Goal: Task Accomplishment & Management: Manage account settings

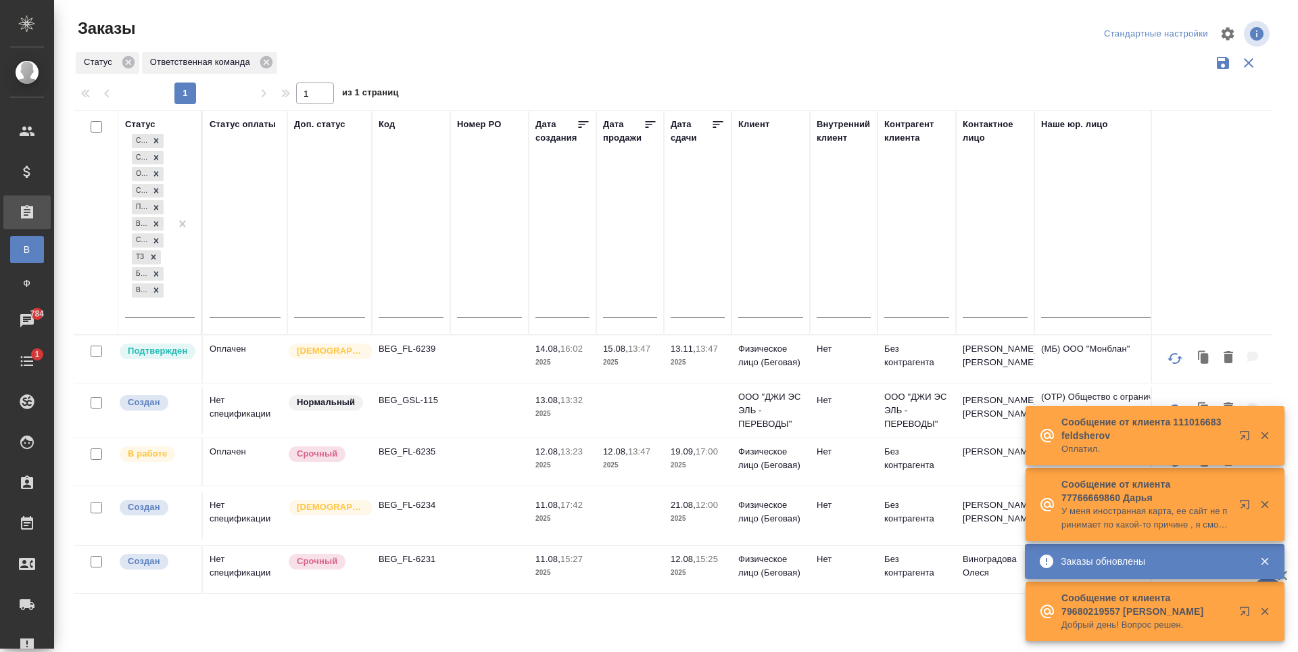
scroll to position [352, 0]
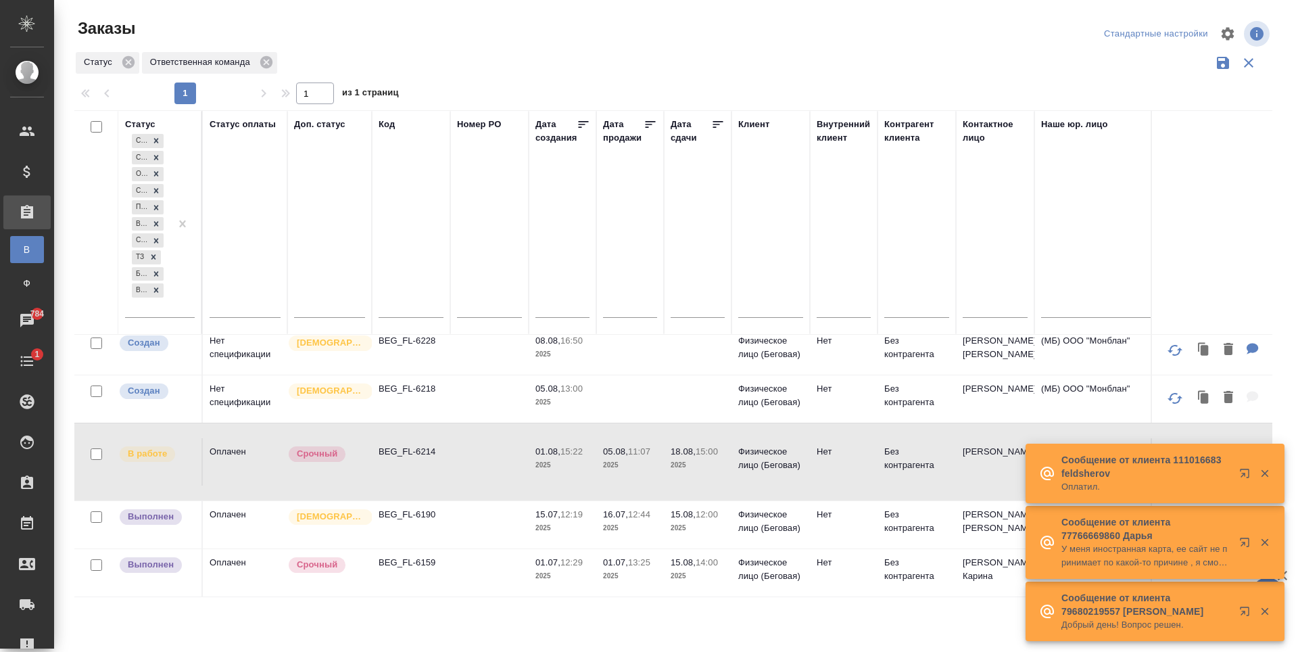
click at [1265, 473] on icon "button" at bounding box center [1264, 473] width 7 height 7
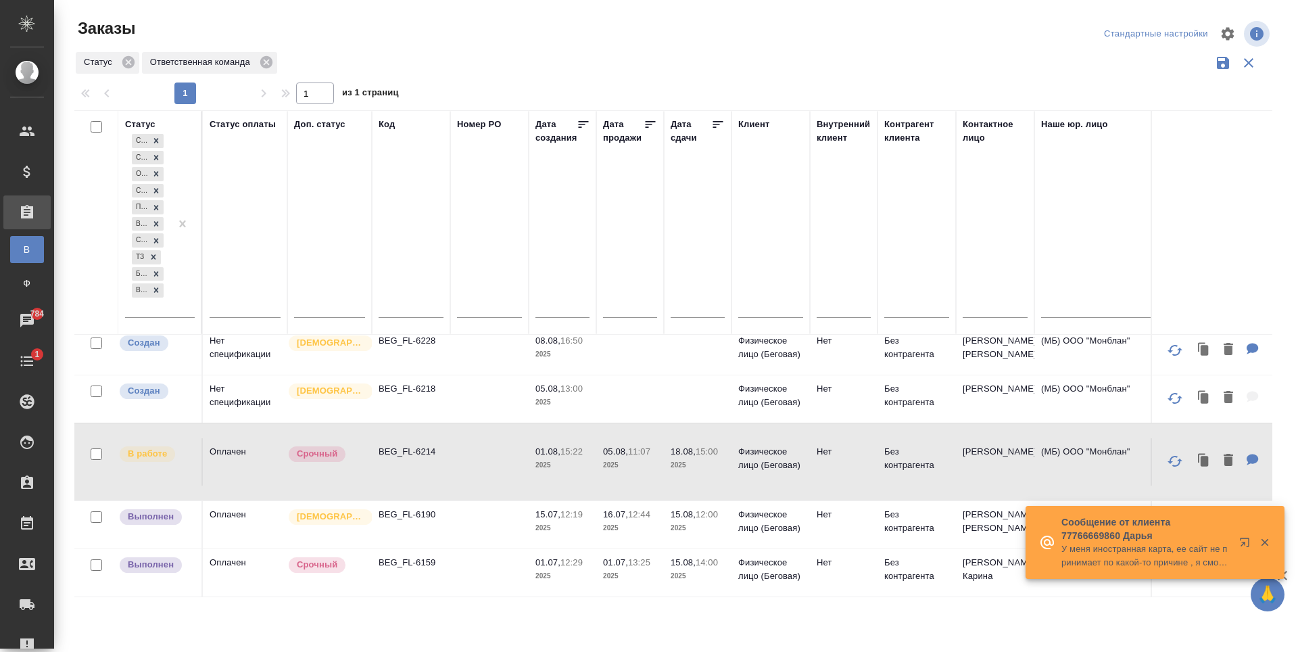
click at [1268, 547] on div at bounding box center [1254, 542] width 49 height 27
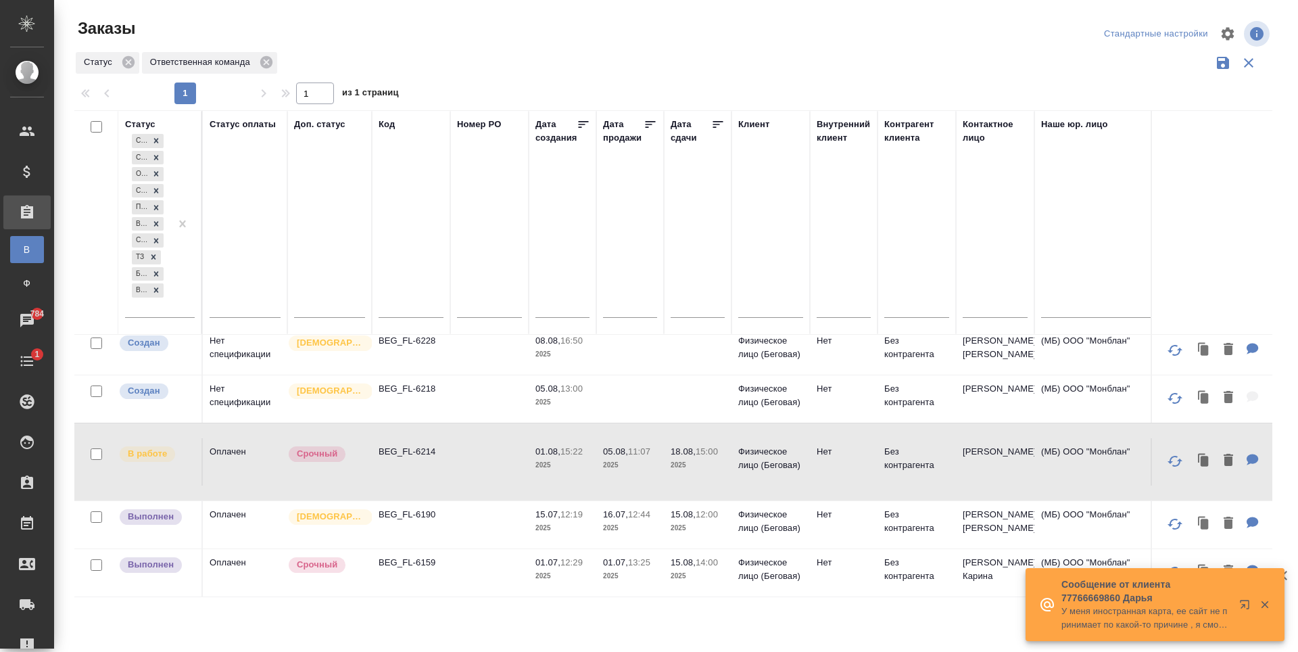
click at [1262, 604] on icon "button" at bounding box center [1265, 604] width 12 height 12
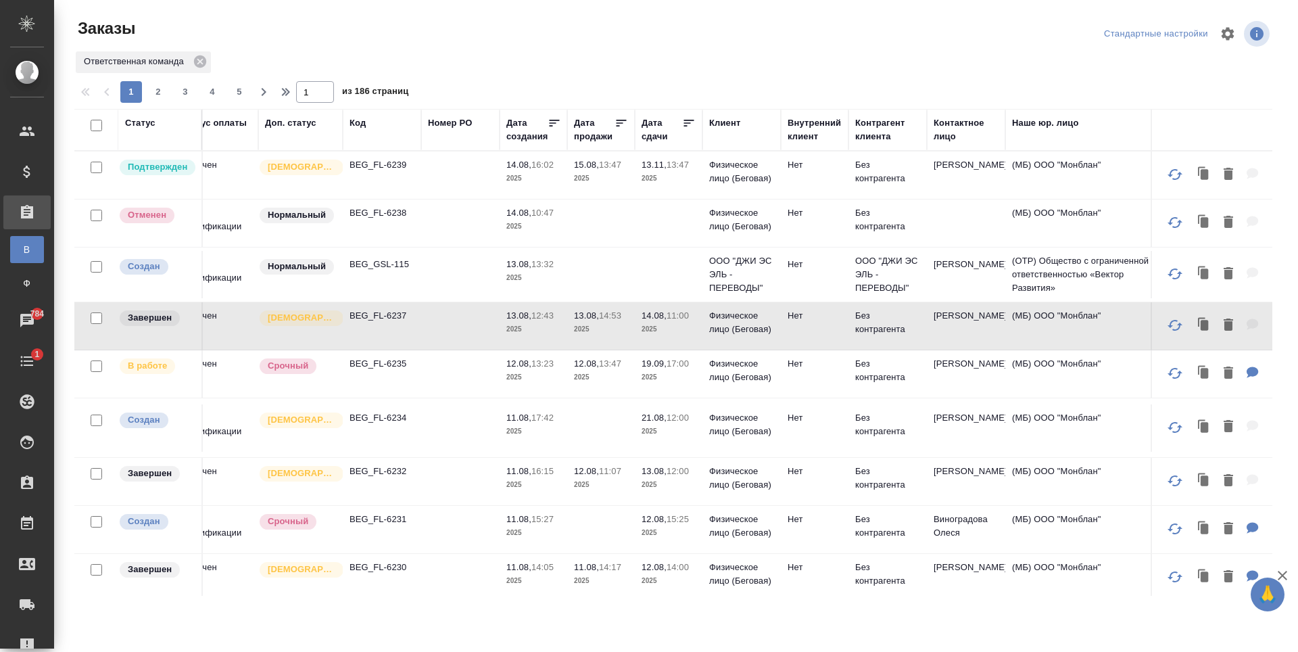
scroll to position [0, 42]
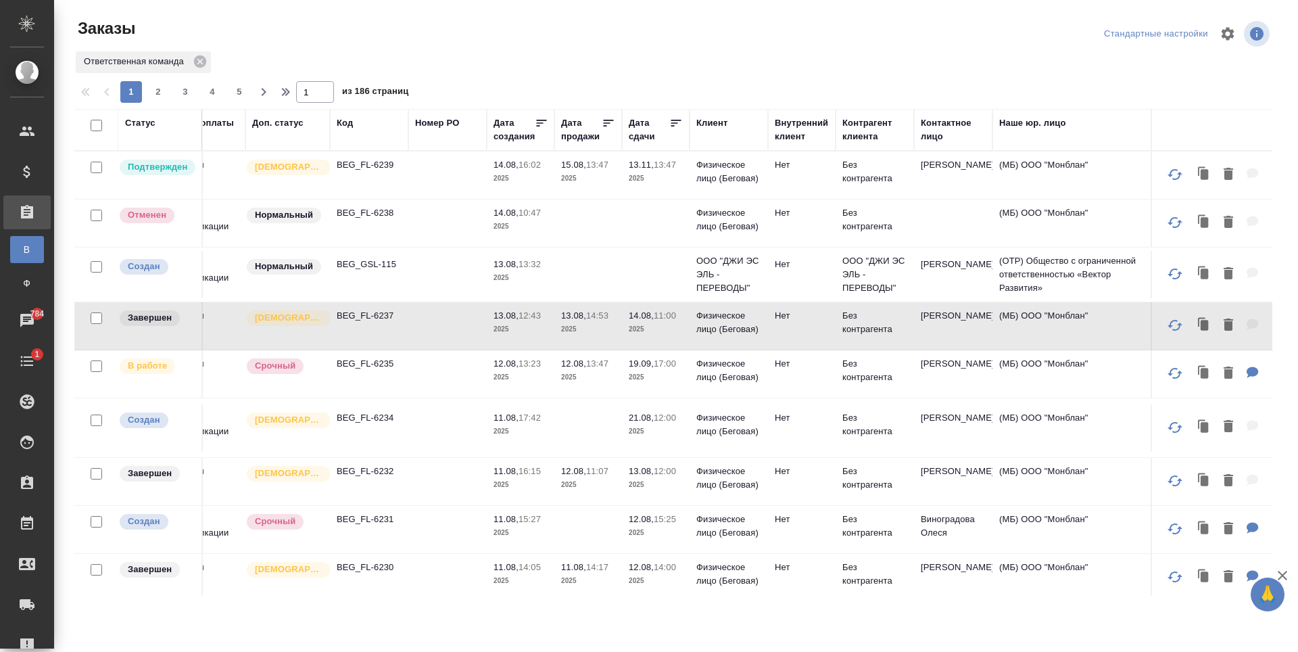
click at [787, 199] on td "Нет" at bounding box center [802, 174] width 68 height 47
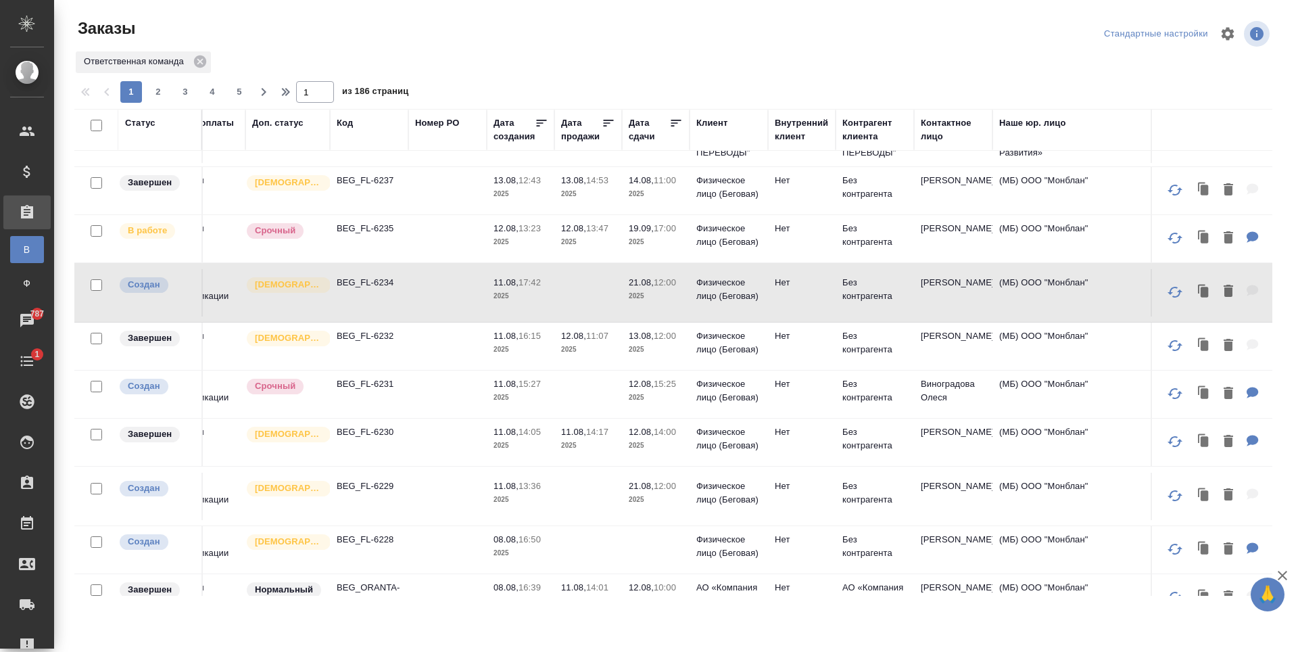
scroll to position [203, 42]
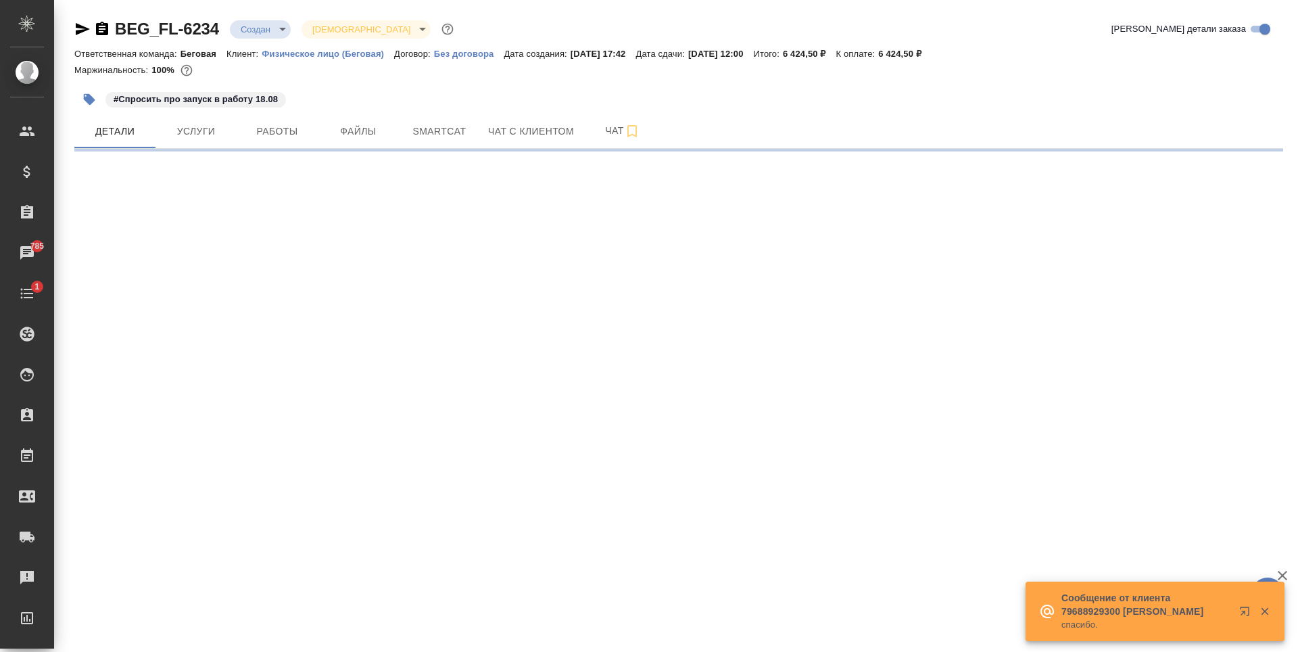
select select "RU"
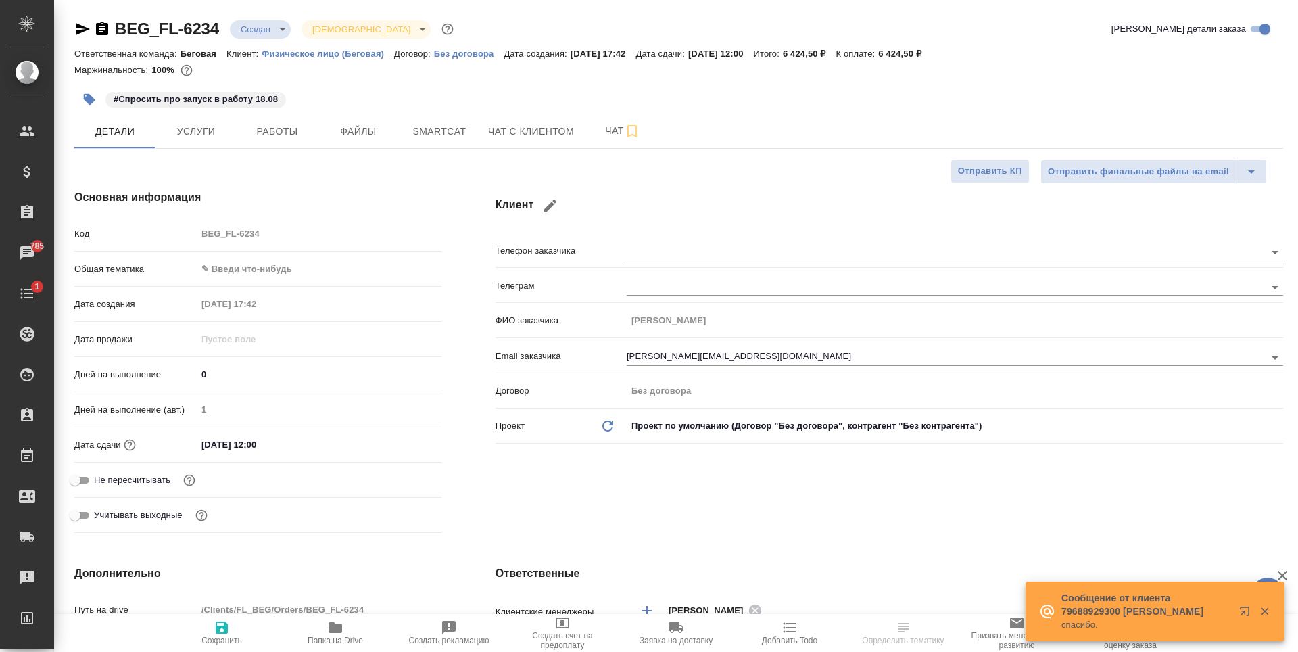
type textarea "x"
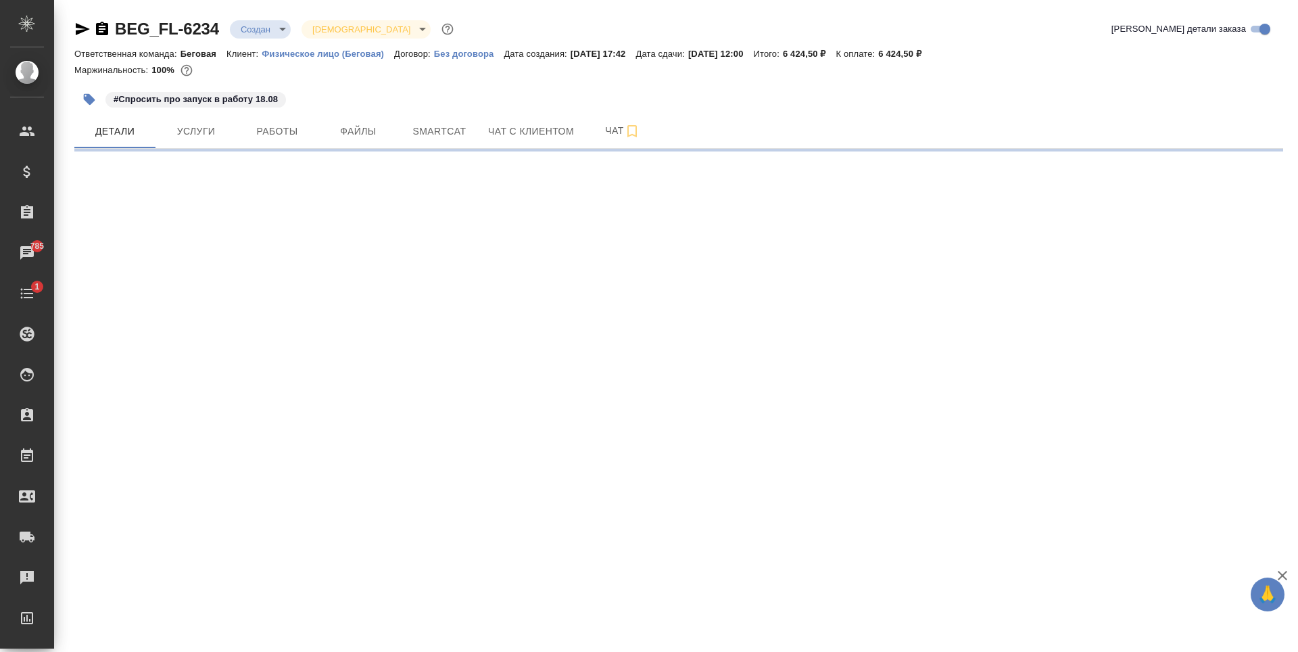
select select "RU"
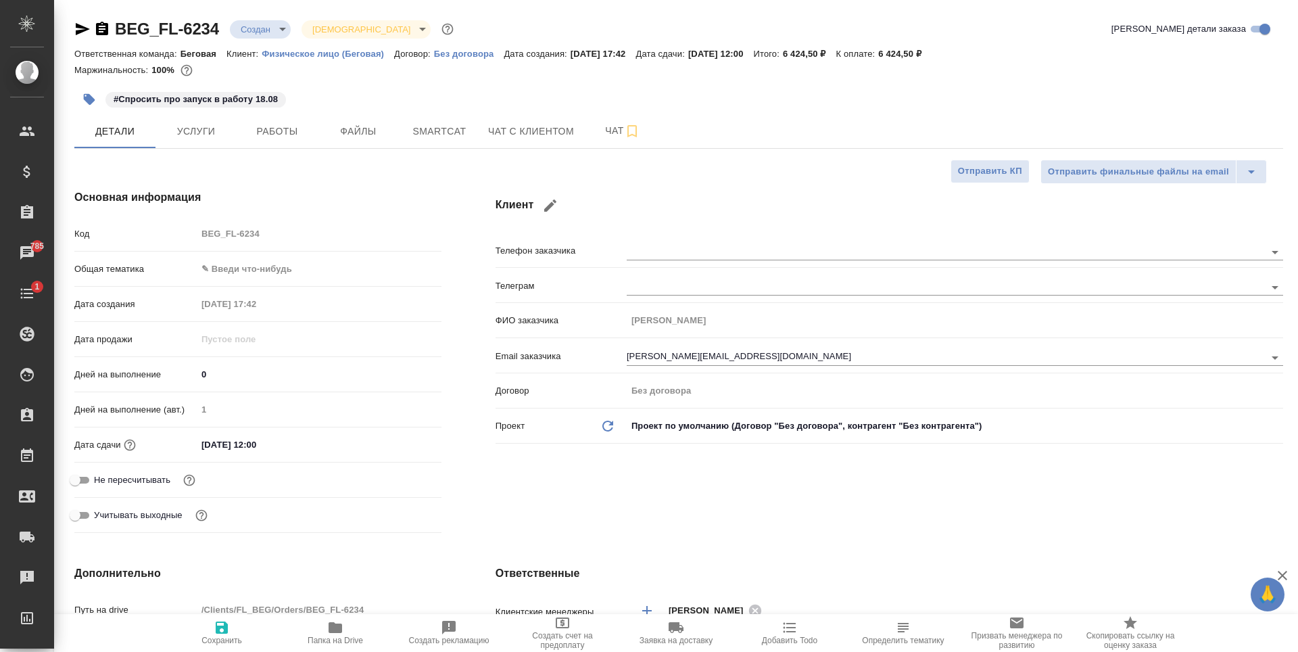
type textarea "x"
click at [188, 130] on span "Услуги" at bounding box center [196, 131] width 65 height 17
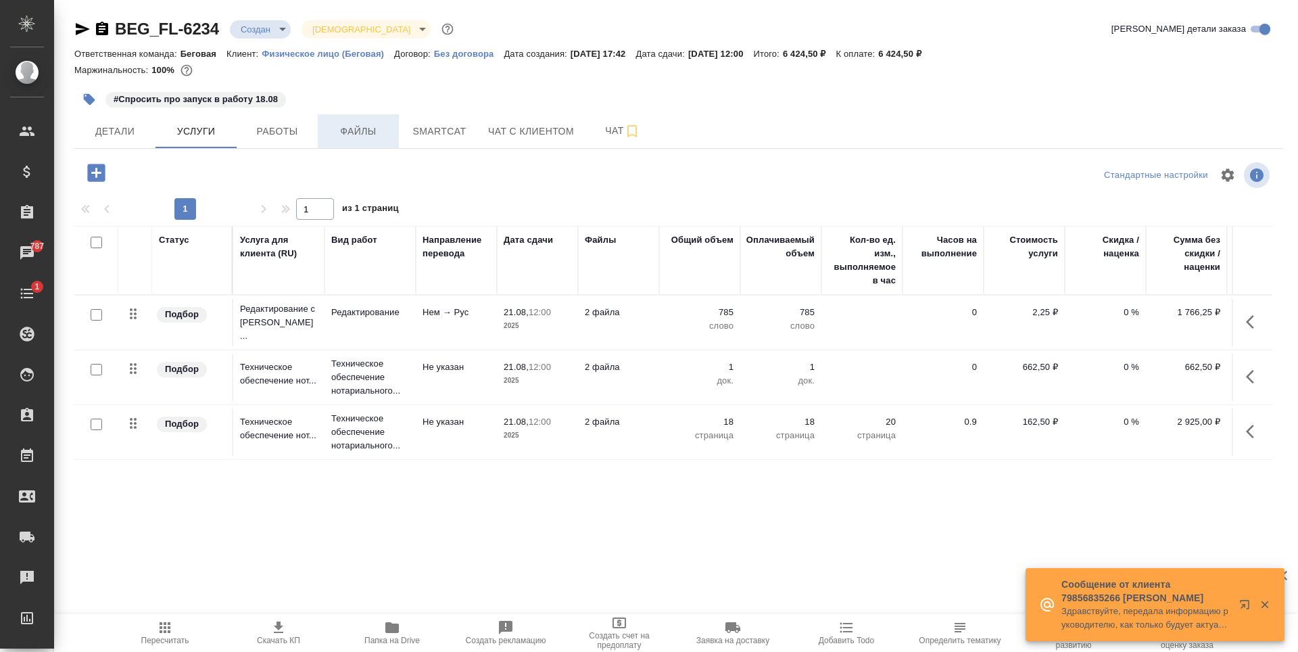
click at [375, 127] on span "Файлы" at bounding box center [358, 131] width 65 height 17
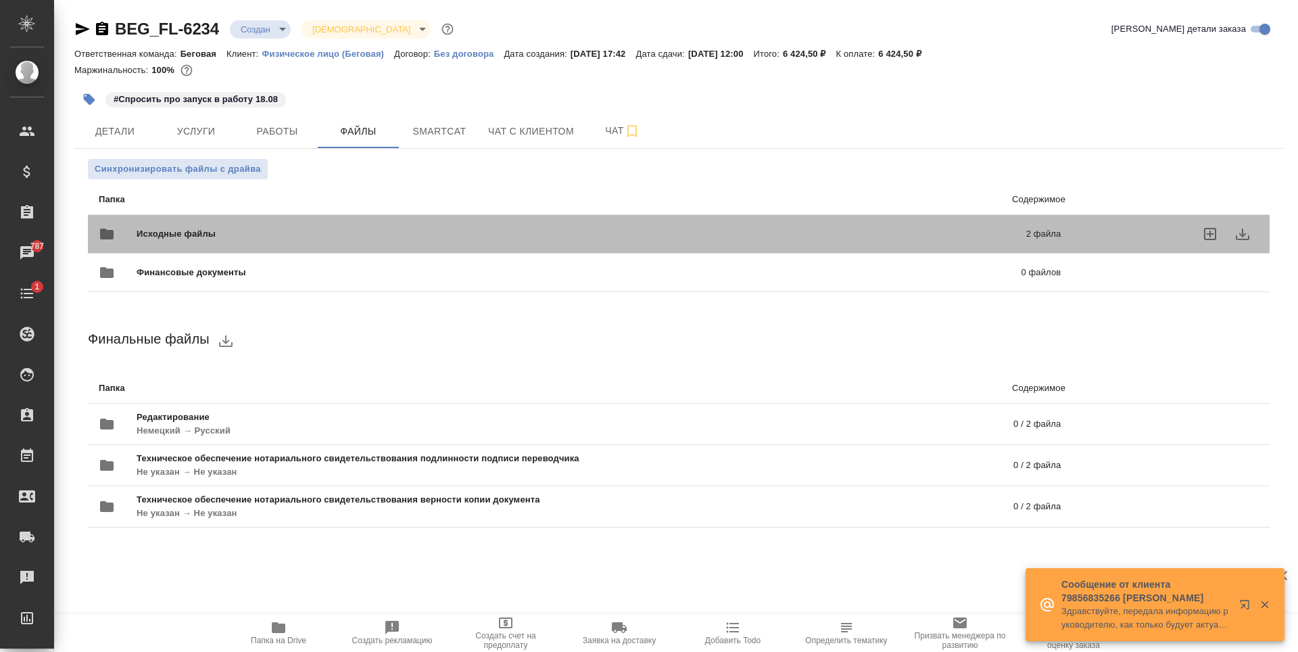
click at [339, 231] on span "Исходные файлы" at bounding box center [379, 234] width 484 height 14
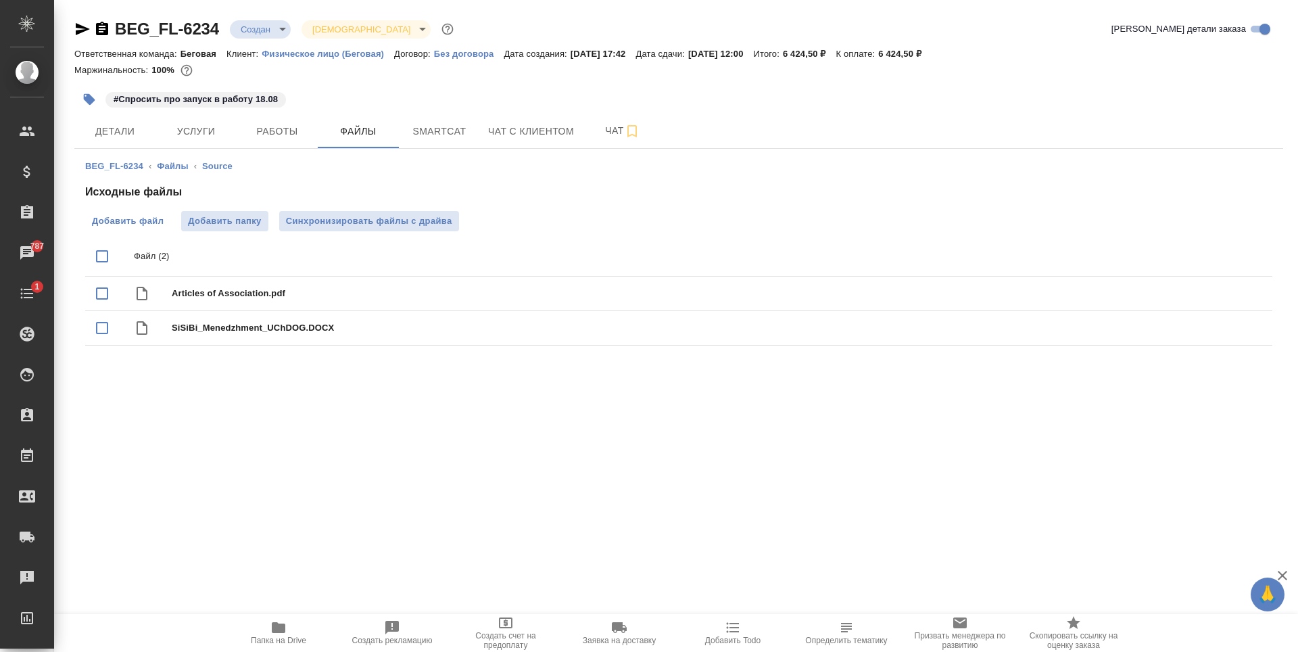
click at [135, 226] on span "Добавить файл" at bounding box center [128, 221] width 72 height 14
click at [0, 0] on input "Добавить файл" at bounding box center [0, 0] width 0 height 0
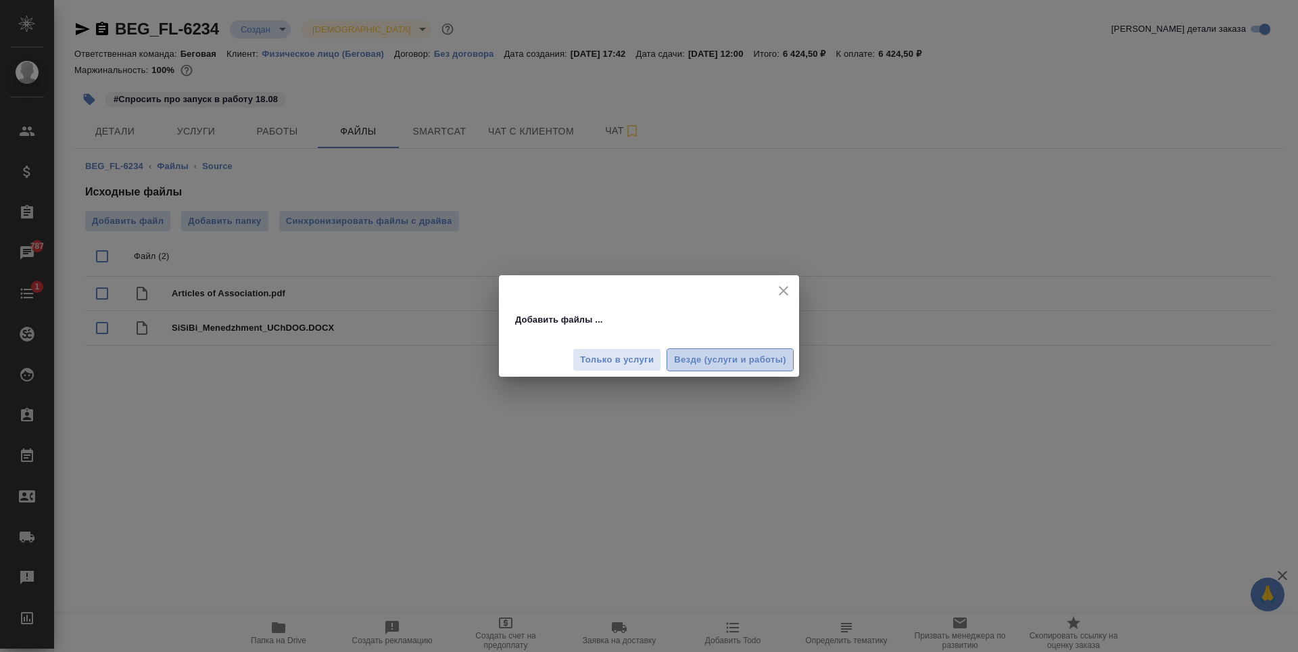
click at [690, 356] on span "Везде (услуги и работы)" at bounding box center [730, 360] width 112 height 16
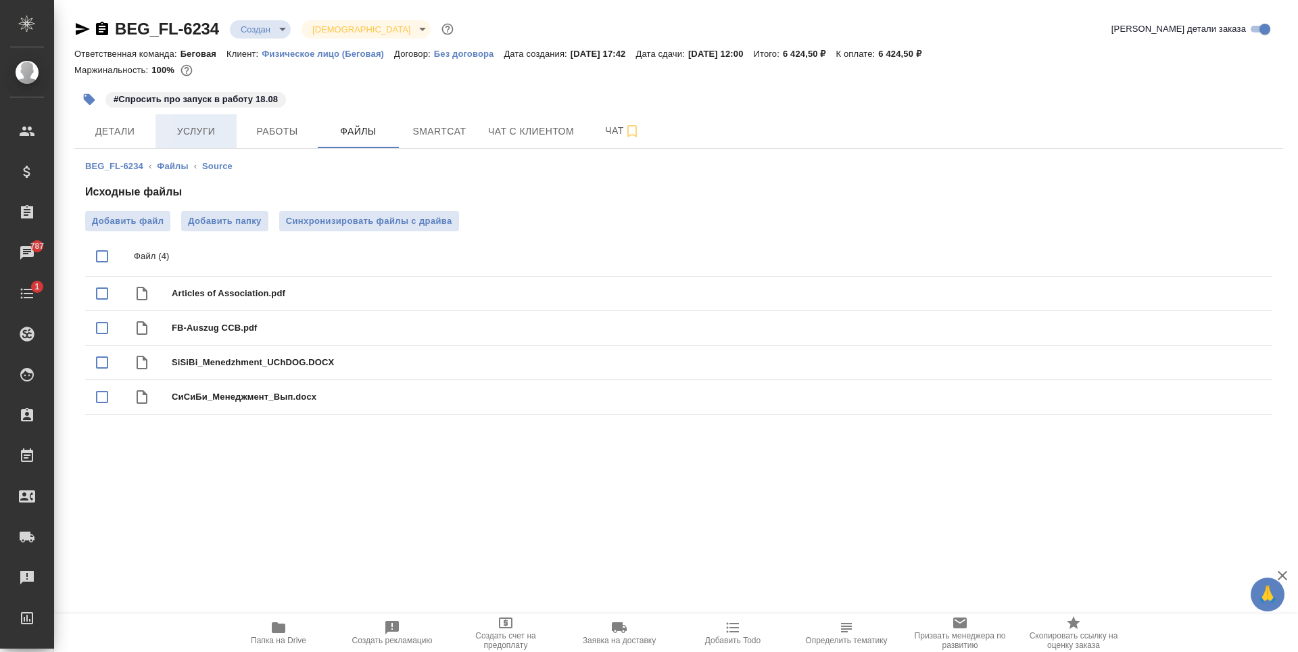
click at [202, 140] on button "Услуги" at bounding box center [195, 131] width 81 height 34
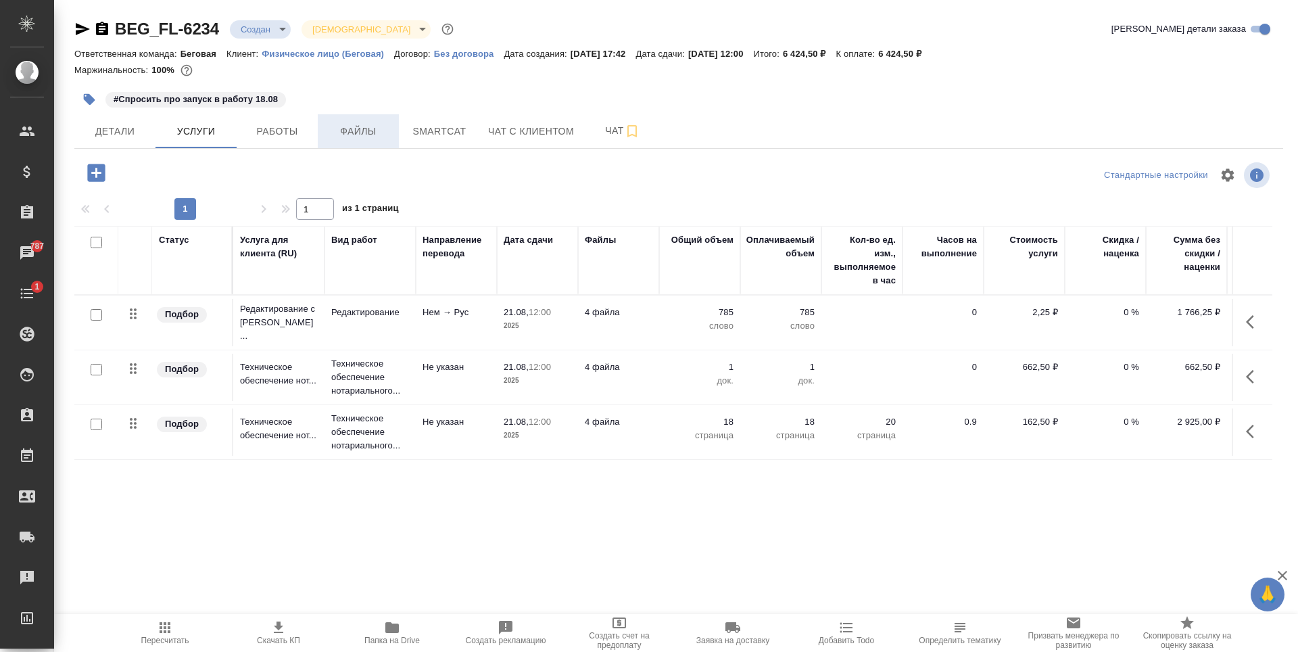
click at [385, 126] on span "Файлы" at bounding box center [358, 131] width 65 height 17
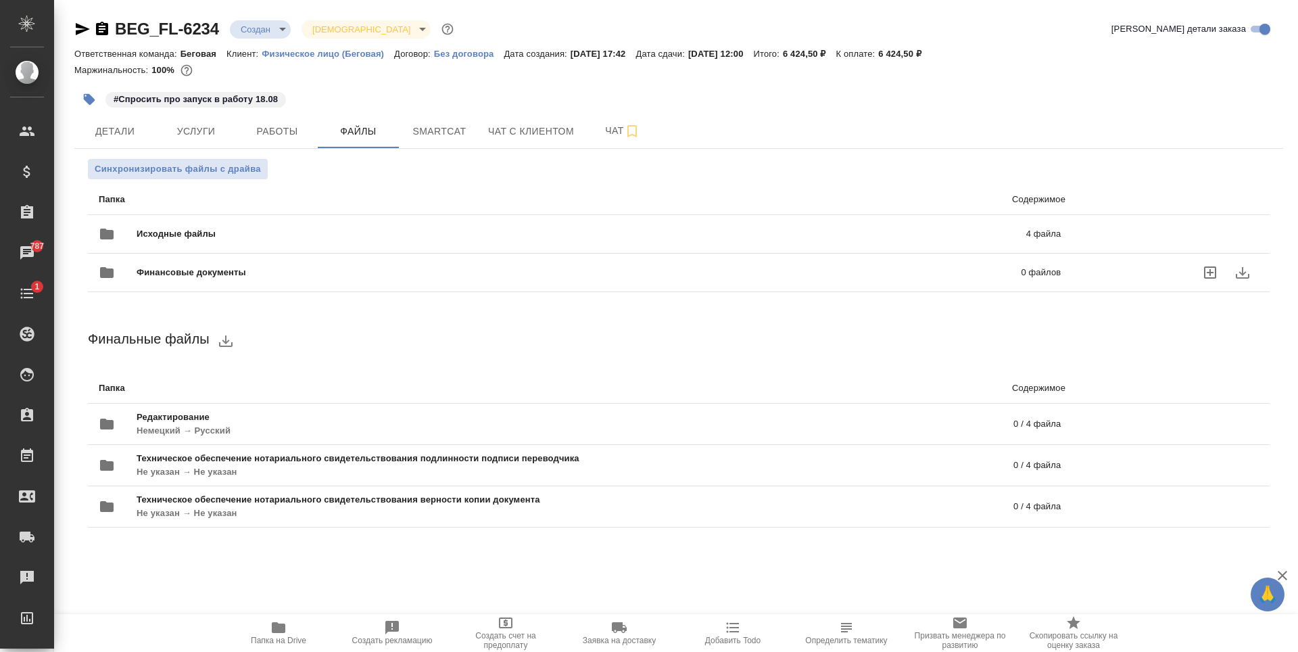
click at [450, 224] on div "Исходные файлы 4 файла" at bounding box center [580, 234] width 962 height 32
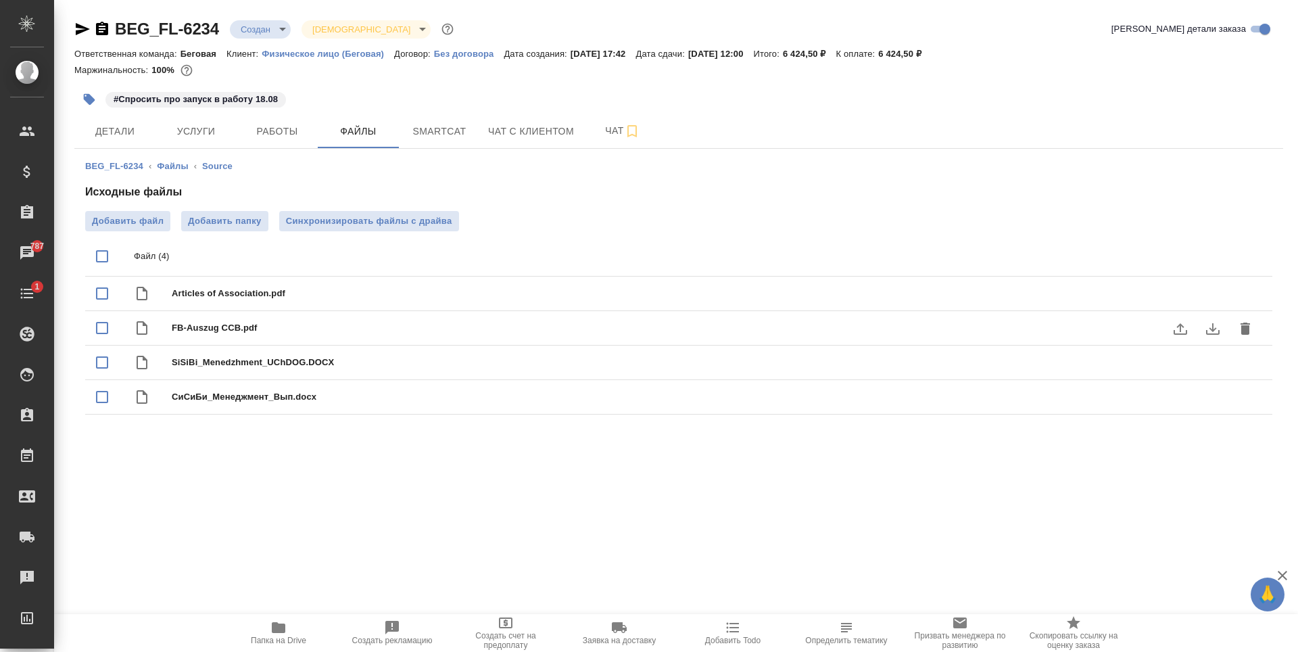
click at [1252, 329] on icon "delete" at bounding box center [1245, 328] width 16 height 16
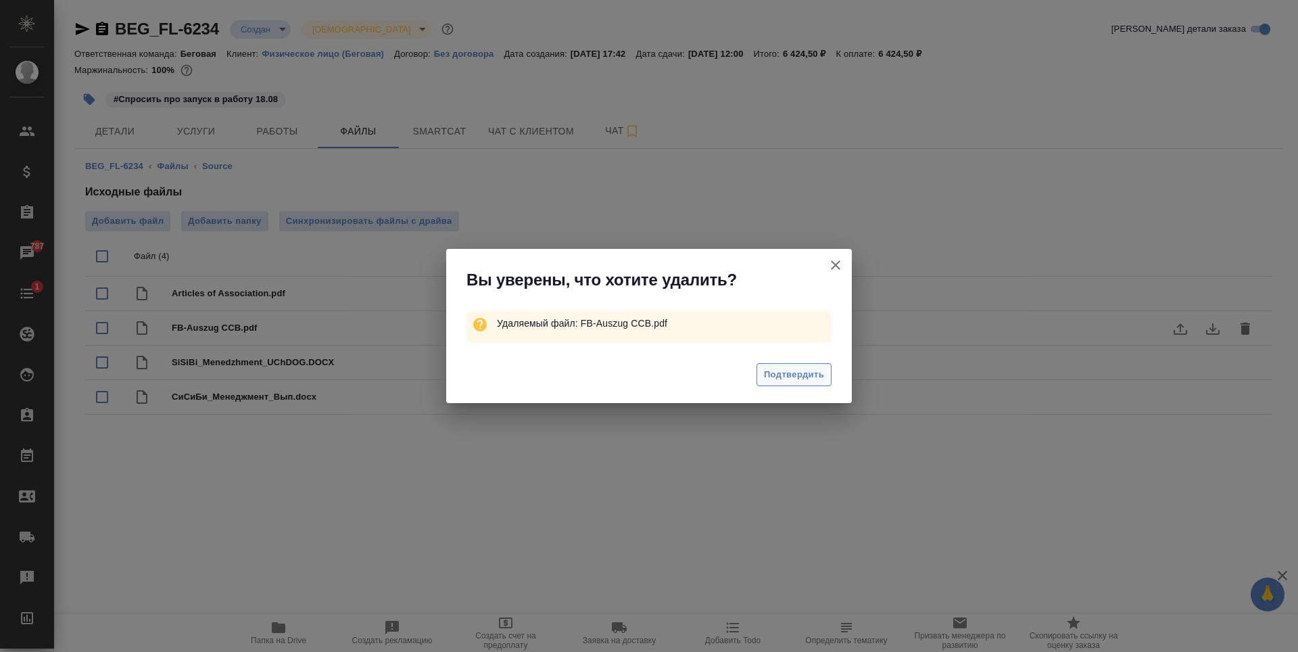
click at [778, 367] on span "Подтвердить" at bounding box center [794, 375] width 60 height 16
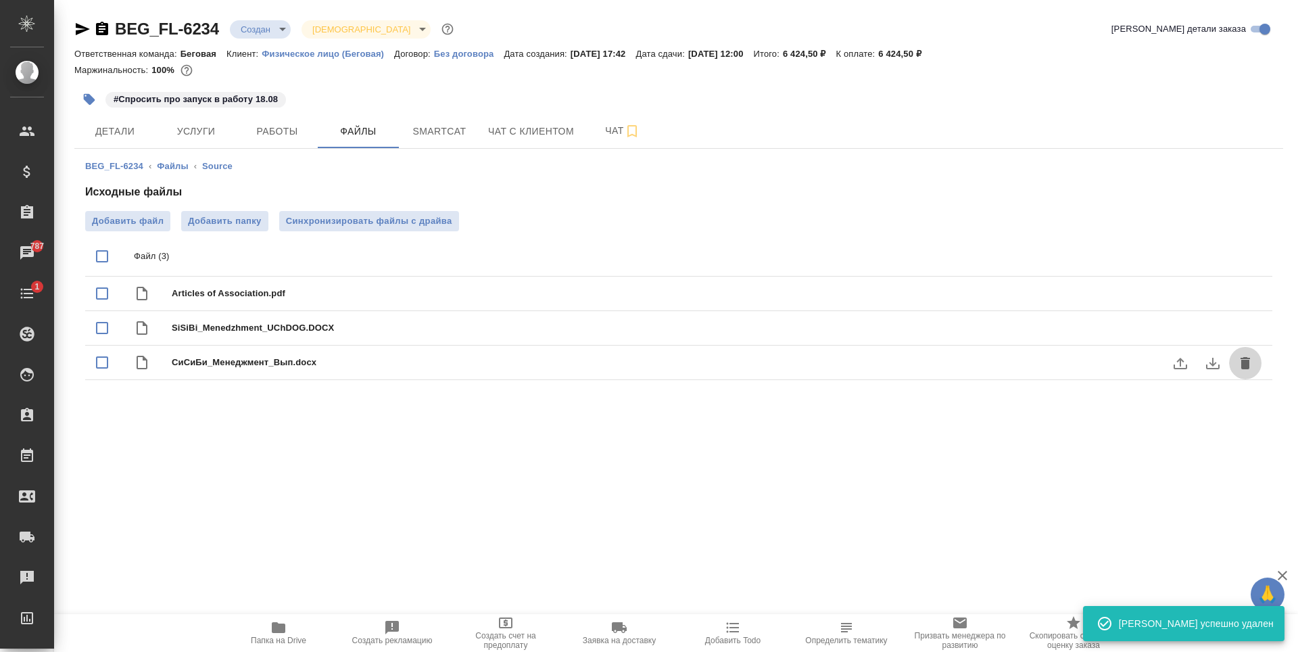
click at [1252, 362] on icon "delete" at bounding box center [1245, 363] width 16 height 16
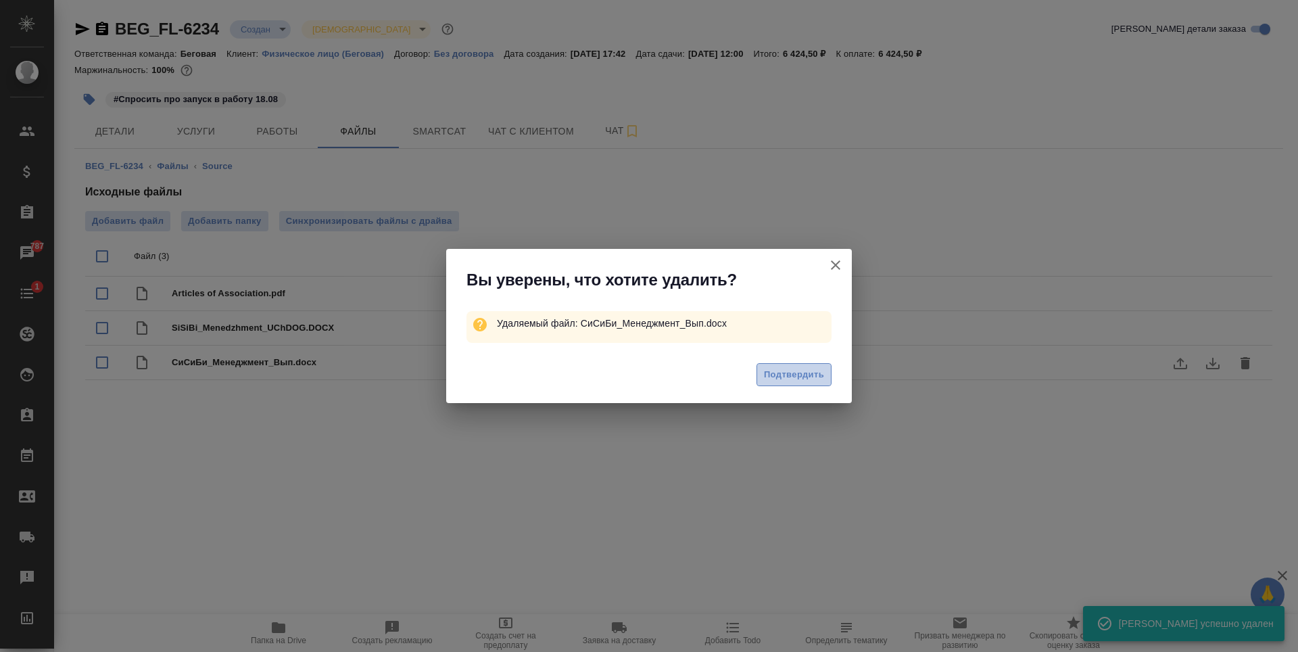
click at [809, 367] on span "Подтвердить" at bounding box center [794, 375] width 60 height 16
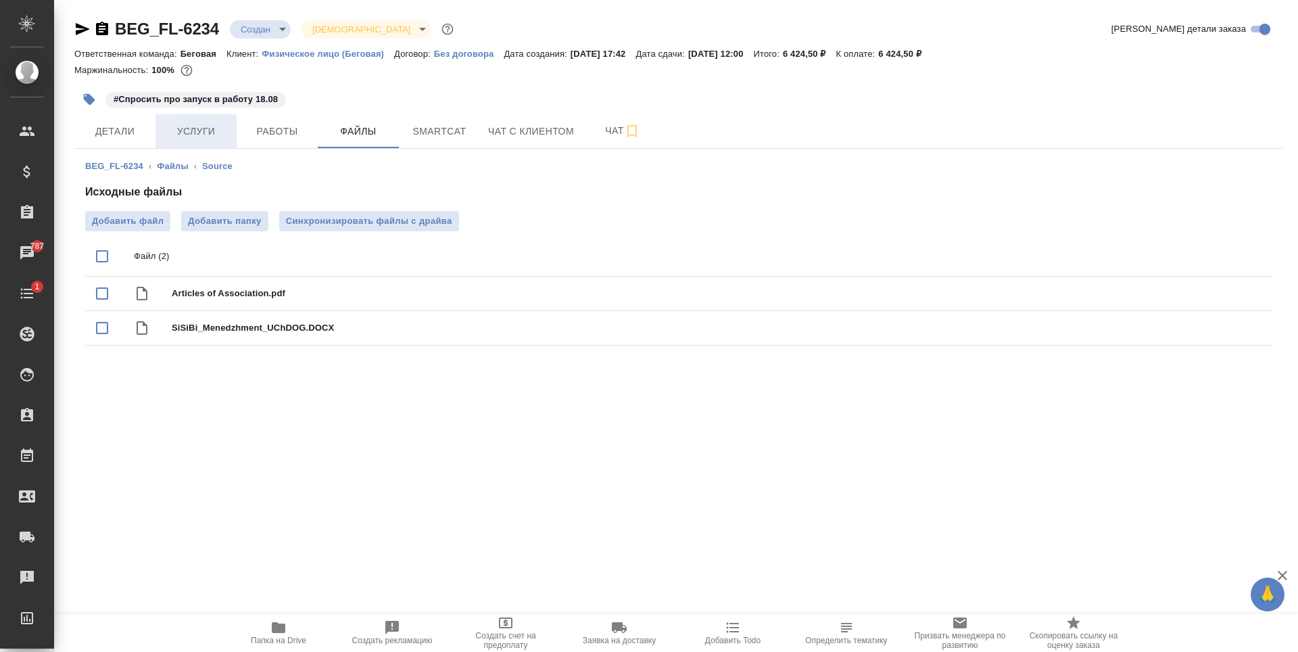
click at [191, 141] on button "Услуги" at bounding box center [195, 131] width 81 height 34
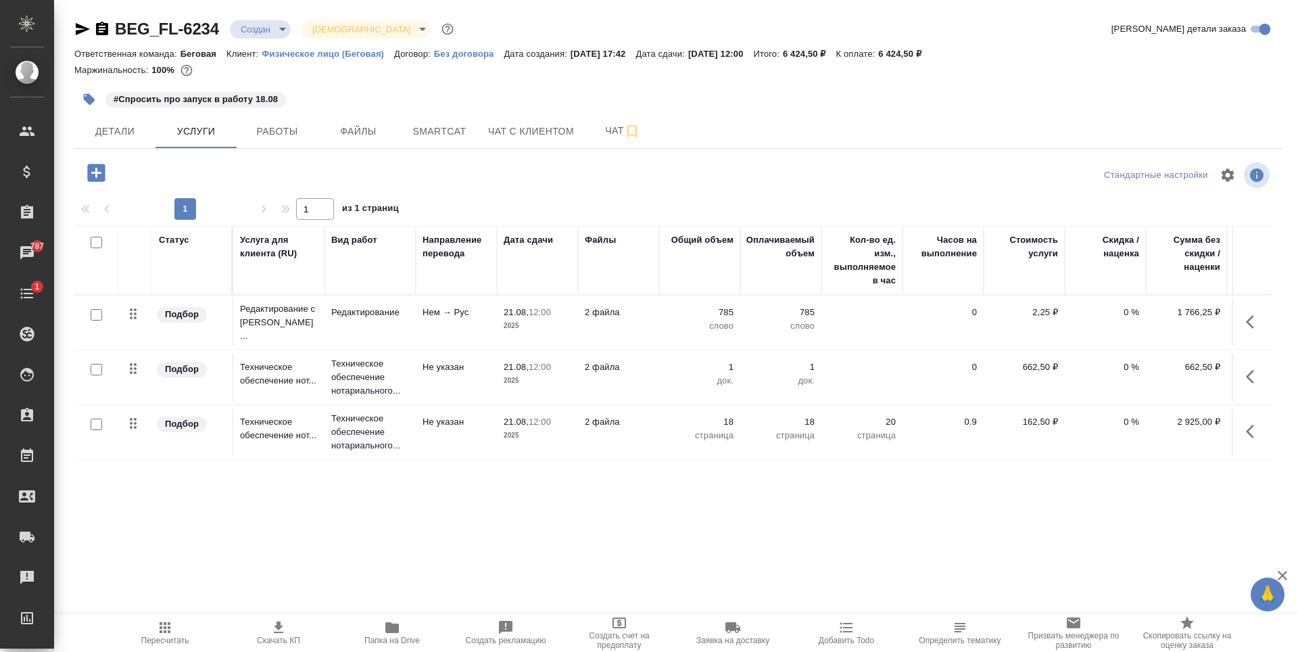
click at [637, 324] on td "2 файла" at bounding box center [618, 322] width 81 height 47
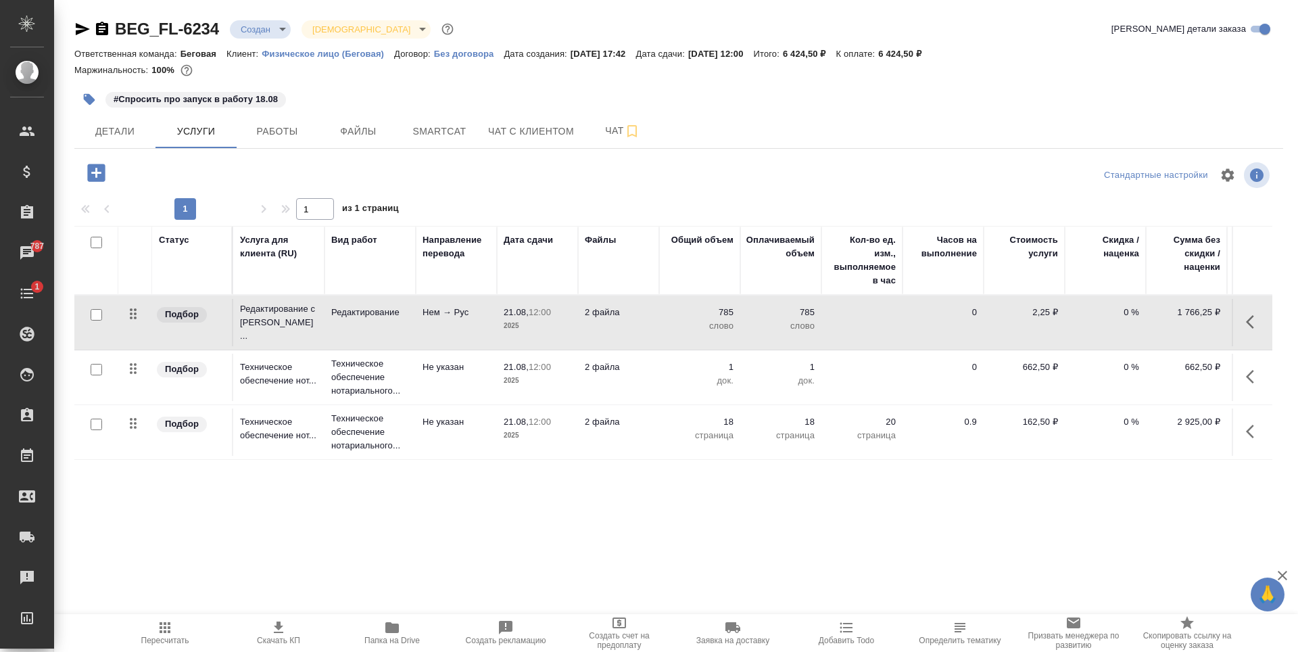
click at [637, 324] on td "2 файла" at bounding box center [618, 322] width 81 height 47
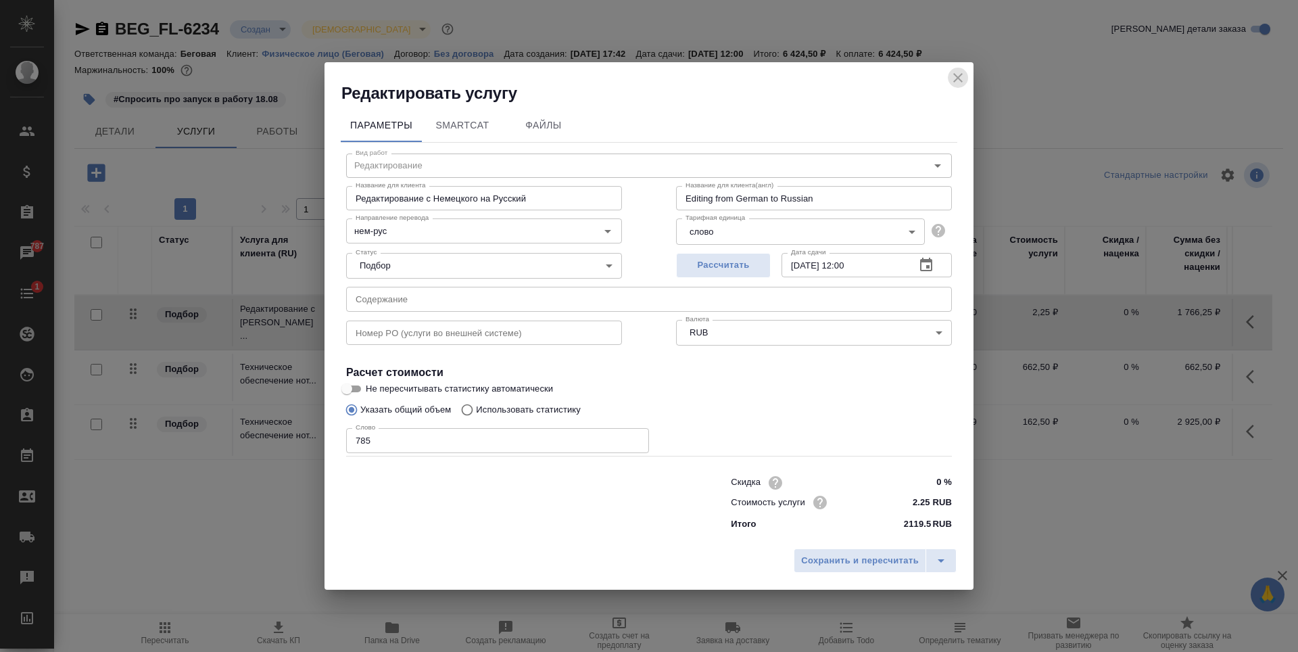
click at [961, 77] on icon "close" at bounding box center [958, 78] width 16 height 16
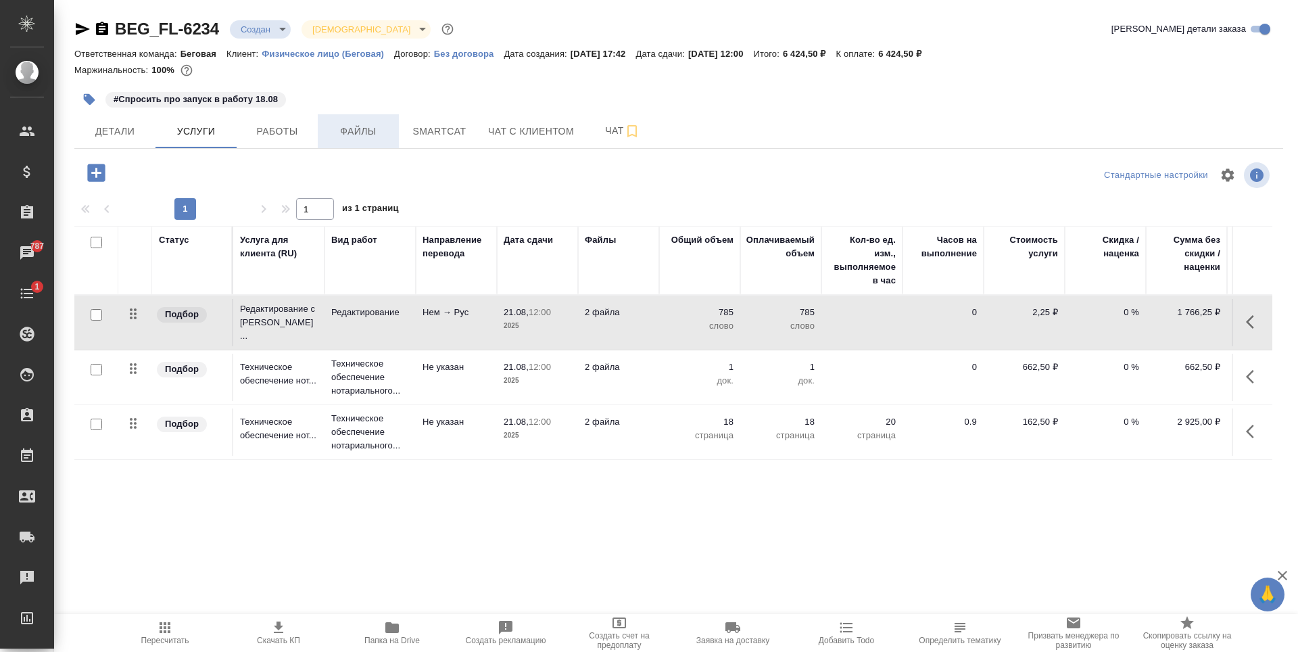
click at [359, 126] on span "Файлы" at bounding box center [358, 131] width 65 height 17
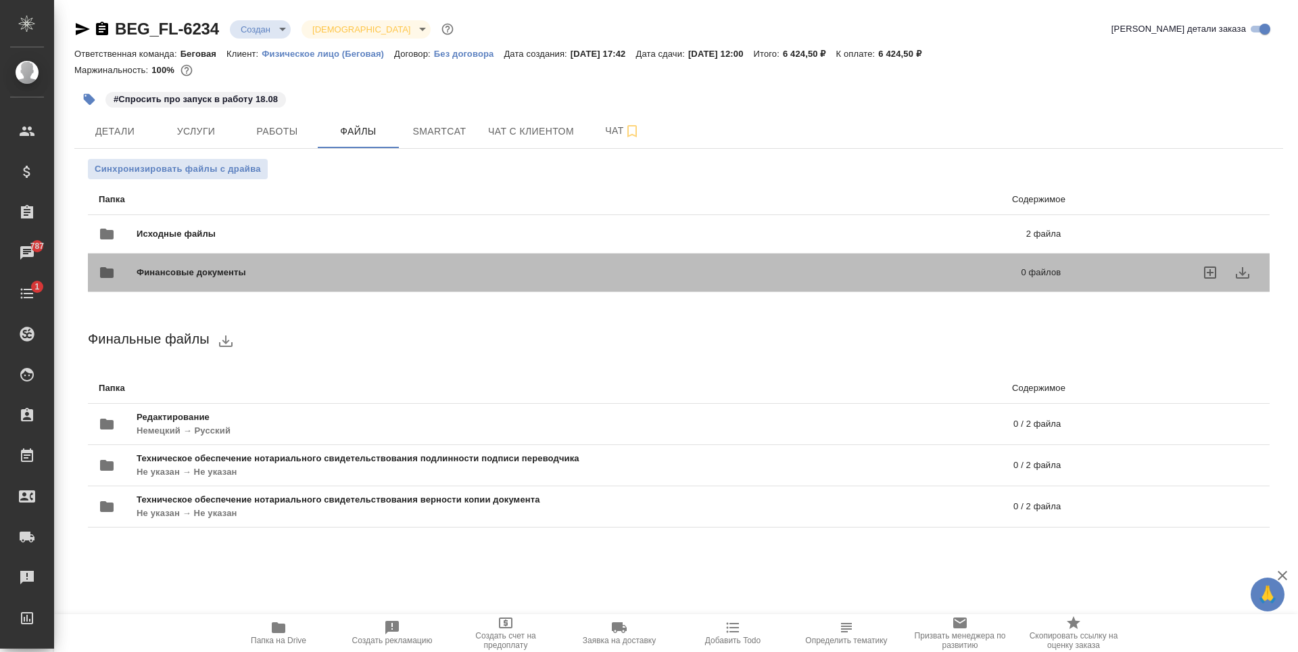
click at [302, 243] on div "Финансовые документы 0 файлов" at bounding box center [579, 272] width 989 height 59
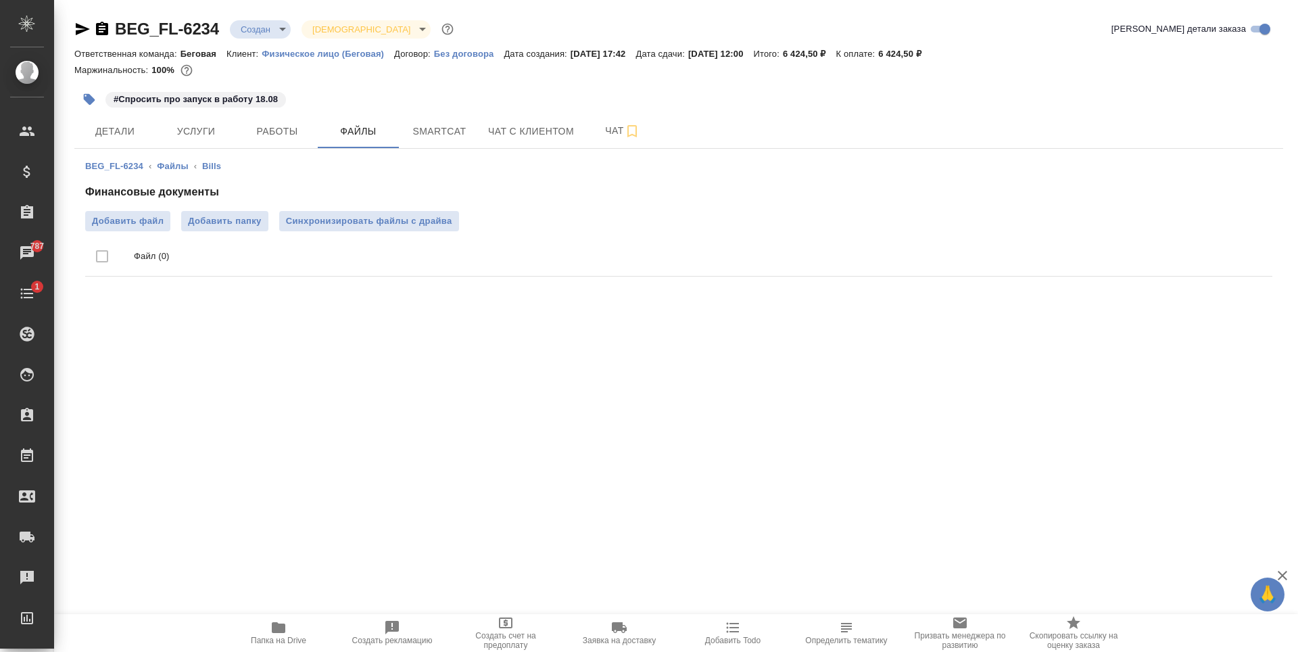
click at [347, 113] on div "#Спросить про запуск в работу 18.08" at bounding box center [477, 100] width 806 height 30
click at [353, 127] on span "Файлы" at bounding box center [358, 131] width 65 height 17
click at [293, 116] on button "Работы" at bounding box center [277, 131] width 81 height 34
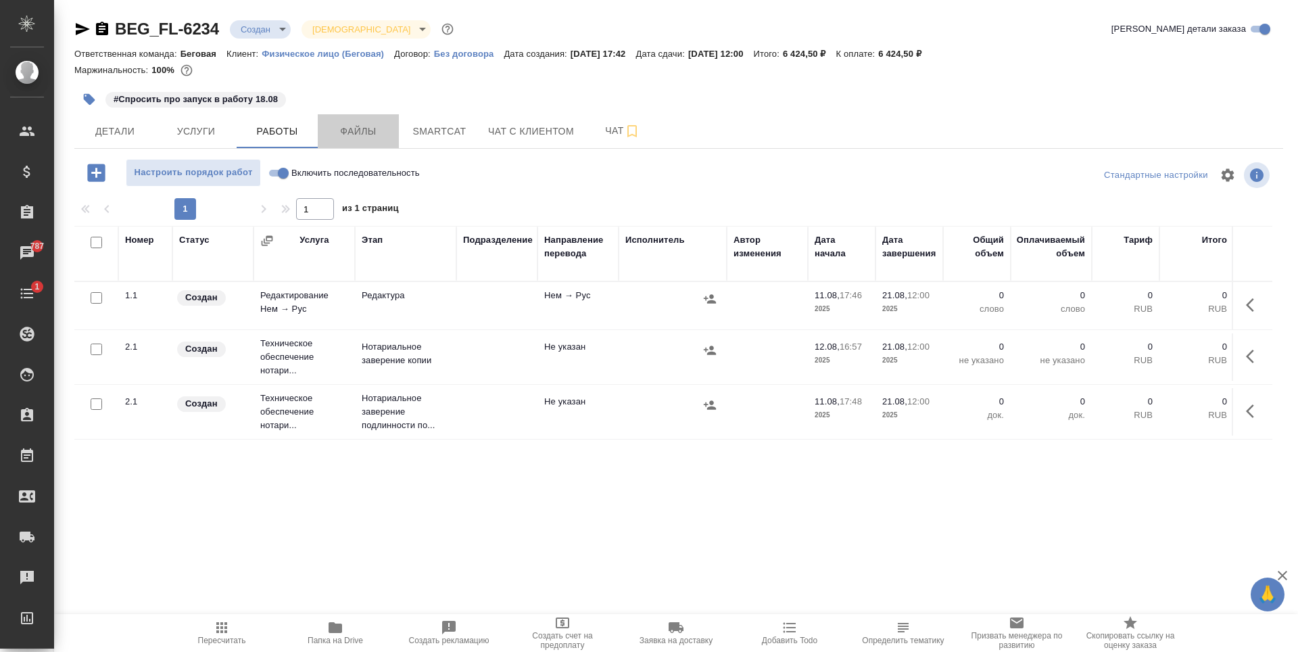
click at [352, 142] on button "Файлы" at bounding box center [358, 131] width 81 height 34
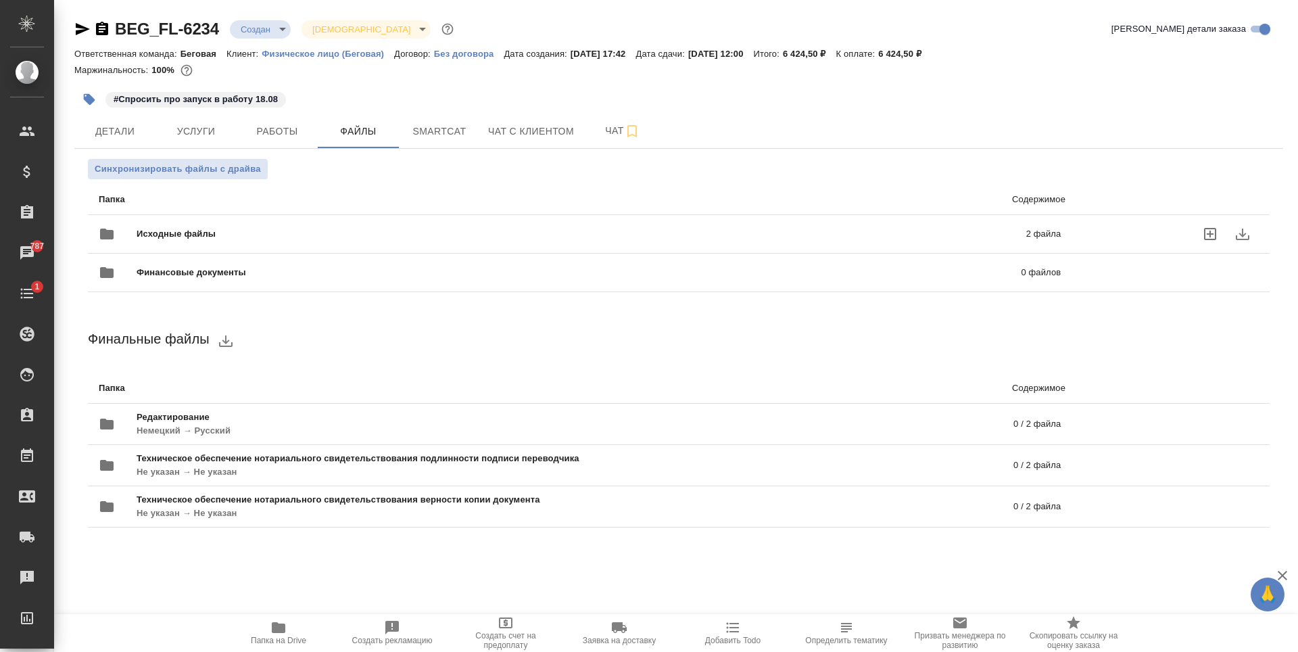
click at [350, 233] on span "Исходные файлы" at bounding box center [379, 234] width 484 height 14
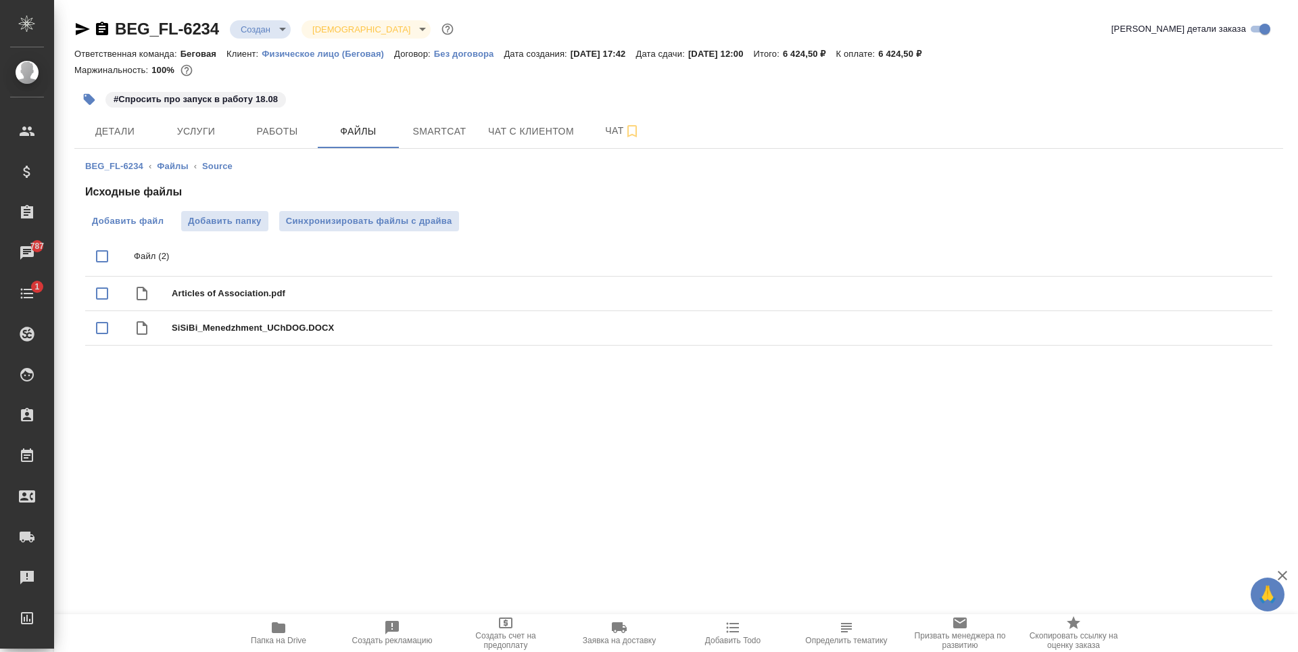
click at [124, 220] on span "Добавить файл" at bounding box center [128, 221] width 72 height 14
click at [0, 0] on input "Добавить файл" at bounding box center [0, 0] width 0 height 0
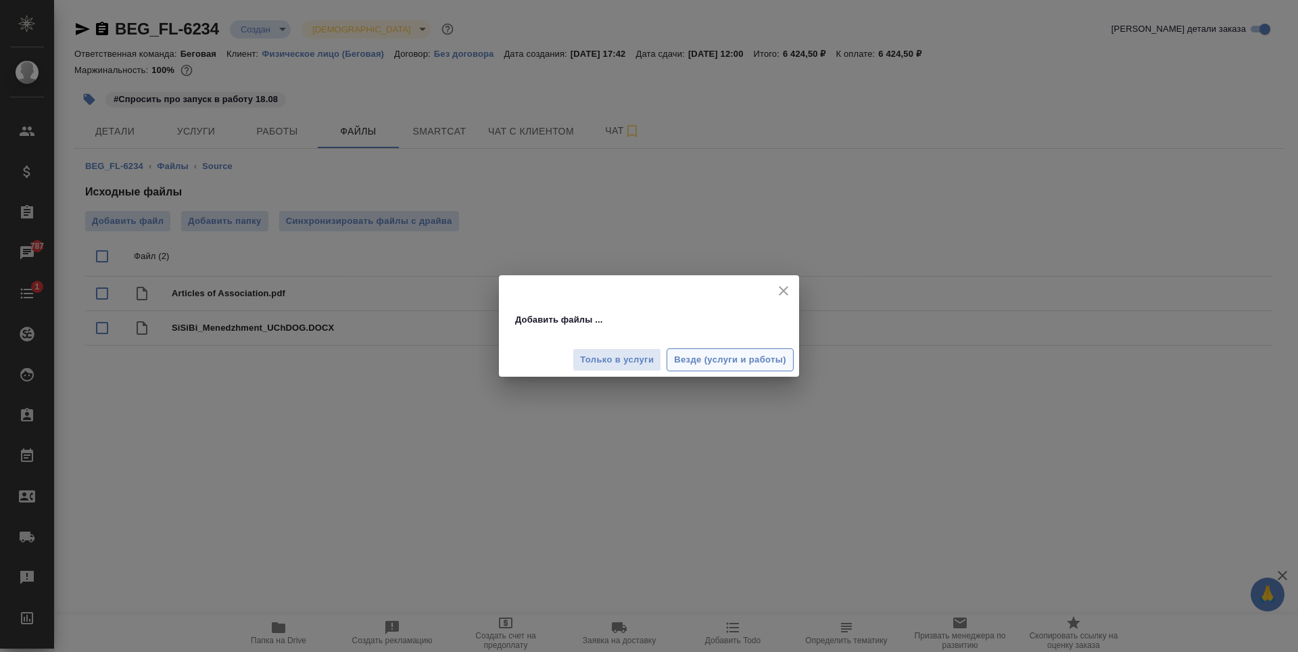
click at [740, 358] on span "Везде (услуги и работы)" at bounding box center [730, 360] width 112 height 16
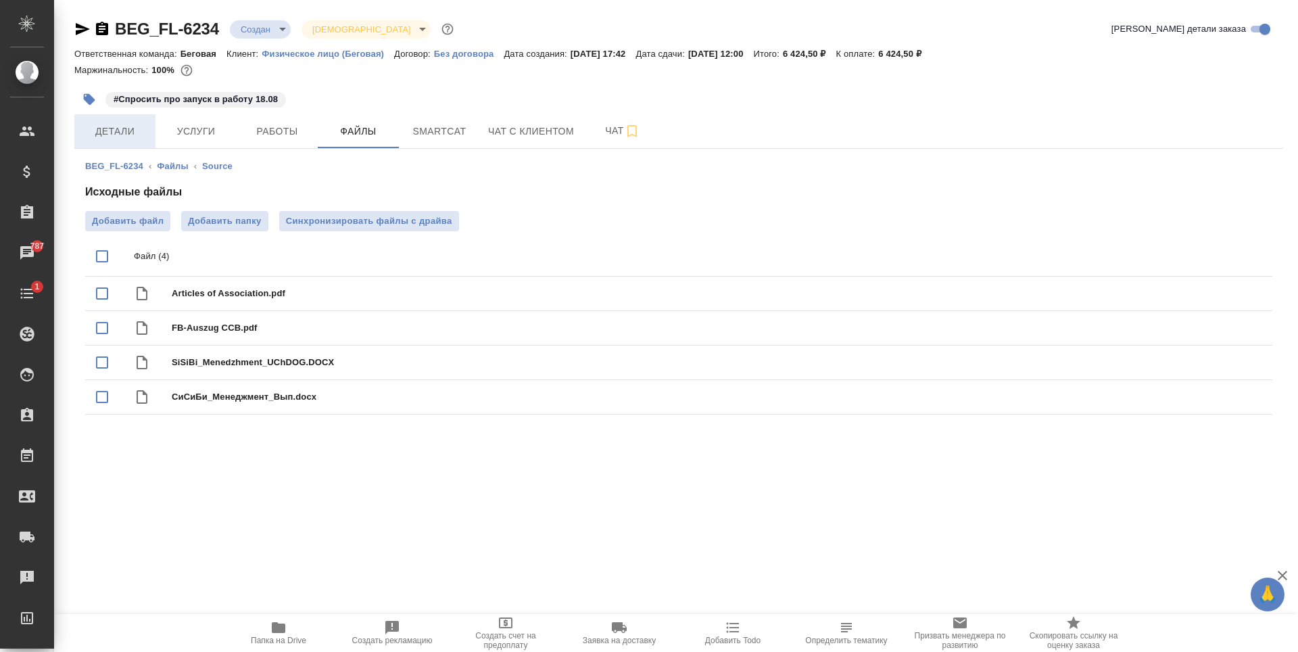
click at [128, 119] on button "Детали" at bounding box center [114, 131] width 81 height 34
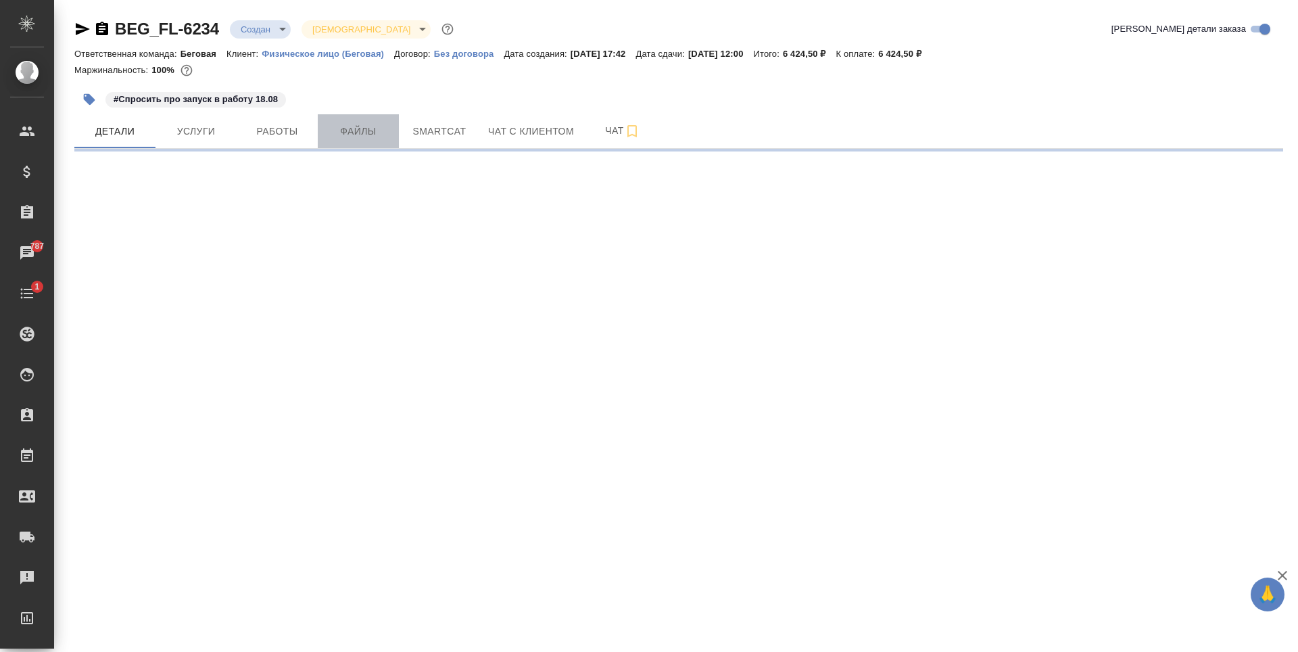
click at [393, 128] on button "Файлы" at bounding box center [358, 131] width 81 height 34
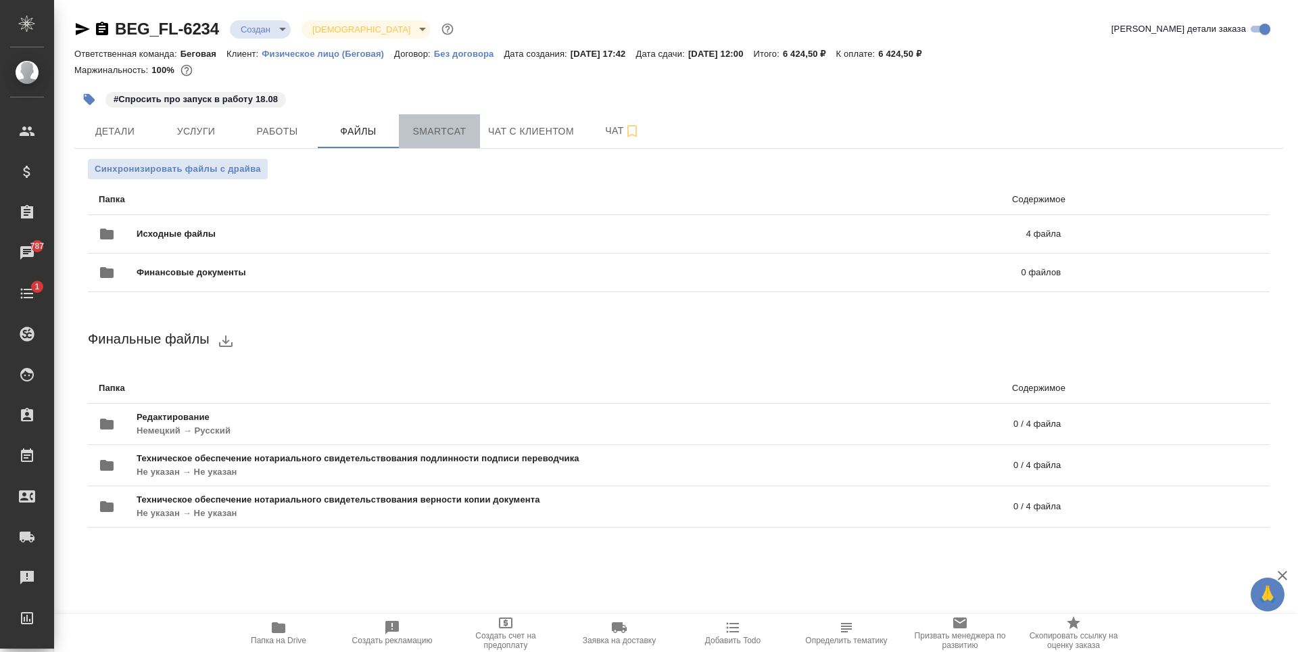
click at [453, 128] on span "Smartcat" at bounding box center [439, 131] width 65 height 17
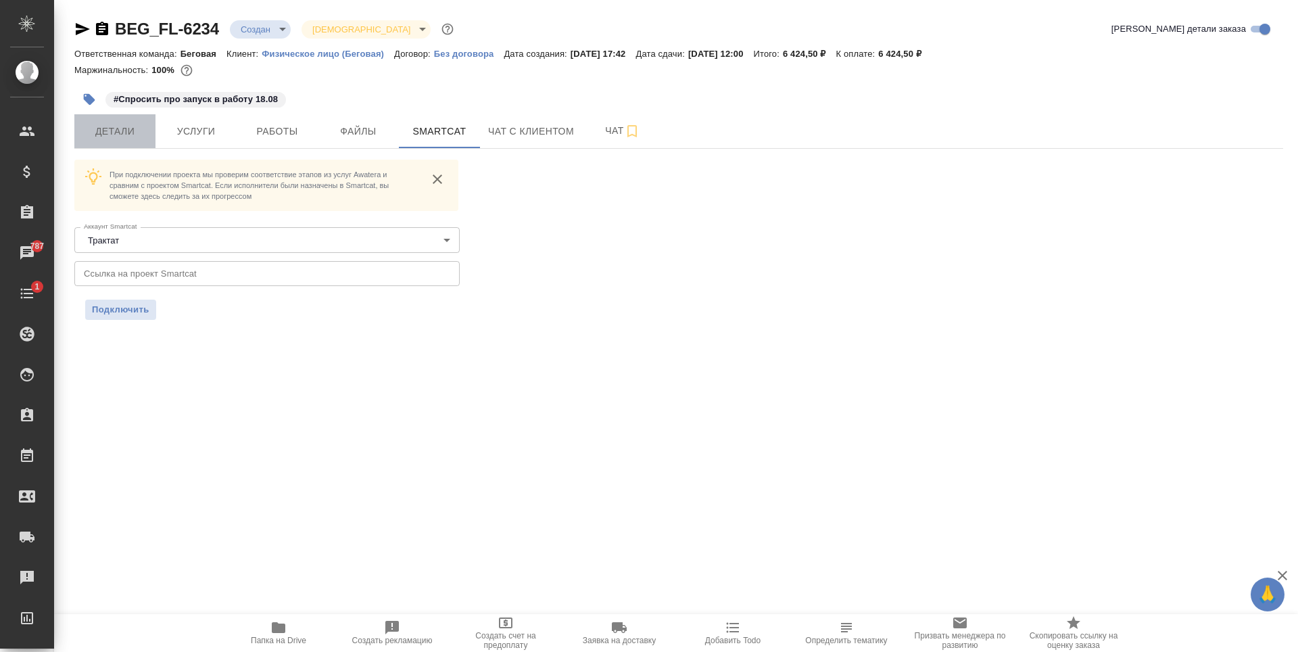
click at [140, 135] on span "Детали" at bounding box center [114, 131] width 65 height 17
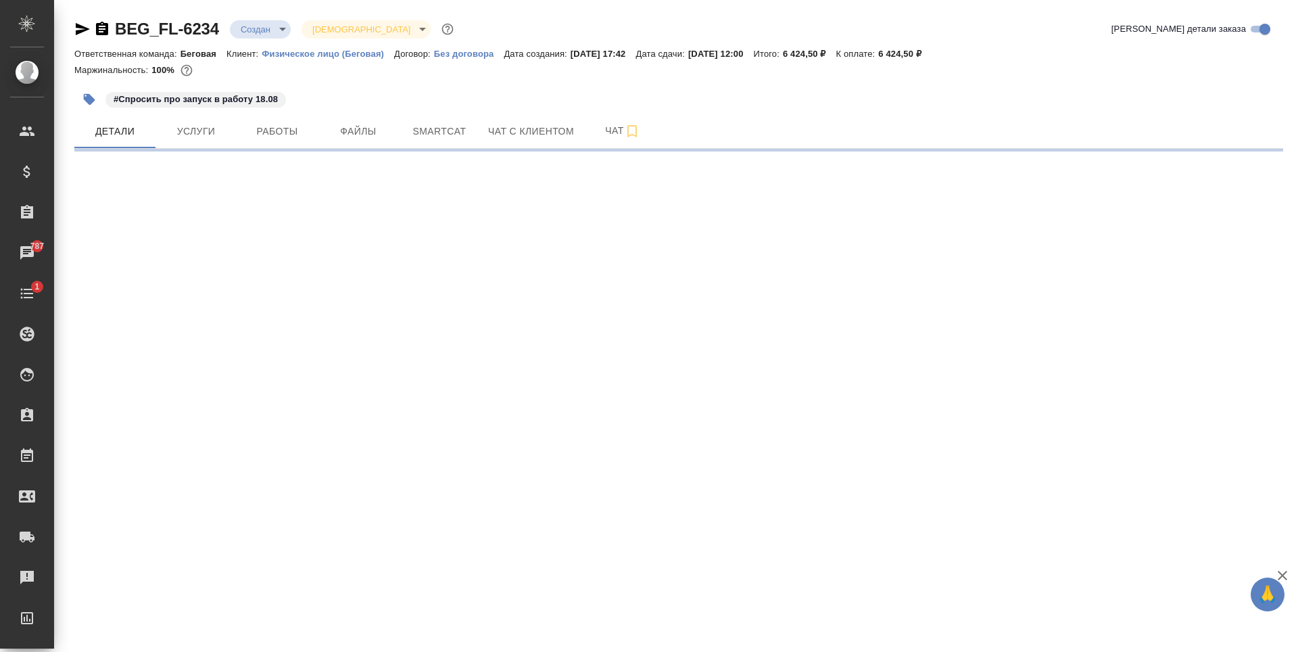
select select "RU"
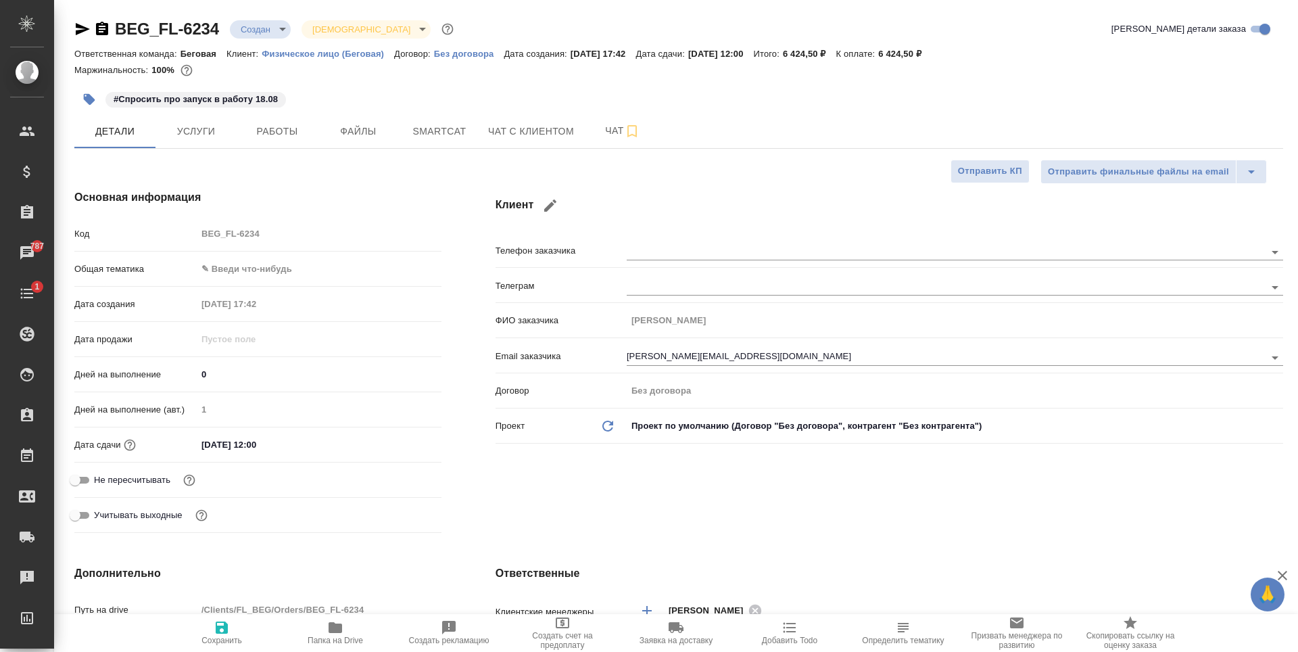
type textarea "x"
click at [200, 133] on span "Услуги" at bounding box center [196, 131] width 65 height 17
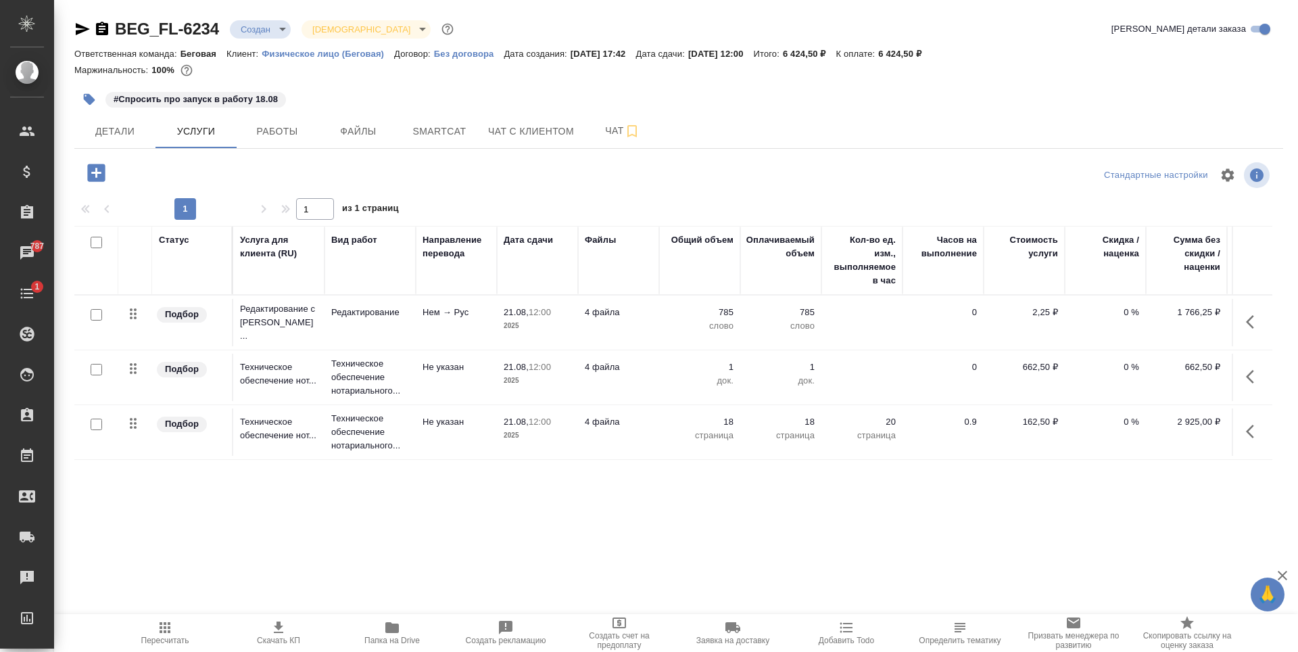
click at [661, 324] on td "785 слово" at bounding box center [699, 322] width 81 height 47
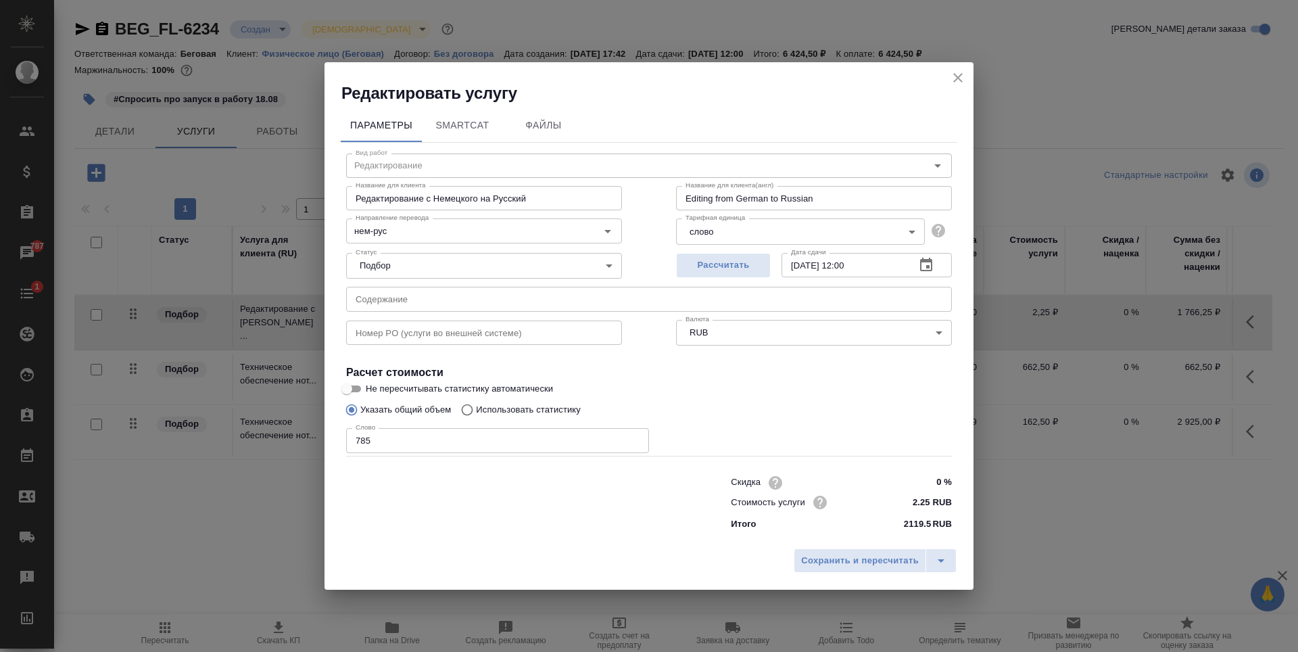
click at [955, 78] on icon "close" at bounding box center [958, 78] width 16 height 16
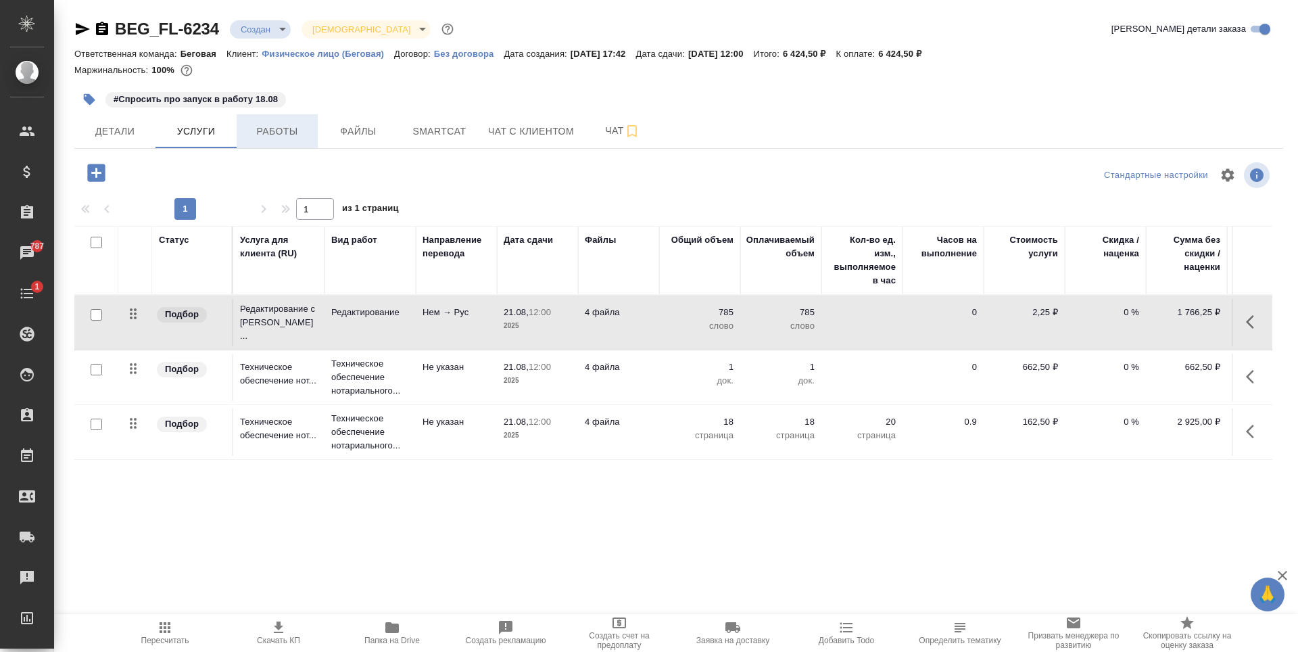
click at [285, 135] on span "Работы" at bounding box center [277, 131] width 65 height 17
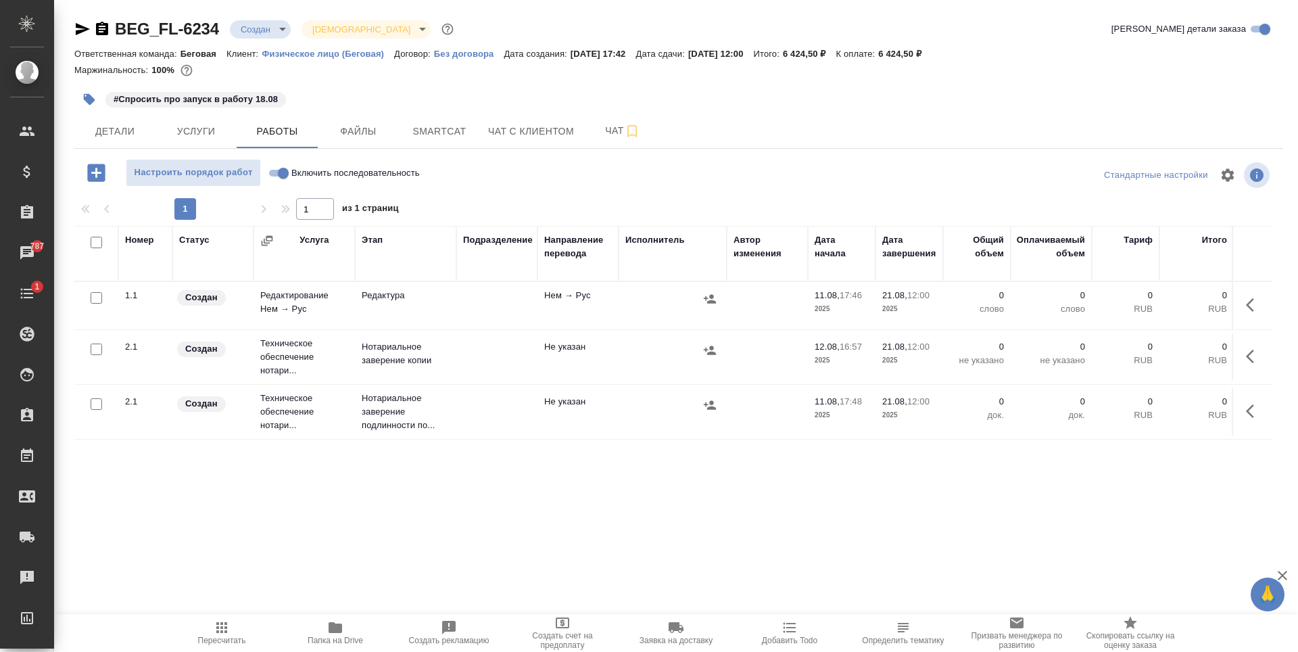
click at [464, 310] on td at bounding box center [496, 305] width 81 height 47
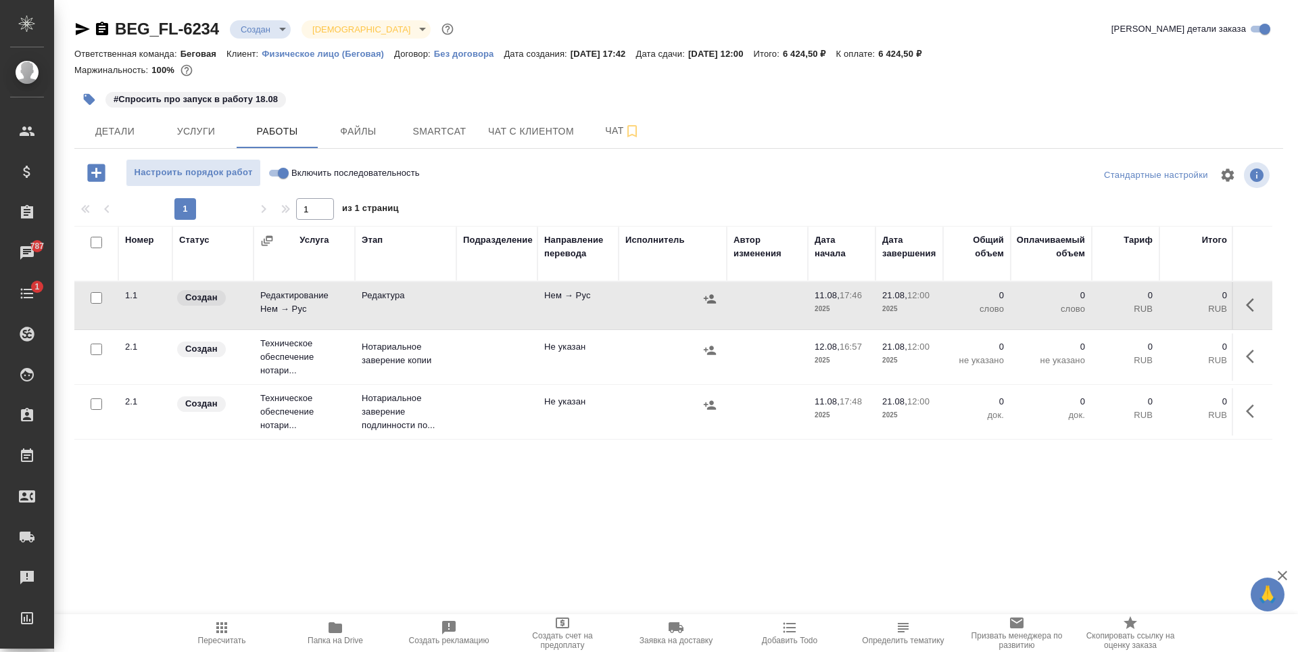
click at [464, 310] on td at bounding box center [496, 305] width 81 height 47
click at [95, 298] on input "checkbox" at bounding box center [96, 297] width 11 height 11
checkbox input "true"
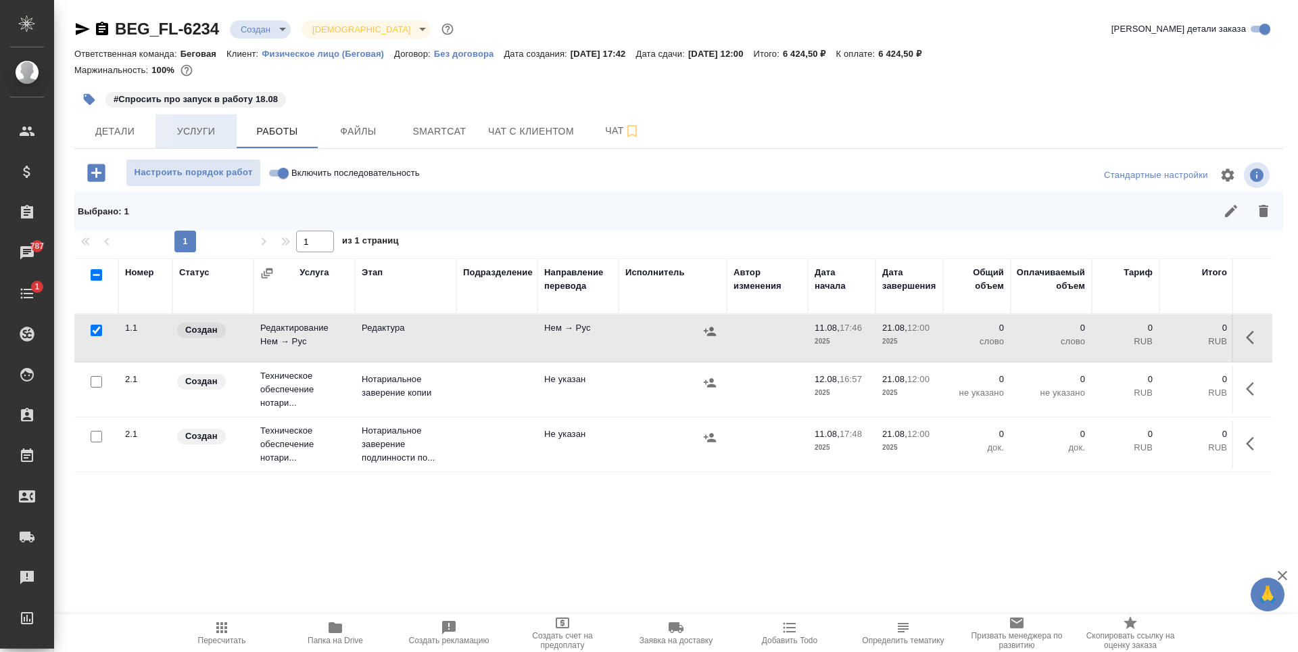
click at [224, 125] on span "Услуги" at bounding box center [196, 131] width 65 height 17
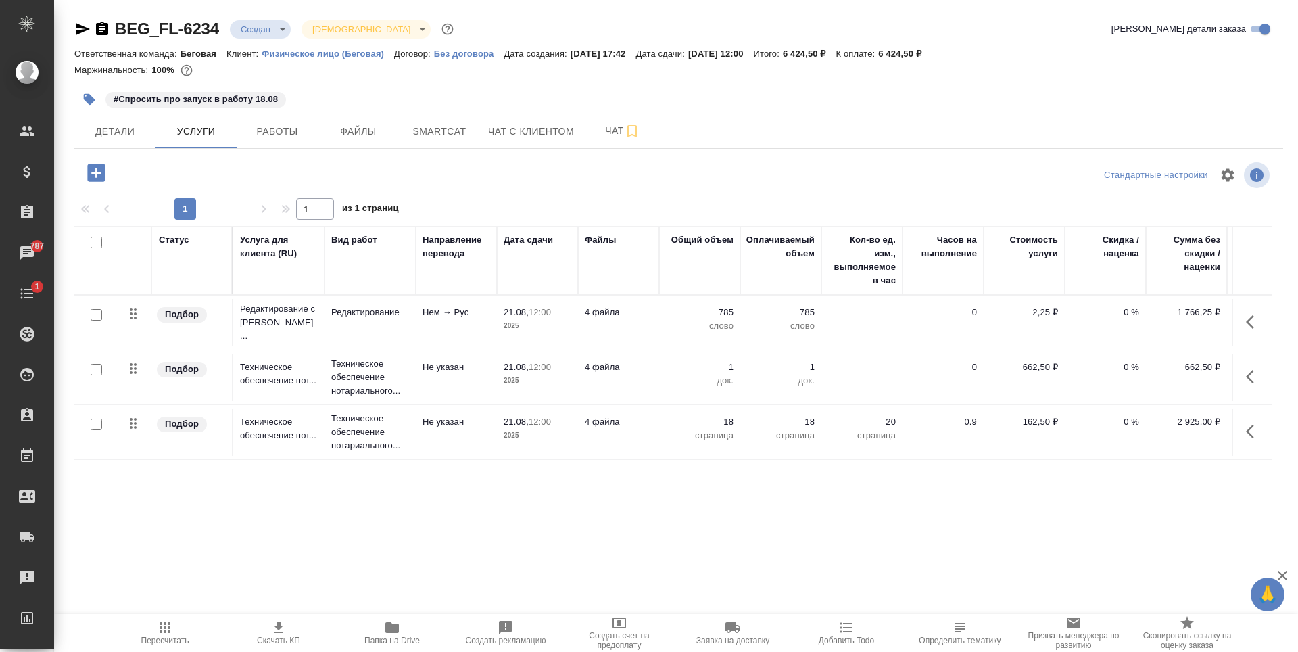
click at [93, 312] on input "checkbox" at bounding box center [96, 314] width 11 height 11
checkbox input "true"
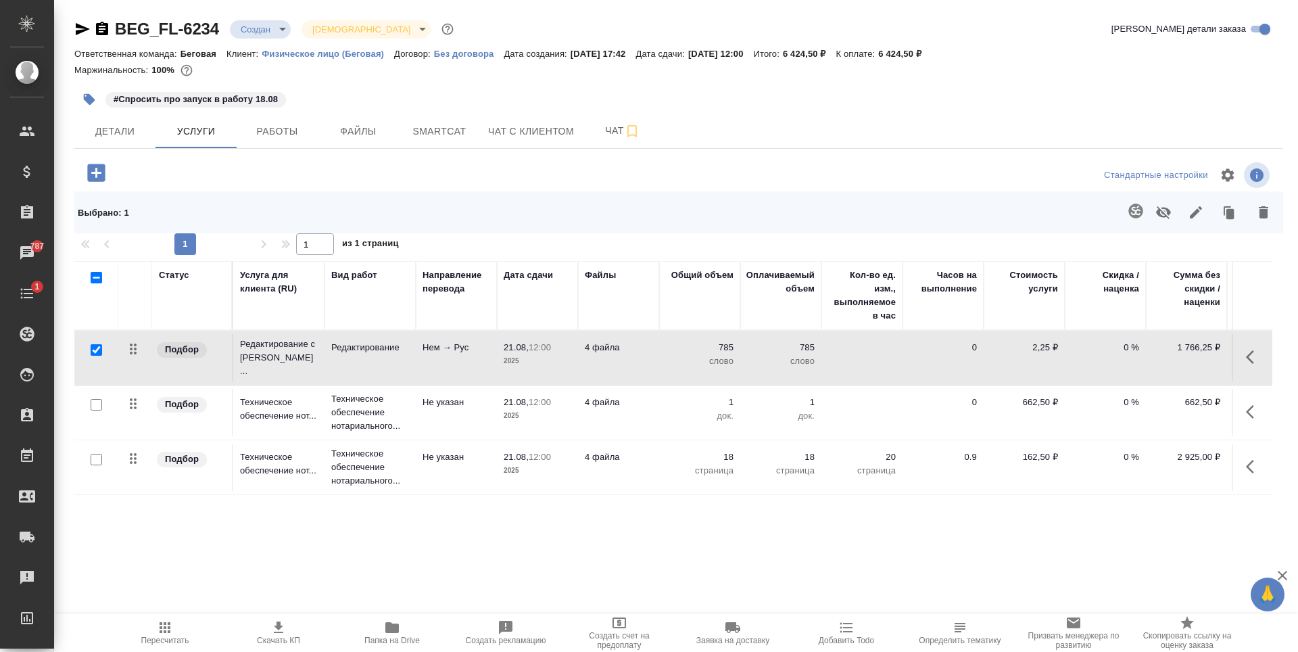
click at [1130, 211] on icon "button" at bounding box center [1135, 210] width 14 height 14
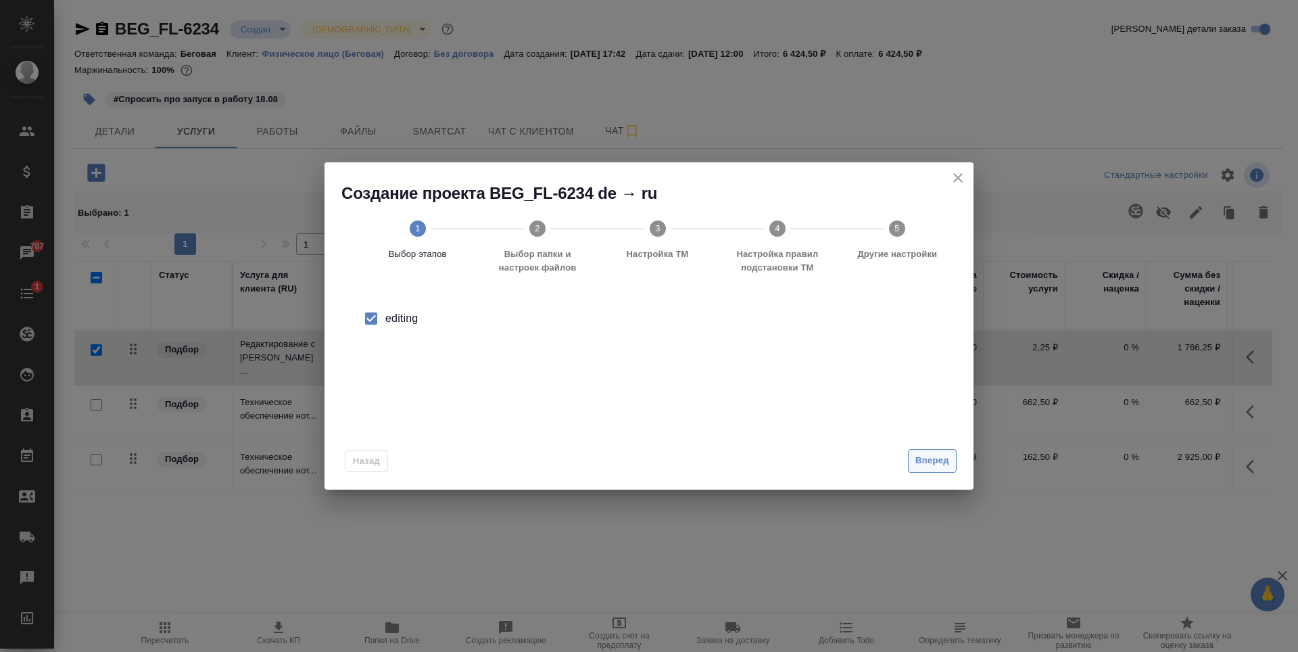
click at [934, 472] on button "Вперед" at bounding box center [932, 461] width 49 height 24
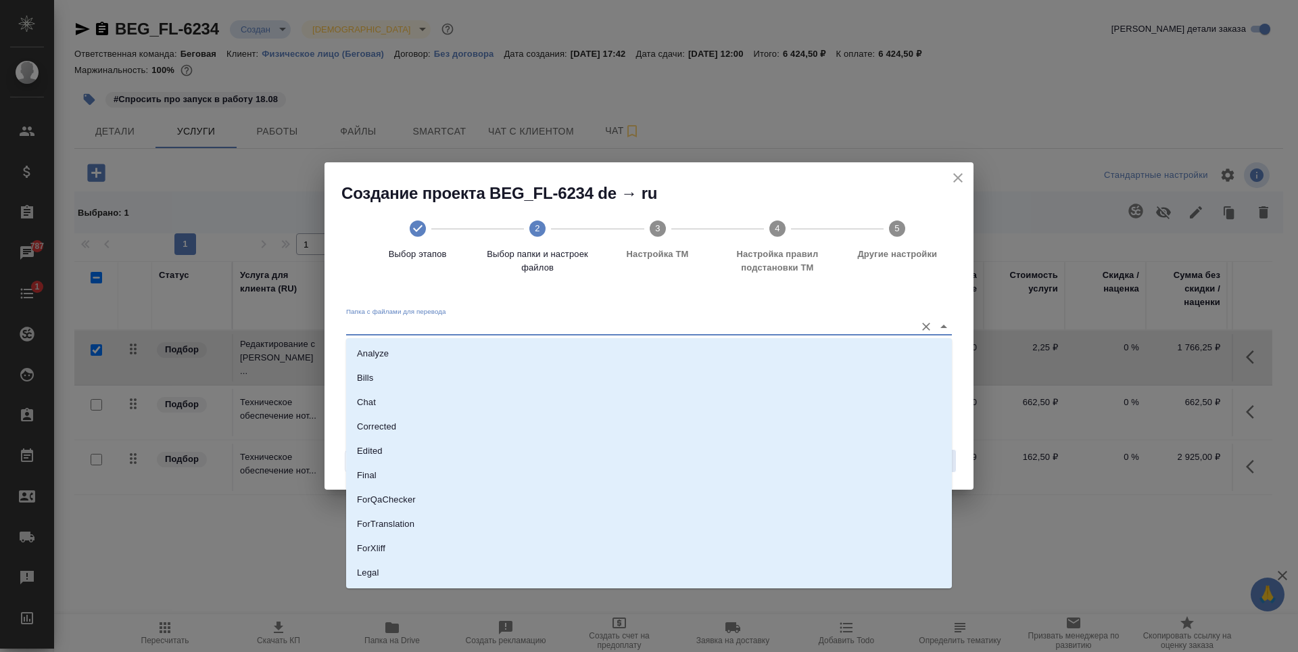
click at [717, 318] on input "Папка с файлами для перевода" at bounding box center [627, 326] width 562 height 16
click at [438, 521] on li "Source" at bounding box center [649, 526] width 606 height 24
type input "Source"
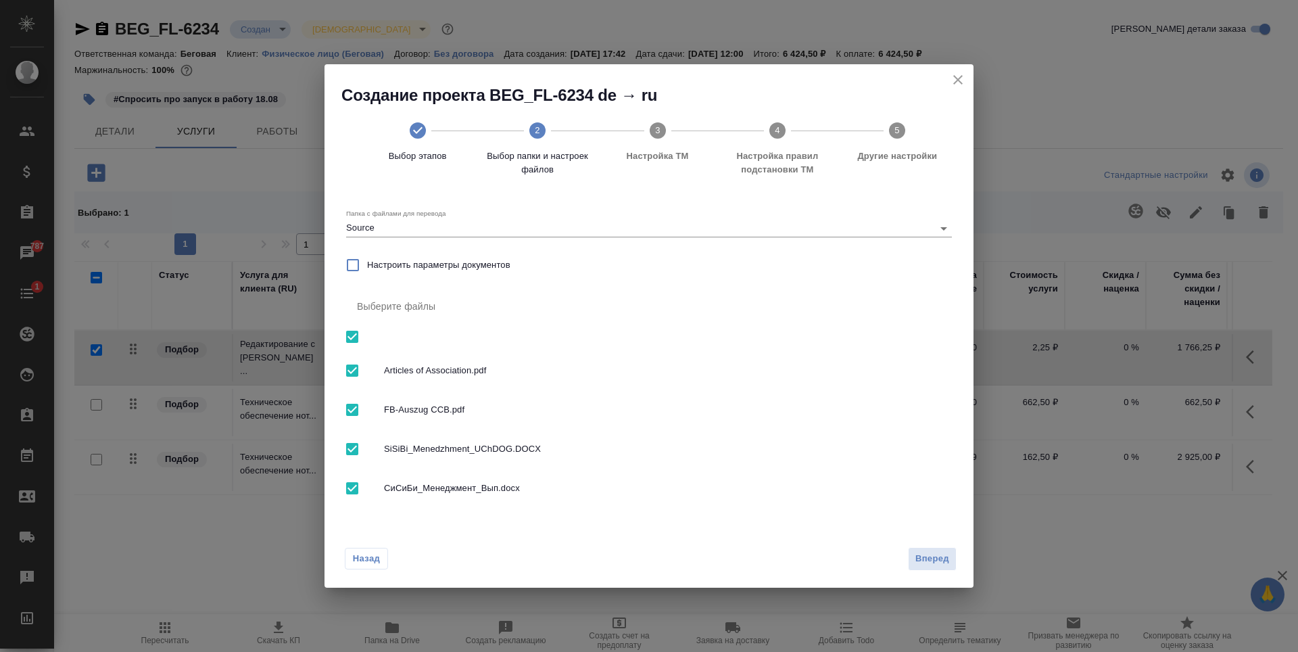
click at [930, 546] on div "Назад Вперед" at bounding box center [648, 556] width 649 height 64
click at [930, 555] on span "Вперед" at bounding box center [932, 559] width 34 height 16
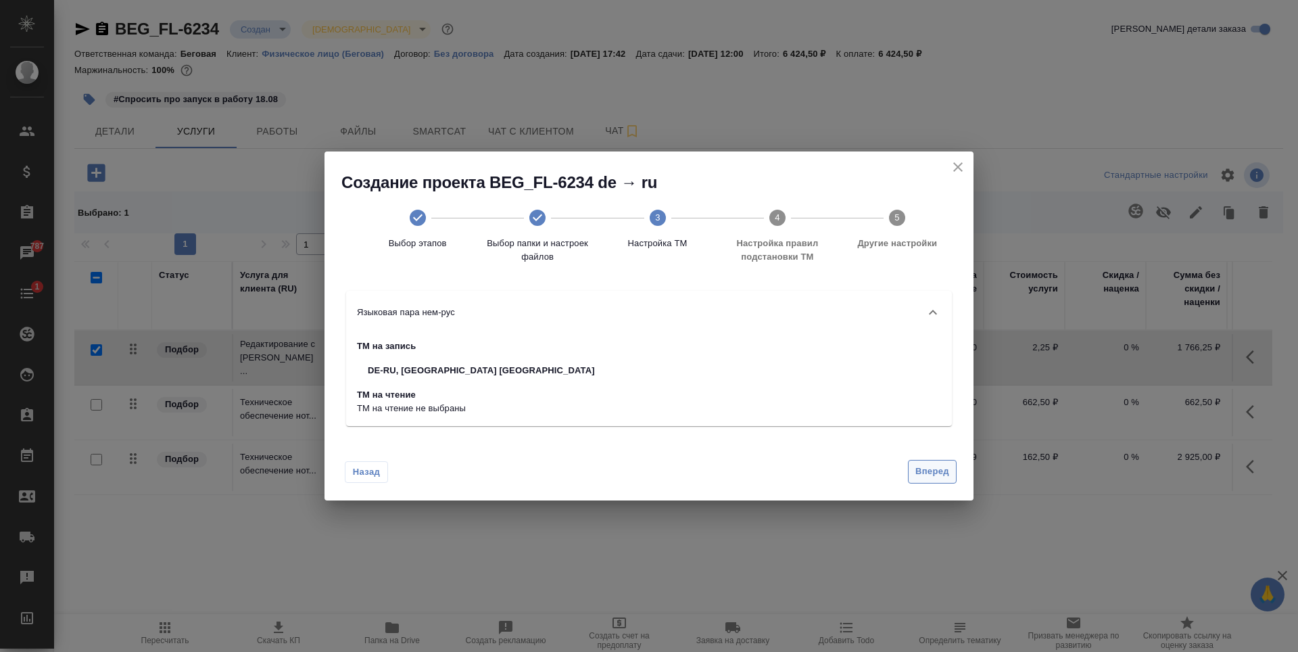
click at [932, 472] on span "Вперед" at bounding box center [932, 472] width 34 height 16
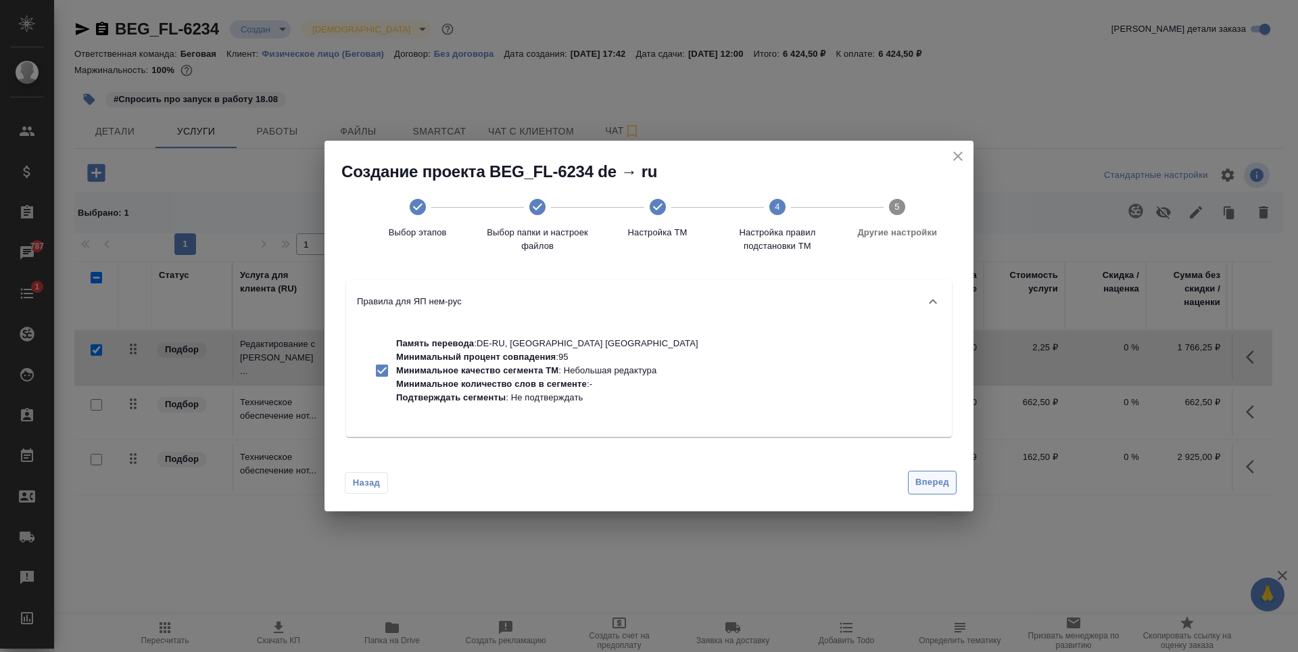
click at [928, 475] on span "Вперед" at bounding box center [932, 483] width 34 height 16
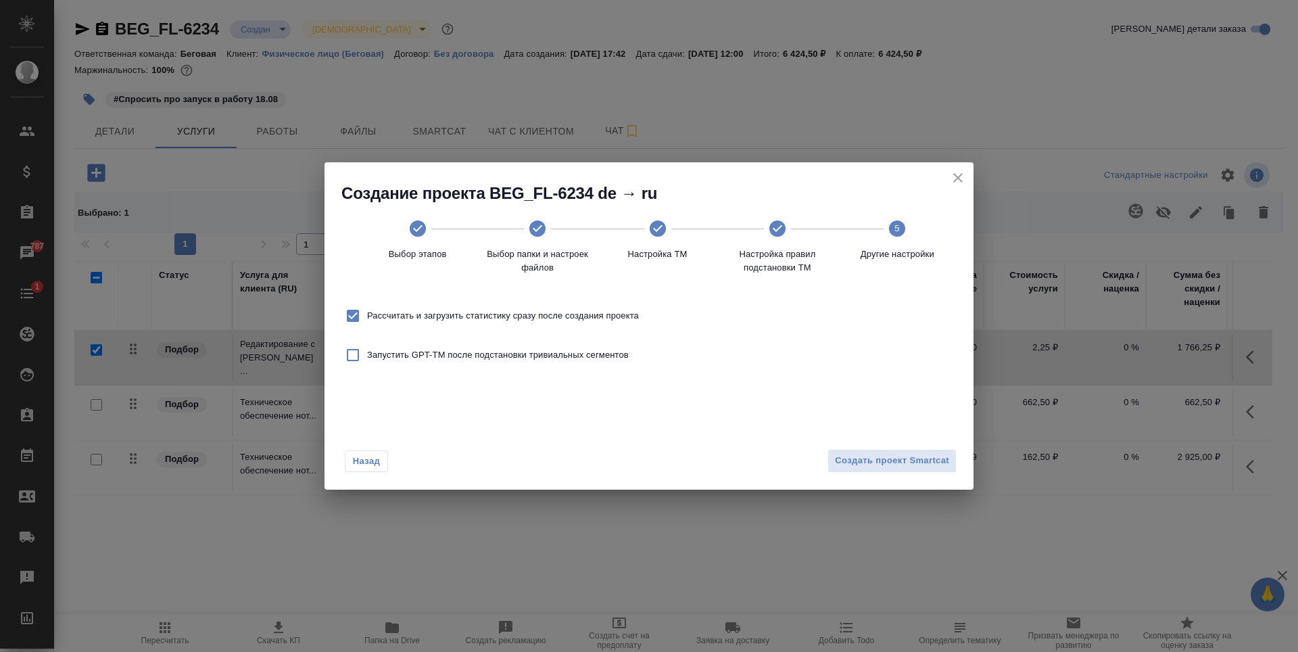
click at [579, 312] on span "Рассчитать и загрузить статистику сразу после создания проекта" at bounding box center [503, 316] width 272 height 14
click at [367, 312] on input "Рассчитать и загрузить статистику сразу после создания проекта" at bounding box center [353, 316] width 28 height 28
checkbox input "false"
click at [1035, 493] on div "Создание проекта BEG_FL-6234 de → ru Выбор этапов Выбор папки и настроек файлов…" at bounding box center [649, 326] width 1298 height 652
click at [909, 475] on div "Назад Создать проект Smartcat" at bounding box center [648, 458] width 649 height 64
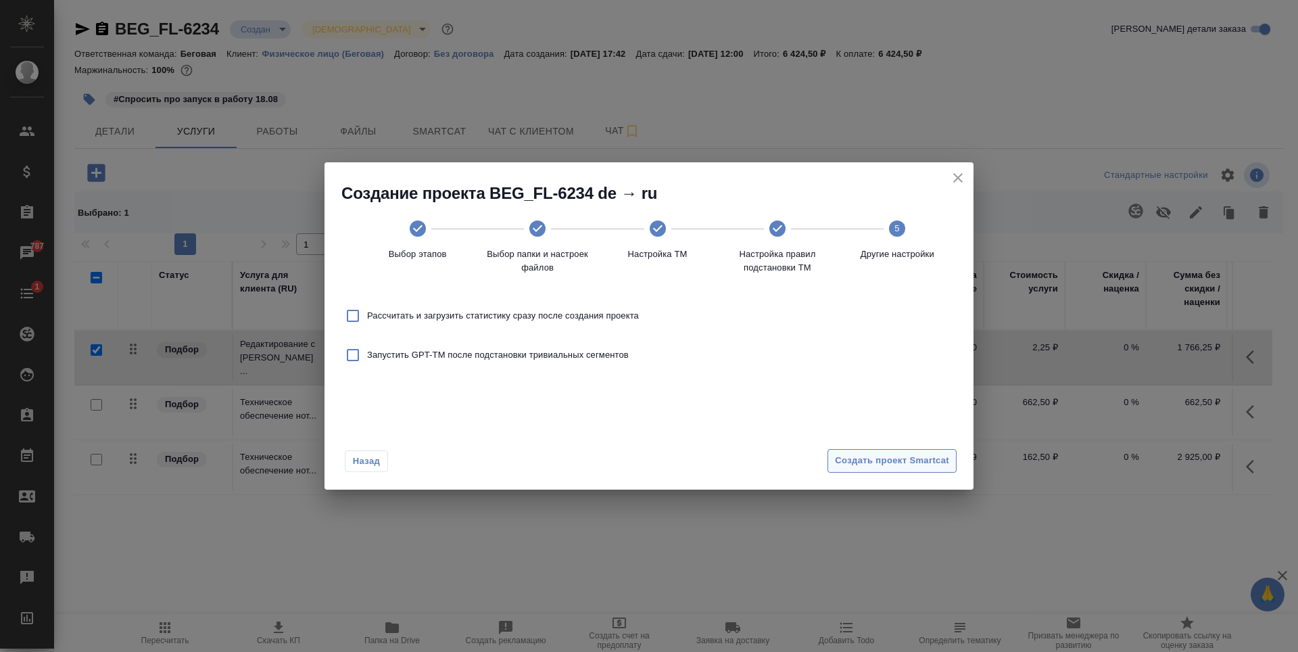
click at [909, 455] on span "Создать проект Smartcat" at bounding box center [892, 461] width 114 height 16
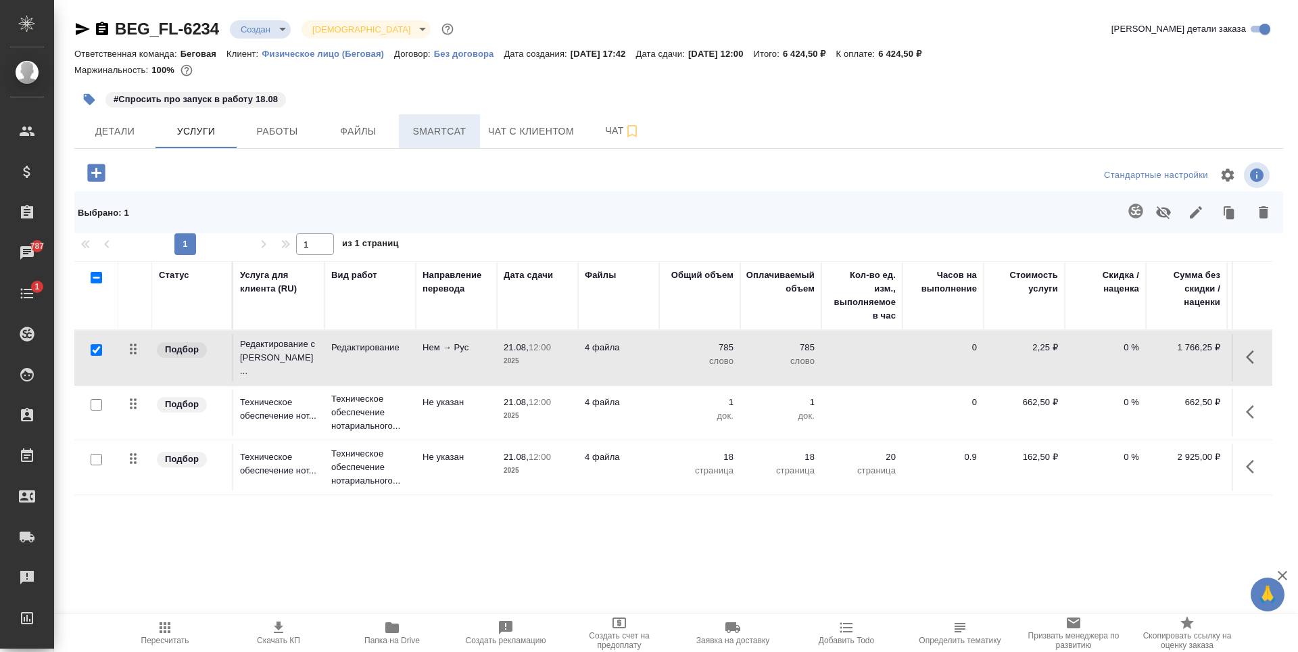
click at [437, 139] on span "Smartcat" at bounding box center [439, 131] width 65 height 17
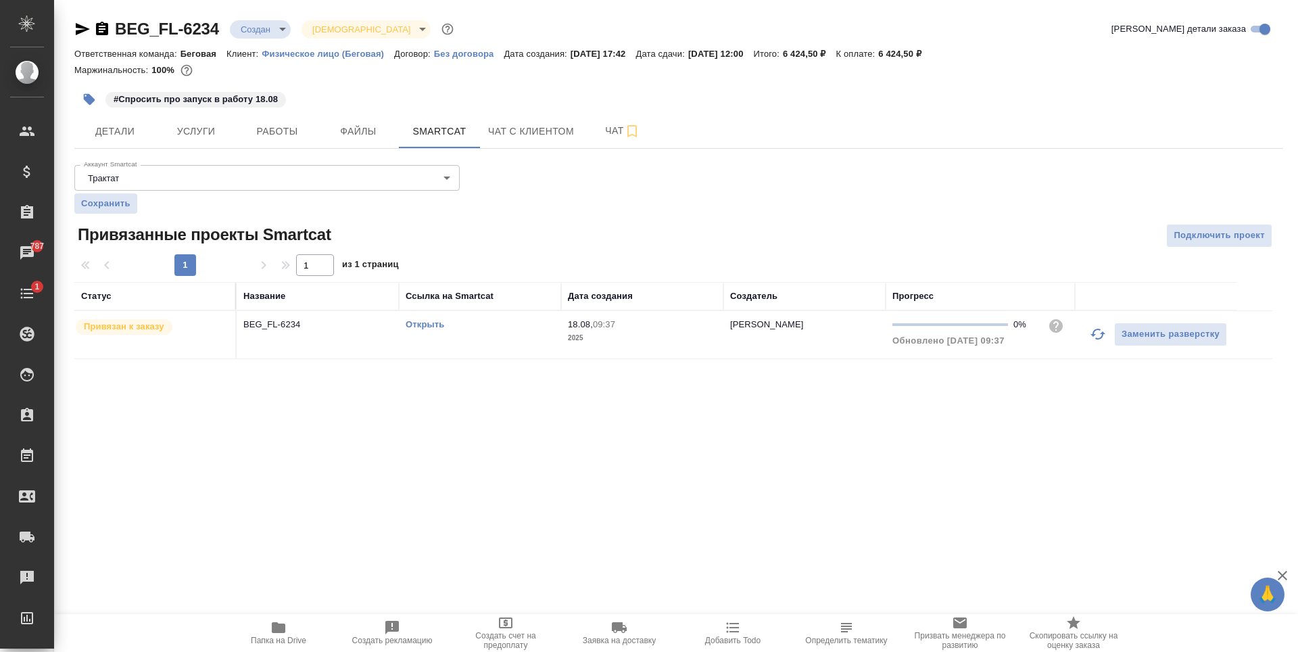
click at [426, 322] on link "Открыть" at bounding box center [425, 324] width 39 height 10
click at [533, 352] on td "Открыть" at bounding box center [480, 334] width 162 height 47
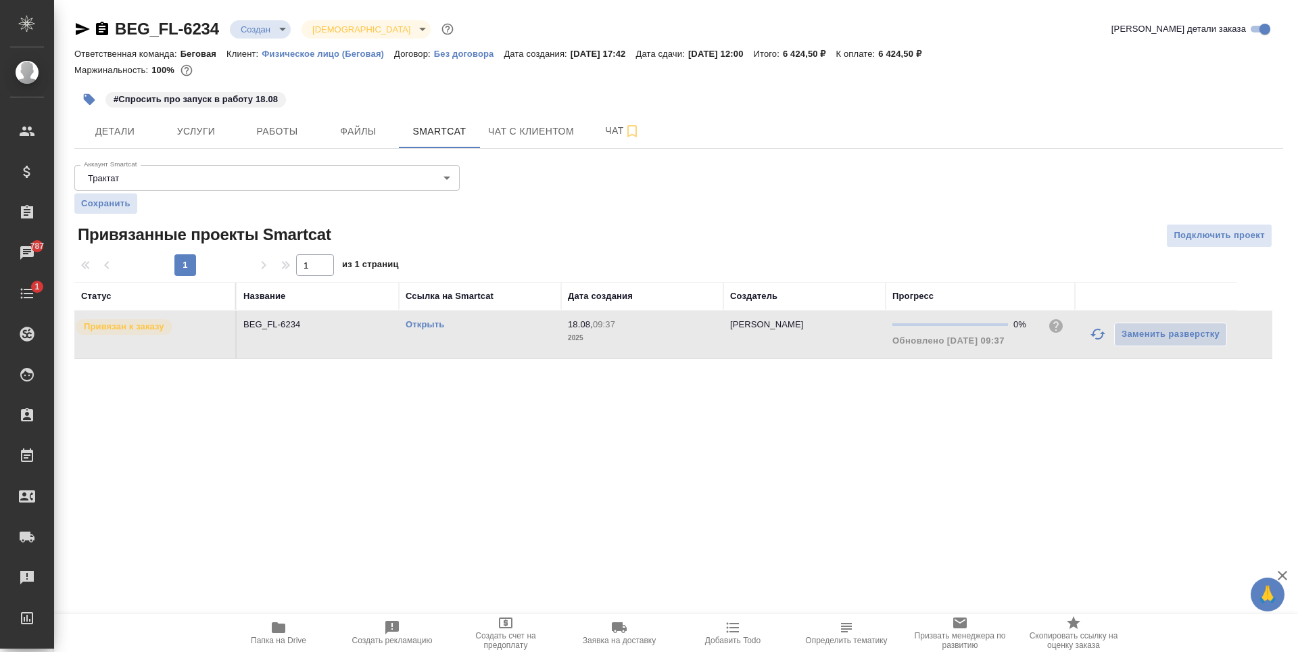
click at [275, 347] on td "BEG_FL-6234" at bounding box center [318, 334] width 162 height 47
click at [210, 142] on button "Услуги" at bounding box center [195, 131] width 81 height 34
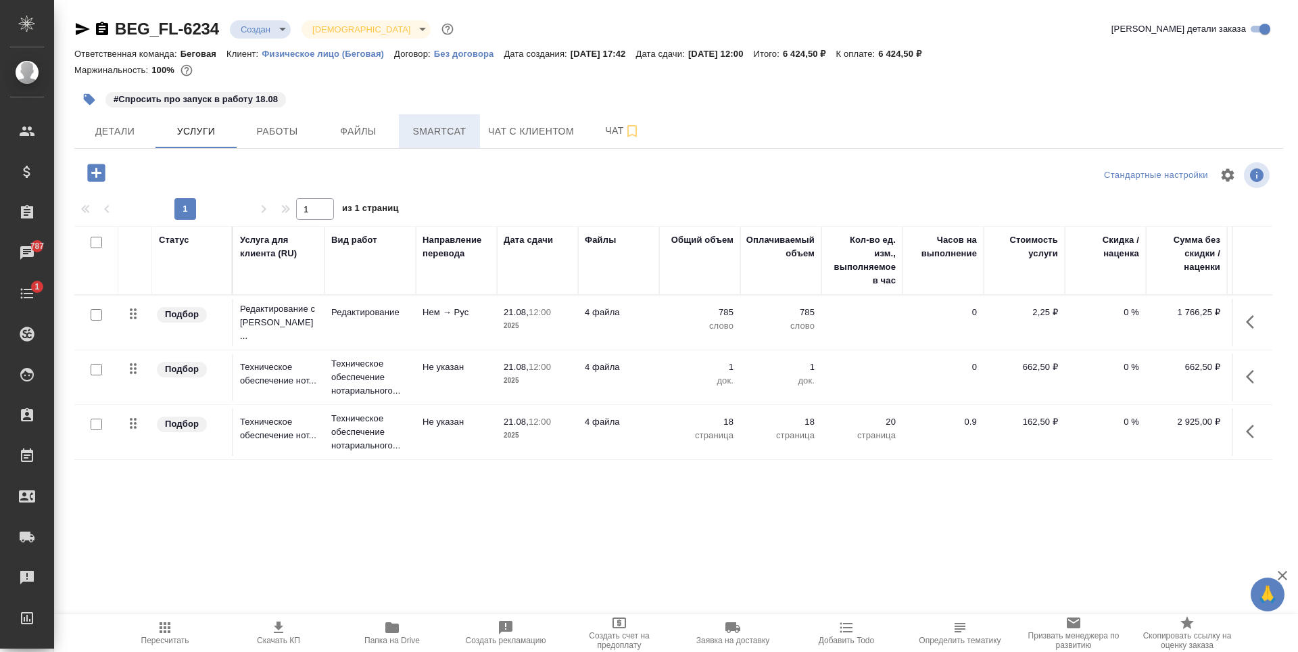
click at [443, 127] on span "Smartcat" at bounding box center [439, 131] width 65 height 17
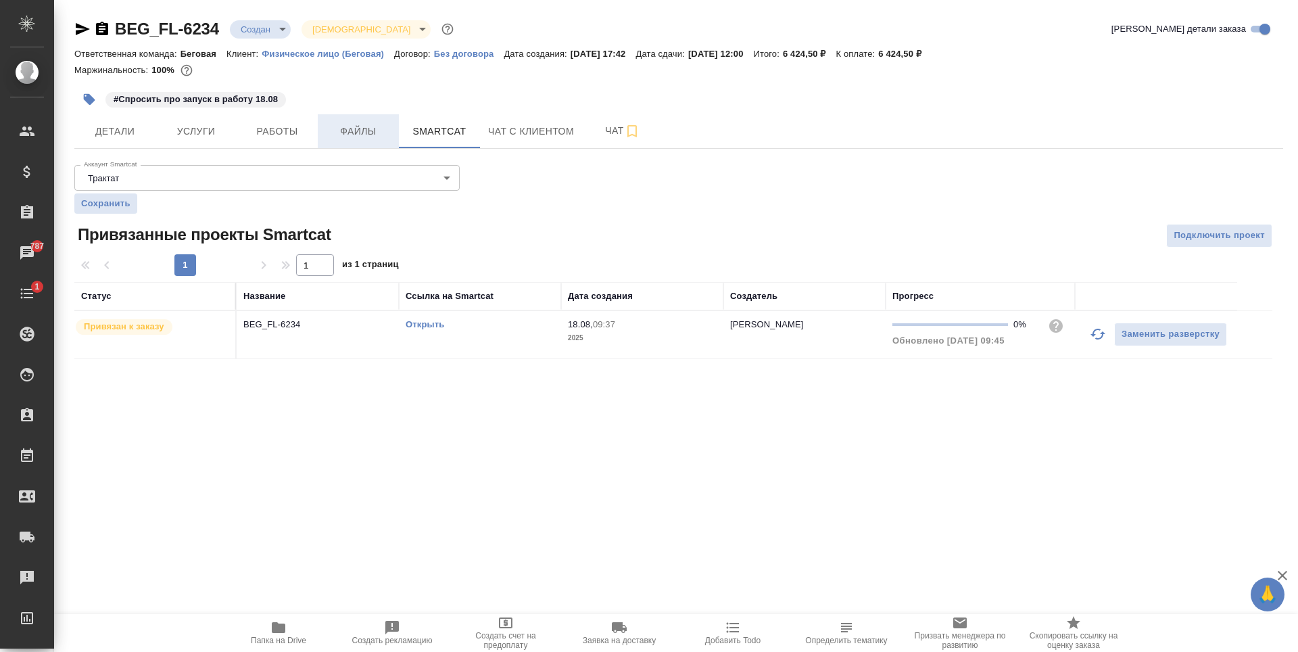
click at [350, 138] on span "Файлы" at bounding box center [358, 131] width 65 height 17
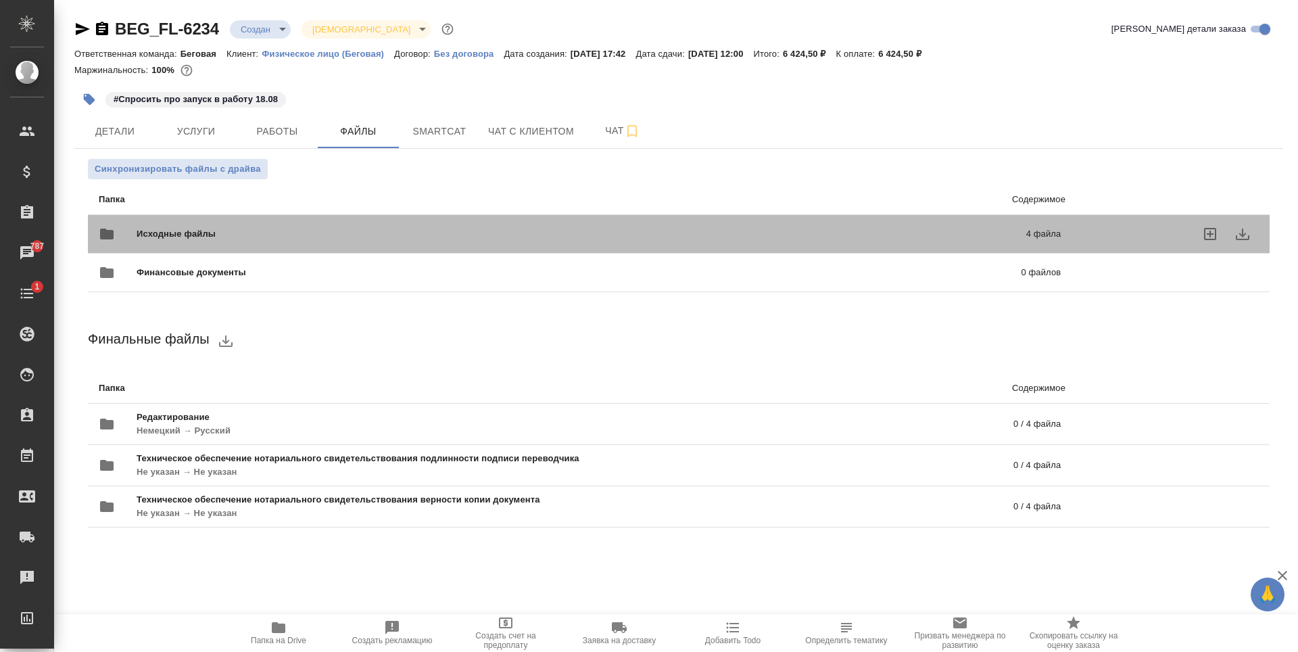
click at [454, 232] on span "Исходные файлы" at bounding box center [379, 234] width 484 height 14
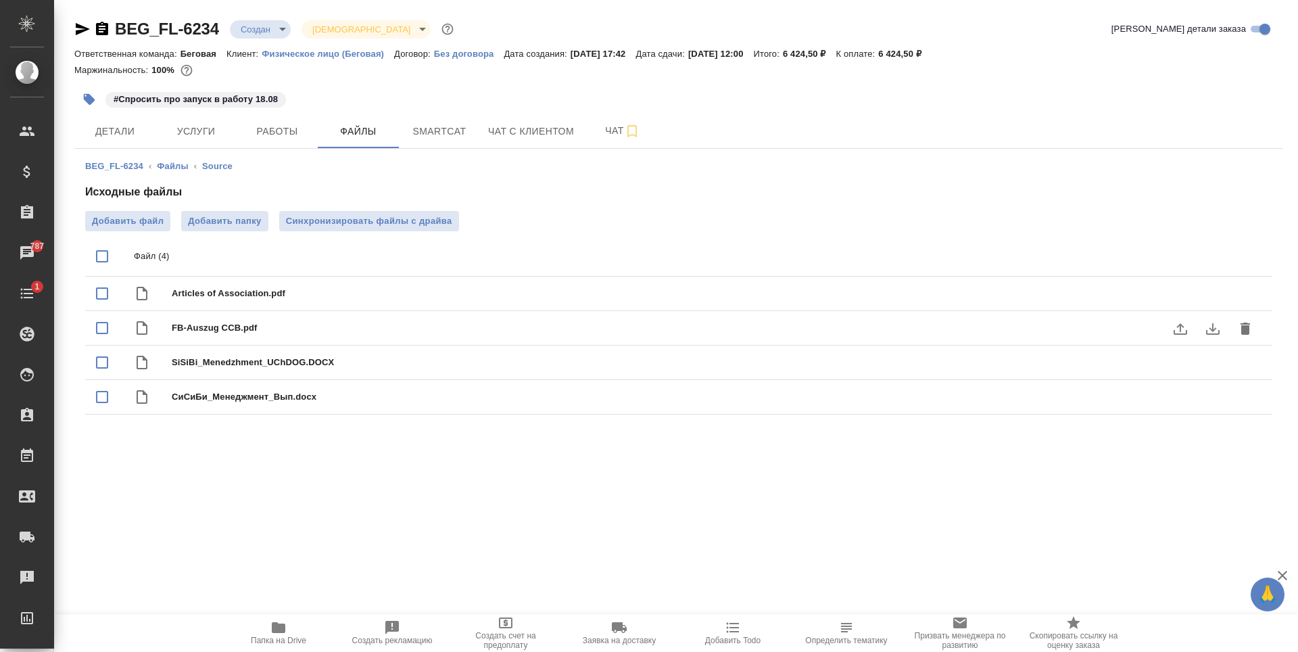
click at [1244, 321] on icon "delete" at bounding box center [1245, 328] width 16 height 16
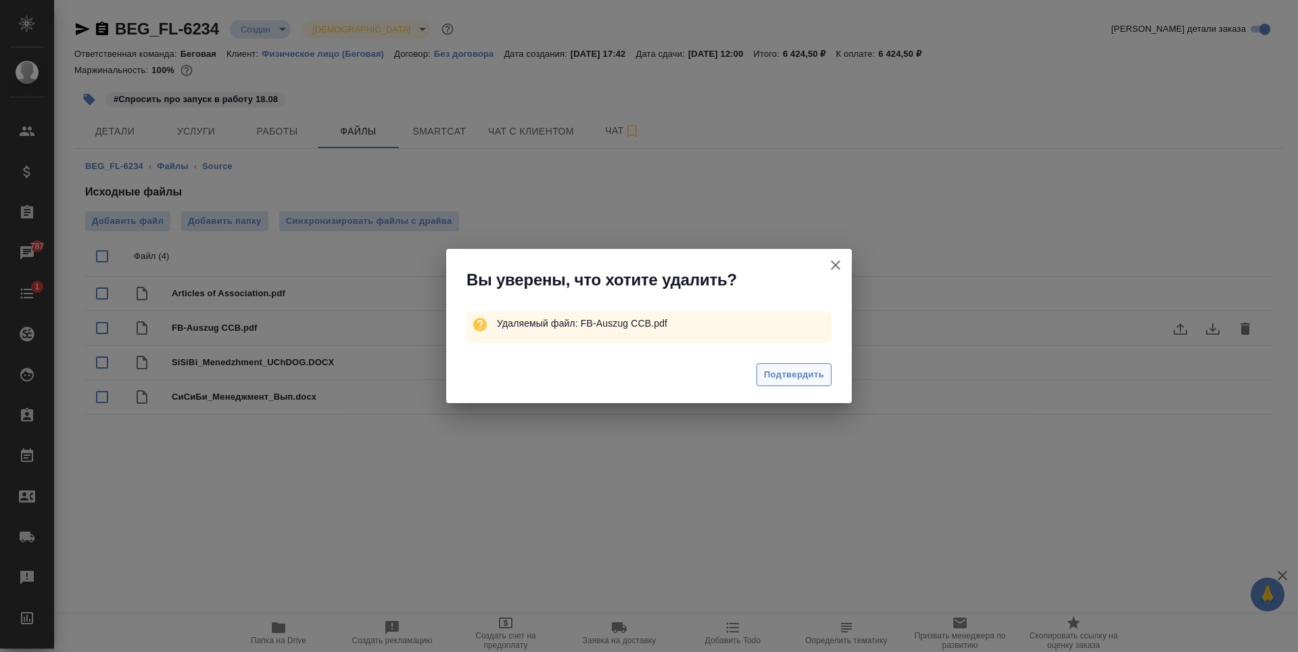
click at [771, 372] on span "Подтвердить" at bounding box center [794, 375] width 60 height 16
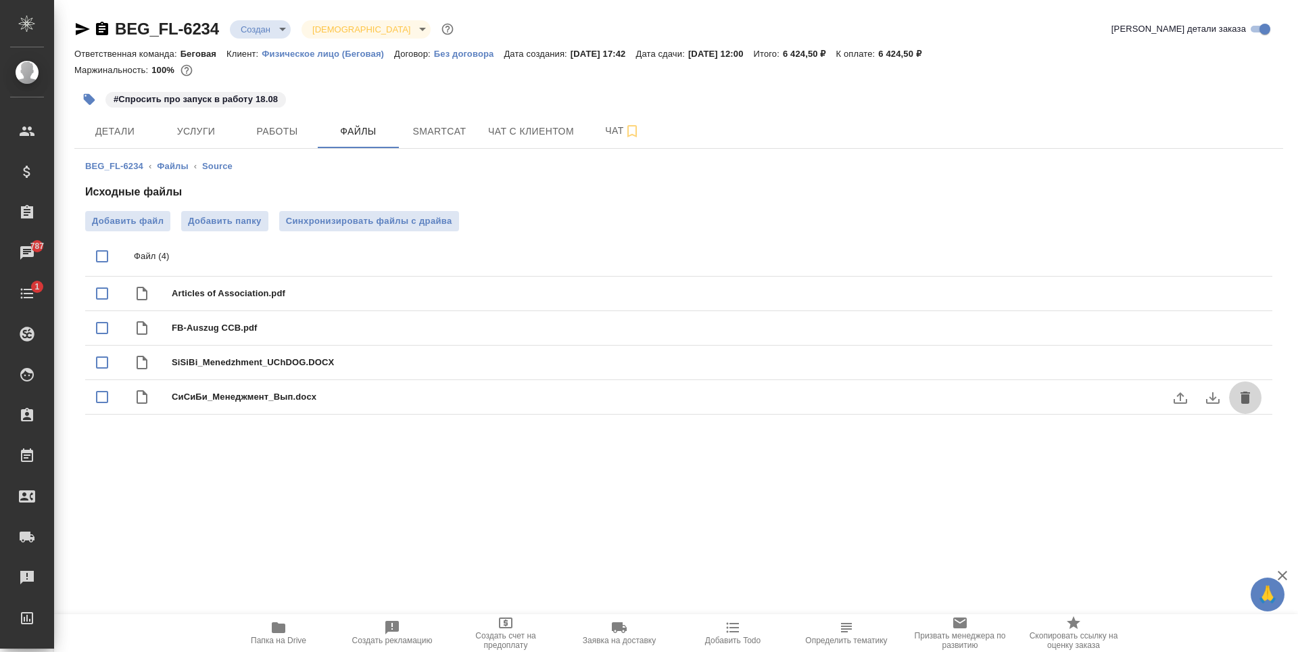
click at [1243, 395] on icon "delete" at bounding box center [1245, 397] width 9 height 12
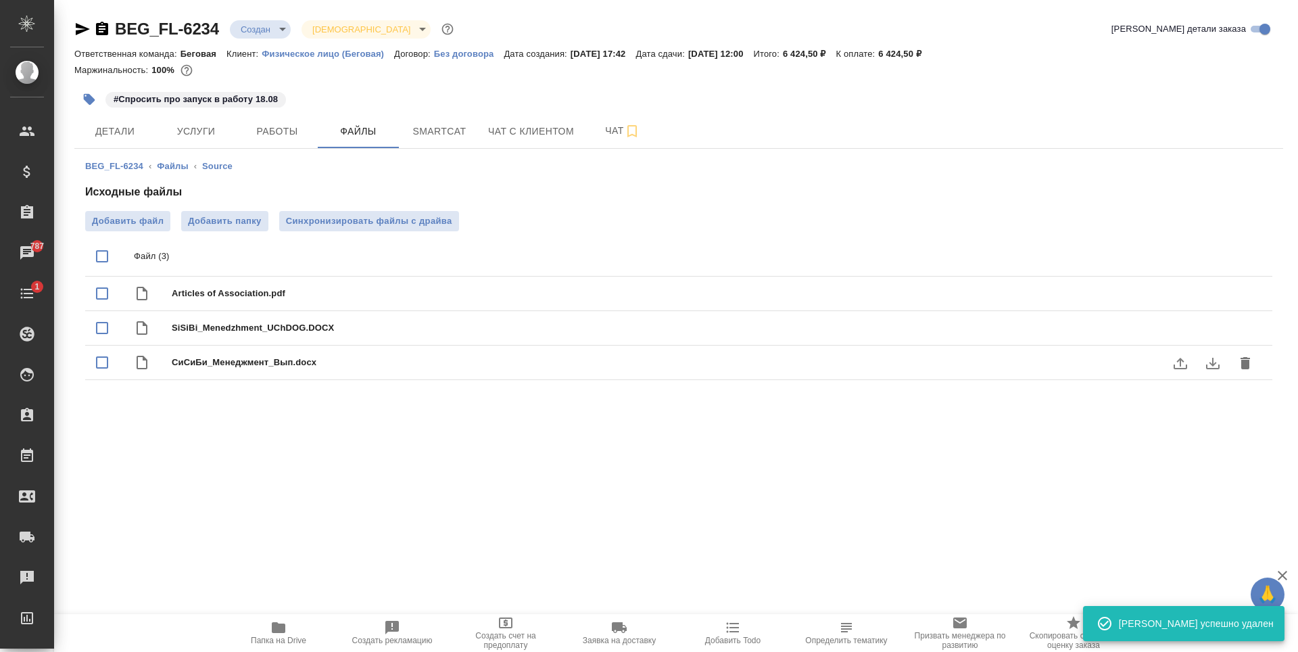
click at [1257, 362] on button "delete" at bounding box center [1245, 363] width 32 height 32
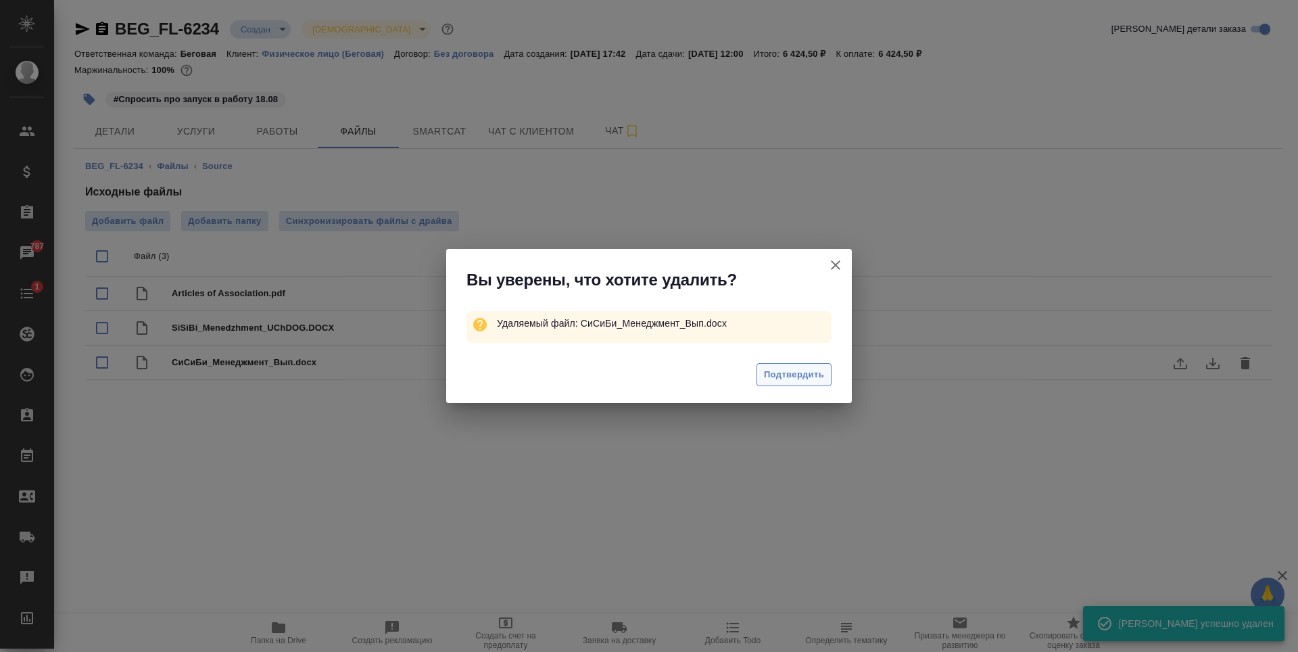
click at [799, 371] on span "Подтвердить" at bounding box center [794, 375] width 60 height 16
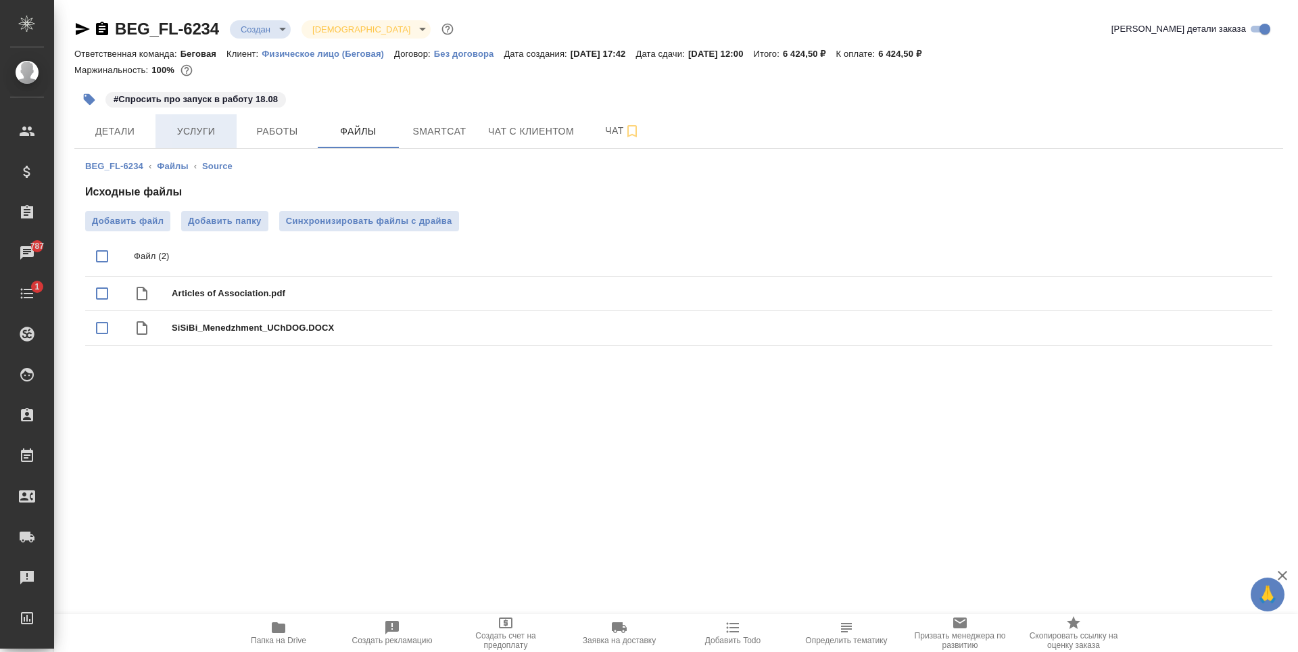
click at [214, 131] on span "Услуги" at bounding box center [196, 131] width 65 height 17
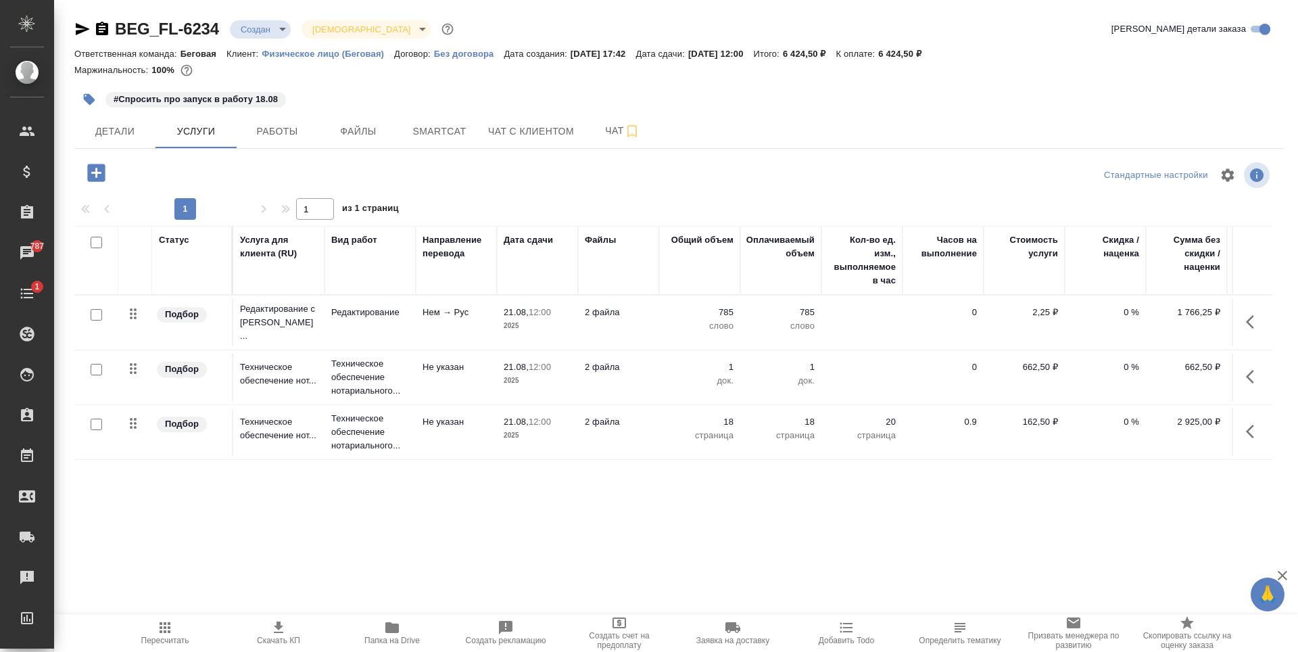
click at [271, 631] on icon "button" at bounding box center [278, 627] width 16 height 16
click at [619, 346] on td "2 файла" at bounding box center [618, 322] width 81 height 47
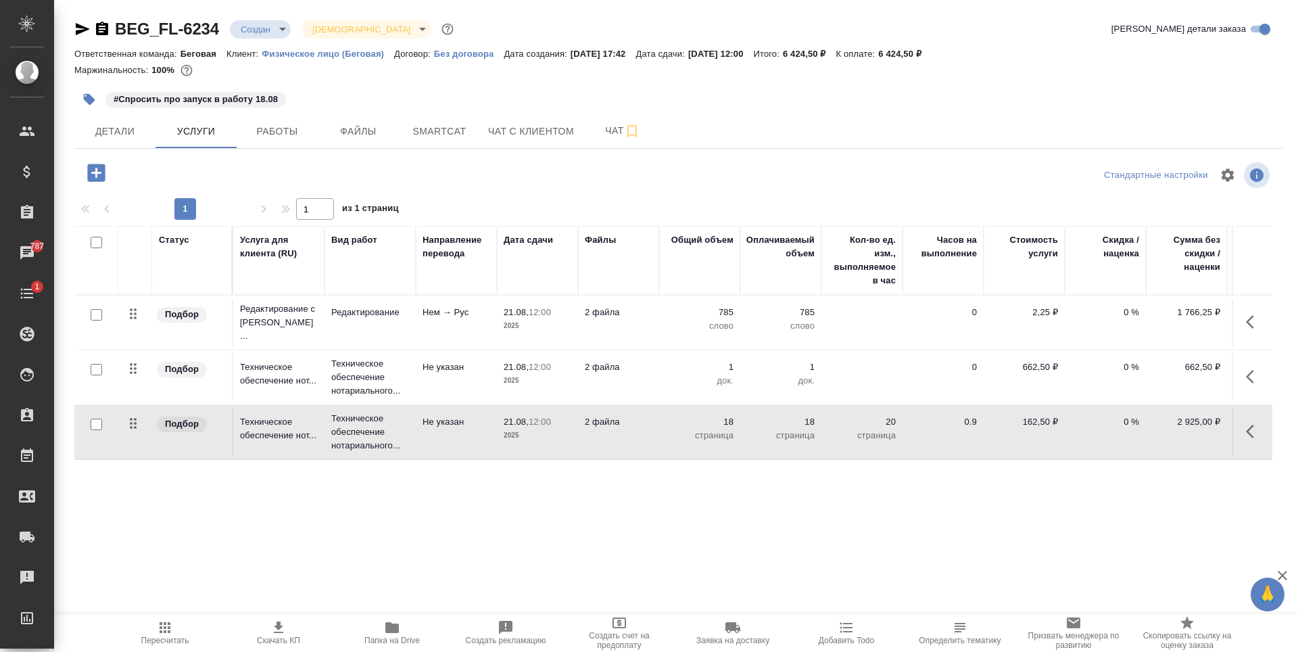
click at [619, 346] on td "2 файла" at bounding box center [618, 322] width 81 height 47
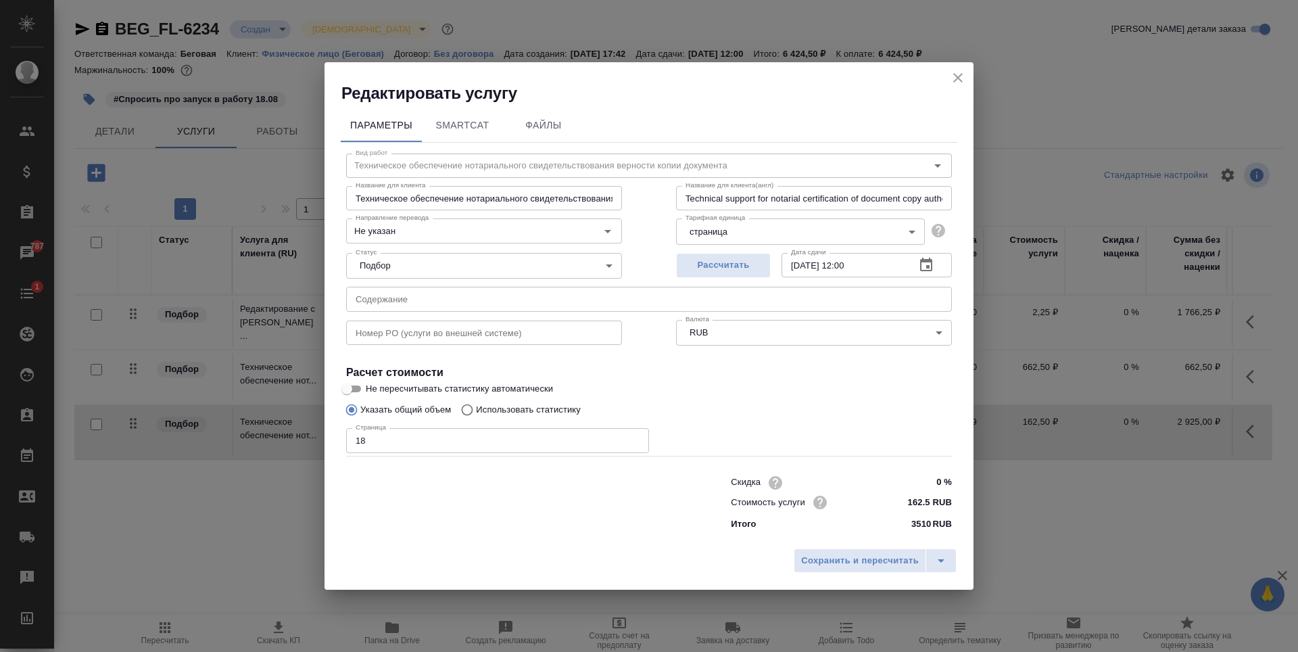
click at [967, 79] on button "close" at bounding box center [958, 78] width 20 height 20
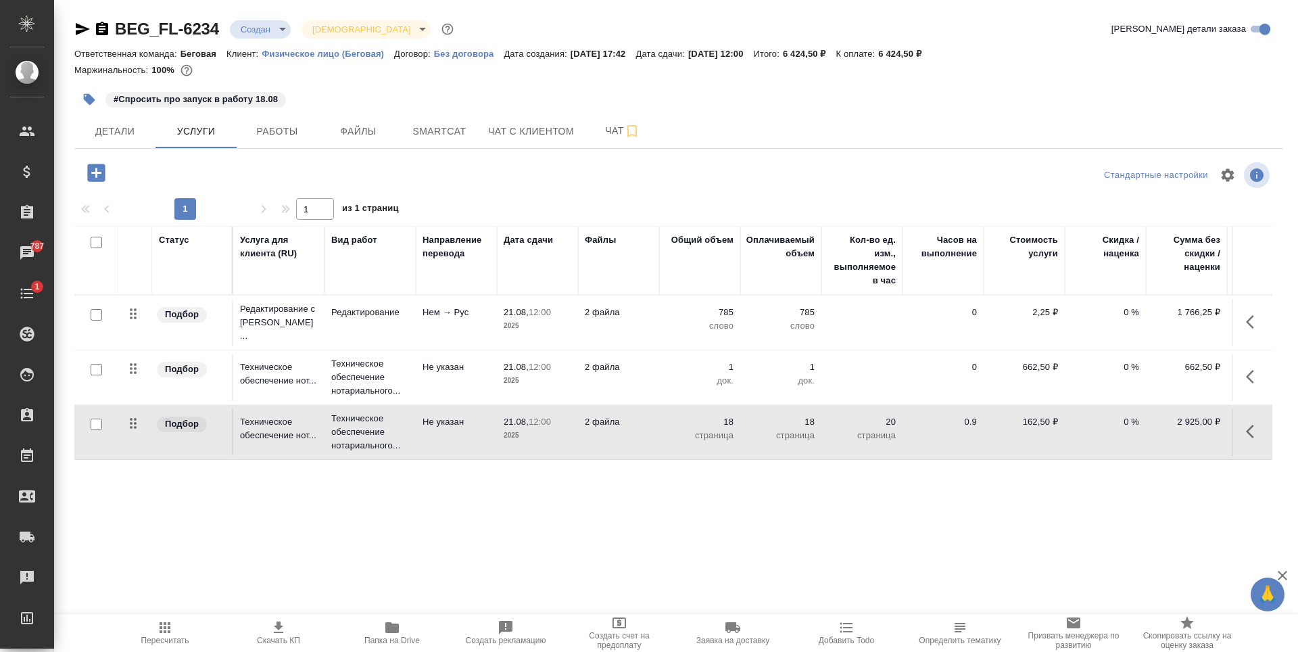
click at [663, 346] on td "1 док." at bounding box center [699, 322] width 81 height 47
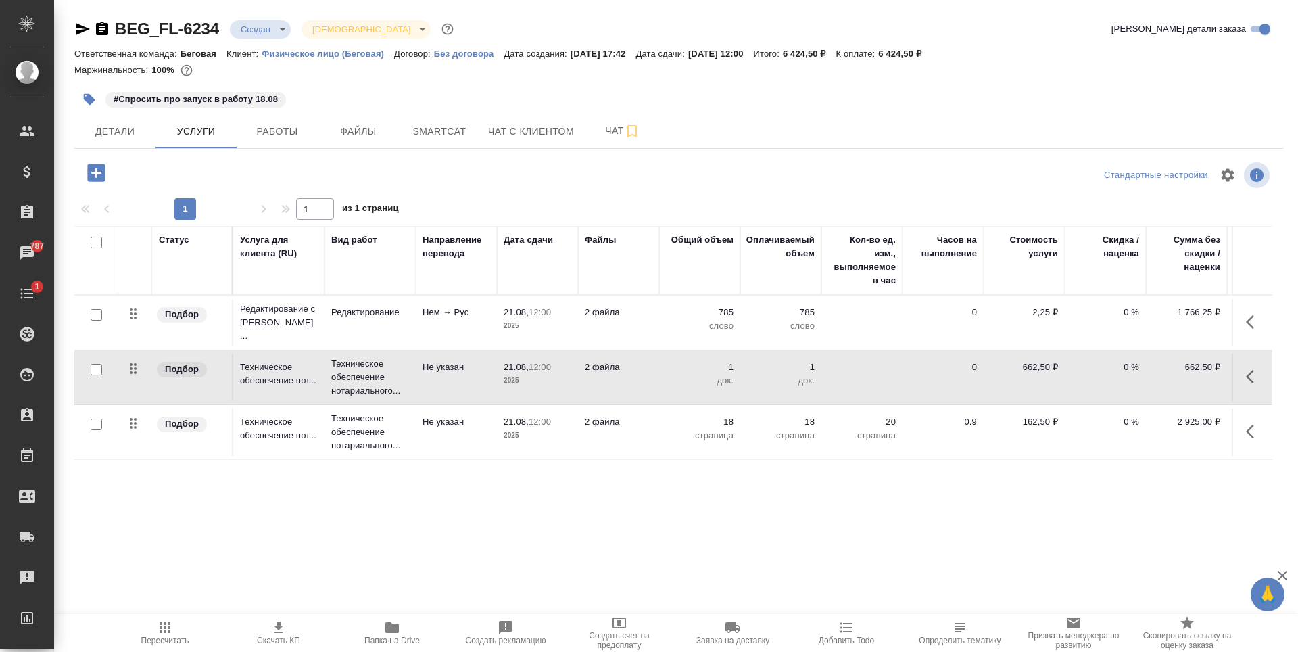
click at [663, 346] on td "1 док." at bounding box center [699, 322] width 81 height 47
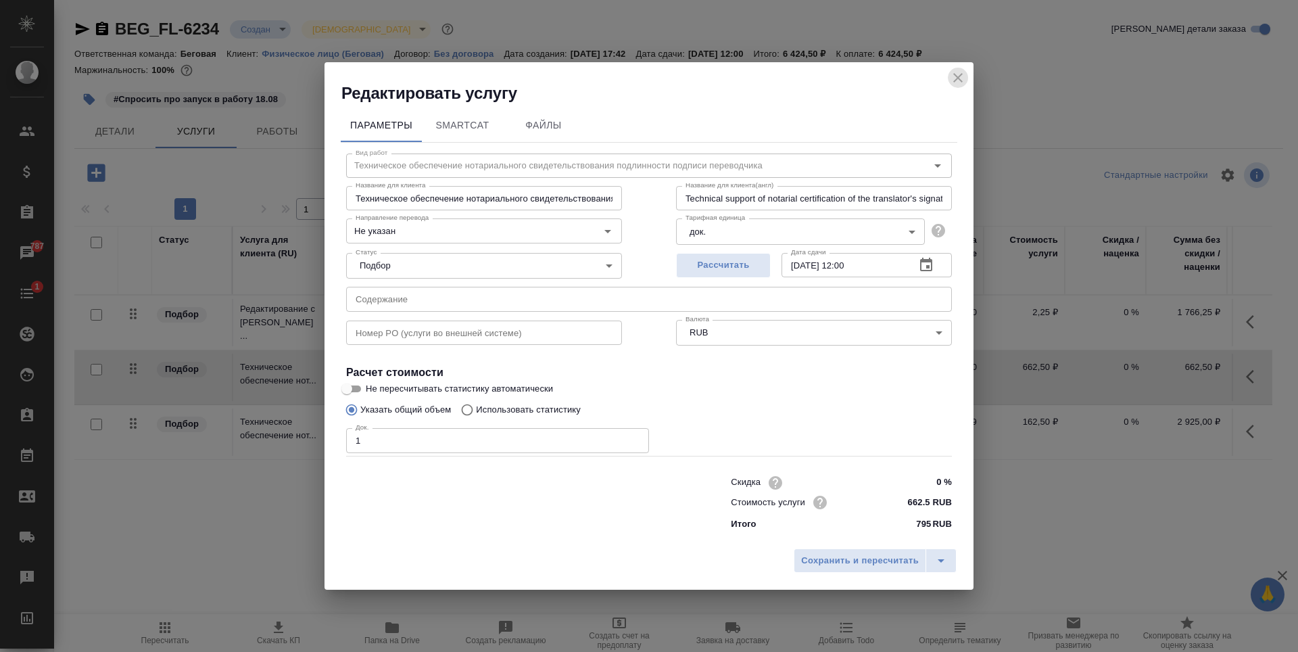
click at [961, 84] on icon "close" at bounding box center [958, 78] width 16 height 16
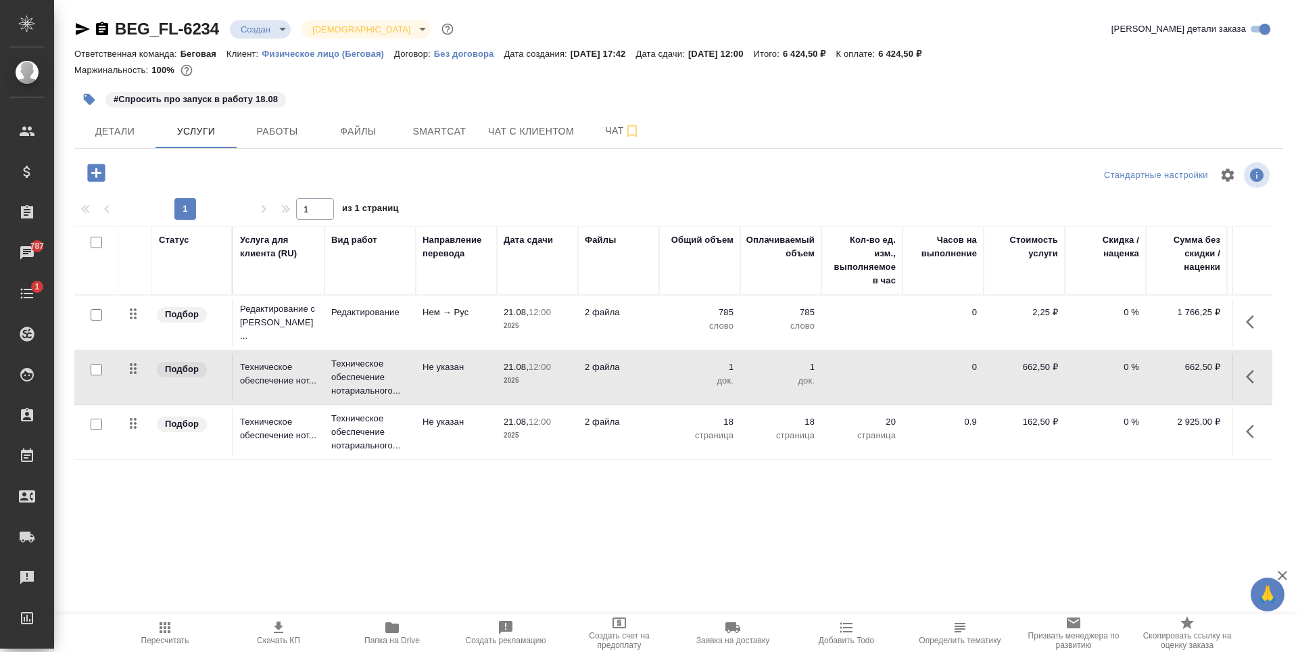
click at [297, 633] on span "Скачать КП" at bounding box center [278, 632] width 97 height 26
click at [641, 346] on td "2 файла" at bounding box center [618, 322] width 81 height 47
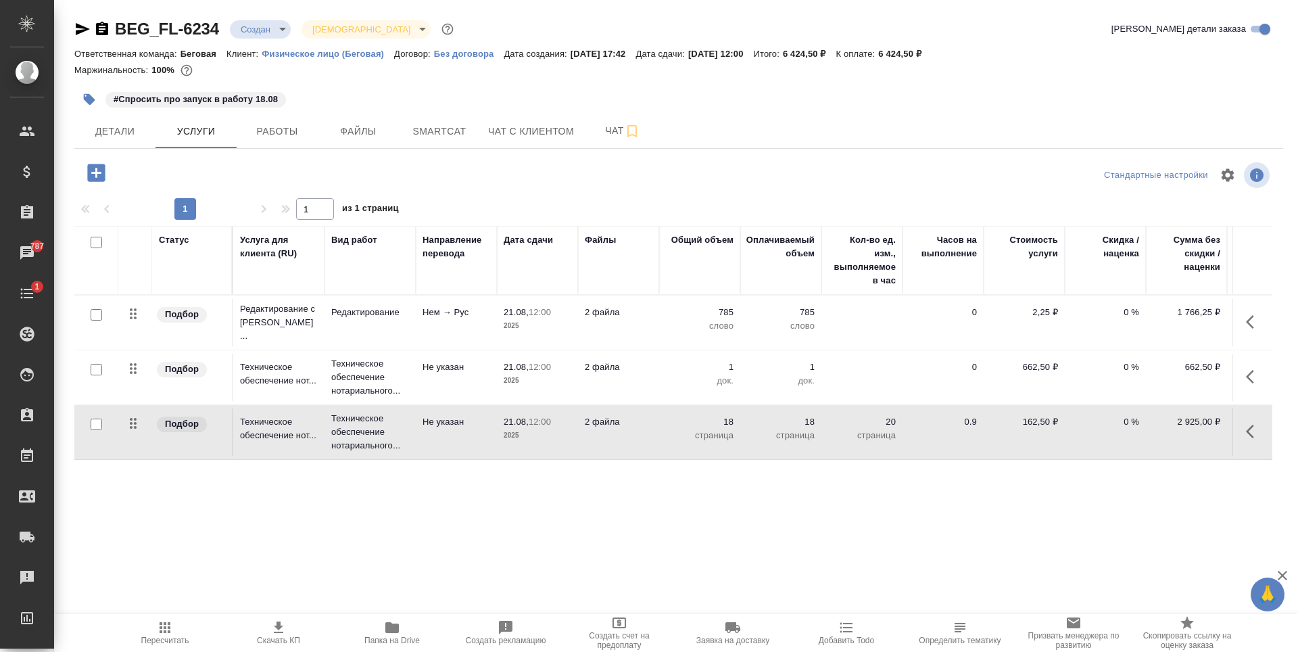
click at [641, 346] on td "2 файла" at bounding box center [618, 322] width 81 height 47
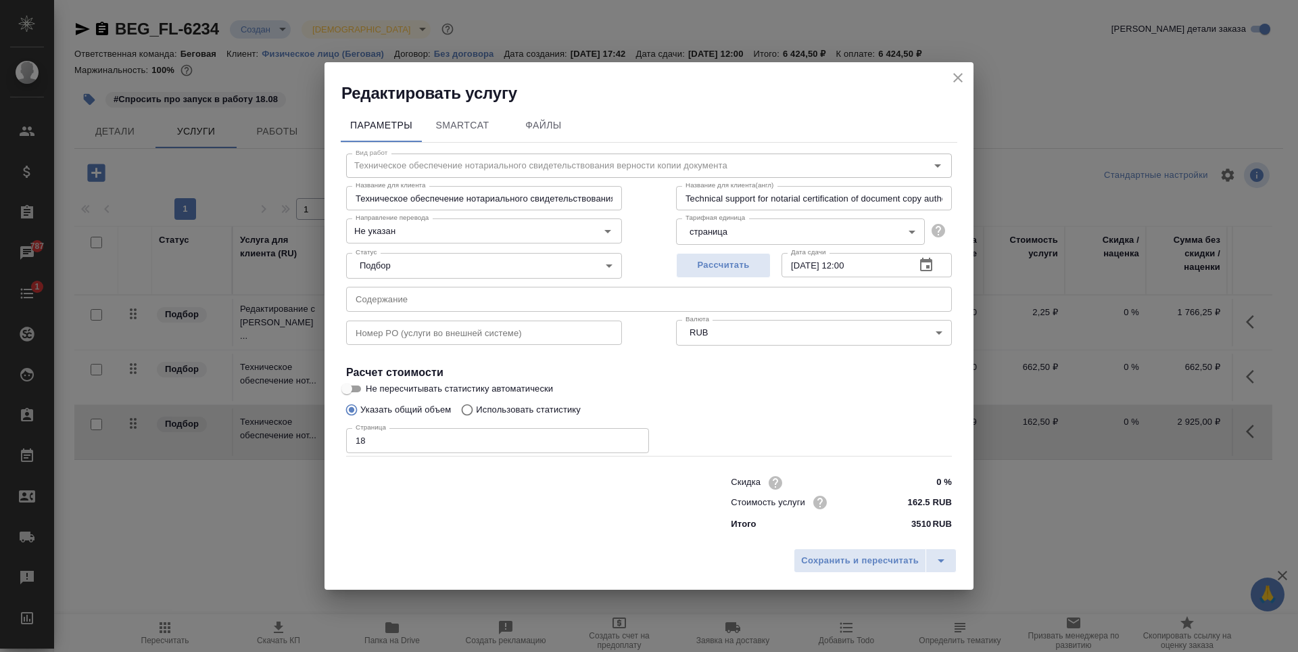
click at [539, 455] on div "Скидка 0 % Стоимость услуги 162.5 RUB Итого 3510 RUB" at bounding box center [649, 502] width 660 height 113
click at [539, 451] on input "18" at bounding box center [497, 440] width 303 height 24
type input "19"
click at [869, 559] on span "Сохранить и пересчитать" at bounding box center [860, 561] width 118 height 16
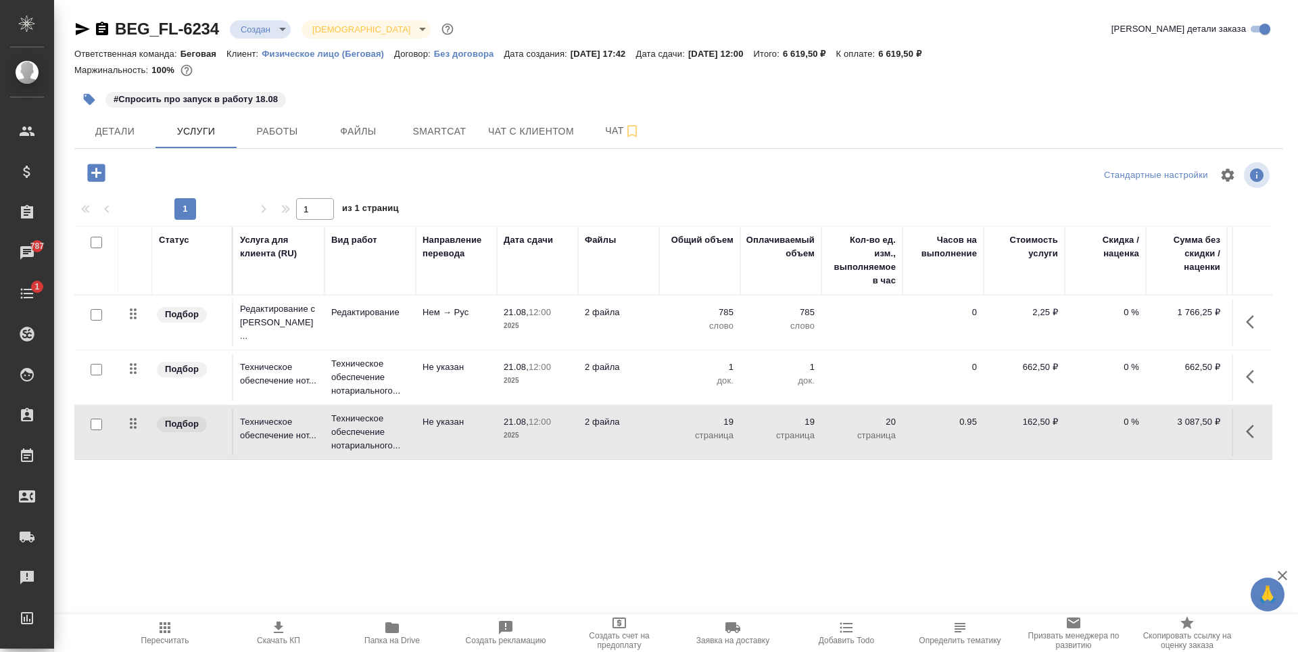
scroll to position [0, 76]
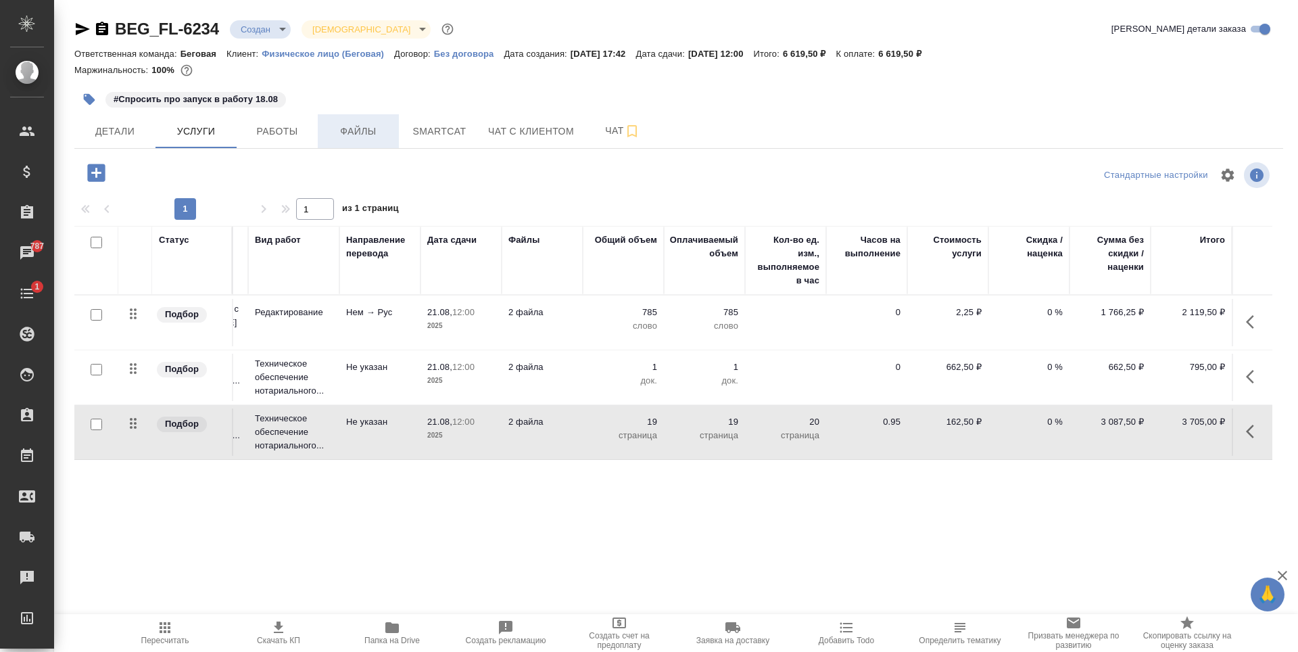
click at [360, 134] on span "Файлы" at bounding box center [358, 131] width 65 height 17
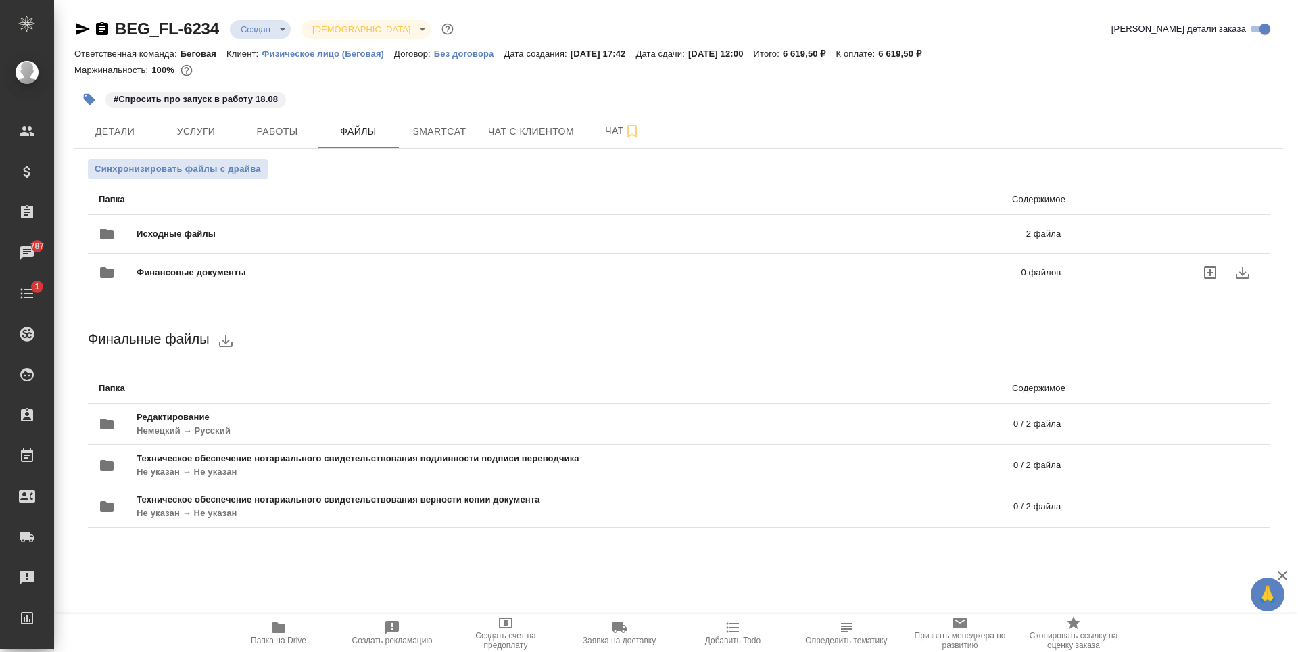
click at [262, 225] on div "Исходные файлы 2 файла" at bounding box center [580, 234] width 962 height 32
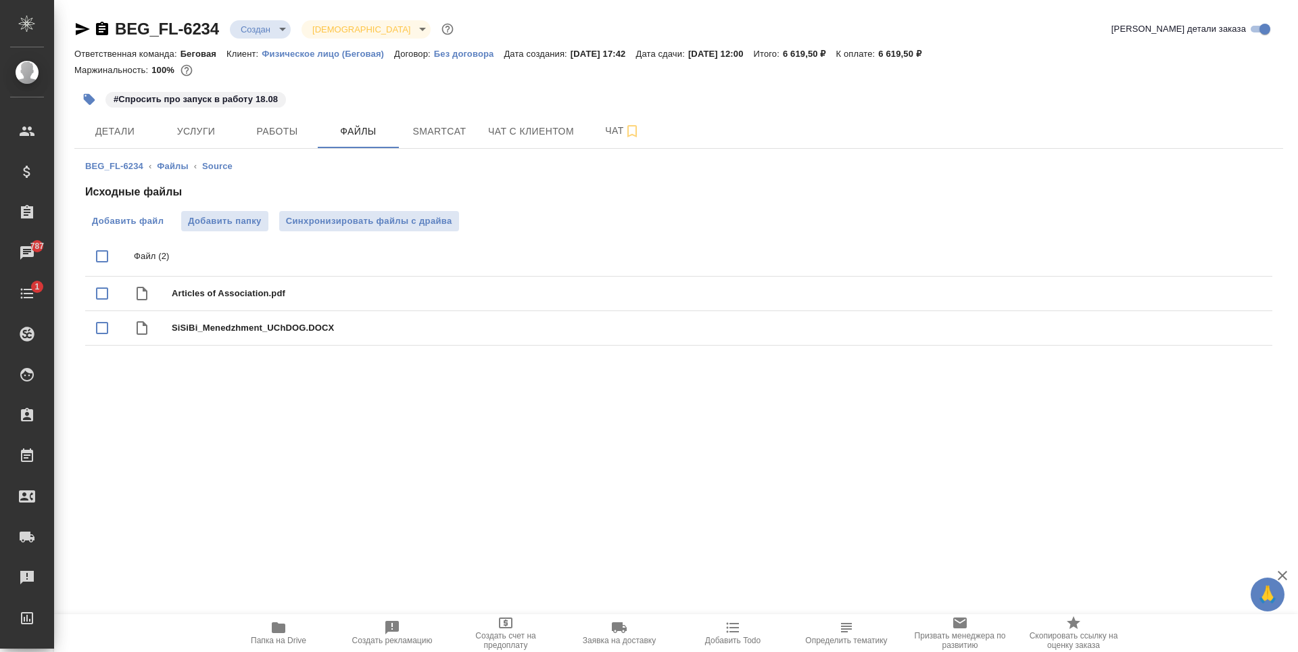
click at [125, 229] on label "Добавить файл" at bounding box center [127, 221] width 85 height 20
click at [0, 0] on input "Добавить файл" at bounding box center [0, 0] width 0 height 0
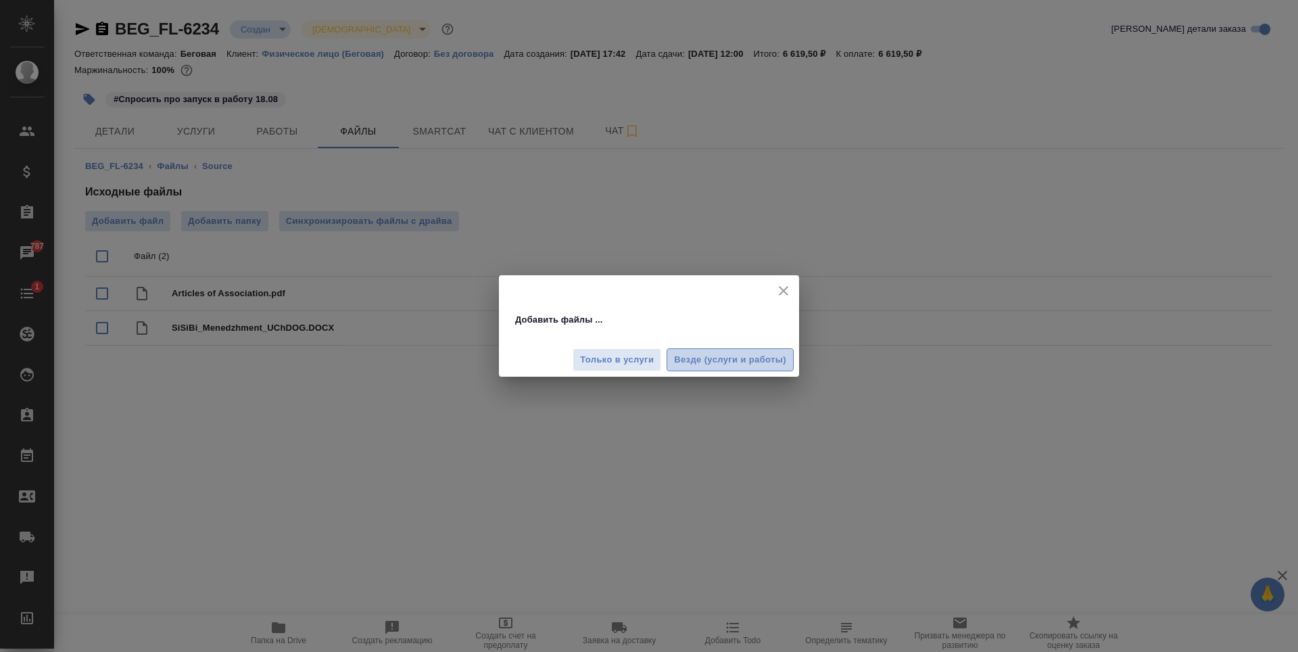
click at [748, 361] on span "Везде (услуги и работы)" at bounding box center [730, 360] width 112 height 16
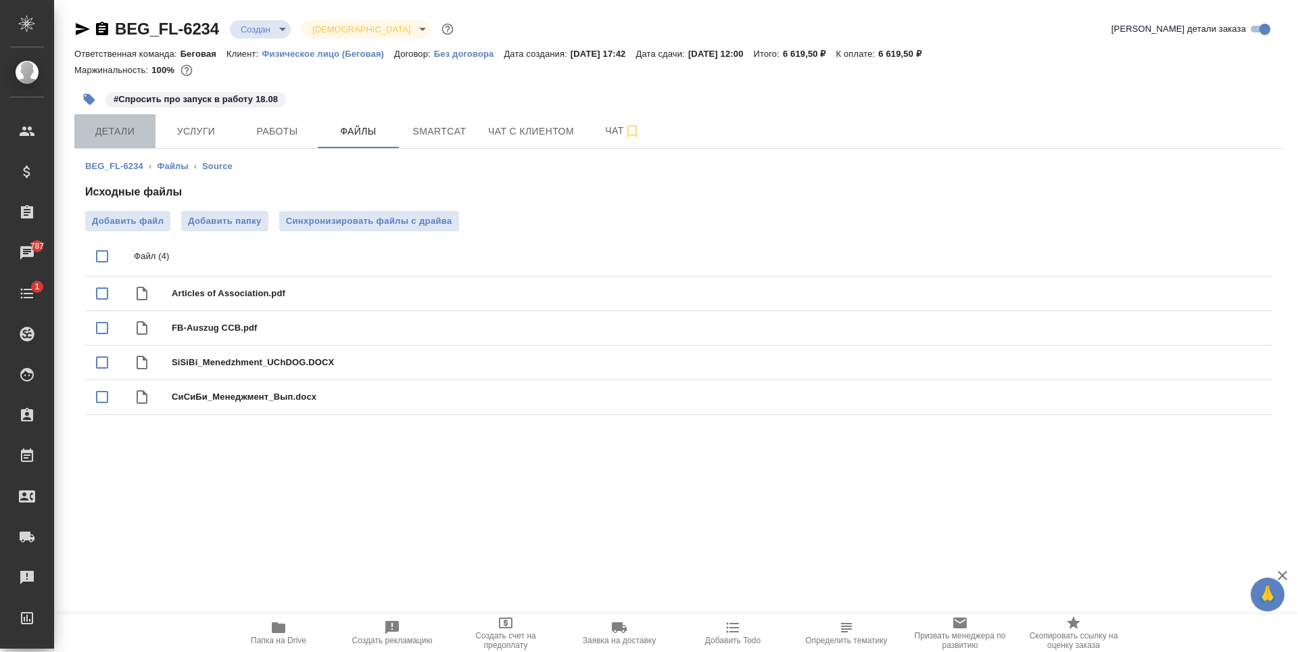
click at [145, 140] on button "Детали" at bounding box center [114, 131] width 81 height 34
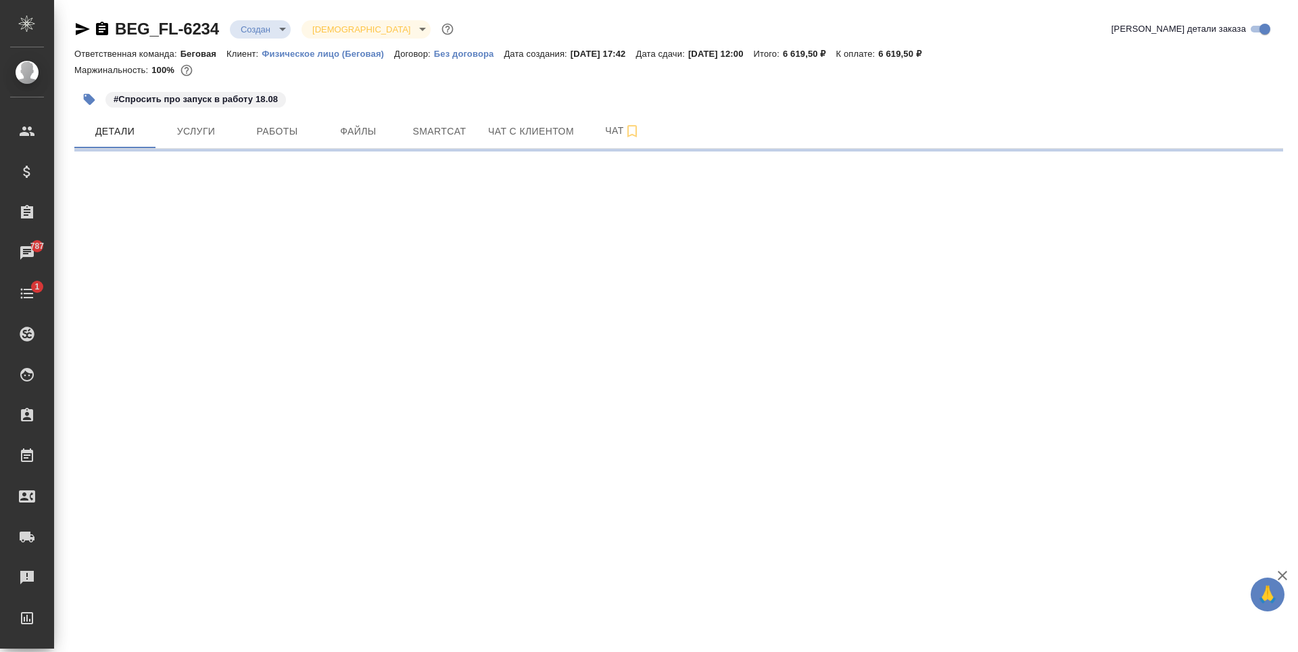
select select "RU"
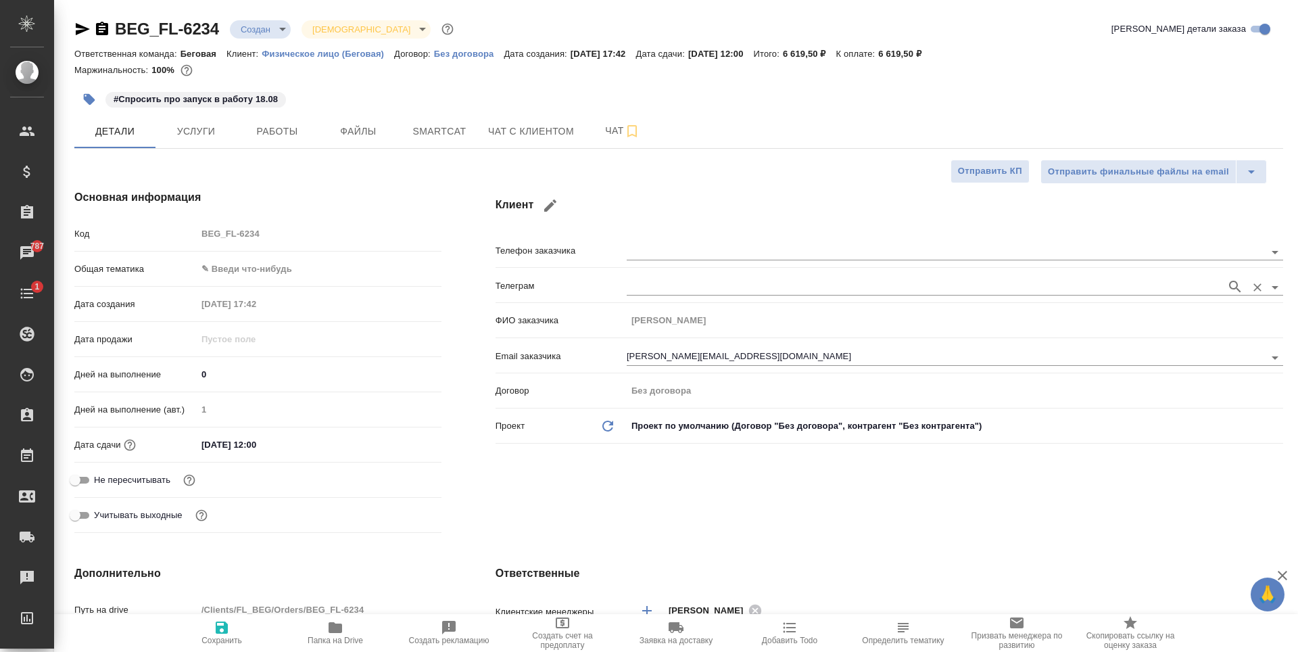
type textarea "x"
click at [154, 117] on button "Детали" at bounding box center [114, 131] width 81 height 34
click at [185, 123] on span "Услуги" at bounding box center [196, 131] width 65 height 17
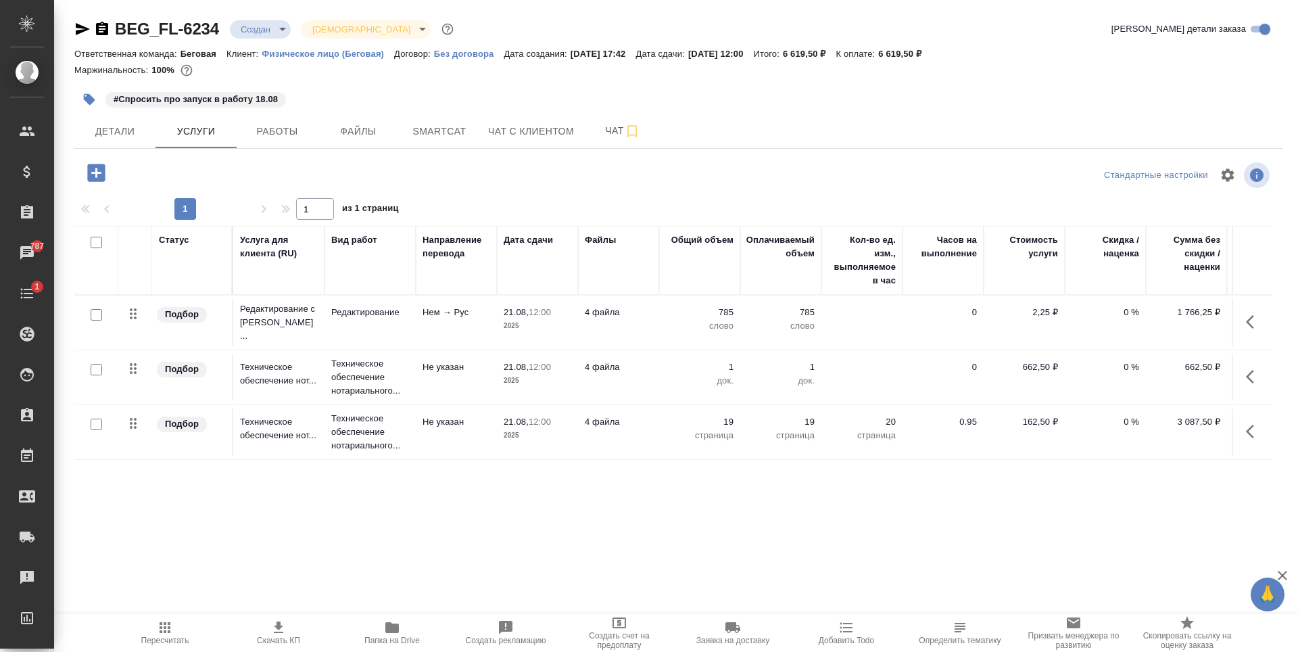
click at [654, 324] on td "4 файла" at bounding box center [618, 322] width 81 height 47
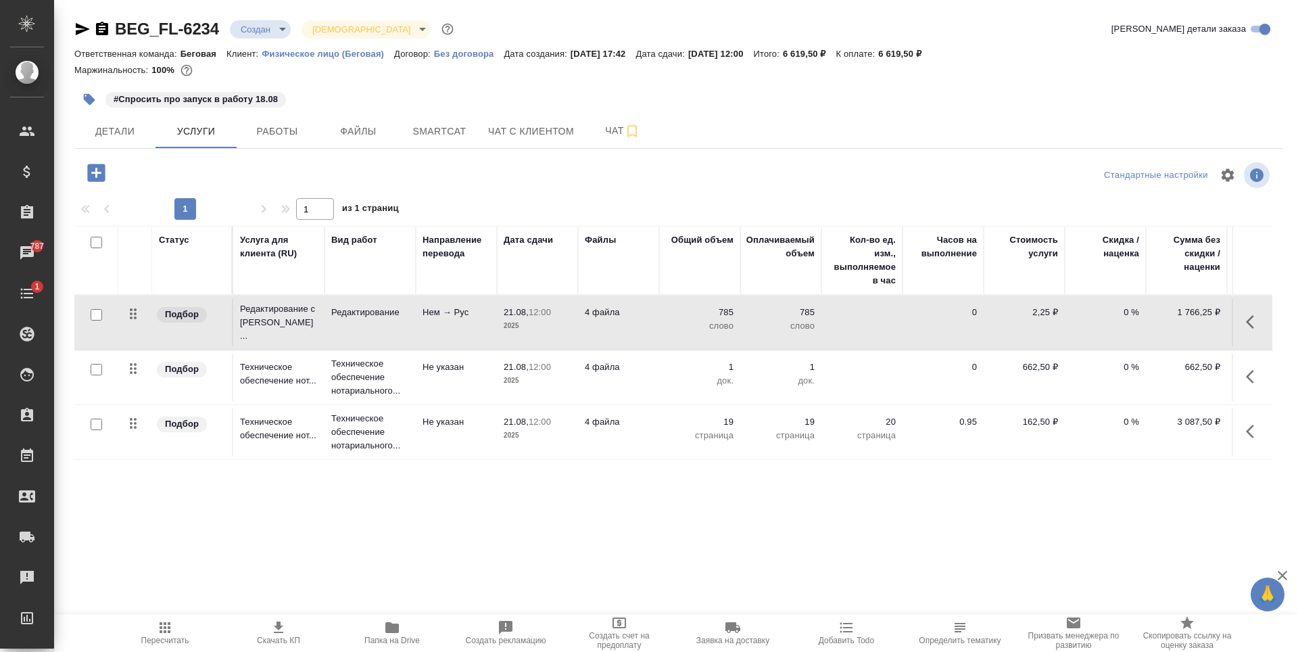
click at [654, 324] on td "4 файла" at bounding box center [618, 322] width 81 height 47
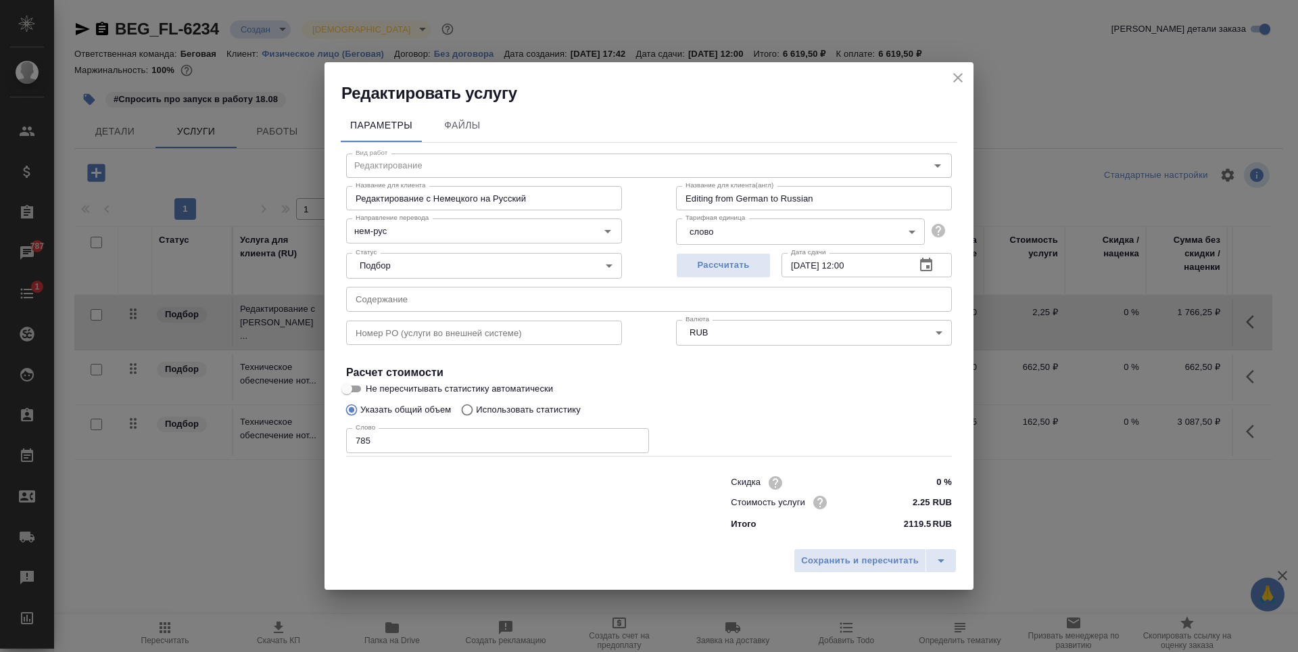
click at [956, 83] on icon "close" at bounding box center [958, 78] width 16 height 16
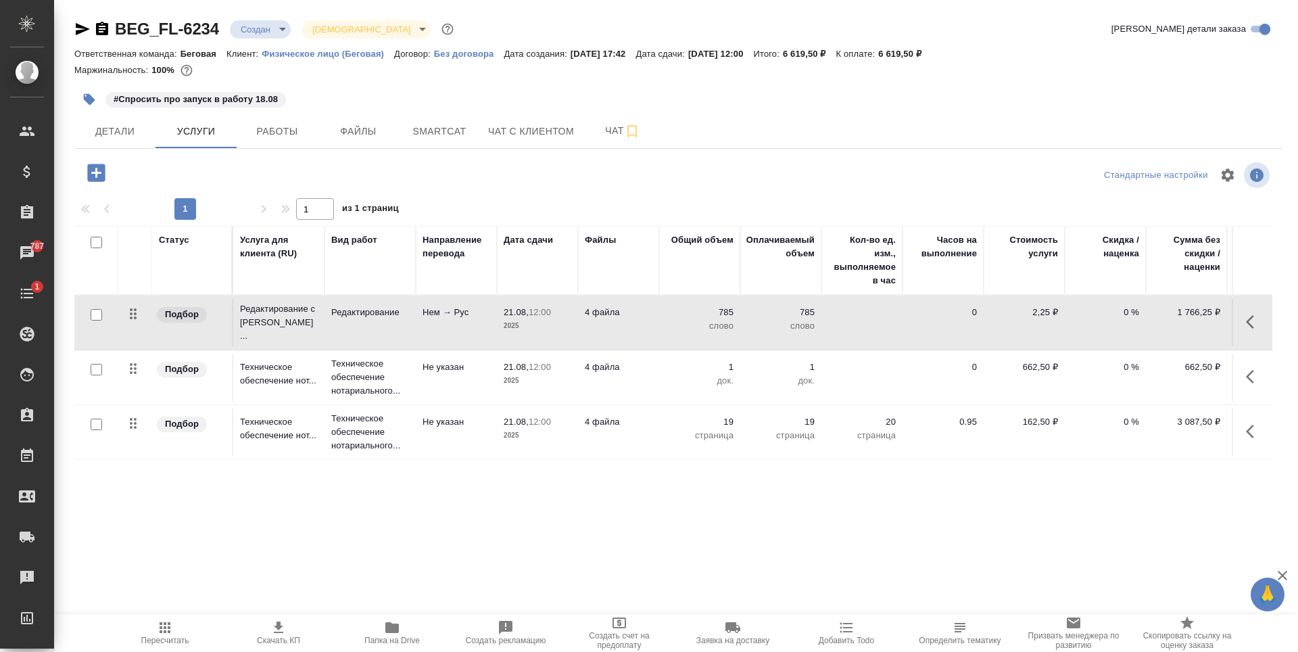
click at [633, 331] on td "4 файла" at bounding box center [618, 322] width 81 height 47
click at [98, 311] on input "checkbox" at bounding box center [96, 314] width 11 height 11
checkbox input "true"
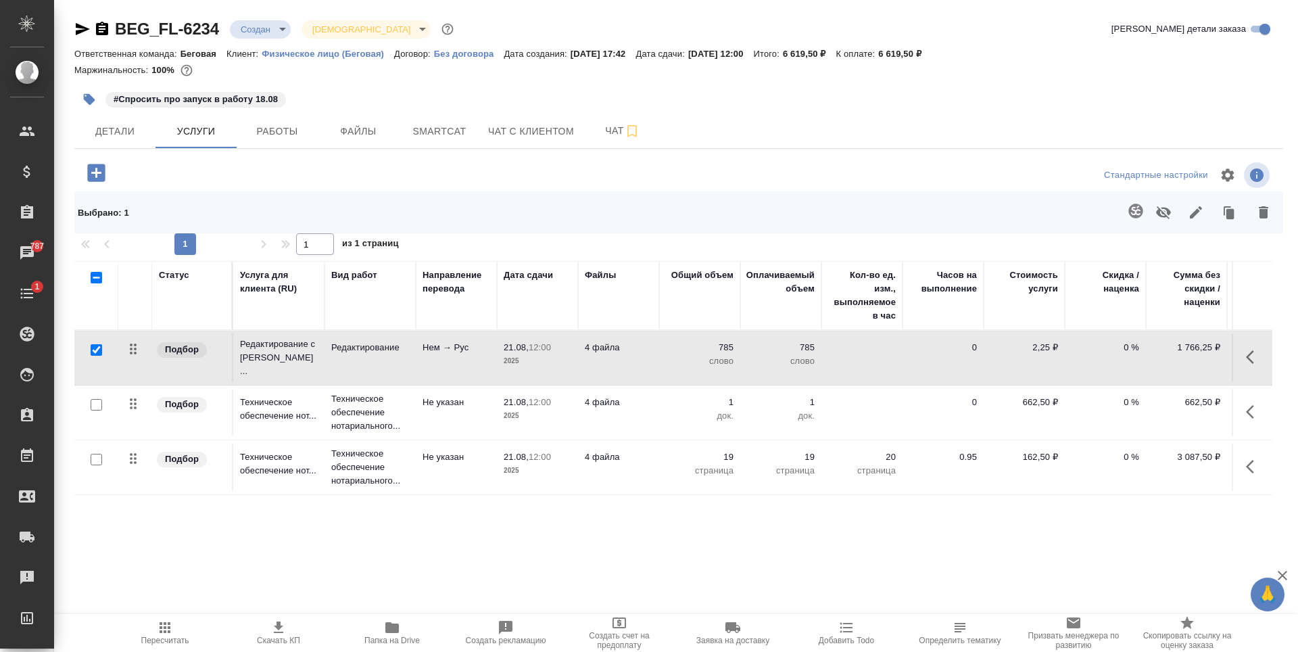
click at [1259, 212] on icon "button" at bounding box center [1263, 212] width 16 height 16
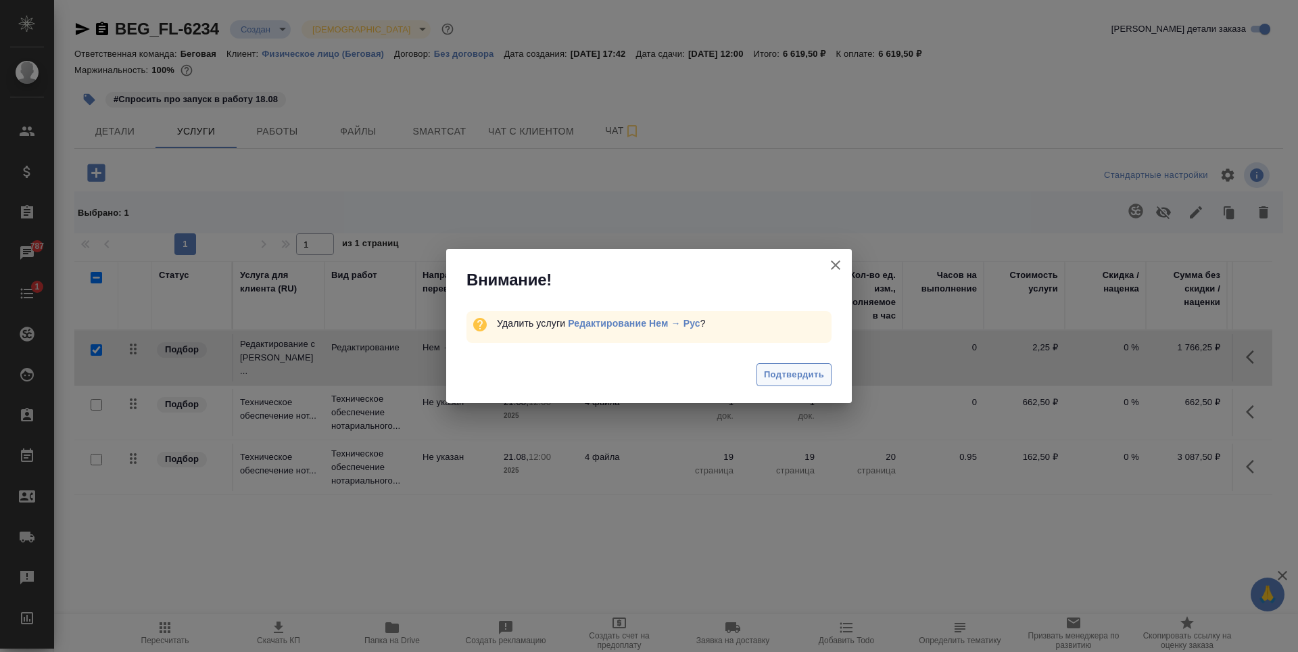
click at [823, 372] on span "Подтвердить" at bounding box center [794, 375] width 60 height 16
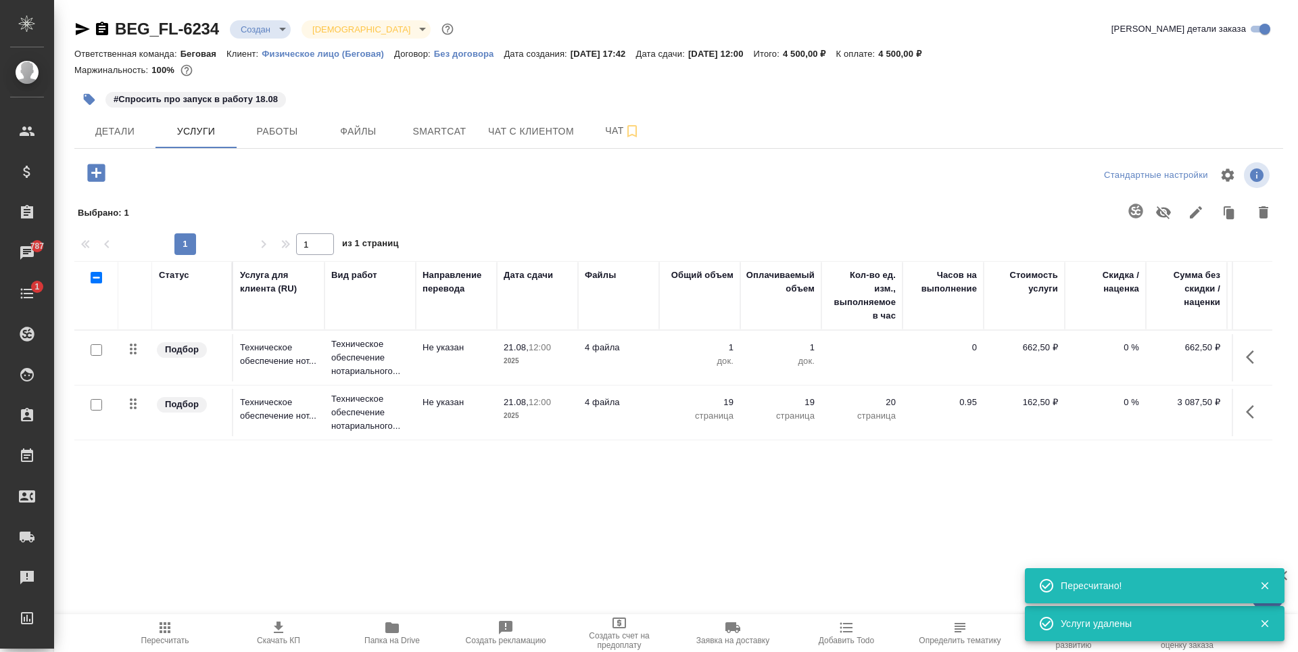
click at [97, 174] on icon "button" at bounding box center [96, 173] width 18 height 18
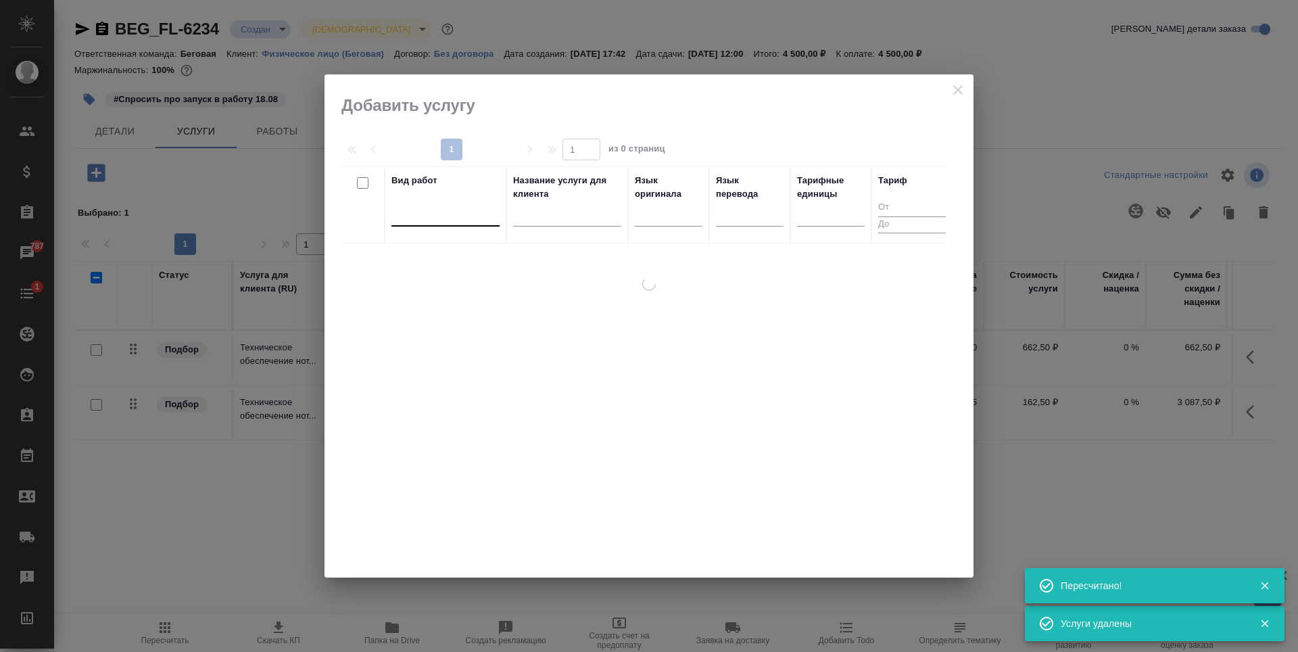
click at [478, 223] on div at bounding box center [445, 214] width 108 height 26
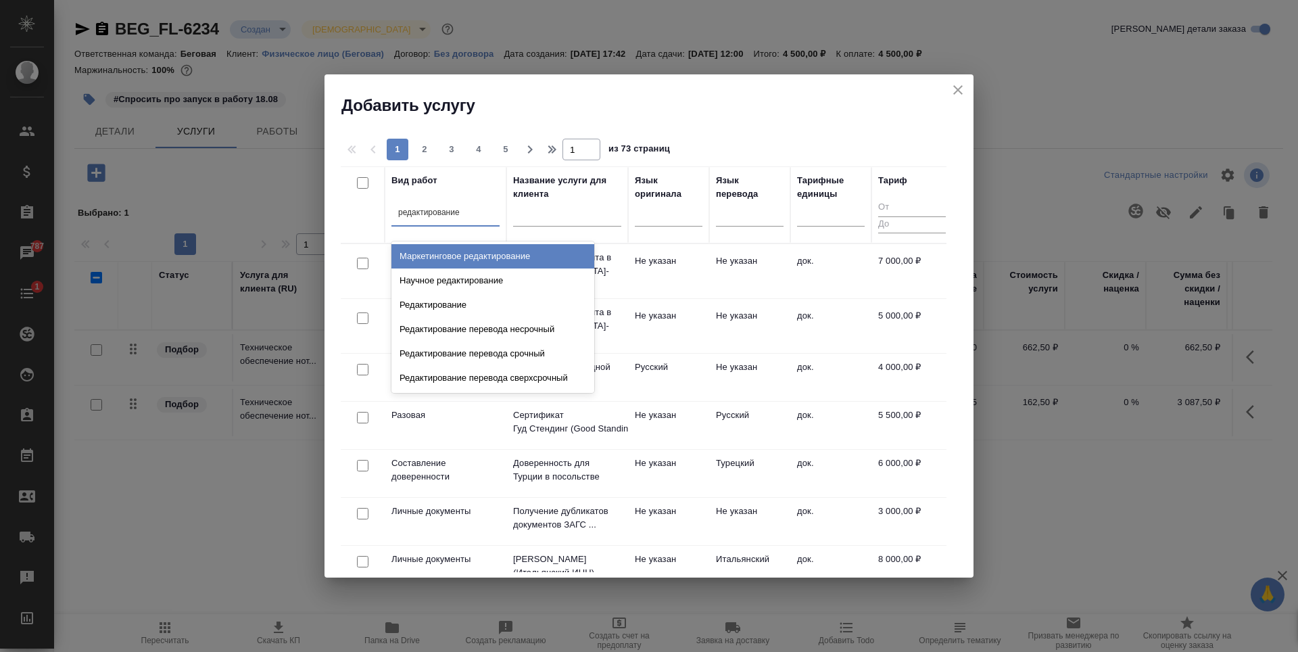
type input "редактирование"
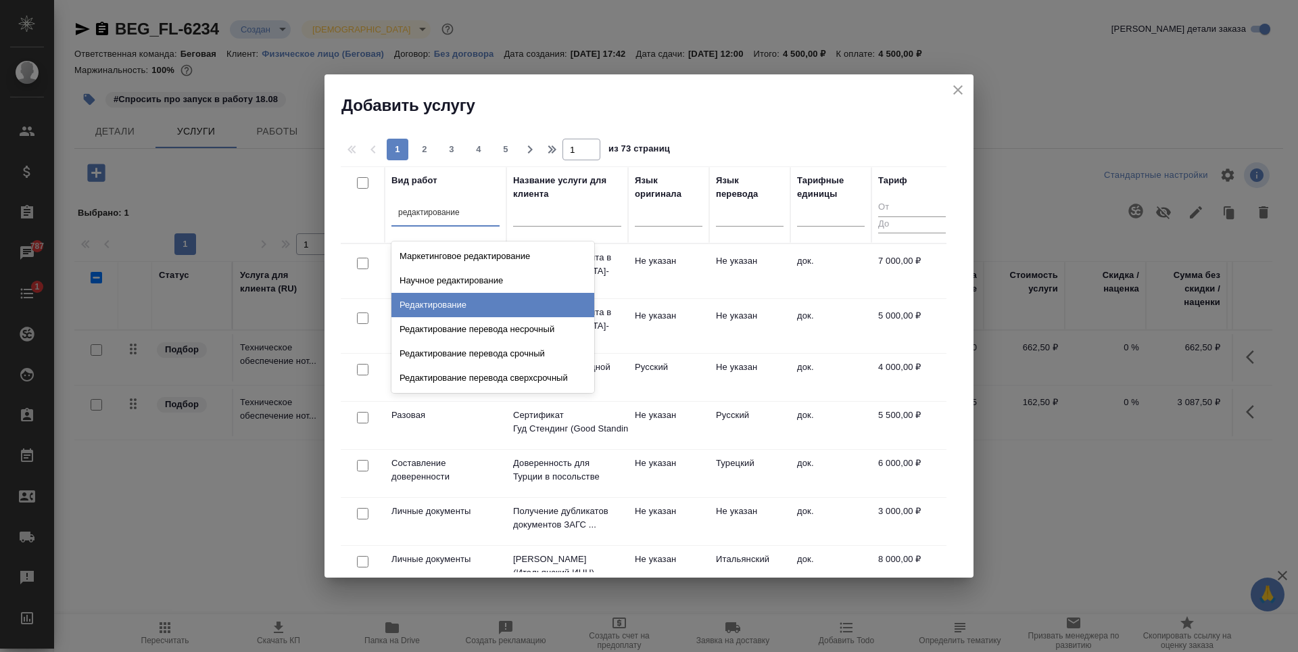
click at [496, 306] on div "Редактирование" at bounding box center [492, 305] width 203 height 24
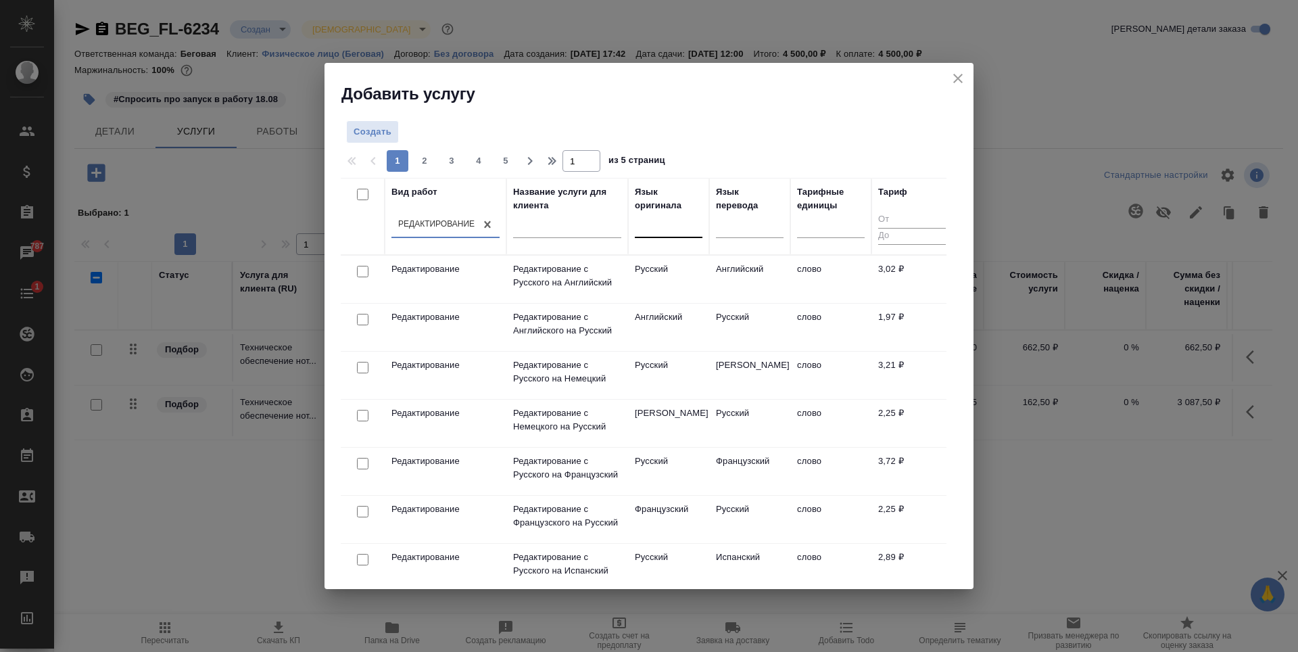
click at [690, 233] on div at bounding box center [669, 225] width 68 height 20
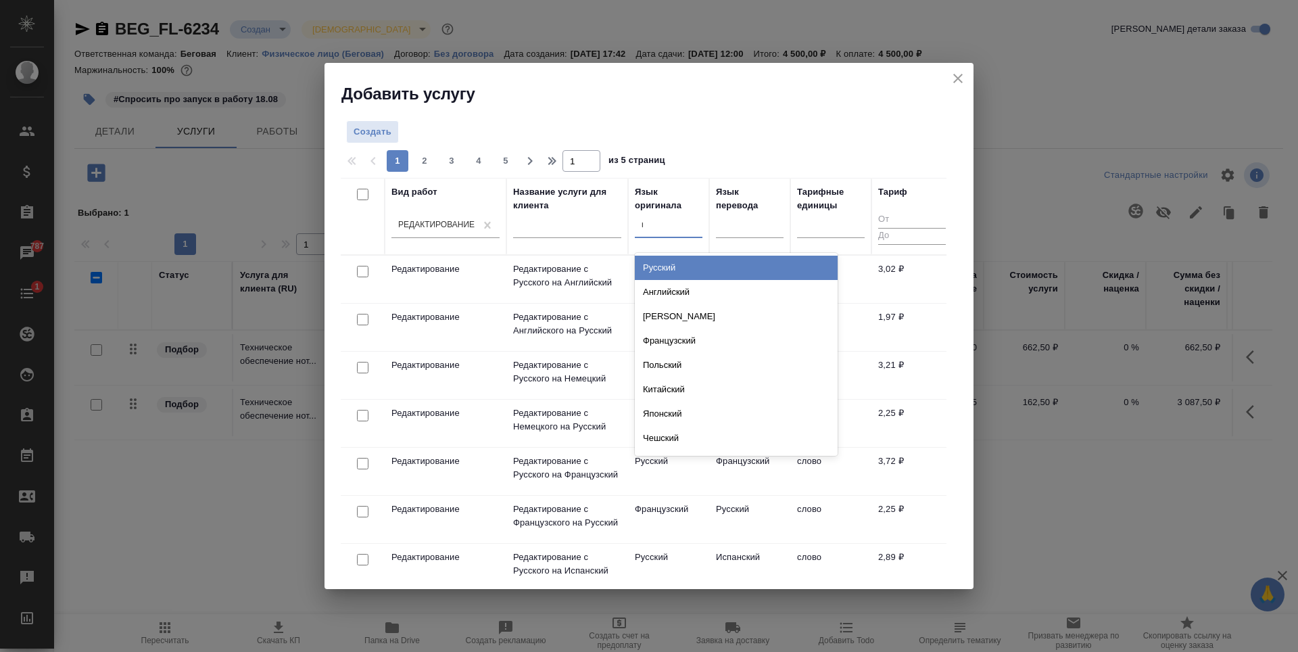
type input "не"
click at [711, 266] on div "Немецкий" at bounding box center [736, 268] width 203 height 24
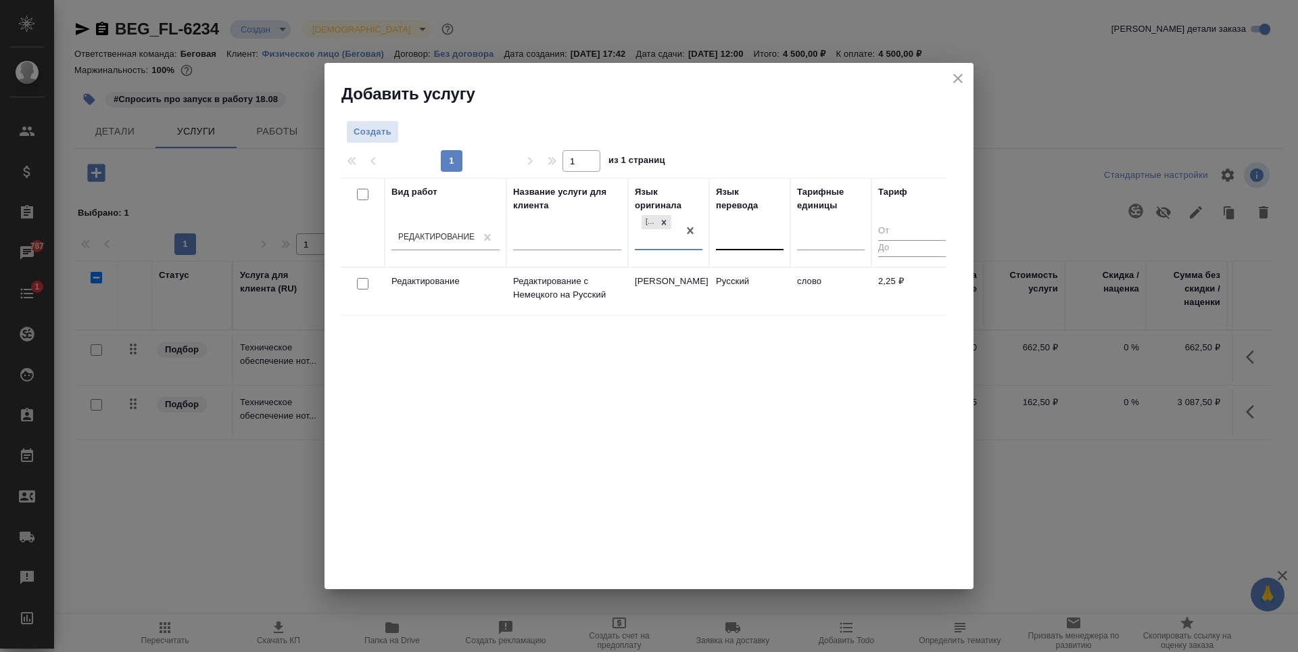
click at [740, 235] on div at bounding box center [750, 237] width 68 height 20
click at [643, 308] on td "Немецкий" at bounding box center [668, 290] width 81 height 47
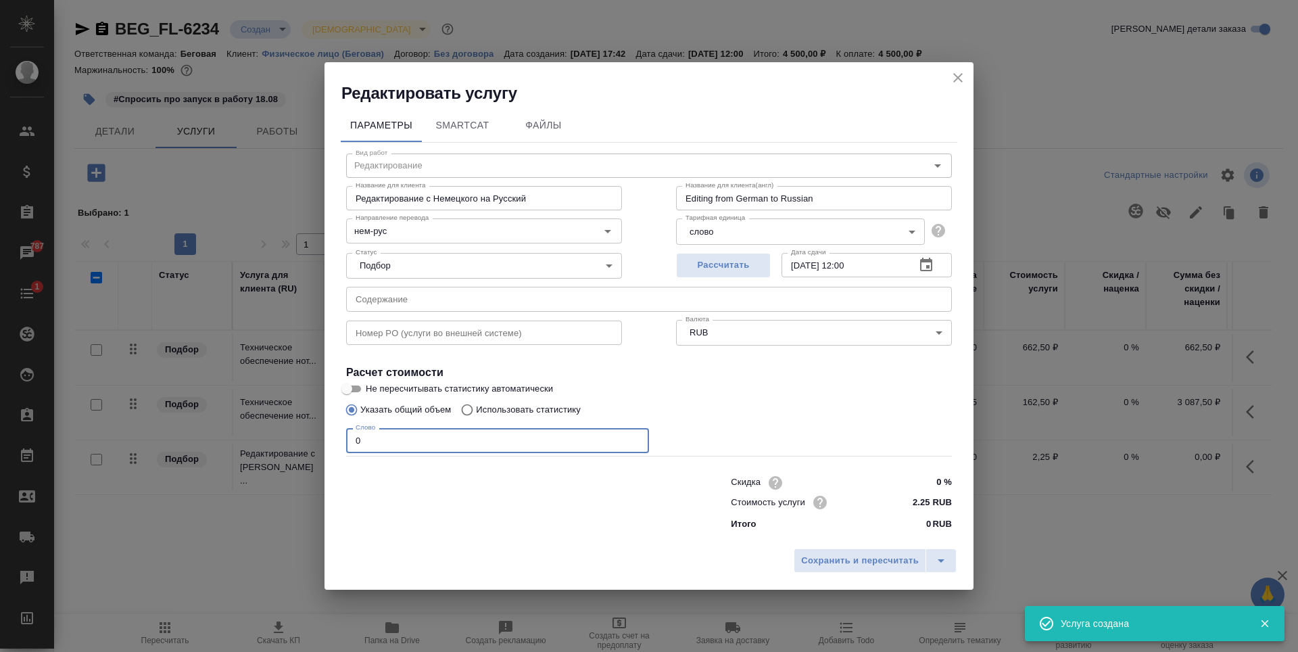
click at [463, 431] on input "0" at bounding box center [497, 440] width 303 height 24
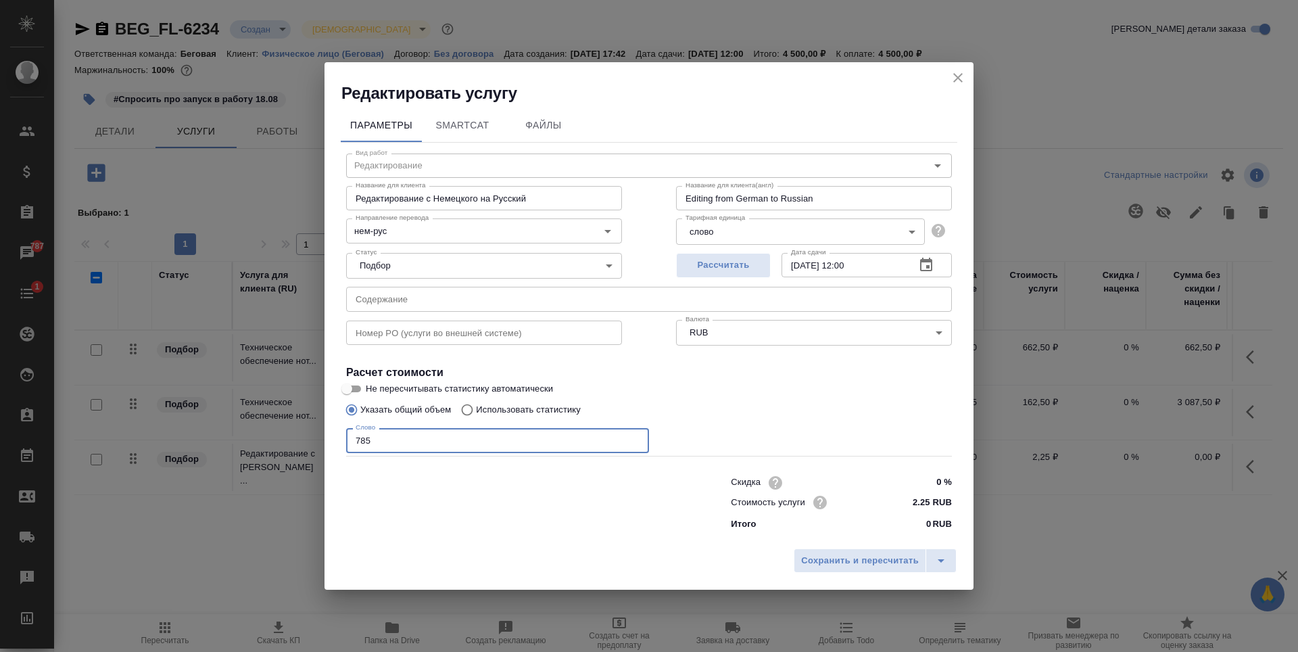
type input "785"
click at [702, 396] on label "Не пересчитывать статистику автоматически" at bounding box center [640, 389] width 603 height 16
click at [371, 396] on input "Не пересчитывать статистику автоматически" at bounding box center [346, 389] width 49 height 16
checkbox input "true"
click at [850, 558] on span "Сохранить и пересчитать" at bounding box center [860, 561] width 118 height 16
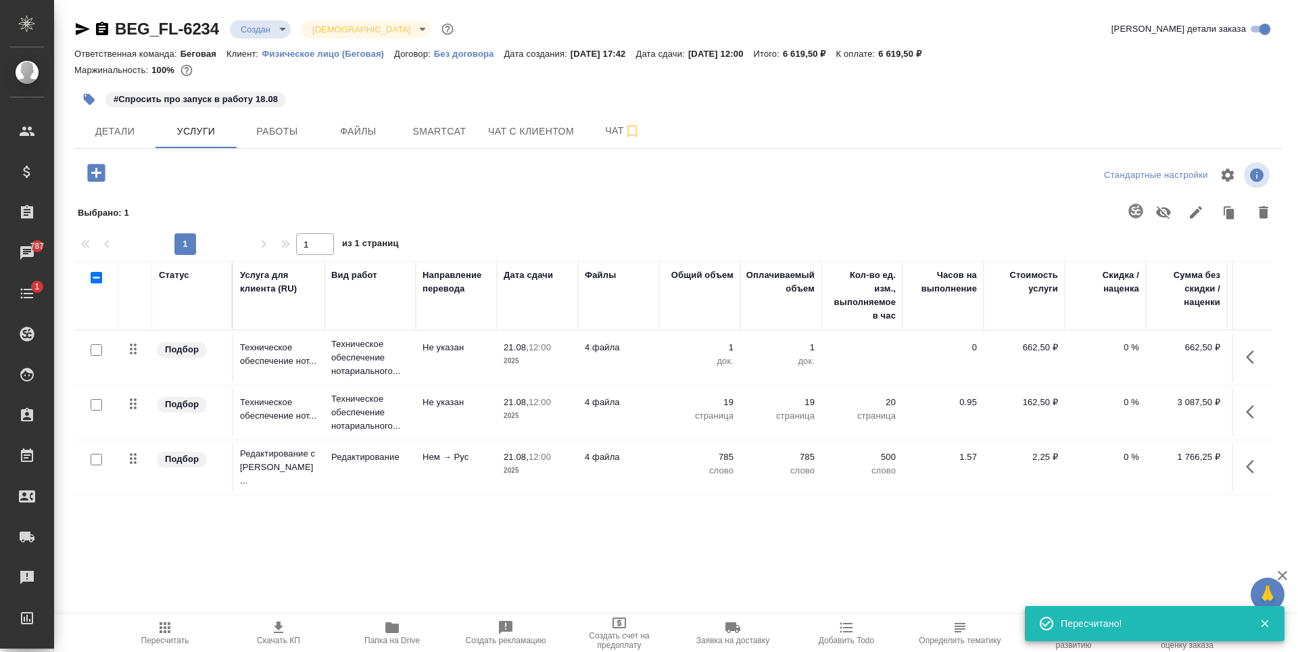
drag, startPoint x: 898, startPoint y: 539, endPoint x: 1205, endPoint y: 539, distance: 306.9
click at [1205, 539] on div "Статус Услуга для клиента (RU) Вид работ Направление перевода Дата сдачи Файлы …" at bounding box center [673, 406] width 1198 height 291
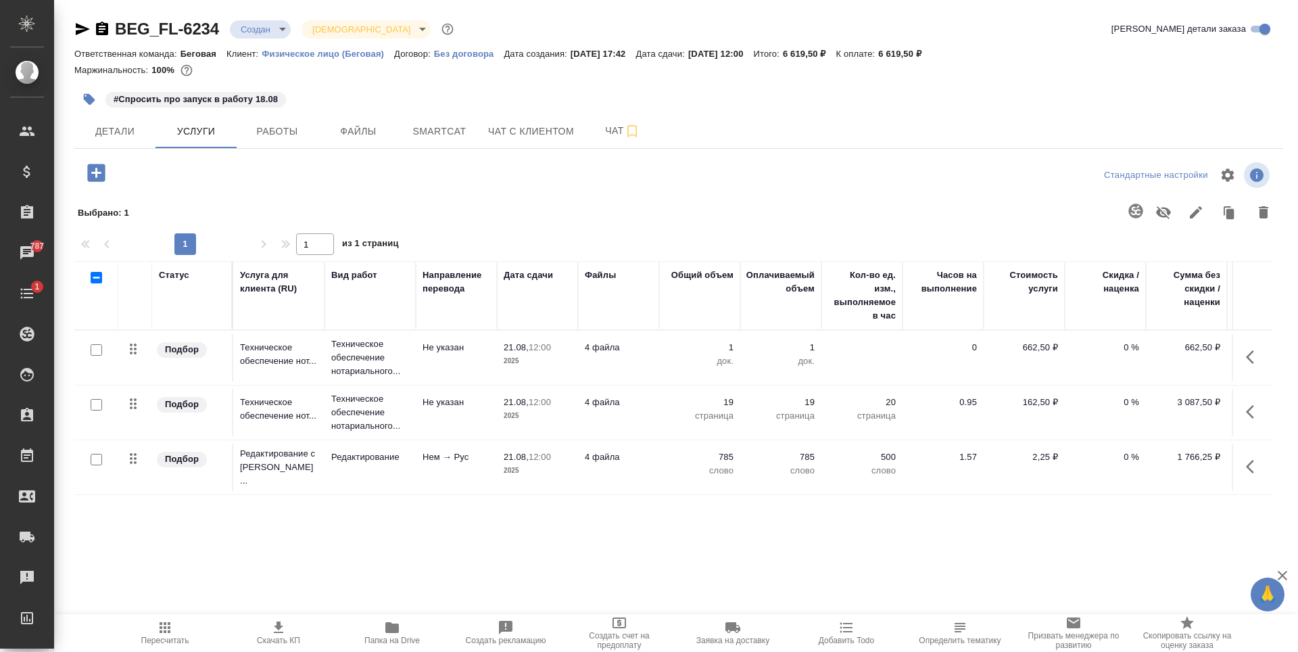
click at [95, 178] on icon "button" at bounding box center [96, 173] width 18 height 18
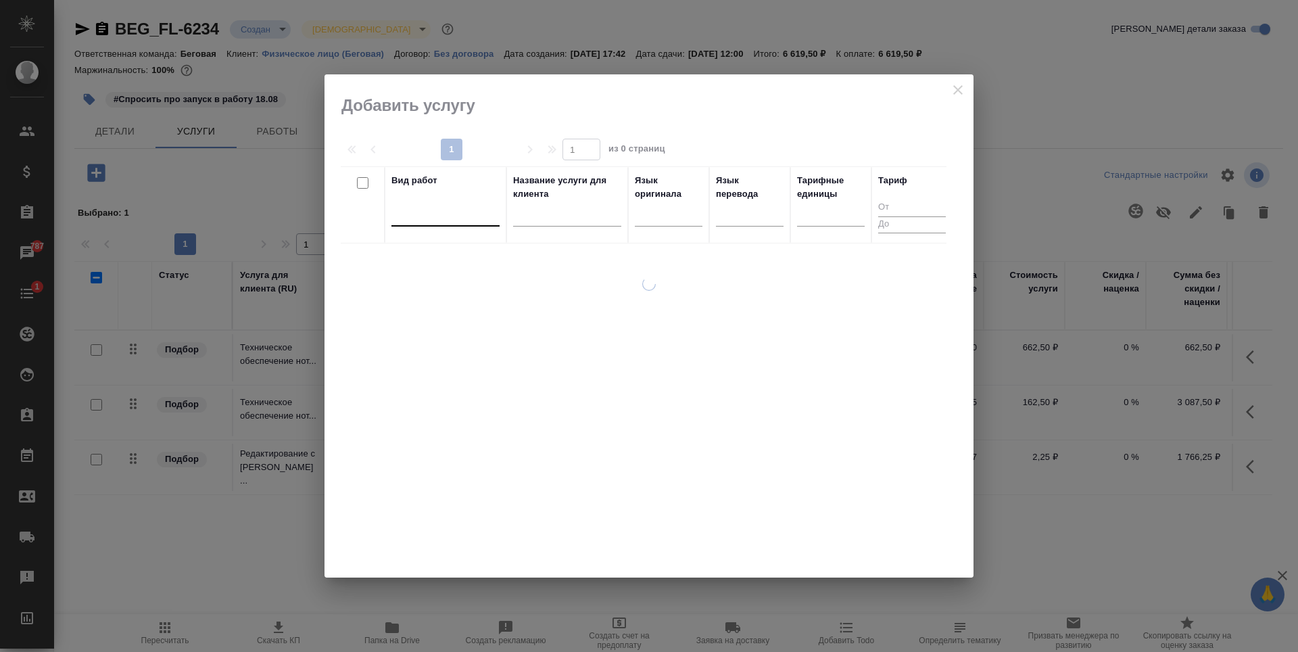
click at [468, 218] on div at bounding box center [445, 213] width 108 height 20
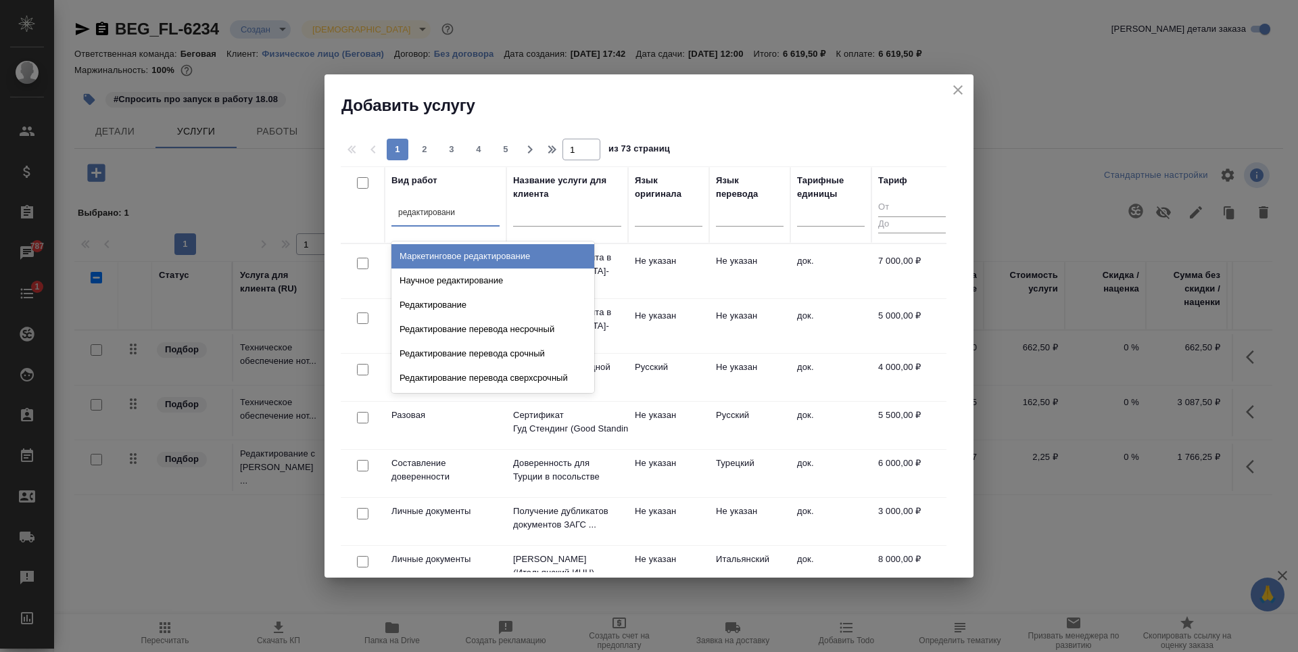
type input "редактирование"
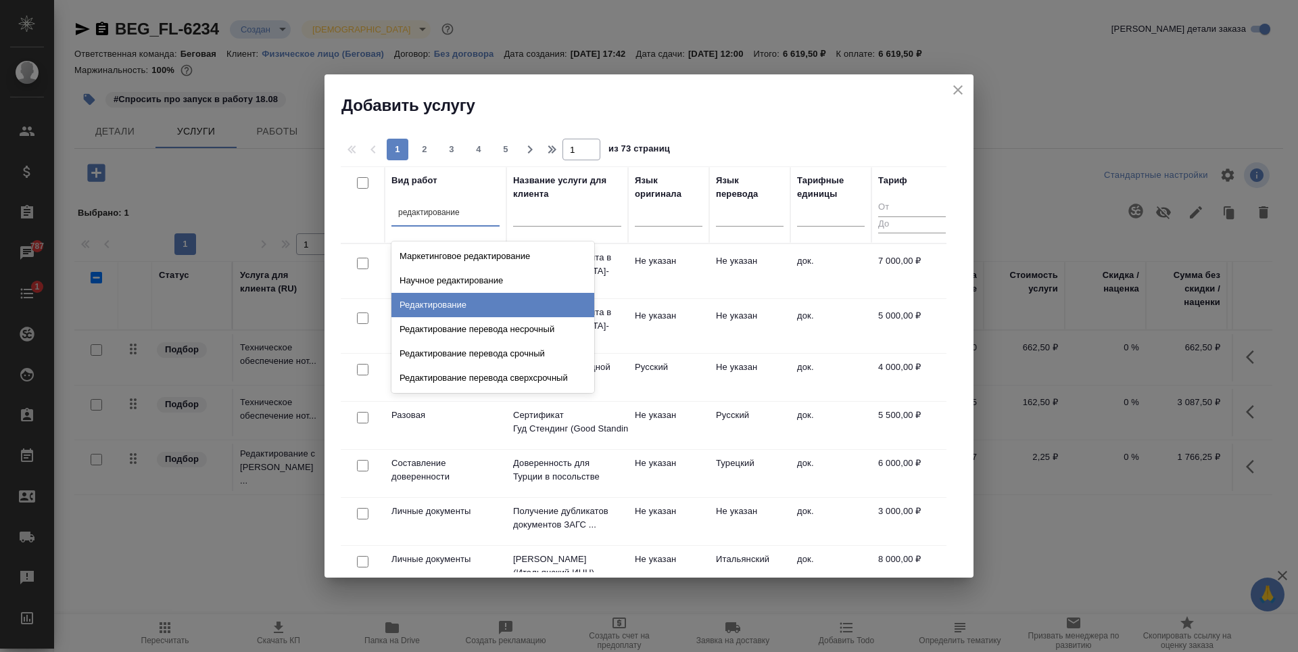
click at [510, 300] on div "Редактирование" at bounding box center [492, 305] width 203 height 24
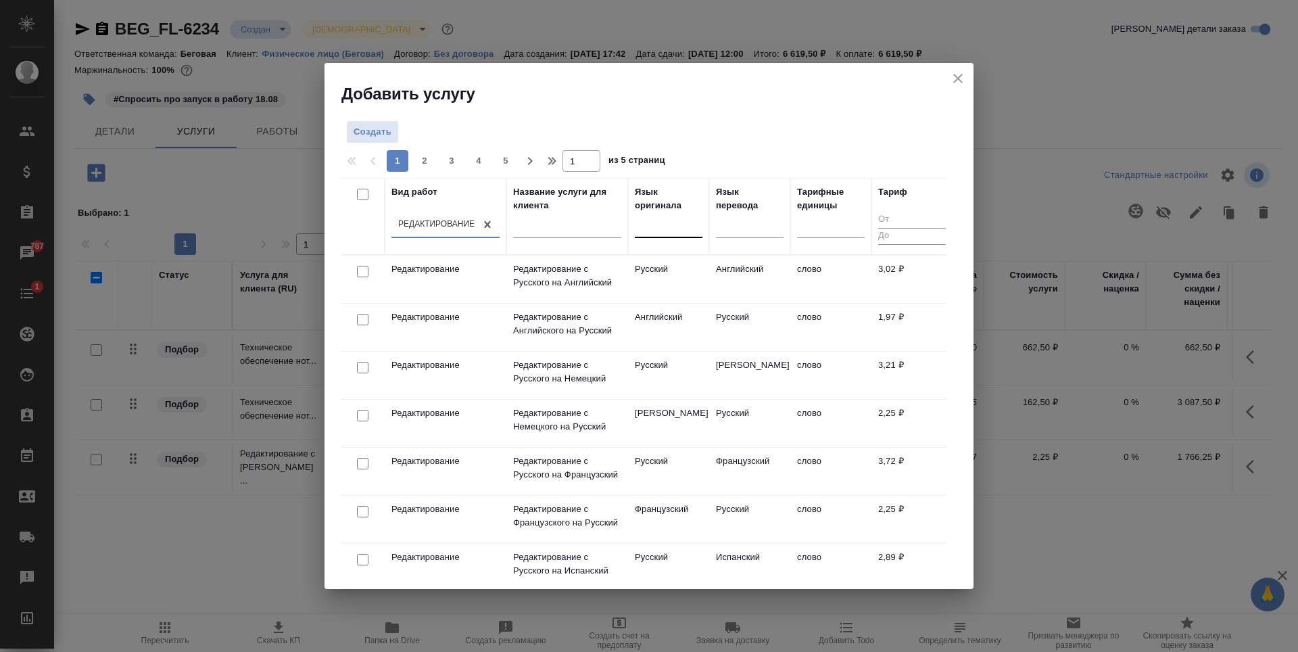
click at [672, 230] on div at bounding box center [669, 225] width 68 height 20
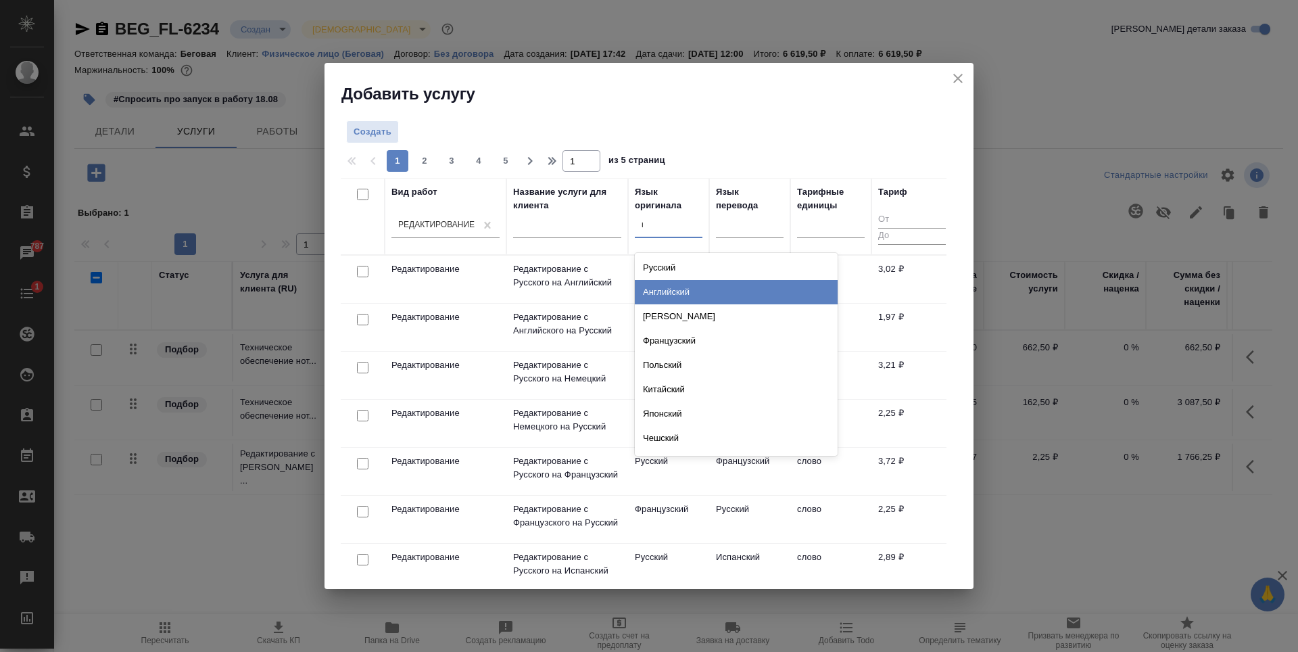
type input "не"
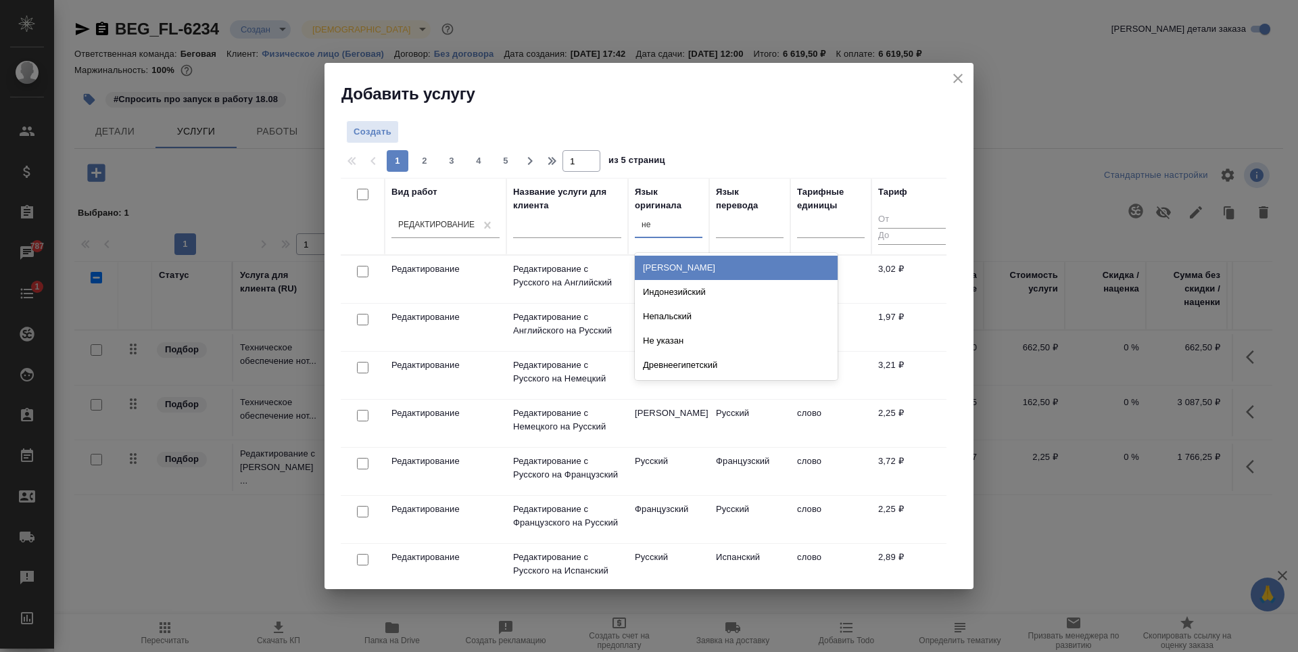
click at [664, 262] on div "Немецкий" at bounding box center [736, 268] width 203 height 24
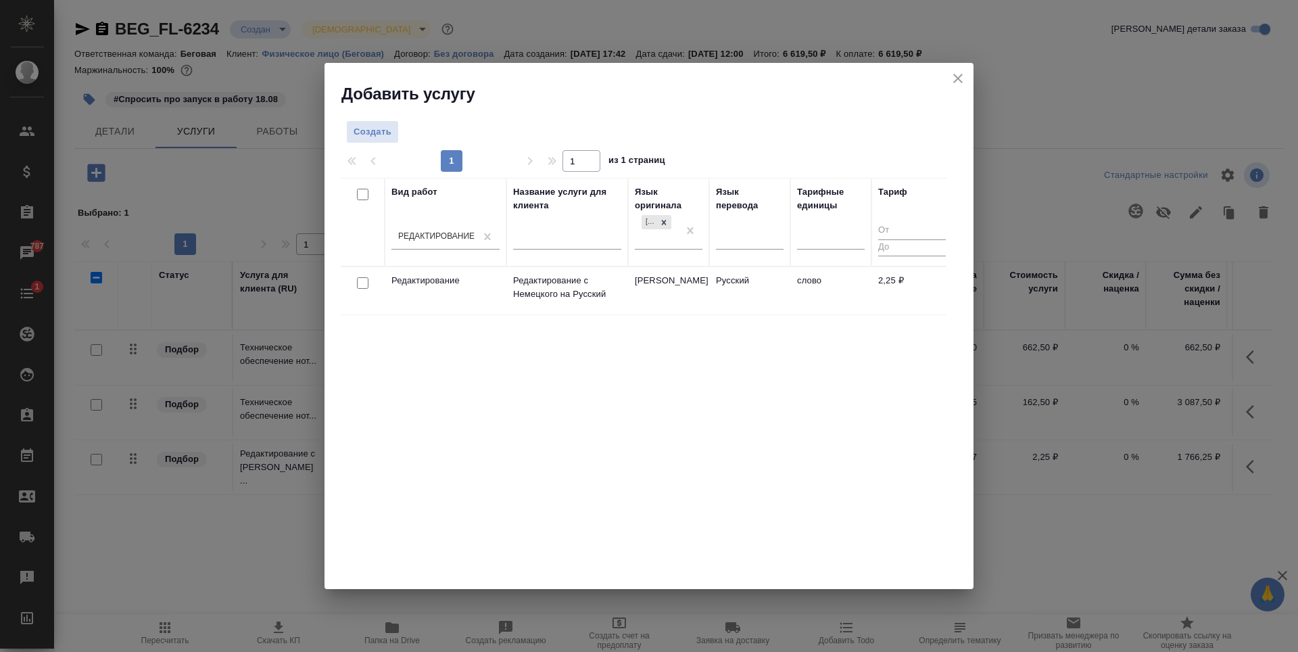
click at [740, 251] on div at bounding box center [750, 241] width 68 height 35
click at [752, 308] on td "Русский" at bounding box center [749, 290] width 81 height 47
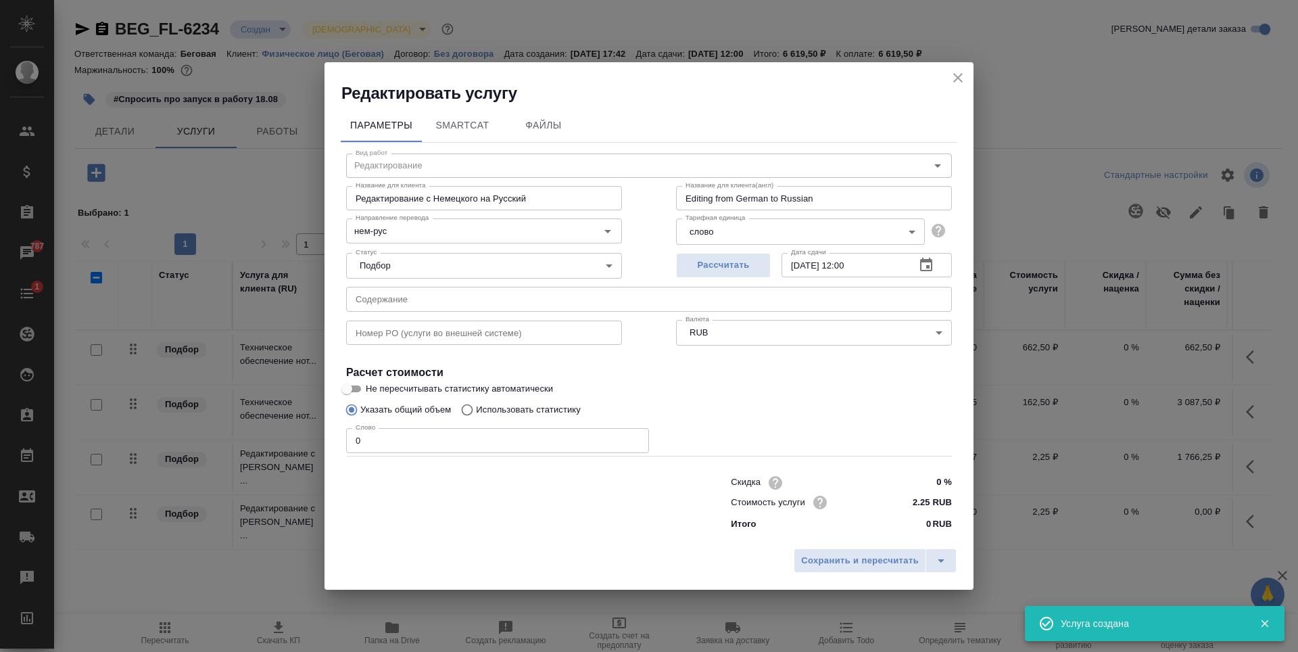
click at [965, 76] on icon "close" at bounding box center [958, 78] width 16 height 16
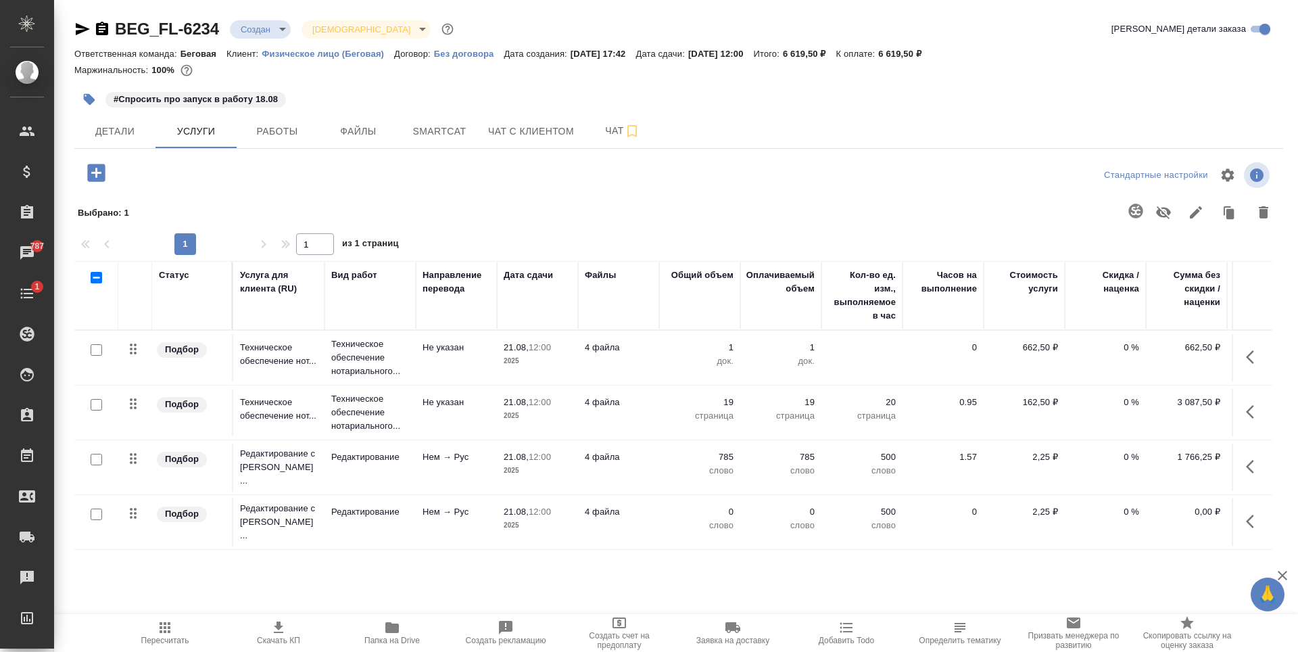
click at [644, 354] on p "4 файла" at bounding box center [619, 348] width 68 height 14
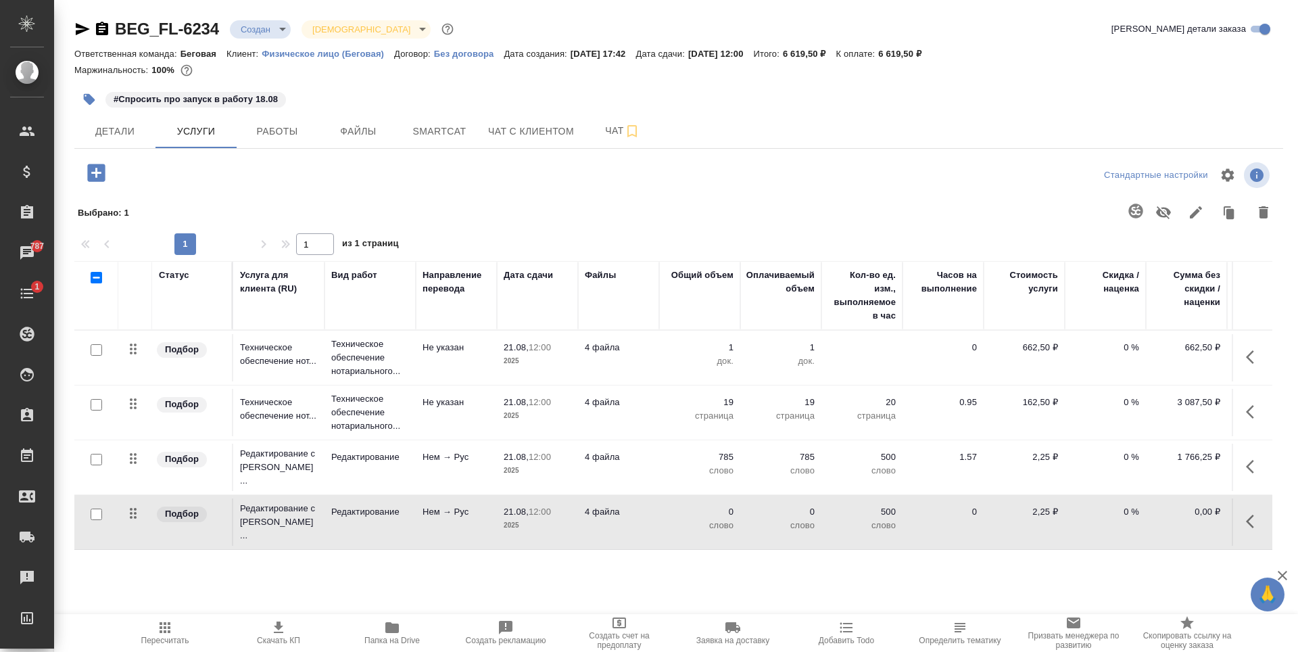
click at [644, 354] on p "4 файла" at bounding box center [619, 348] width 68 height 14
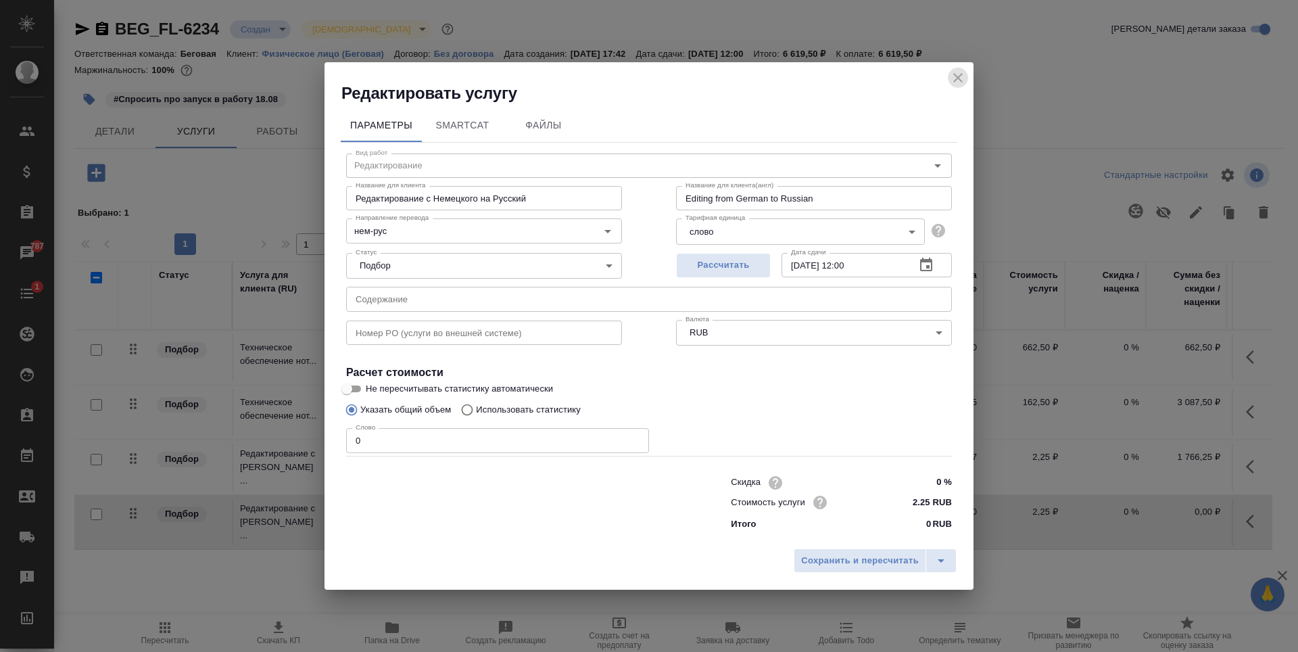
click at [957, 82] on icon "close" at bounding box center [958, 78] width 16 height 16
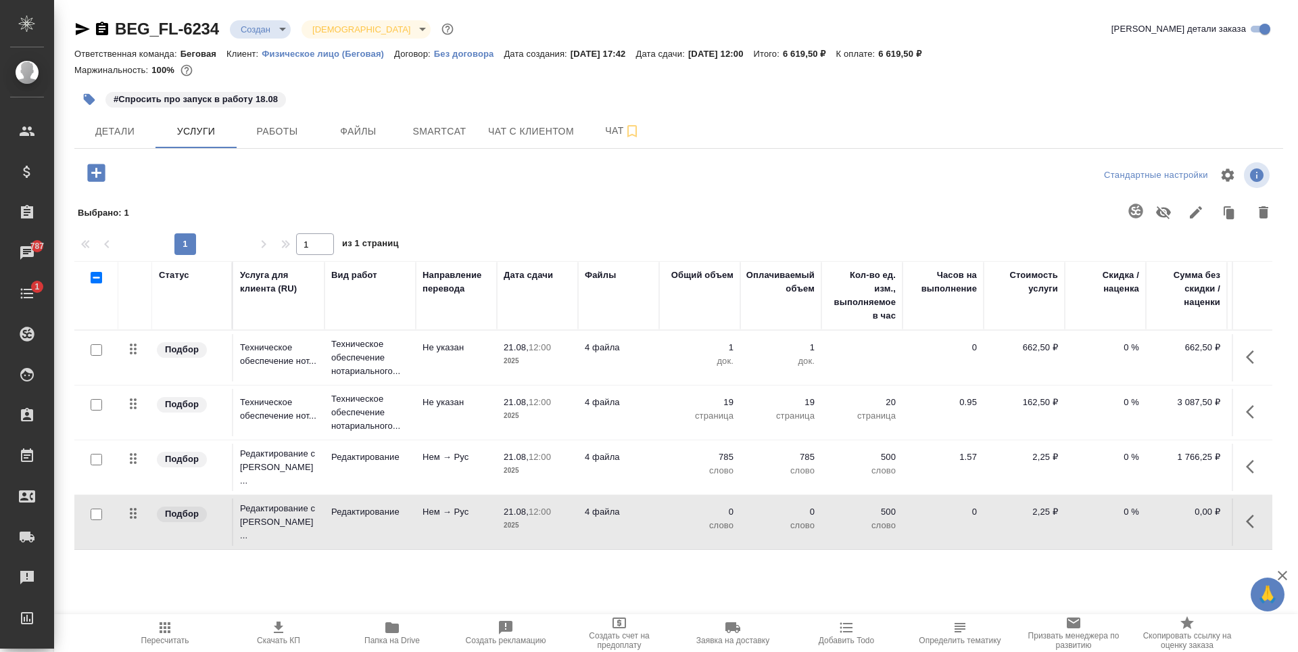
click at [96, 360] on div at bounding box center [96, 350] width 30 height 19
click at [99, 508] on input "checkbox" at bounding box center [96, 513] width 11 height 11
checkbox input "true"
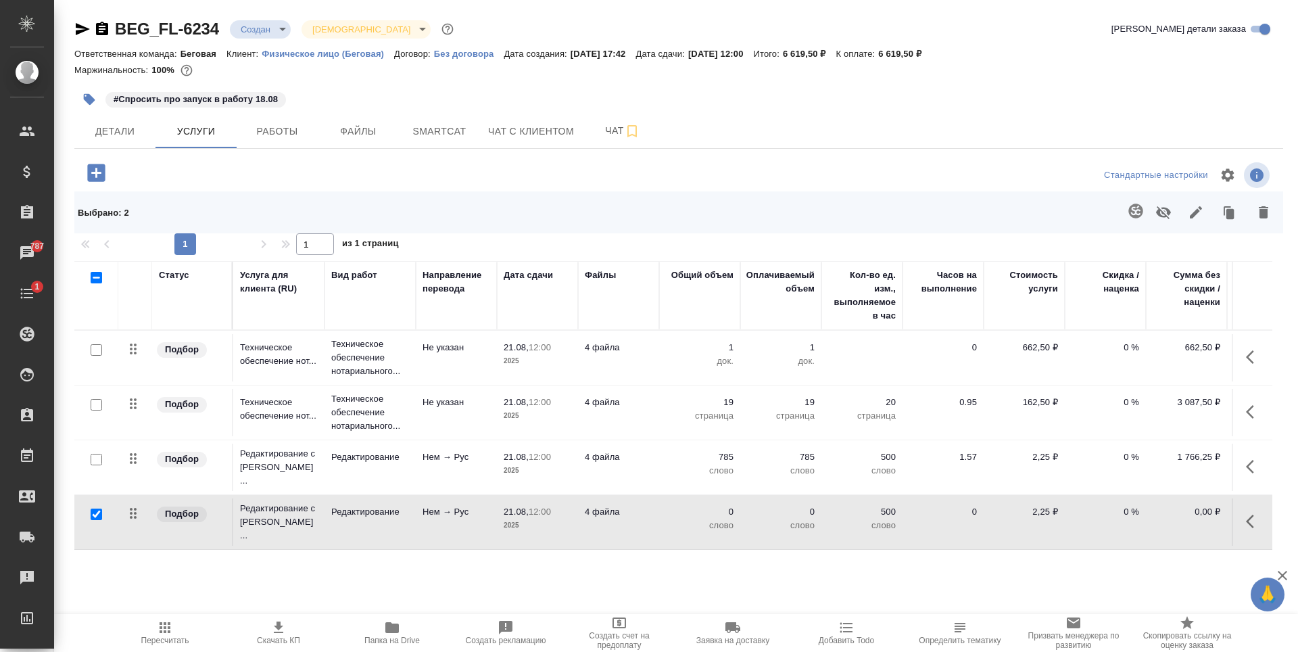
click at [1277, 217] on button "button" at bounding box center [1263, 212] width 32 height 35
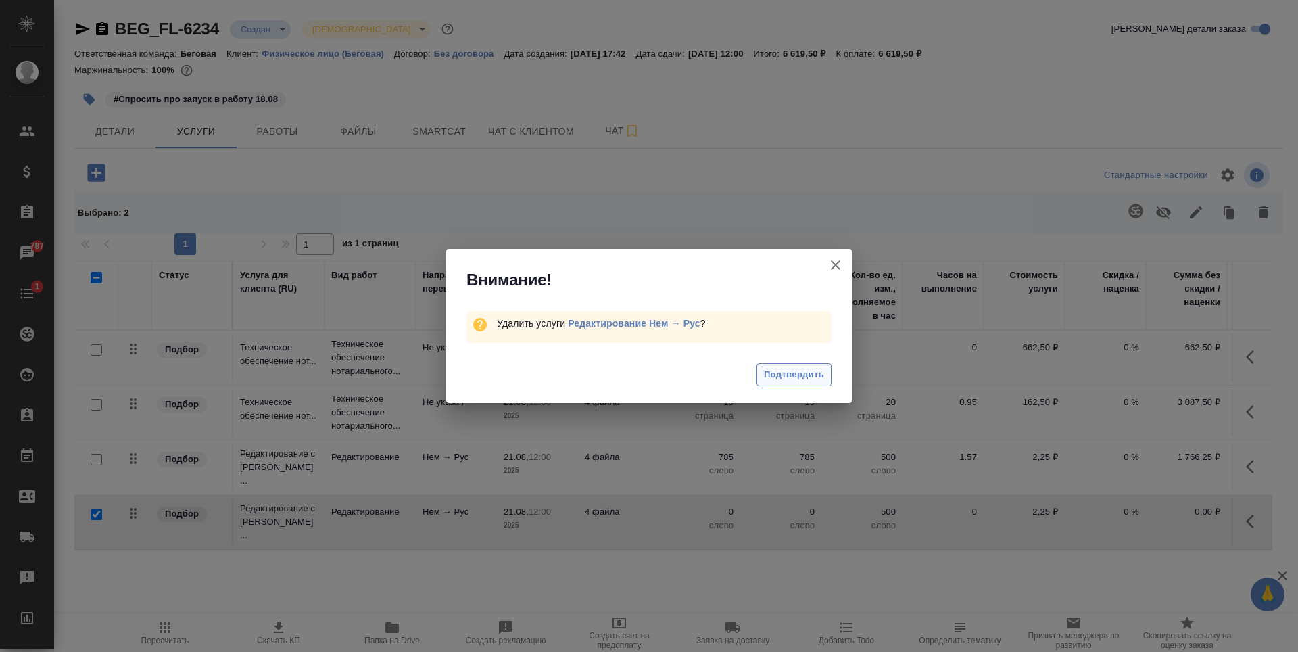
click at [782, 379] on span "Подтвердить" at bounding box center [794, 375] width 60 height 16
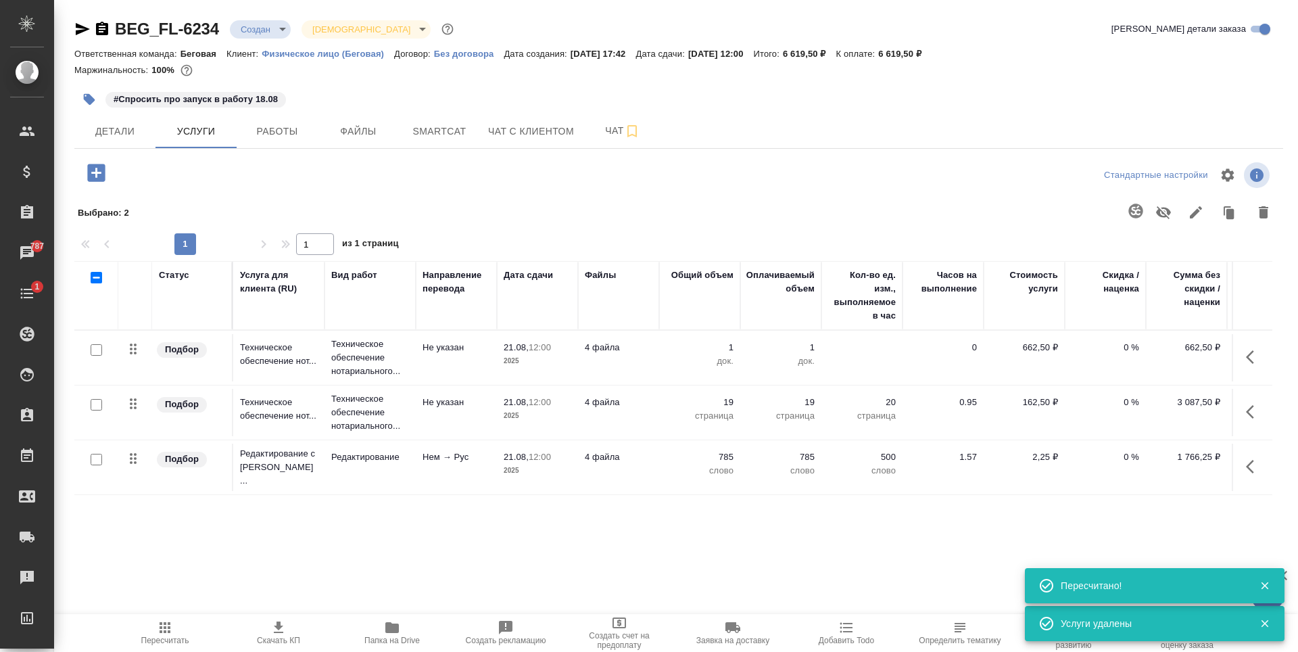
click at [665, 381] on td "785 слово" at bounding box center [699, 357] width 81 height 47
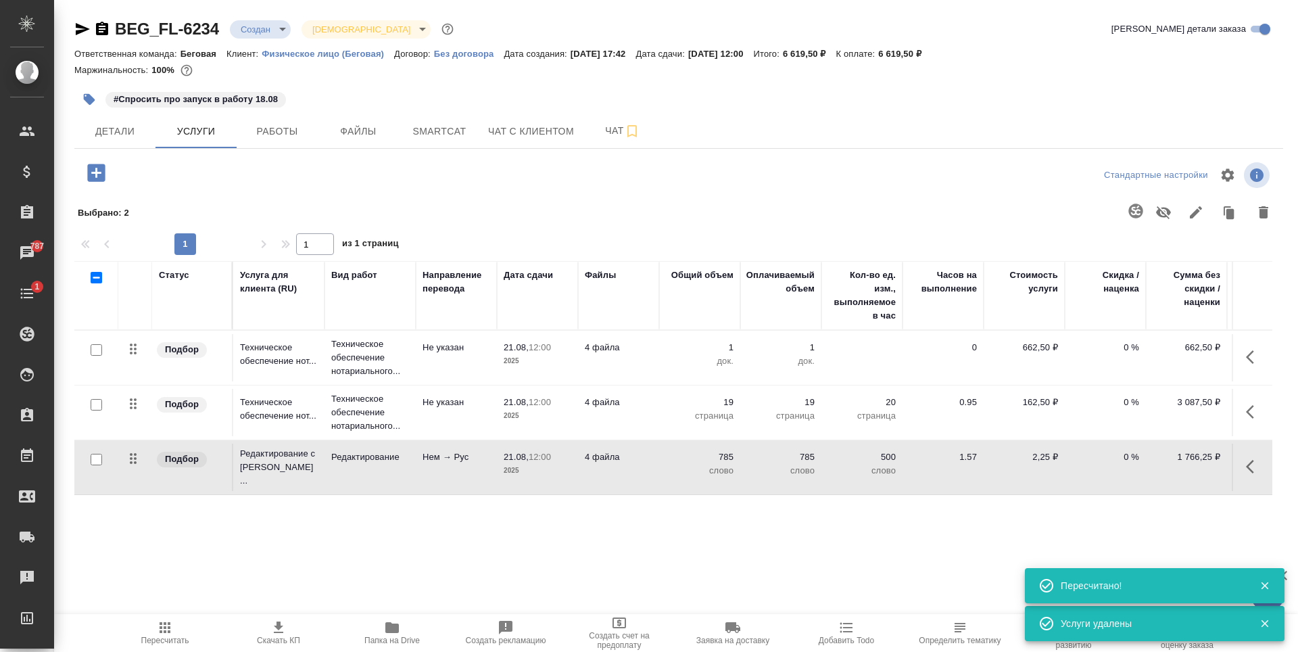
click at [665, 381] on td "785 слово" at bounding box center [699, 357] width 81 height 47
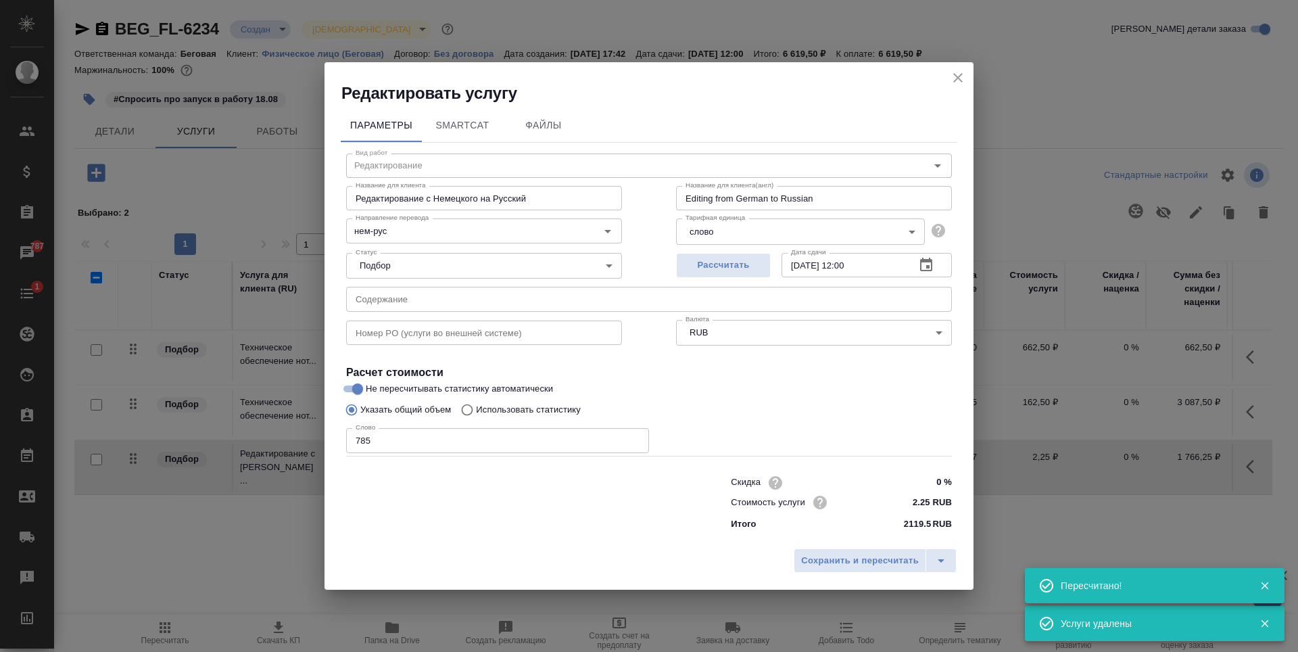
click at [404, 442] on input "785" at bounding box center [497, 440] width 303 height 24
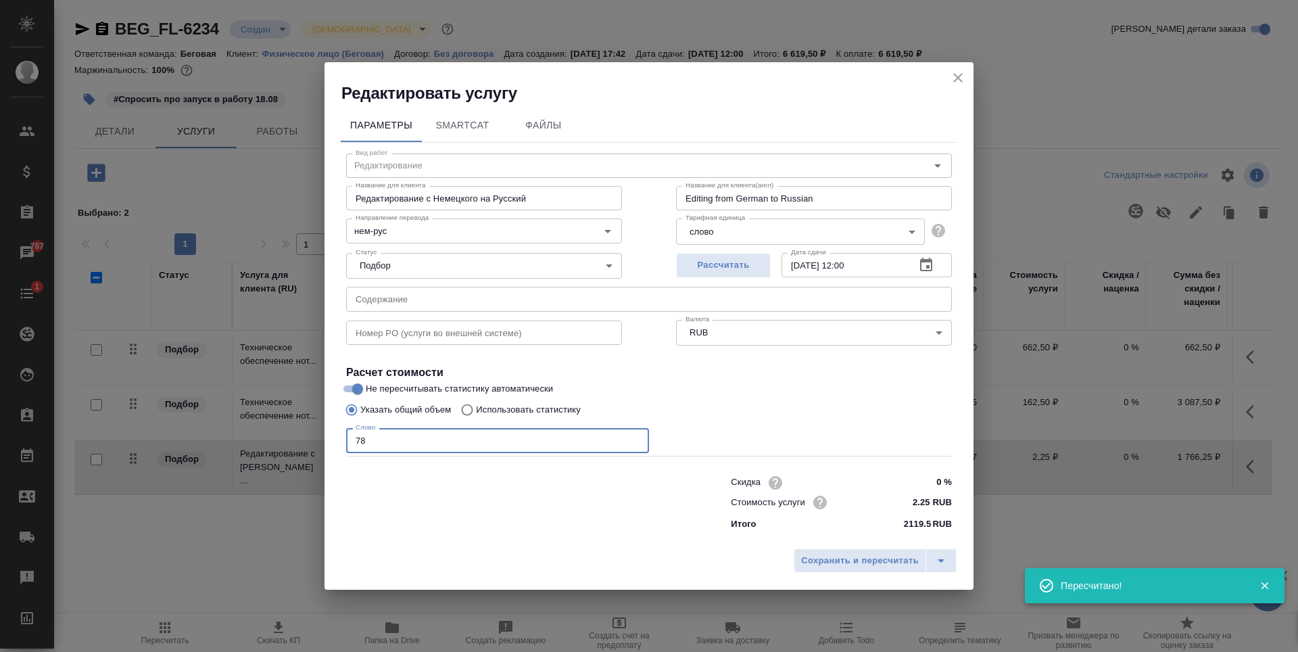
type input "7"
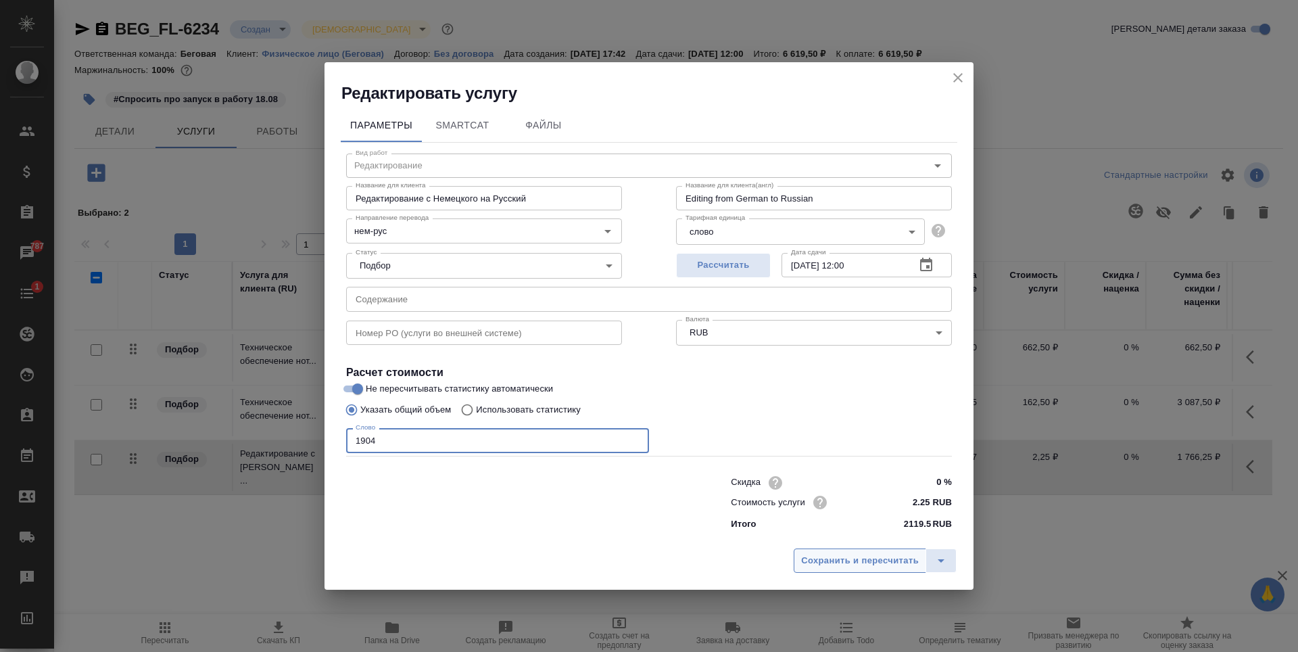
type input "1904"
click at [863, 550] on button "Сохранить и пересчитать" at bounding box center [860, 560] width 133 height 24
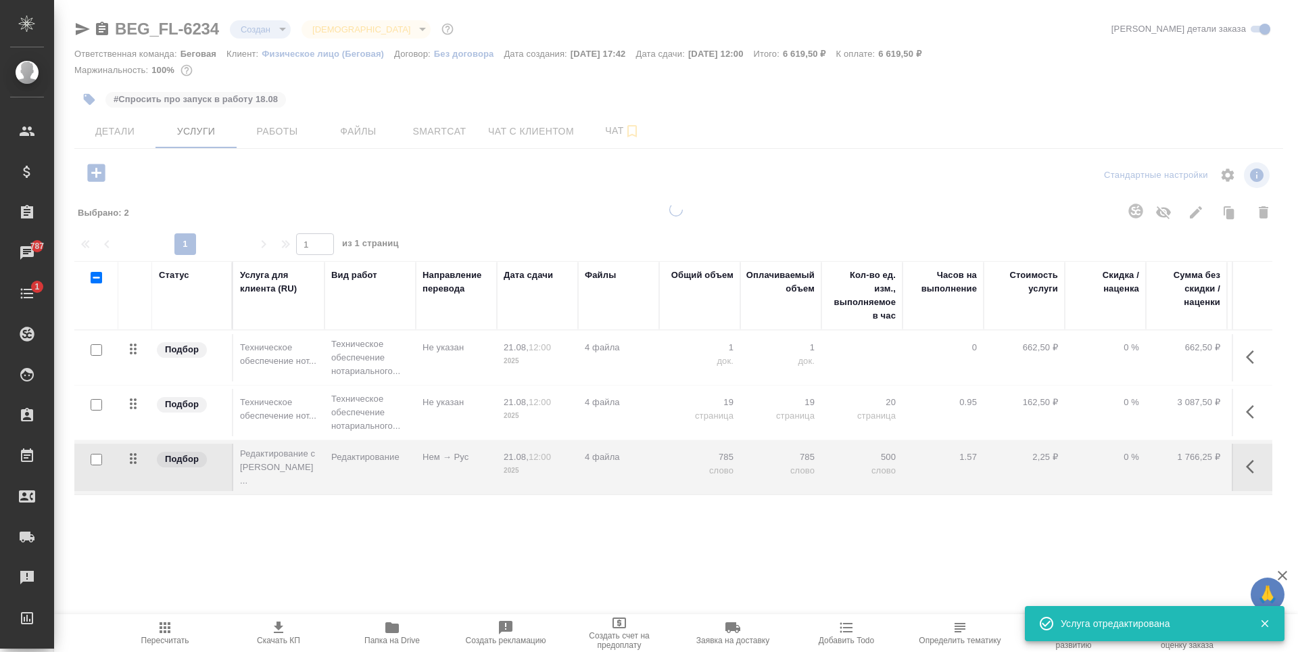
click at [864, 563] on div at bounding box center [676, 394] width 1244 height 383
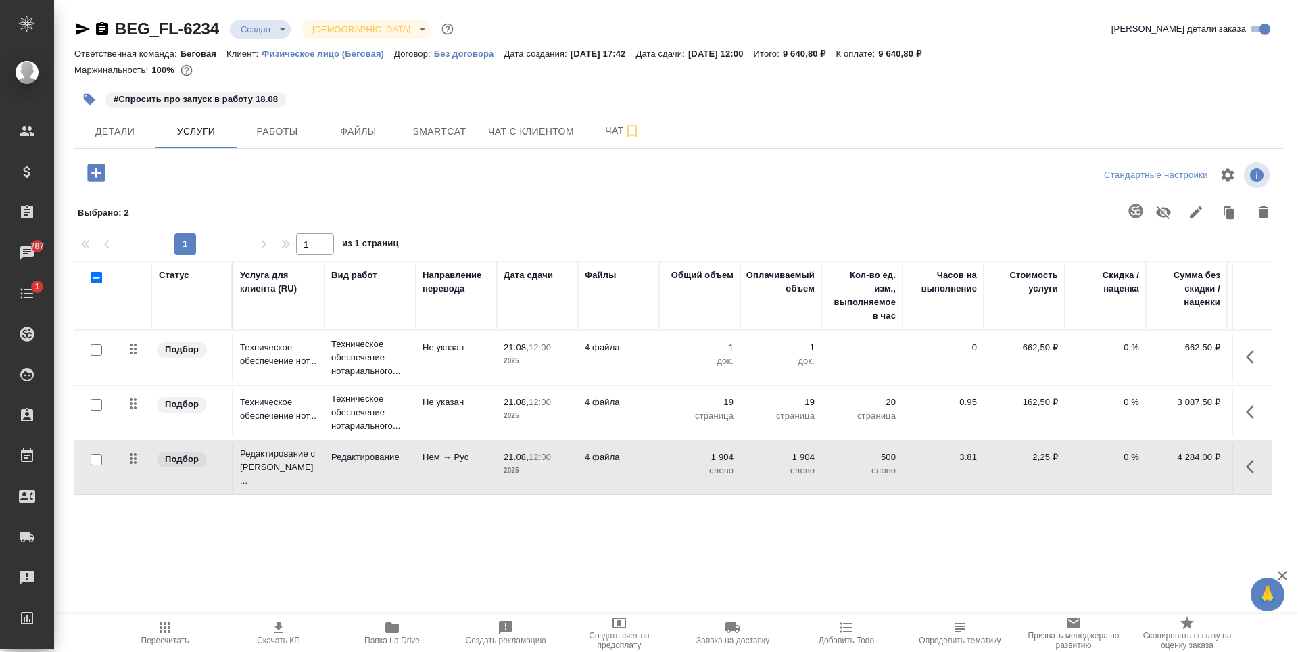
click at [676, 414] on p "страница" at bounding box center [700, 416] width 68 height 14
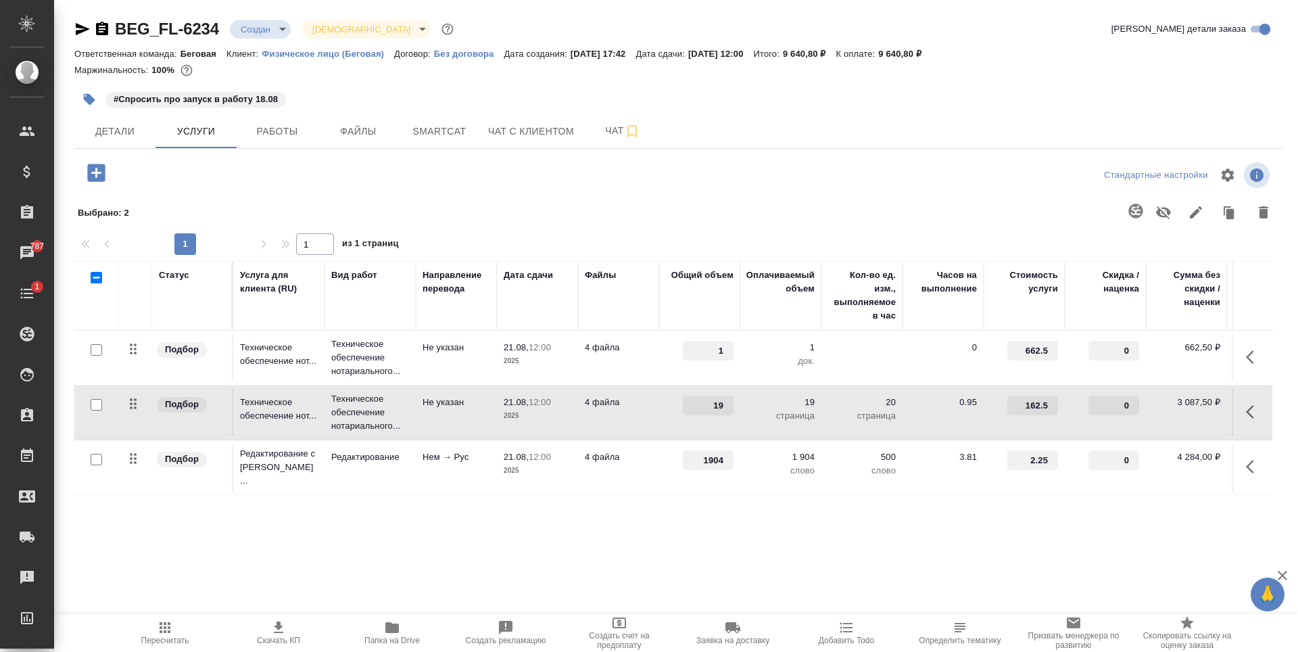
click at [676, 414] on div "19" at bounding box center [700, 405] width 68 height 20
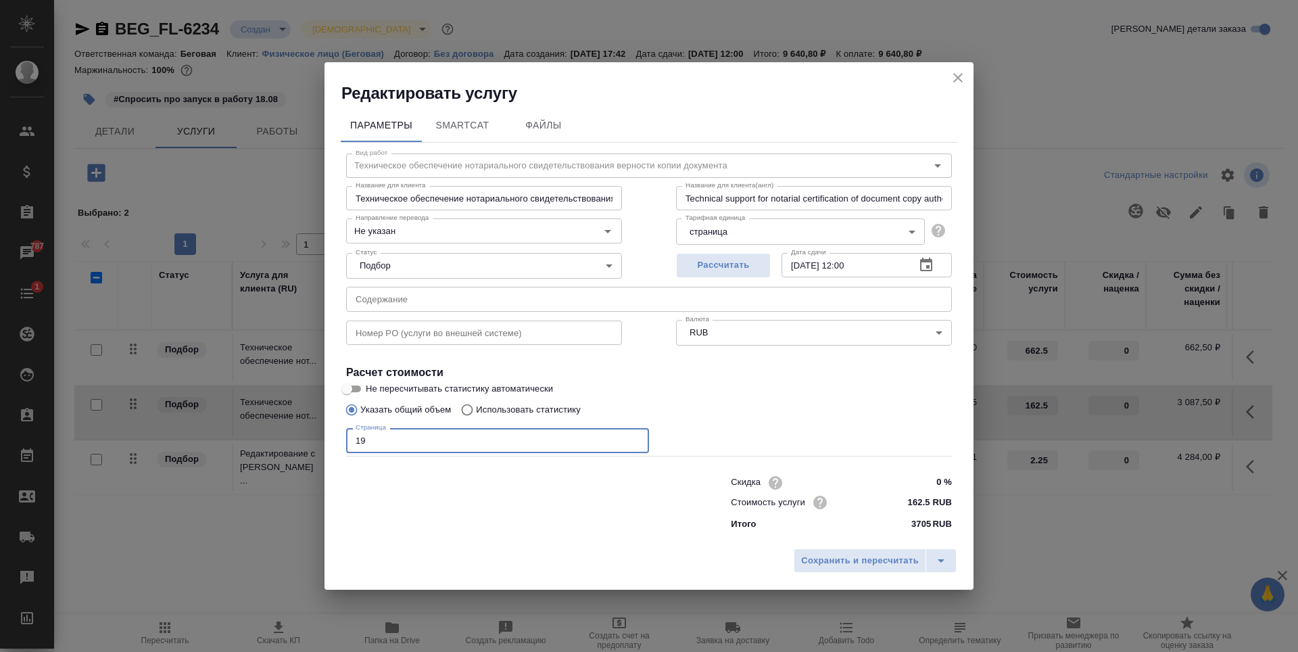
click at [411, 445] on input "19" at bounding box center [497, 440] width 303 height 24
type input "1"
type input "28"
click at [852, 565] on span "Сохранить и пересчитать" at bounding box center [860, 561] width 118 height 16
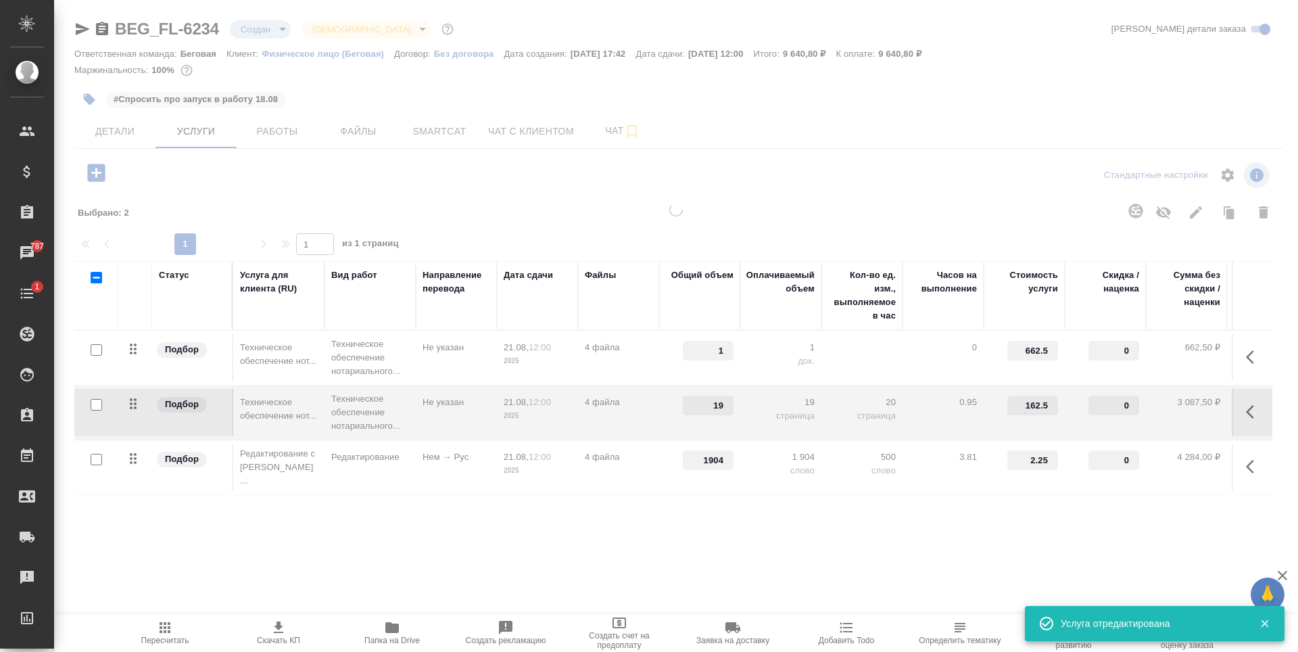
type input "28"
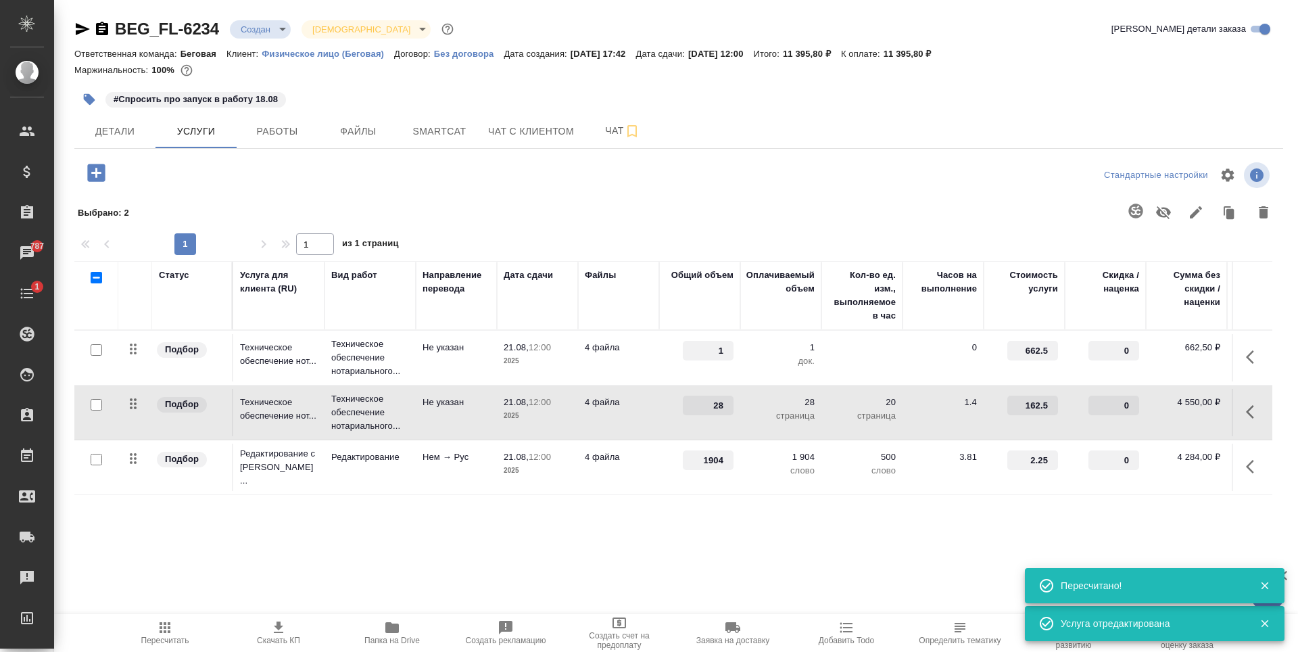
click at [806, 521] on div "Статус Услуга для клиента (RU) Вид работ Направление перевода Дата сдачи Файлы …" at bounding box center [673, 406] width 1198 height 291
click at [904, 342] on td "0" at bounding box center [943, 357] width 81 height 47
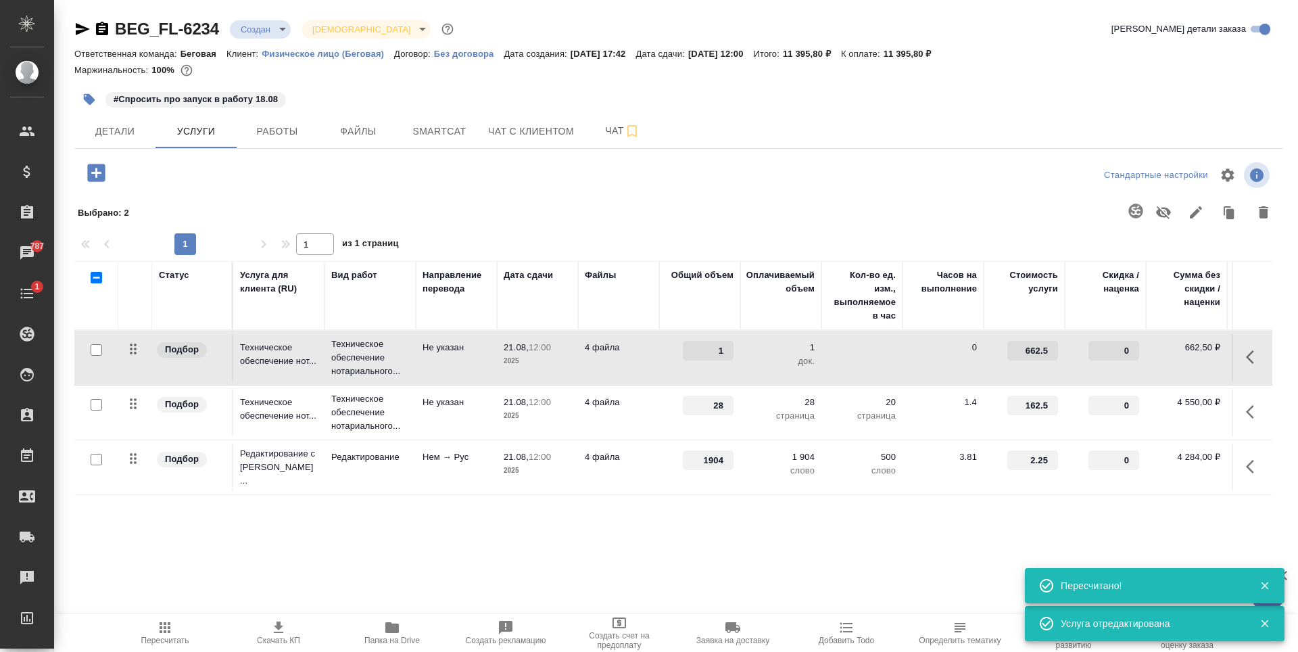
click at [904, 342] on td "0" at bounding box center [943, 357] width 81 height 47
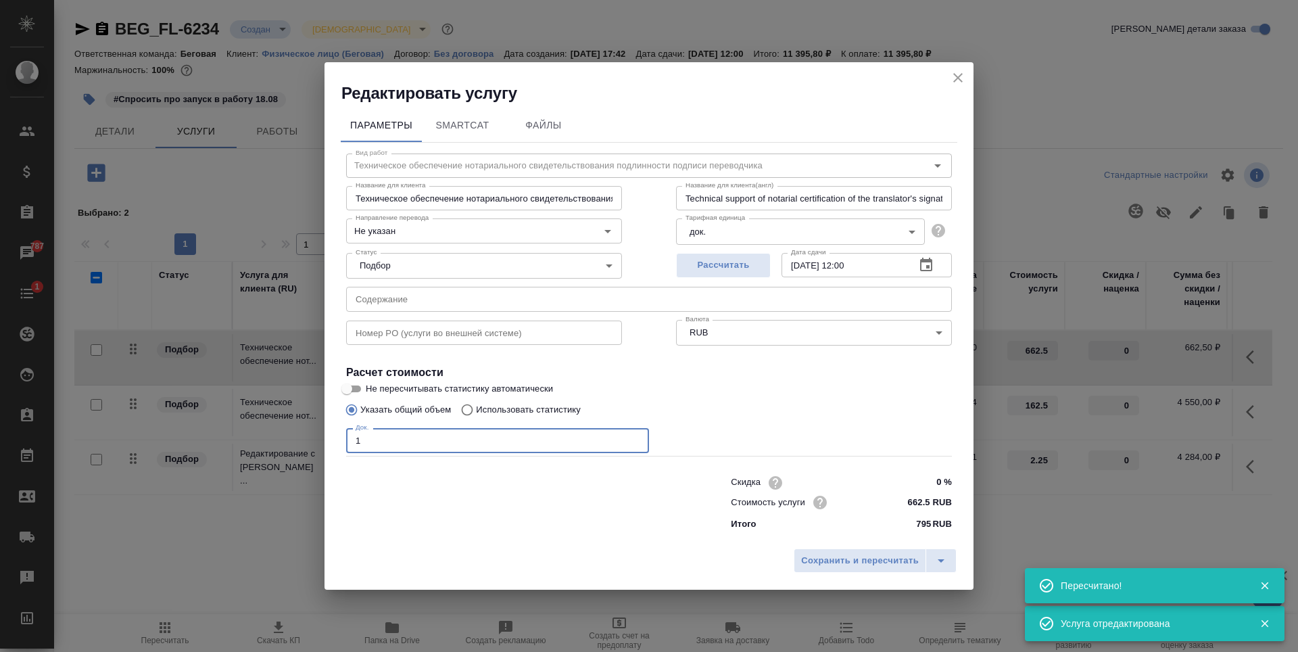
click at [427, 443] on input "1" at bounding box center [497, 440] width 303 height 24
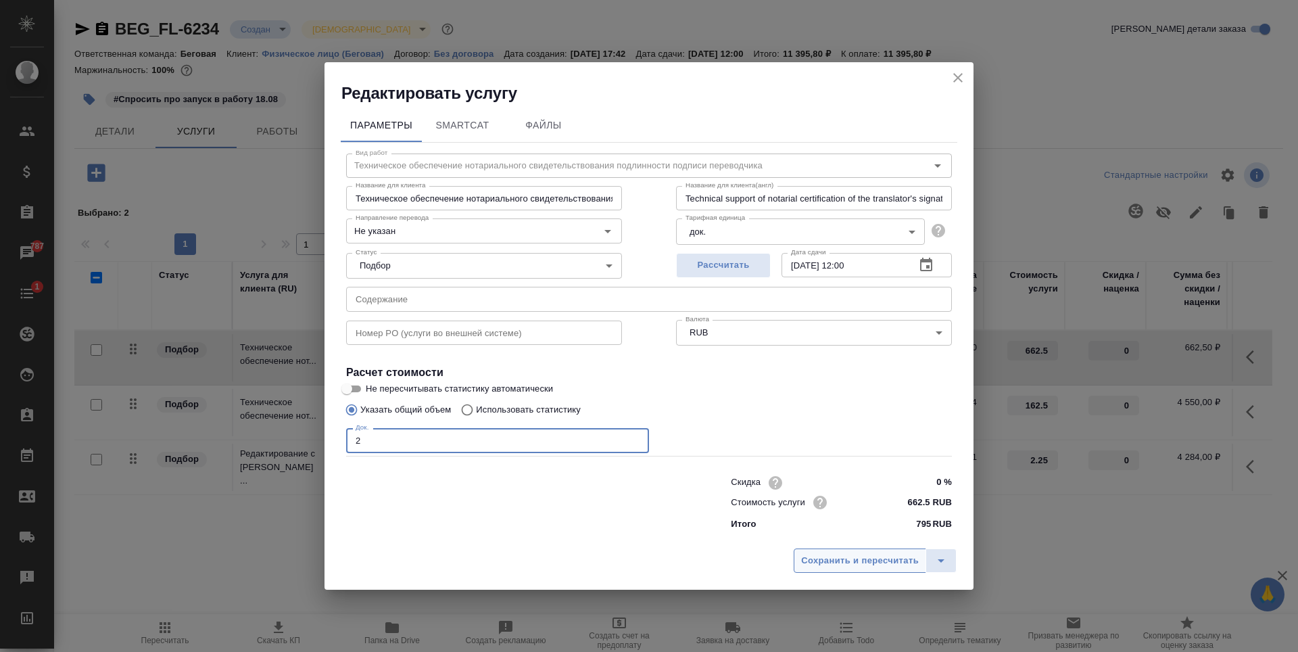
type input "2"
click at [865, 564] on span "Сохранить и пересчитать" at bounding box center [860, 561] width 118 height 16
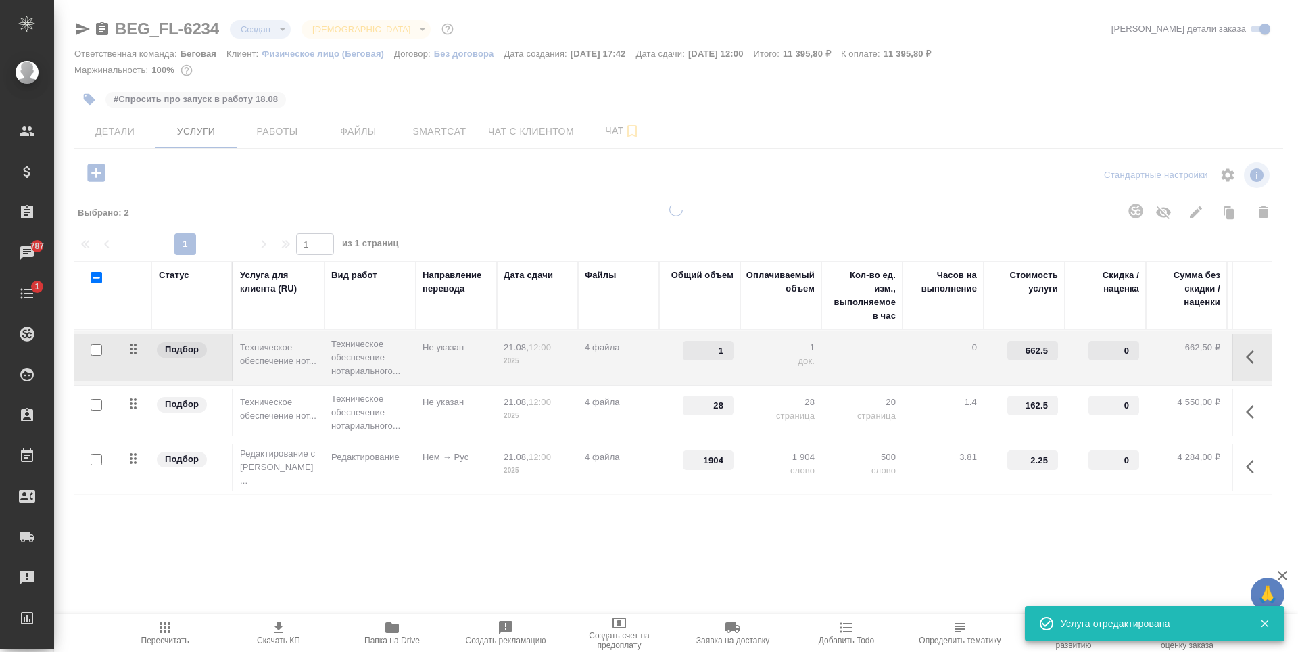
type input "2"
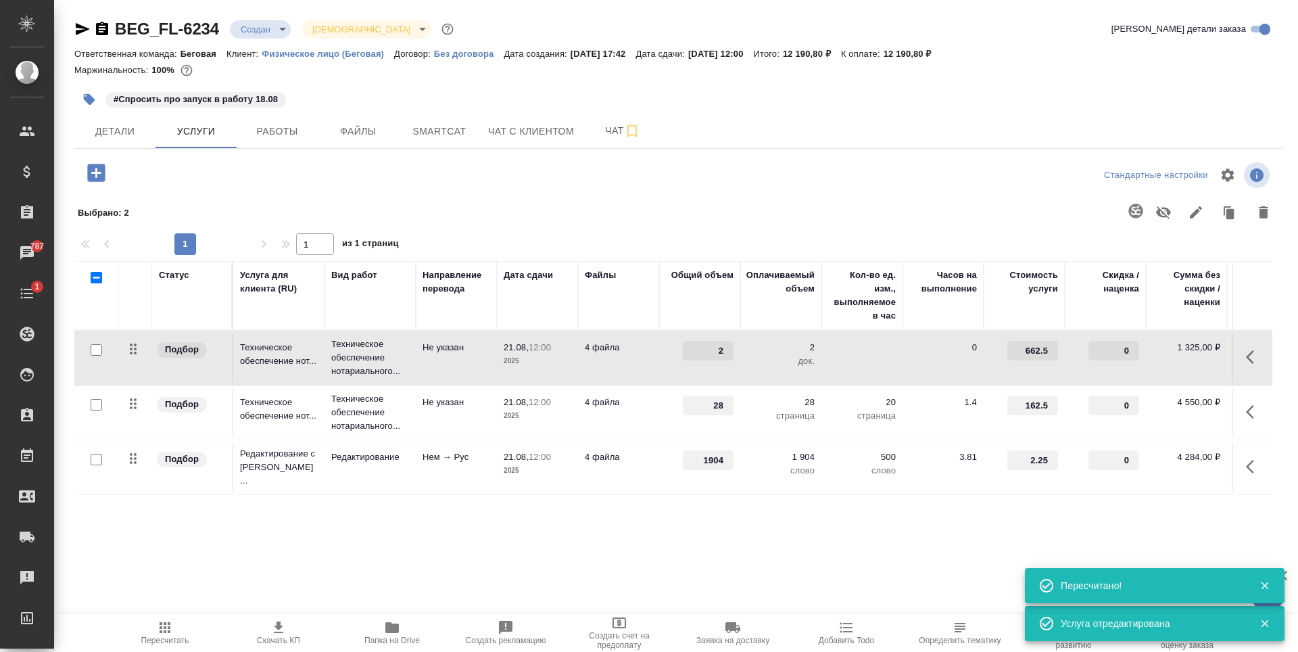
drag, startPoint x: 1001, startPoint y: 525, endPoint x: 1021, endPoint y: 525, distance: 19.6
click at [1021, 525] on div "Статус Услуга для клиента (RU) Вид работ Направление перевода Дата сдачи Файлы …" at bounding box center [673, 406] width 1198 height 291
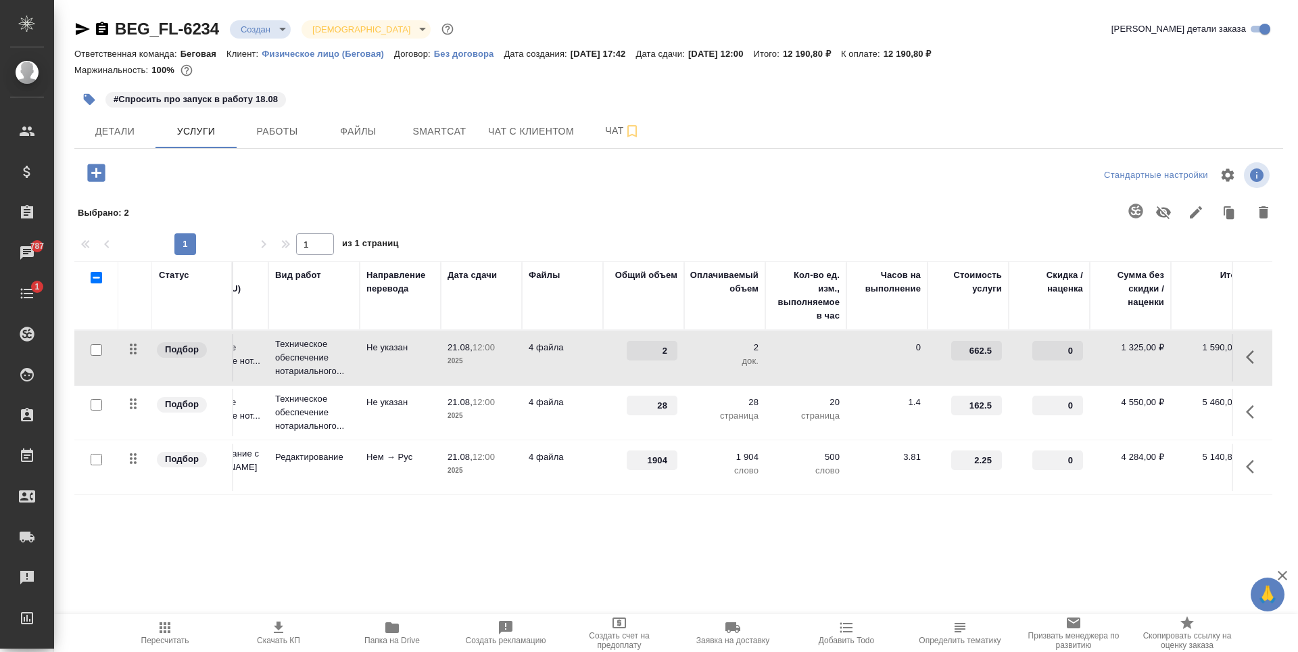
scroll to position [0, 76]
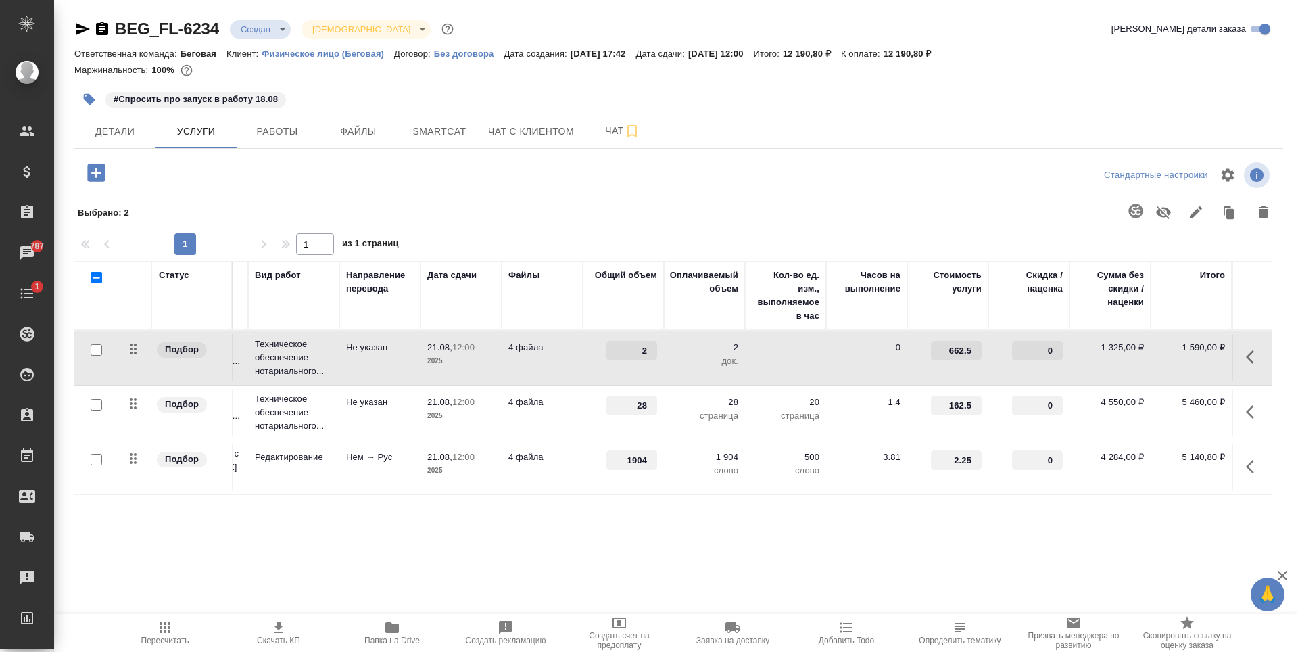
click at [277, 636] on span "Скачать КП" at bounding box center [278, 639] width 43 height 9
click at [670, 214] on div at bounding box center [798, 212] width 961 height 35
click at [80, 28] on icon "button" at bounding box center [83, 29] width 14 height 12
type input "1903"
click at [654, 459] on input "1903" at bounding box center [631, 461] width 49 height 20
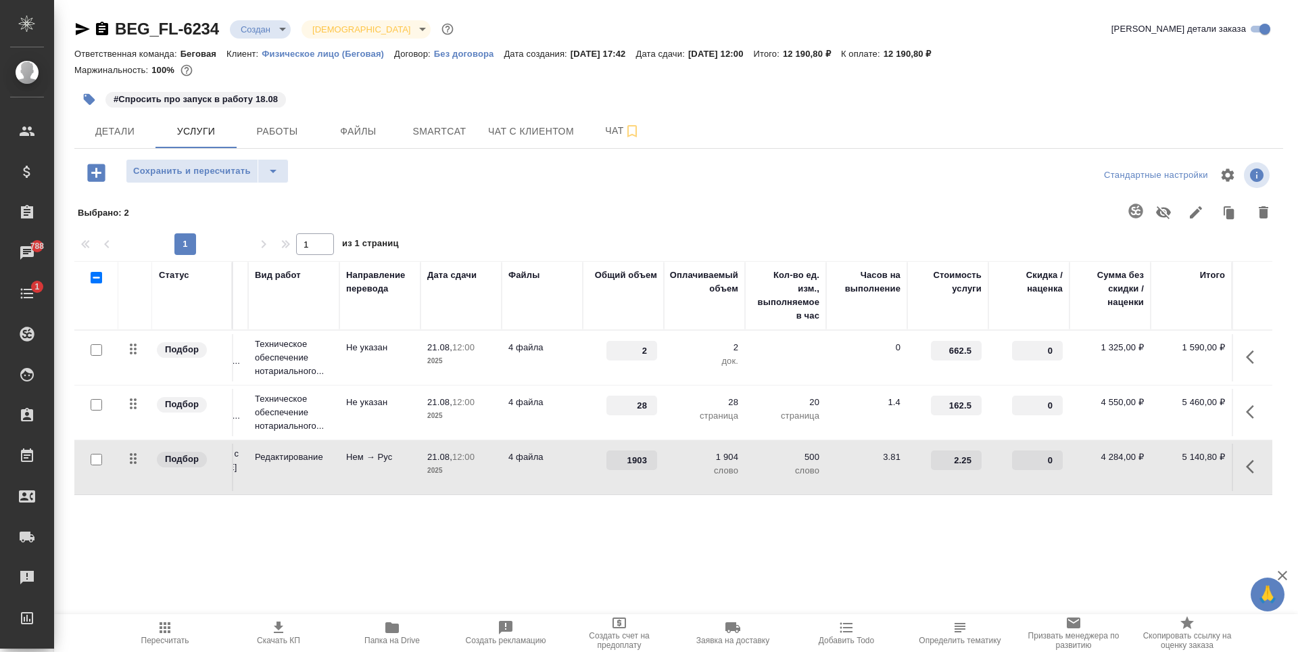
click at [590, 463] on div "1903" at bounding box center [624, 460] width 68 height 20
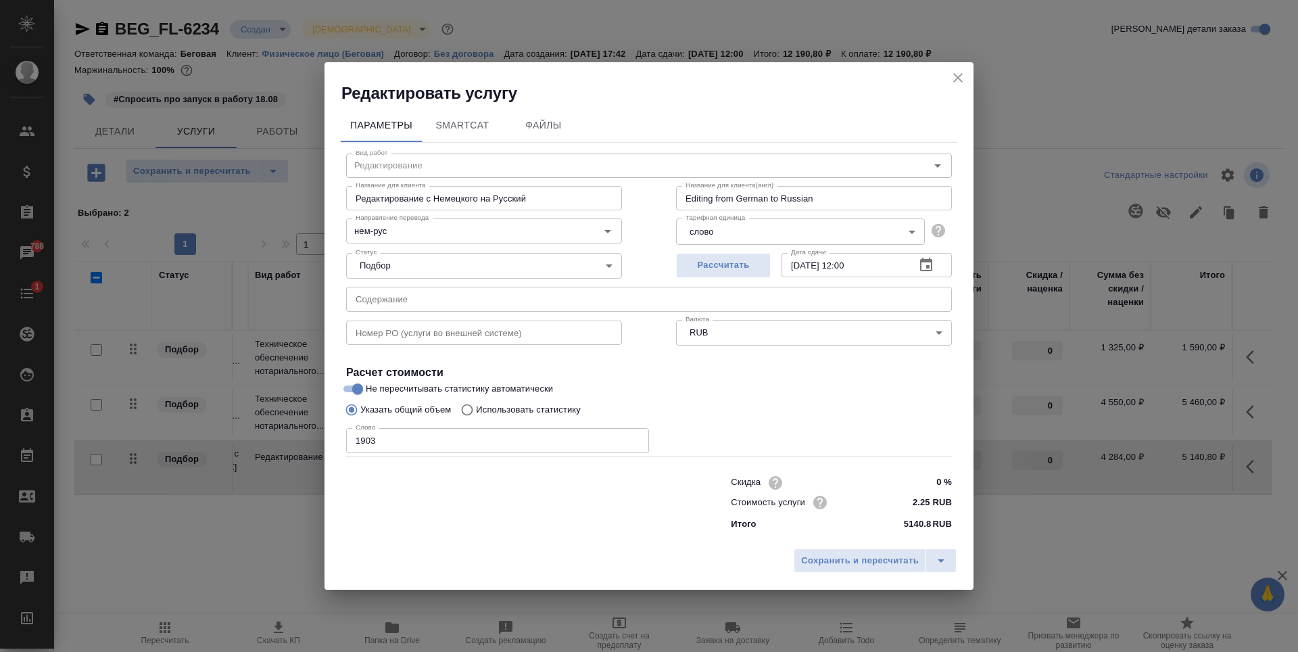
click at [510, 447] on input "1903" at bounding box center [497, 440] width 303 height 24
type input "1893"
click at [880, 559] on span "Сохранить и пересчитать" at bounding box center [860, 561] width 118 height 16
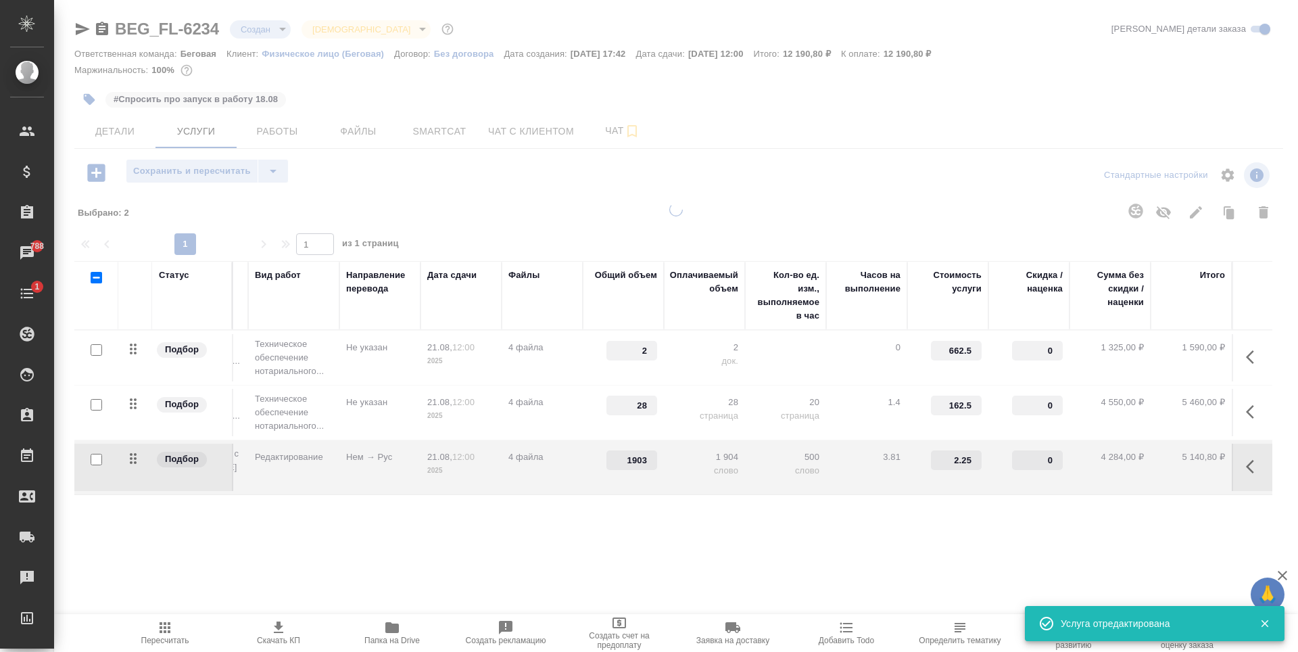
type input "1893"
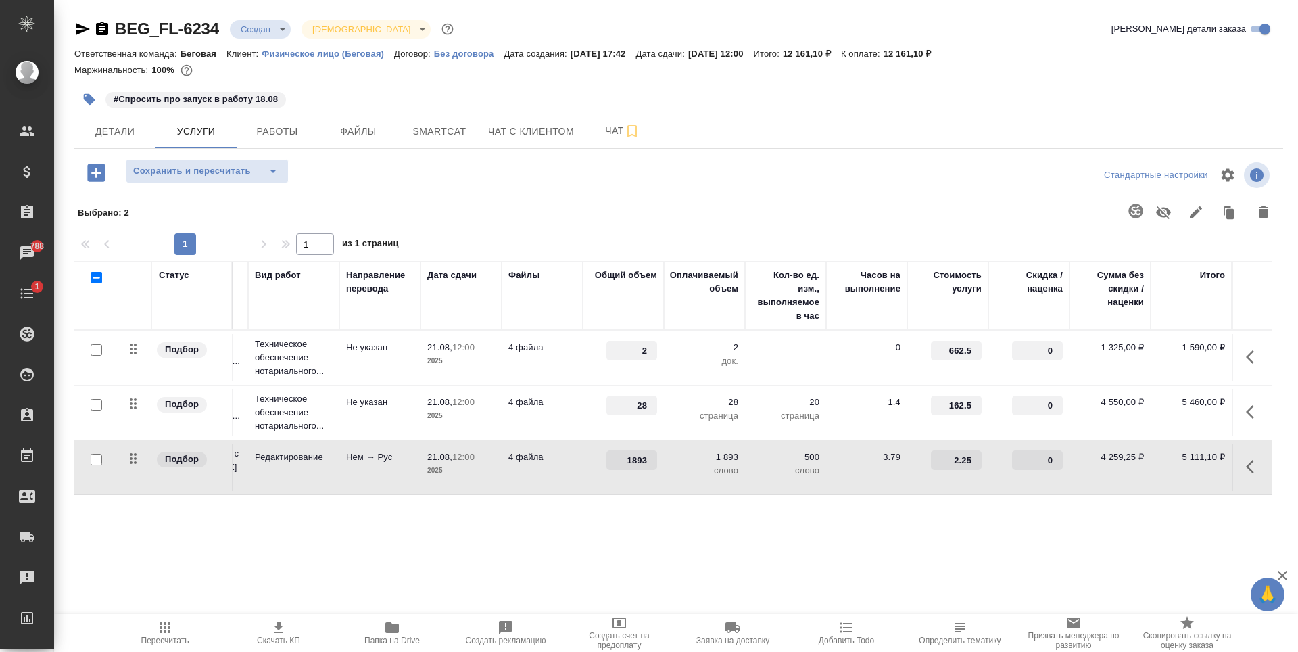
click at [266, 624] on span "Скачать КП" at bounding box center [278, 632] width 97 height 26
click at [942, 55] on p "12 161,10 ₽" at bounding box center [913, 54] width 58 height 10
click at [101, 134] on span "Детали" at bounding box center [114, 131] width 65 height 17
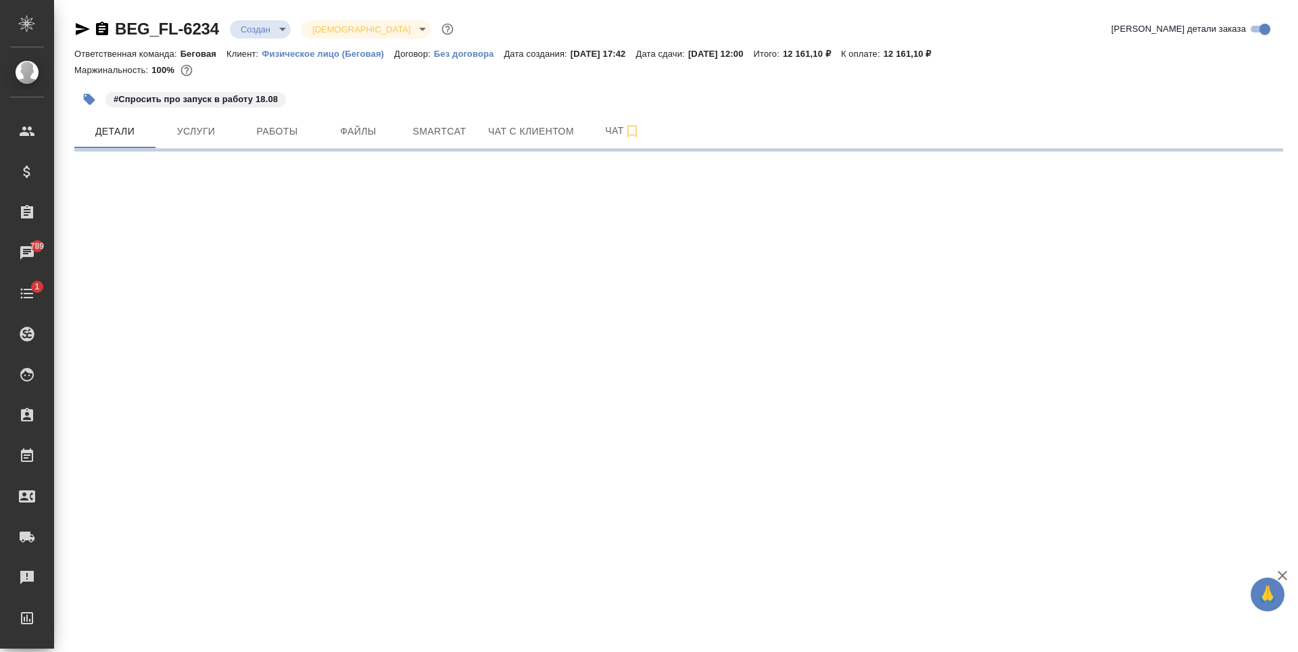
select select "RU"
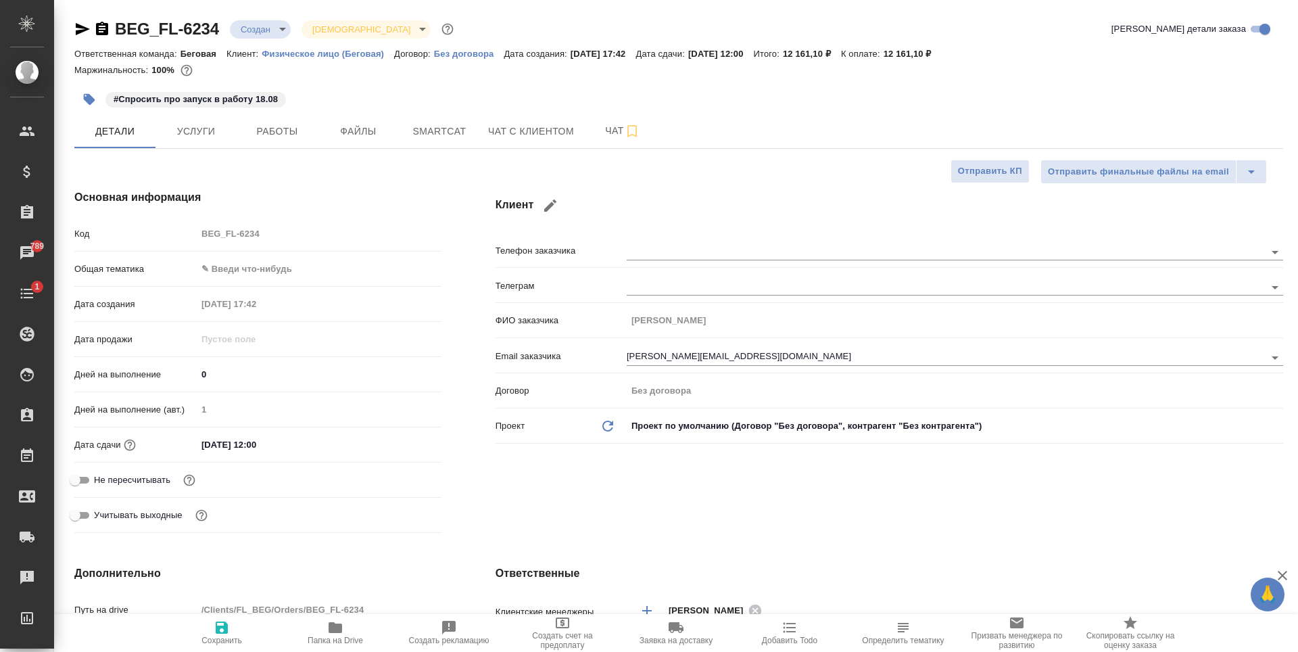
type textarea "x"
click at [225, 263] on body "🙏 .cls-1 fill:#fff; AWATERA Antonova Kristina Клиенты Спецификации Заказы 789 Ч…" at bounding box center [649, 326] width 1298 height 652
click at [274, 407] on li "Юридическая/Финансовая" at bounding box center [316, 399] width 242 height 22
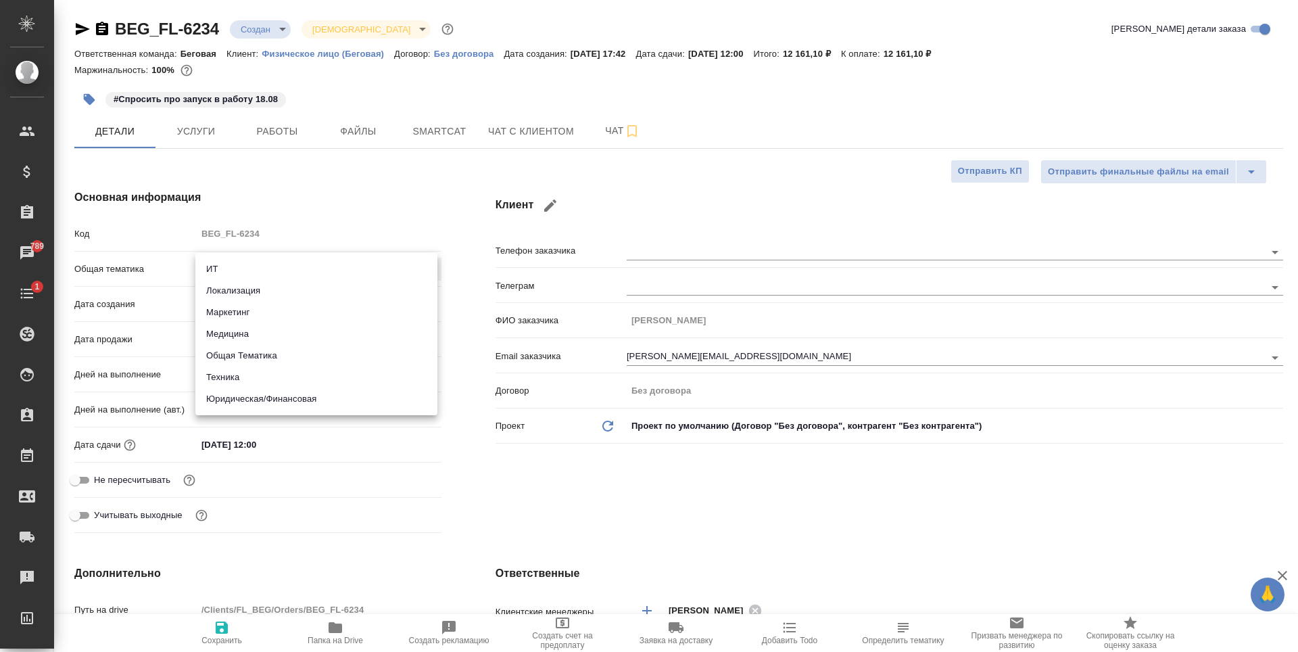
type input "yr-fn"
type textarea "x"
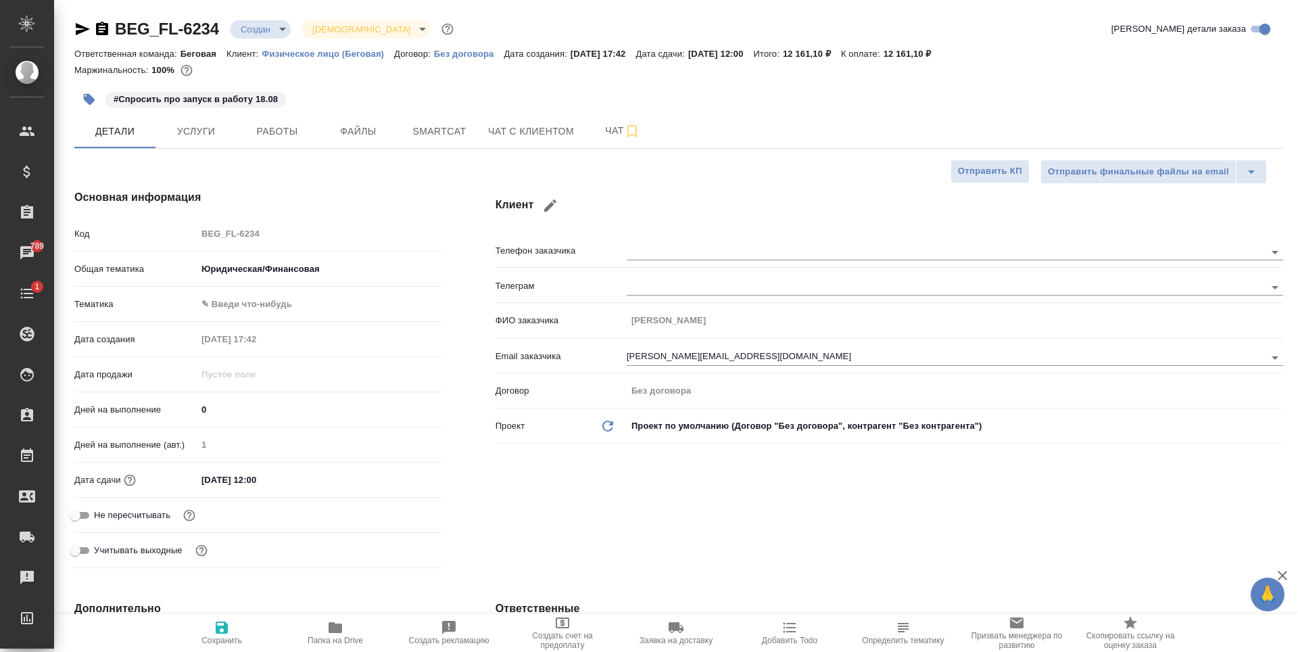
click at [291, 297] on body "🙏 .cls-1 fill:#fff; AWATERA Antonova Kristina Клиенты Спецификации Заказы 789 Ч…" at bounding box center [649, 326] width 1298 height 652
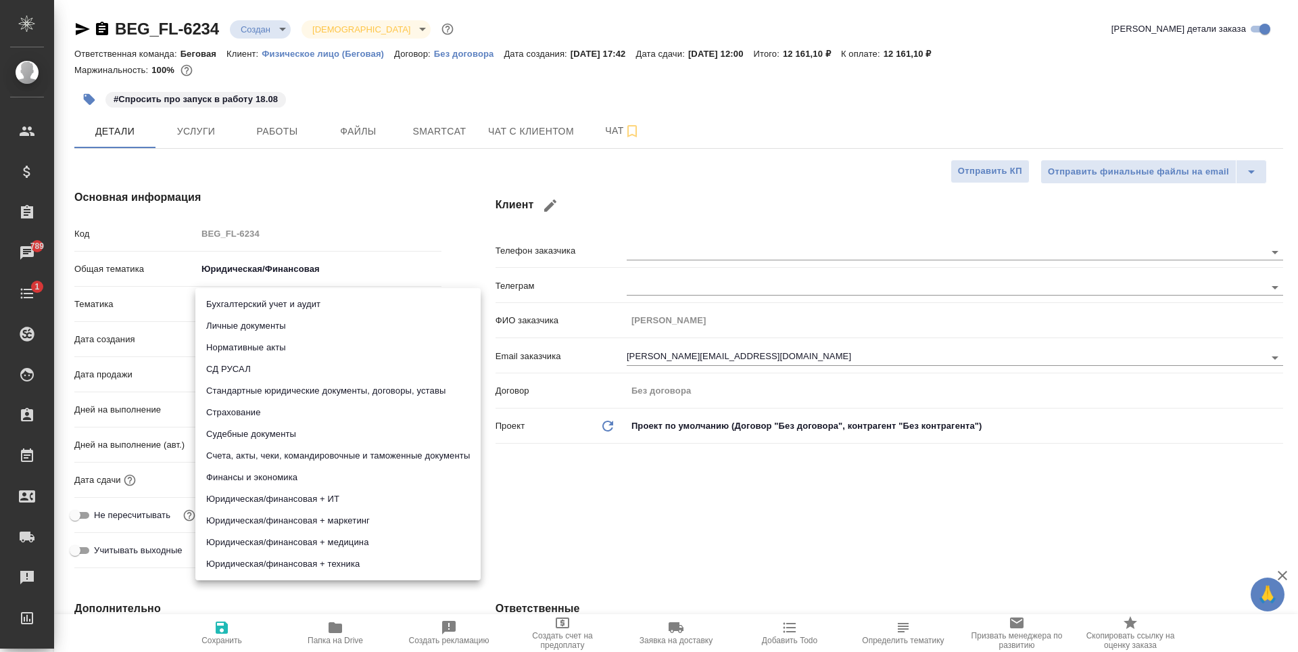
click at [315, 391] on li "Стандартные юридические документы, договоры, уставы" at bounding box center [337, 391] width 285 height 22
type textarea "x"
type input "5f647205b73bc97568ca66bf"
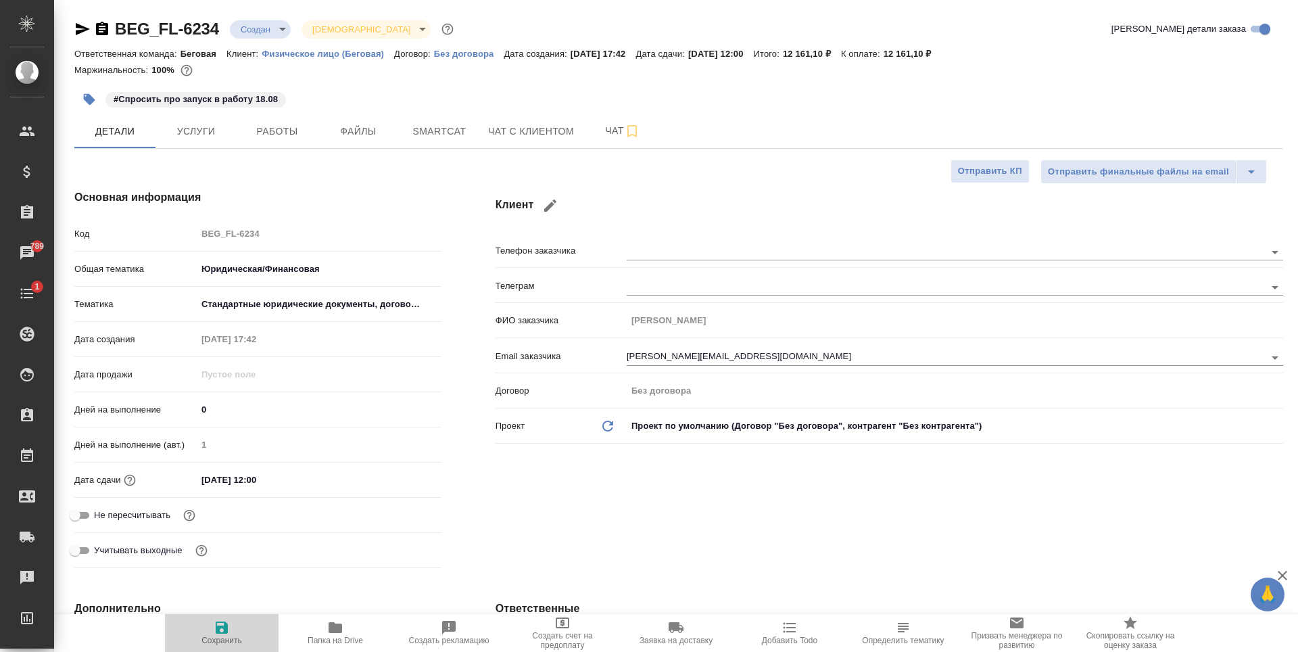
click at [245, 639] on span "Сохранить" at bounding box center [221, 632] width 97 height 26
type textarea "x"
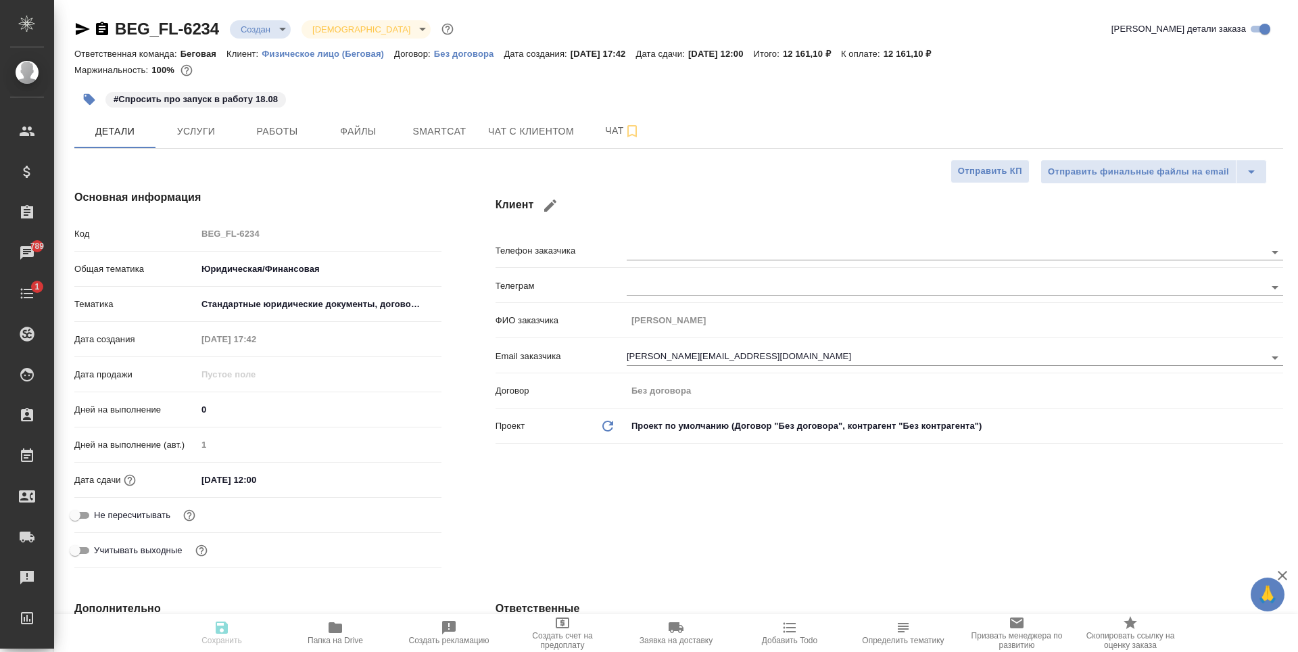
type textarea "x"
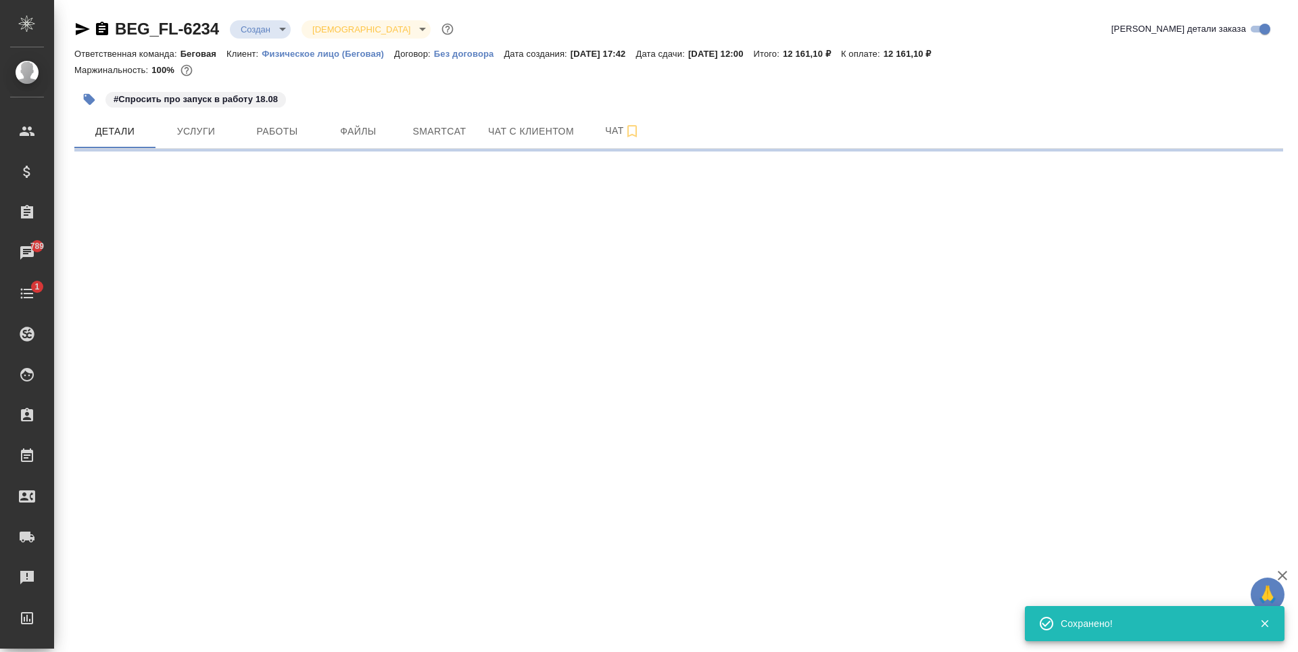
select select "RU"
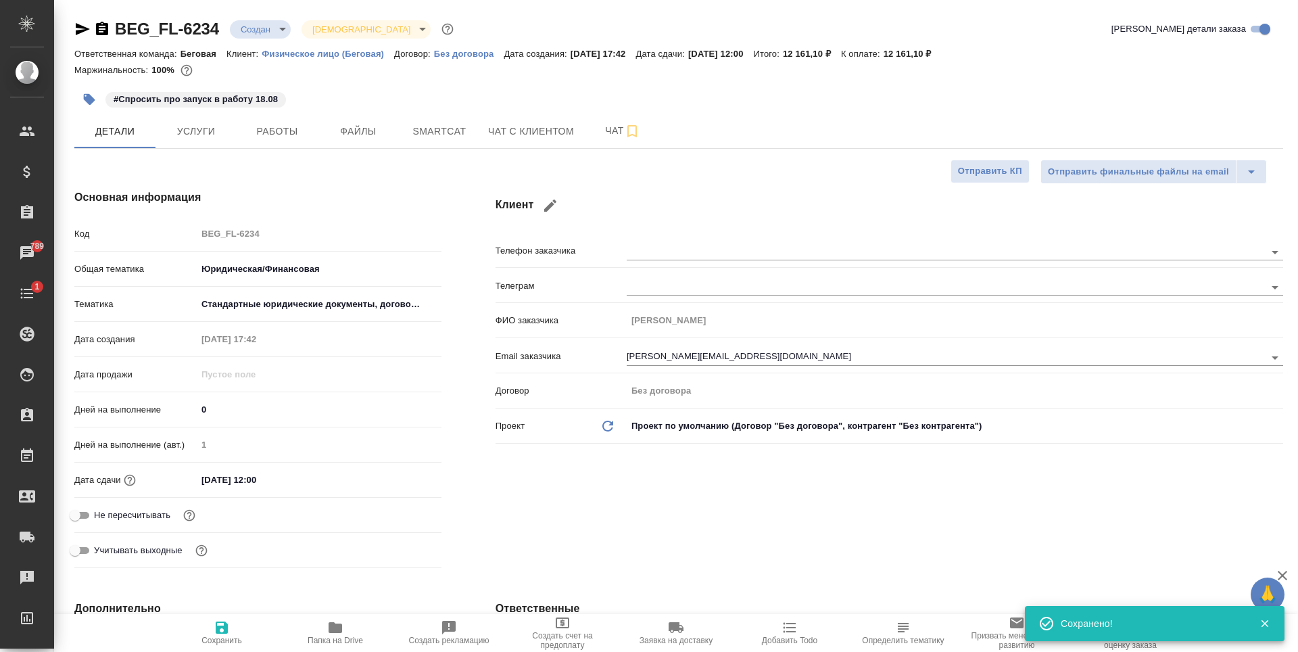
type textarea "x"
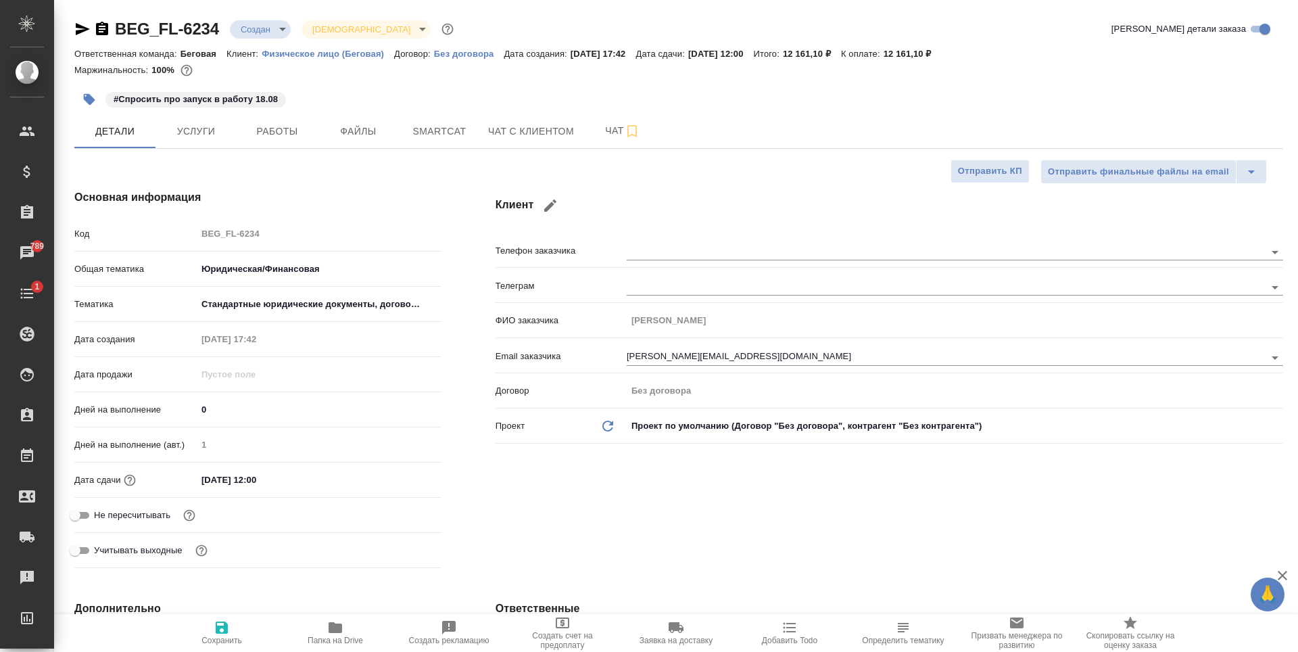
type textarea "x"
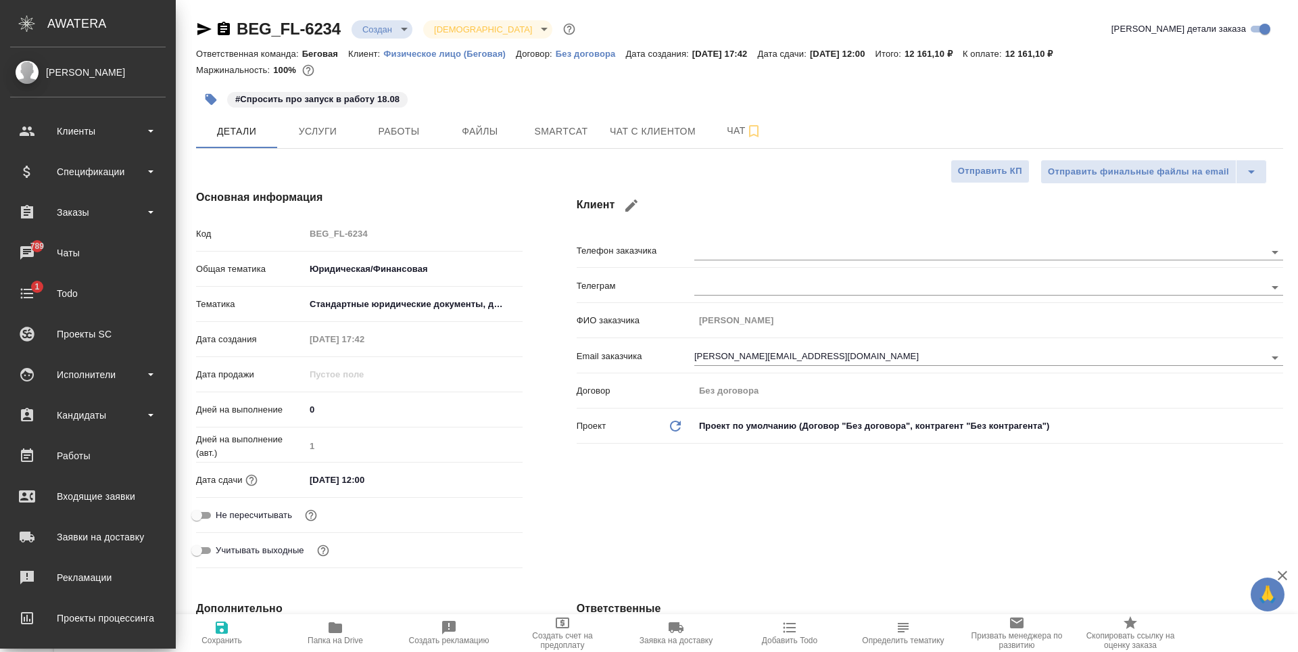
type textarea "x"
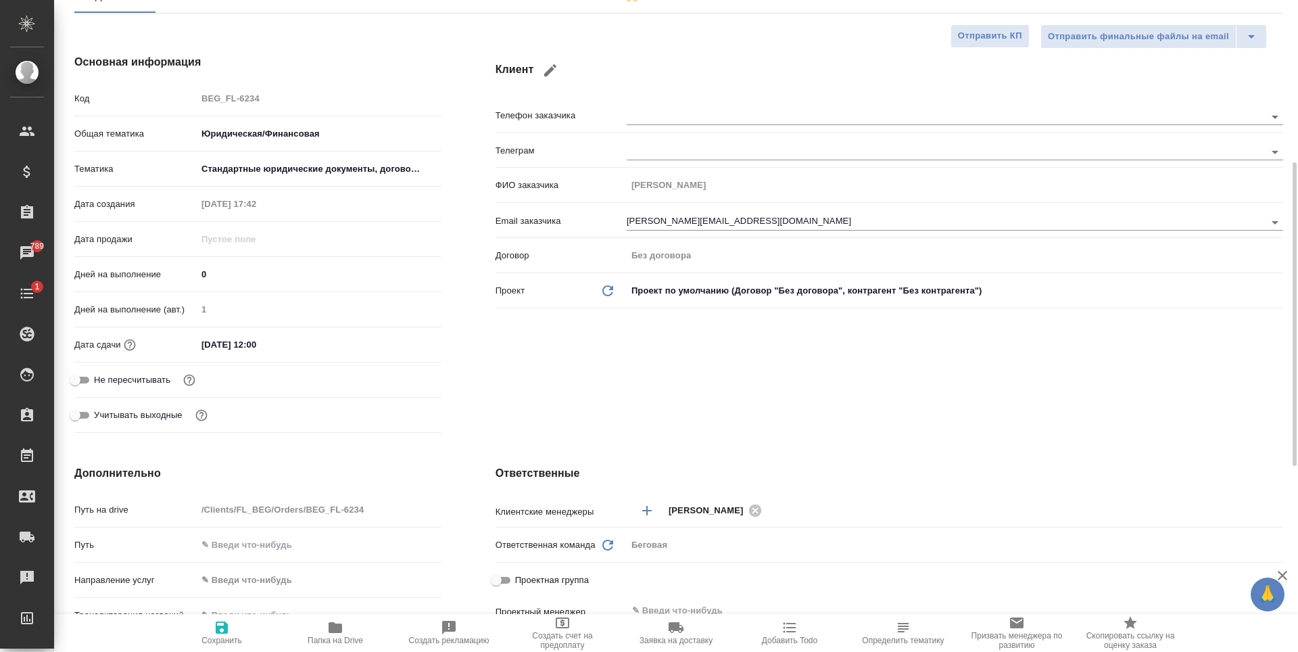
scroll to position [203, 0]
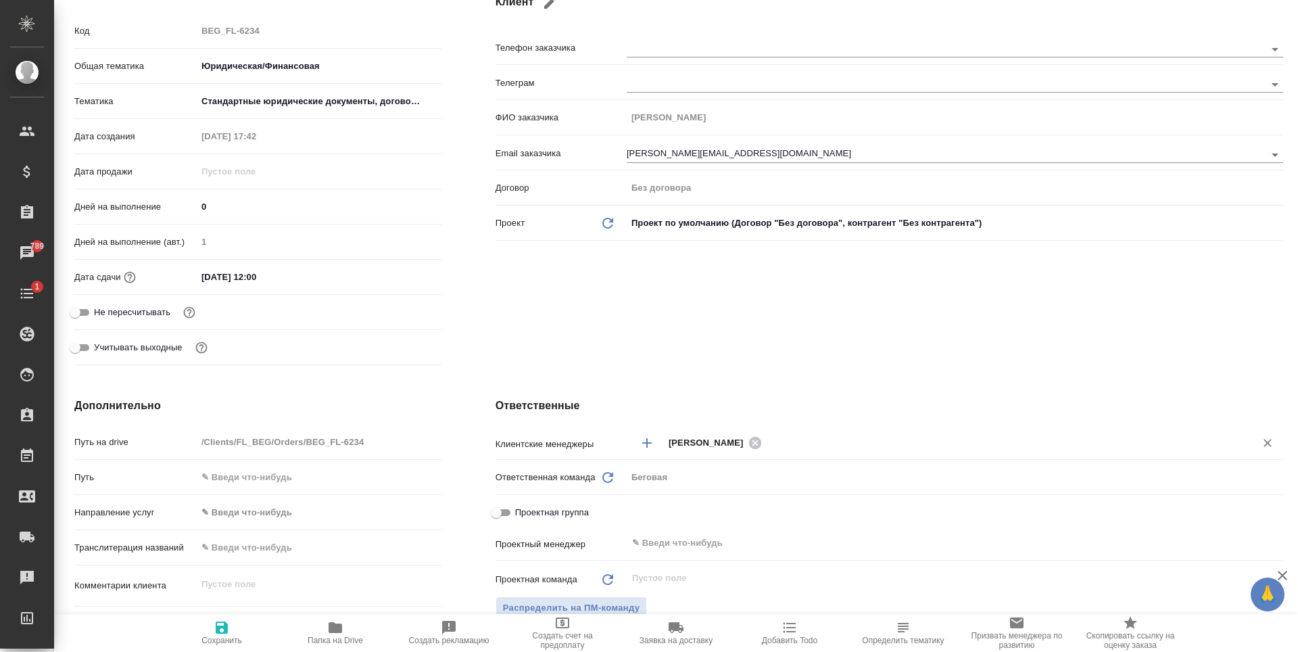
click at [632, 443] on button "Добавить менеджера" at bounding box center [647, 443] width 32 height 32
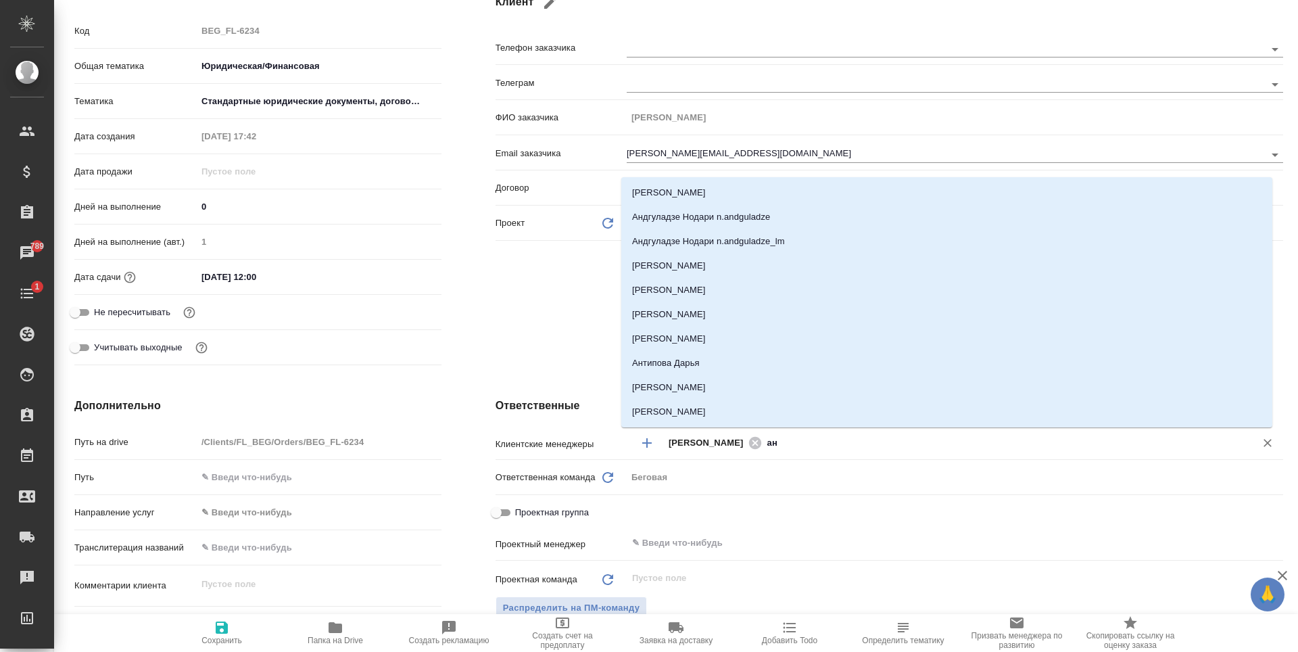
type input "ант"
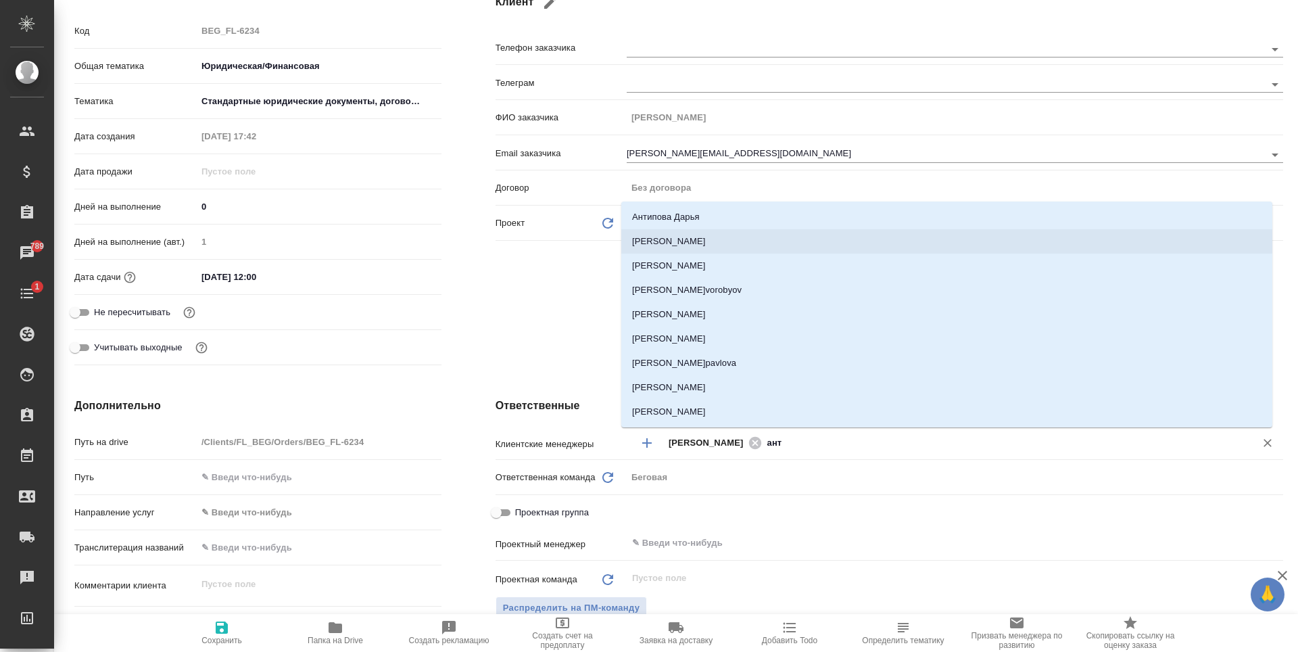
click at [715, 247] on li "Антонова Кристина" at bounding box center [946, 241] width 651 height 24
type textarea "x"
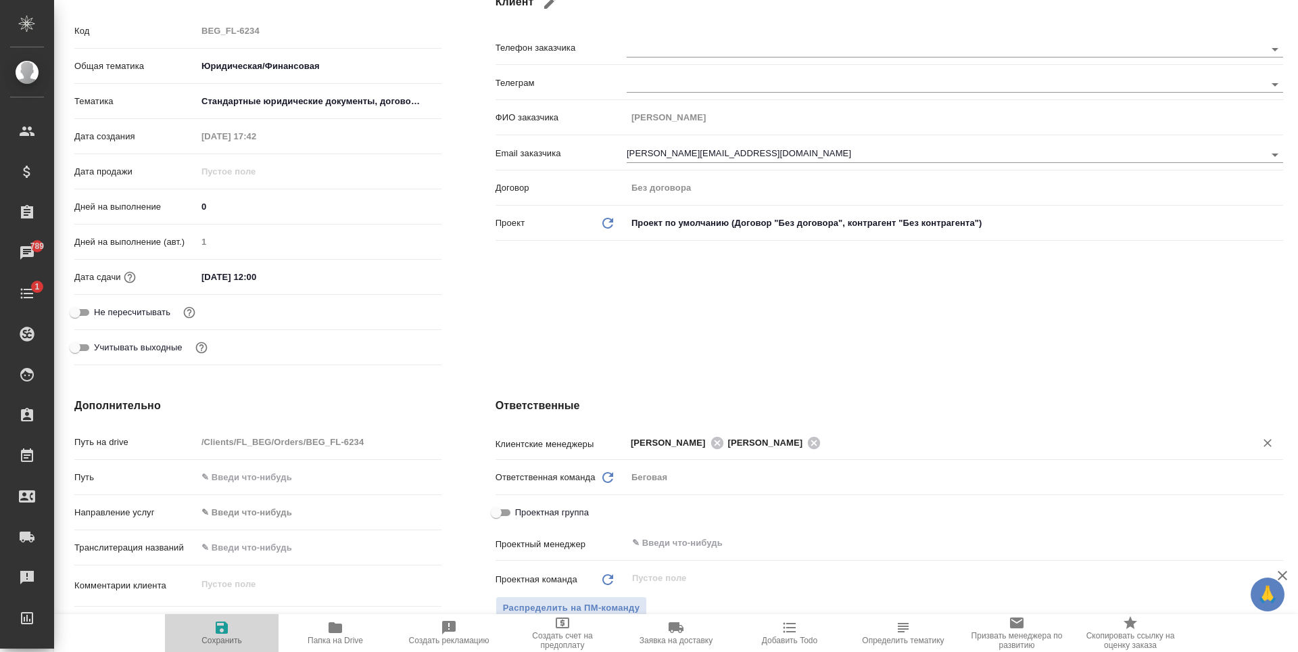
click at [217, 625] on icon "button" at bounding box center [222, 627] width 12 height 12
type textarea "x"
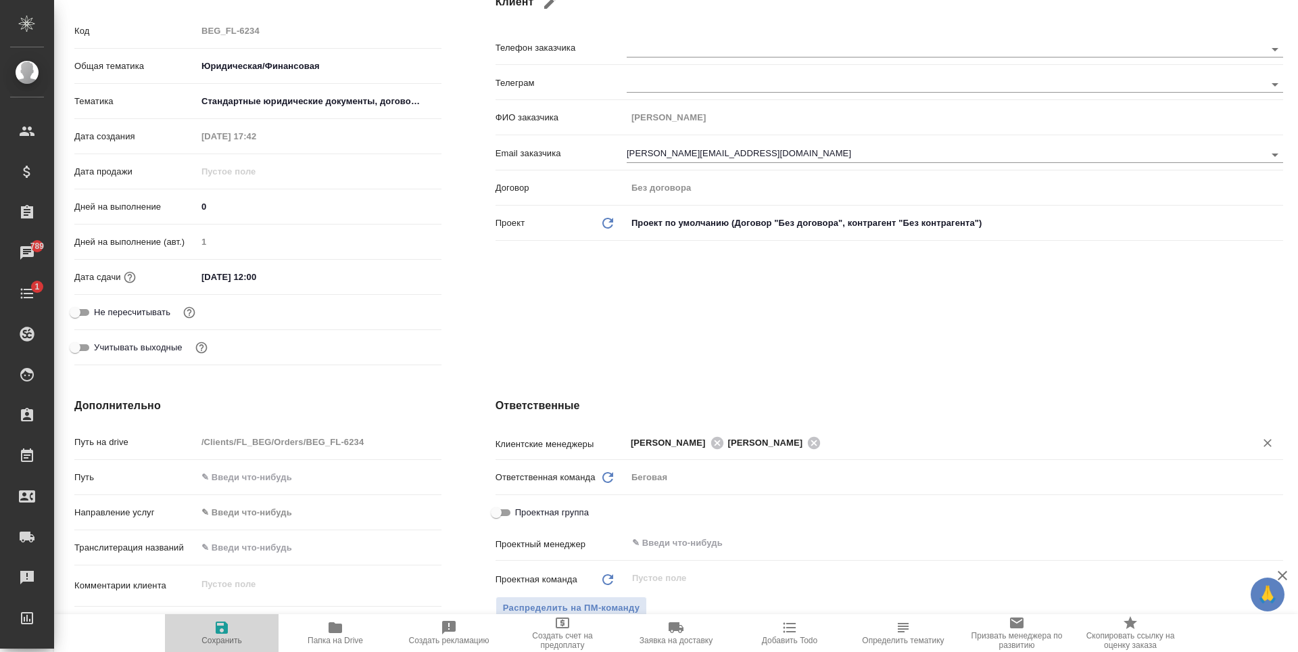
type textarea "x"
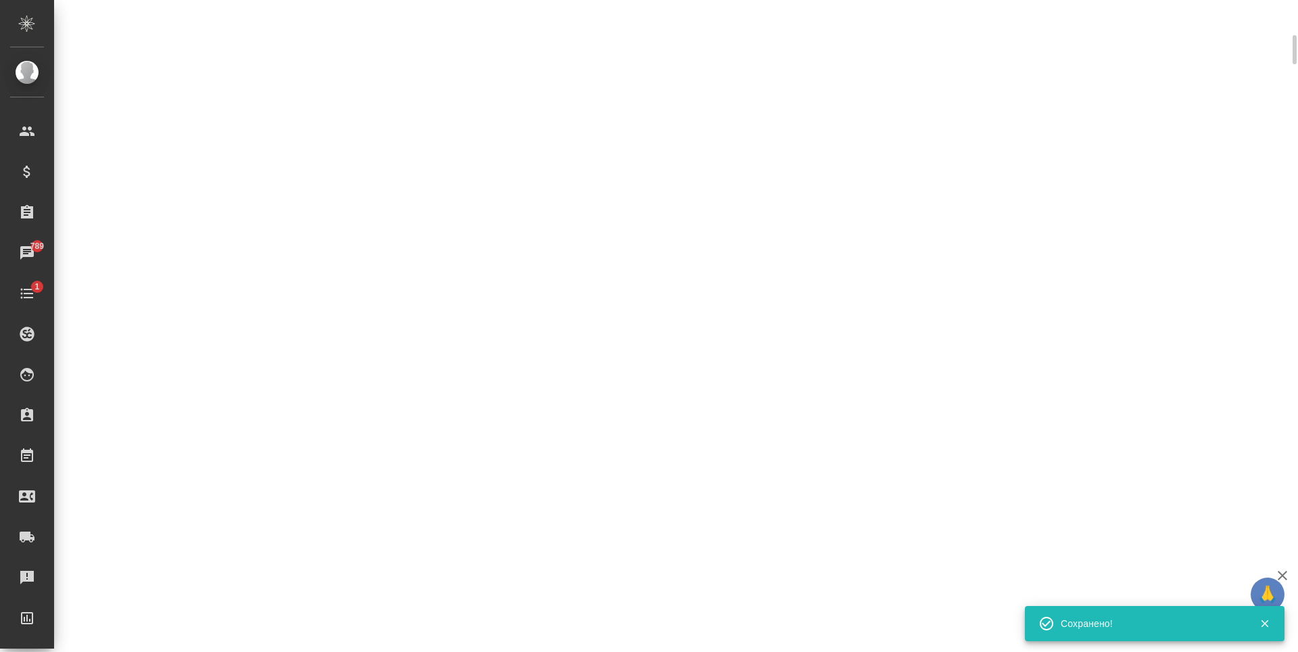
scroll to position [192, 0]
select select "RU"
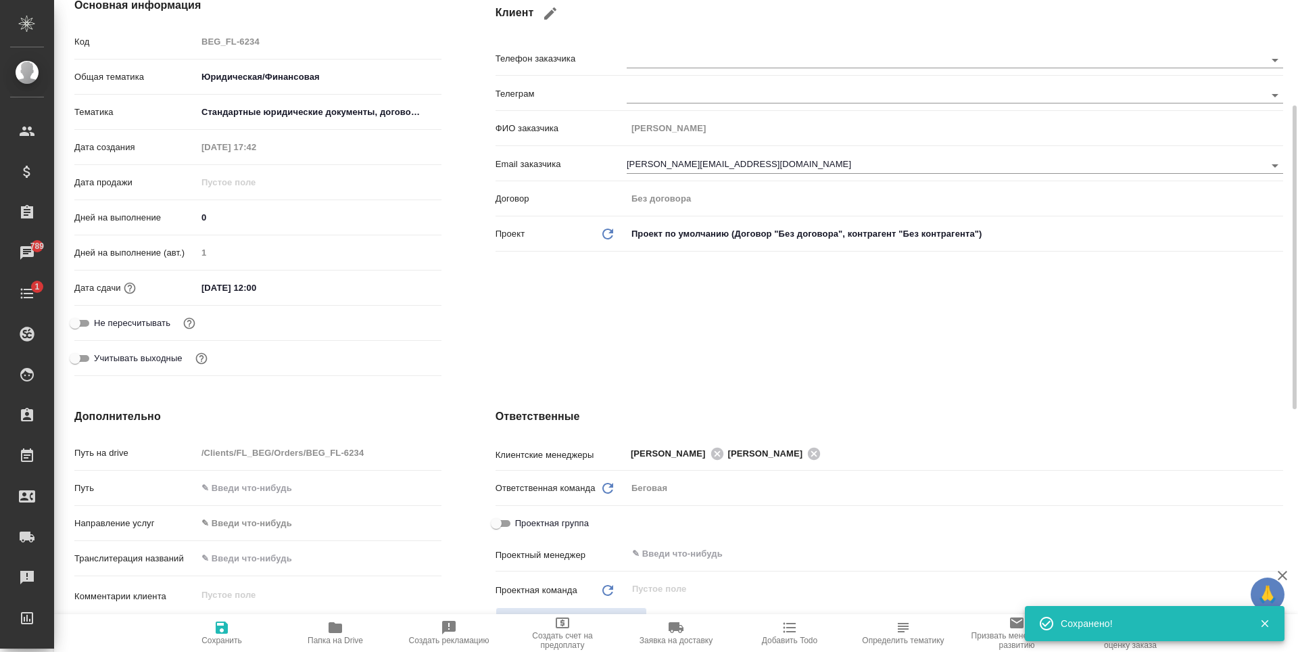
type textarea "x"
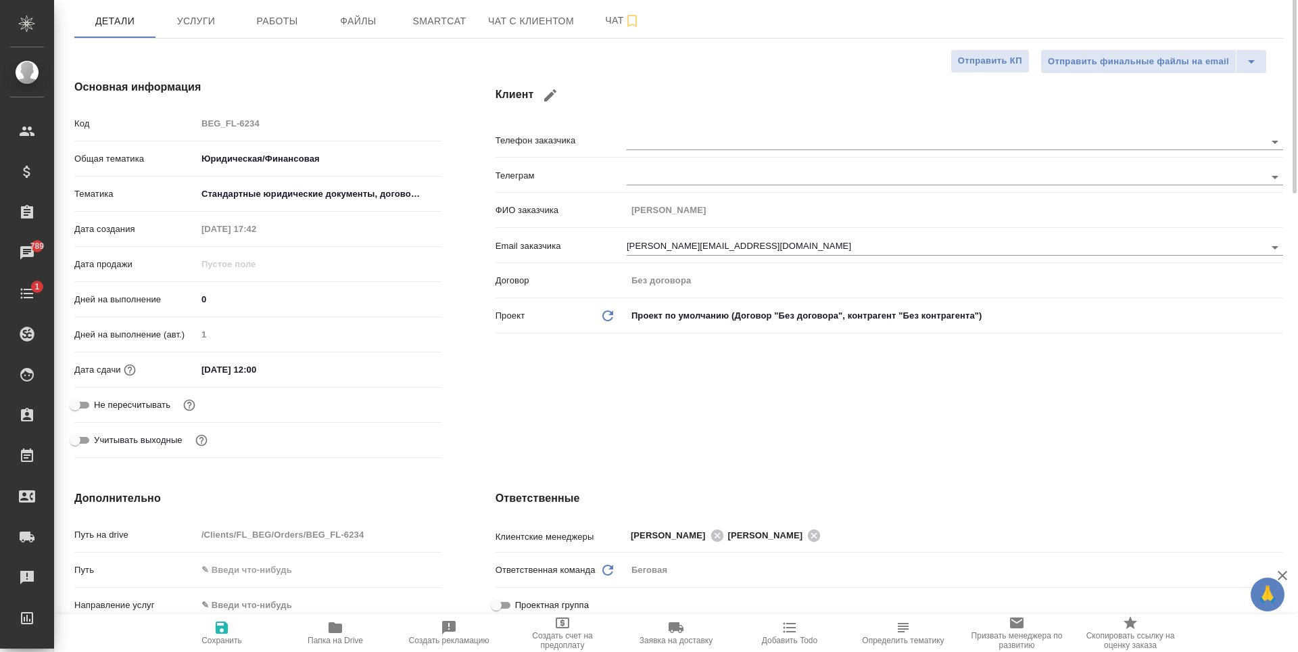
scroll to position [0, 0]
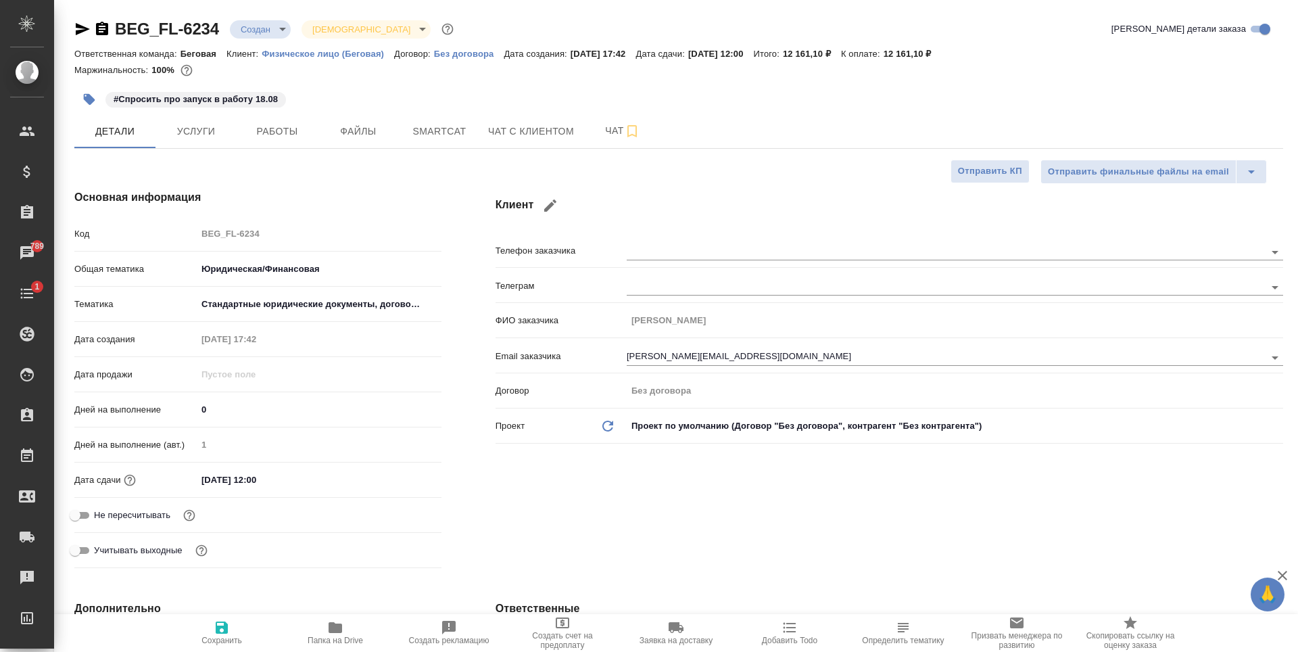
type textarea "x"
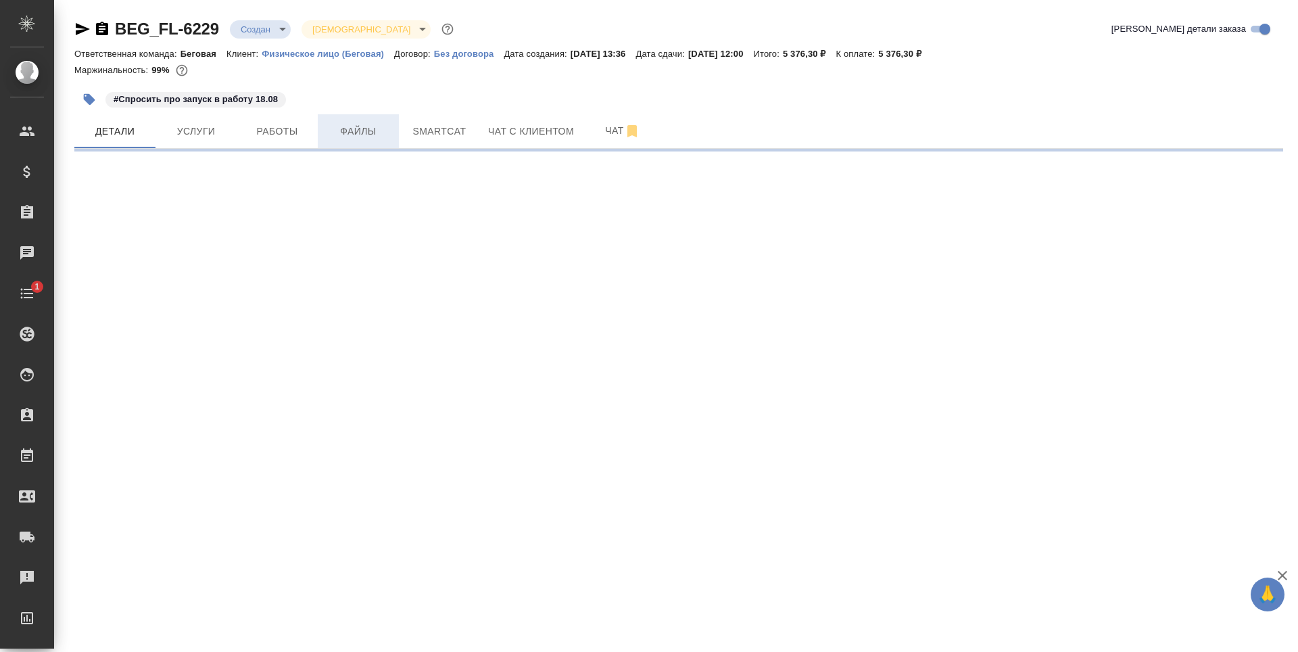
click at [354, 136] on span "Файлы" at bounding box center [358, 131] width 65 height 17
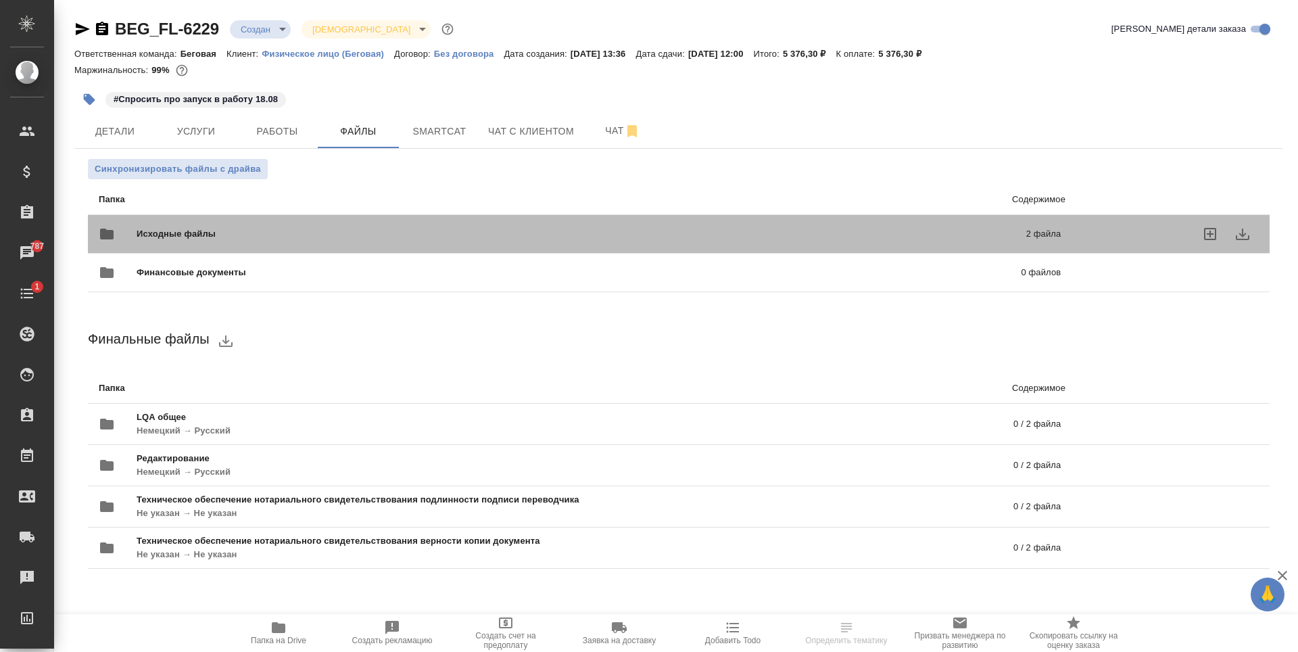
click at [235, 231] on span "Исходные файлы" at bounding box center [379, 234] width 484 height 14
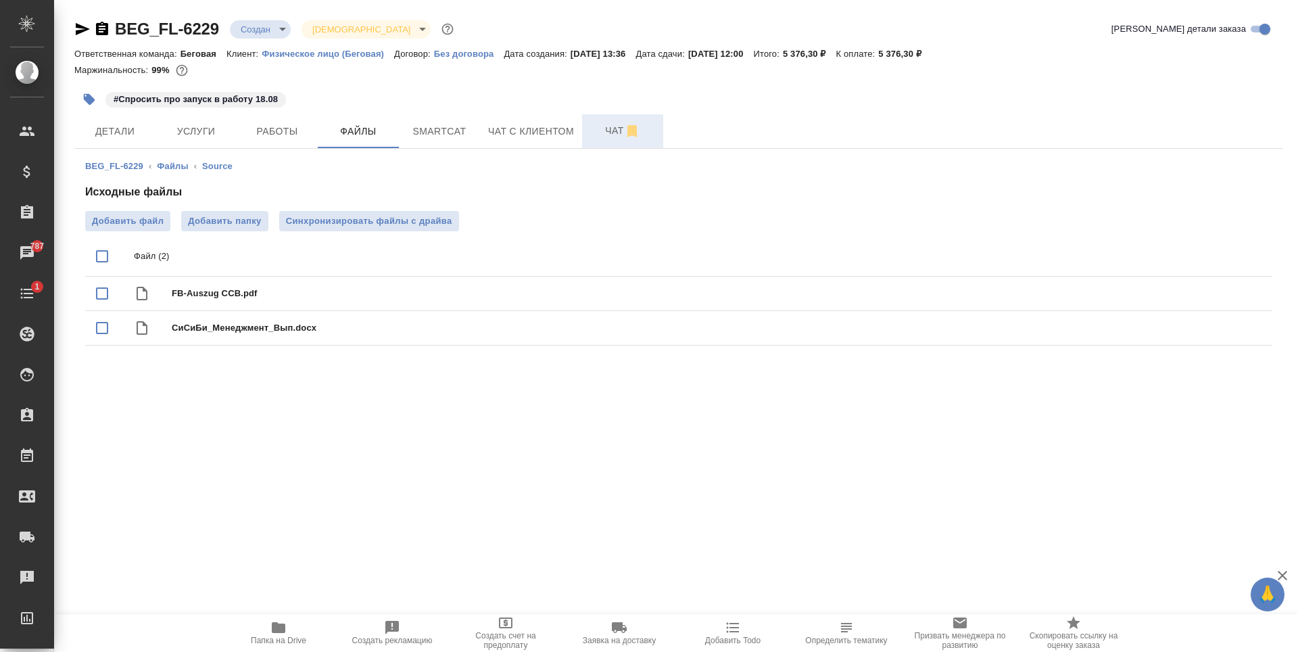
click at [649, 120] on button "Чат" at bounding box center [622, 131] width 81 height 34
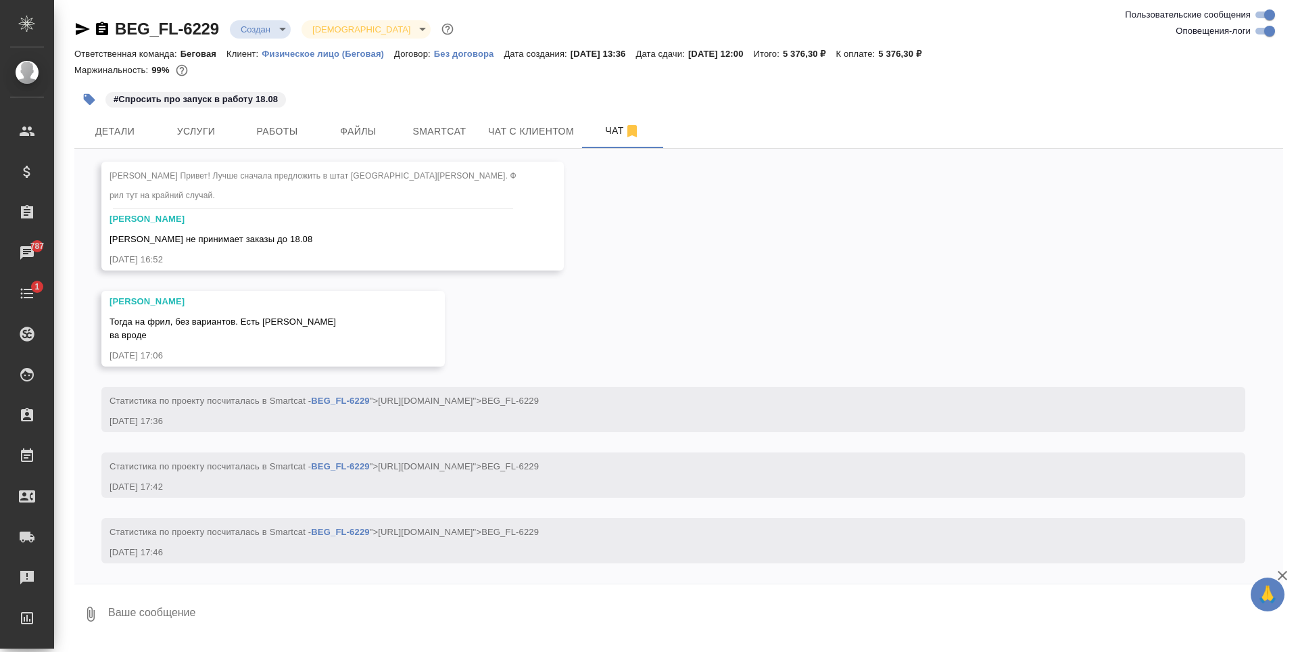
scroll to position [1453, 0]
click at [134, 120] on button "Детали" at bounding box center [114, 131] width 81 height 34
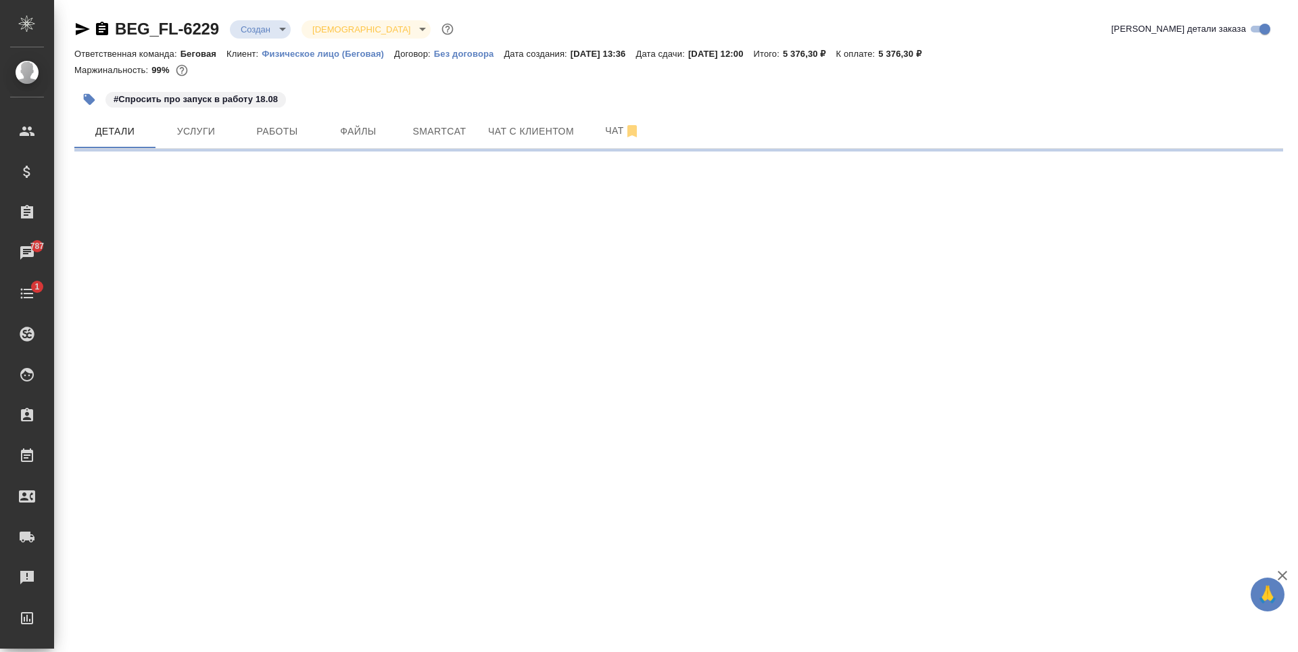
select select "RU"
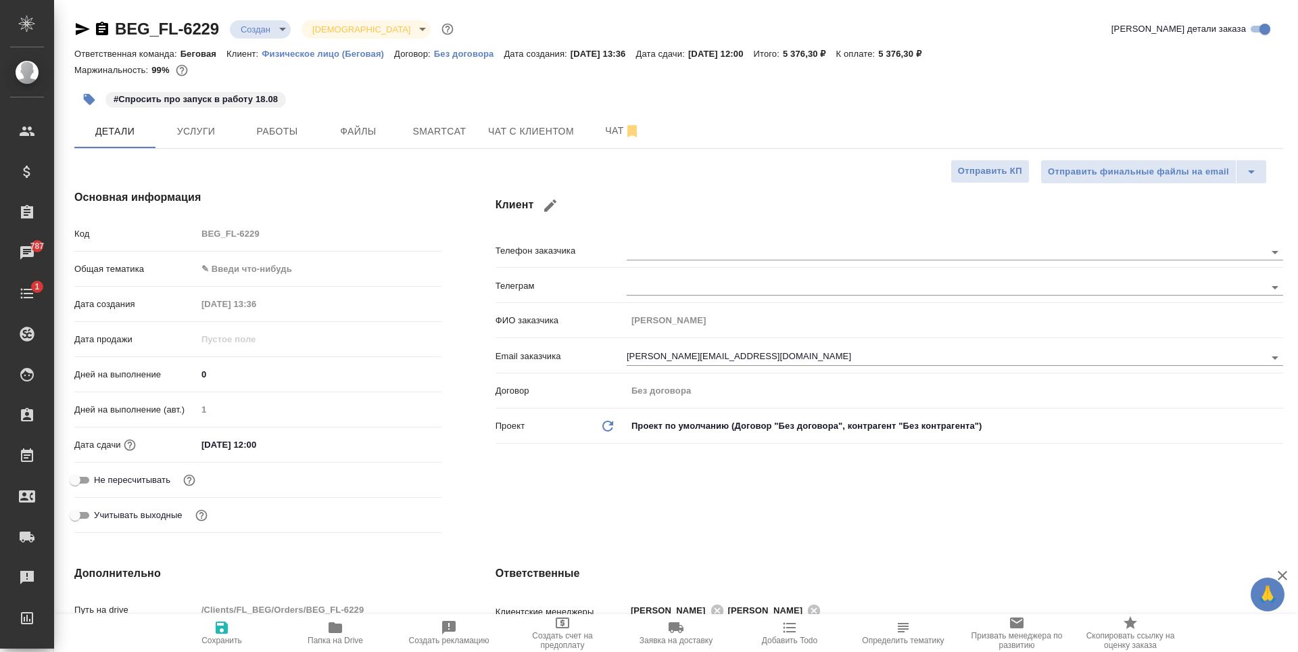
type textarea "x"
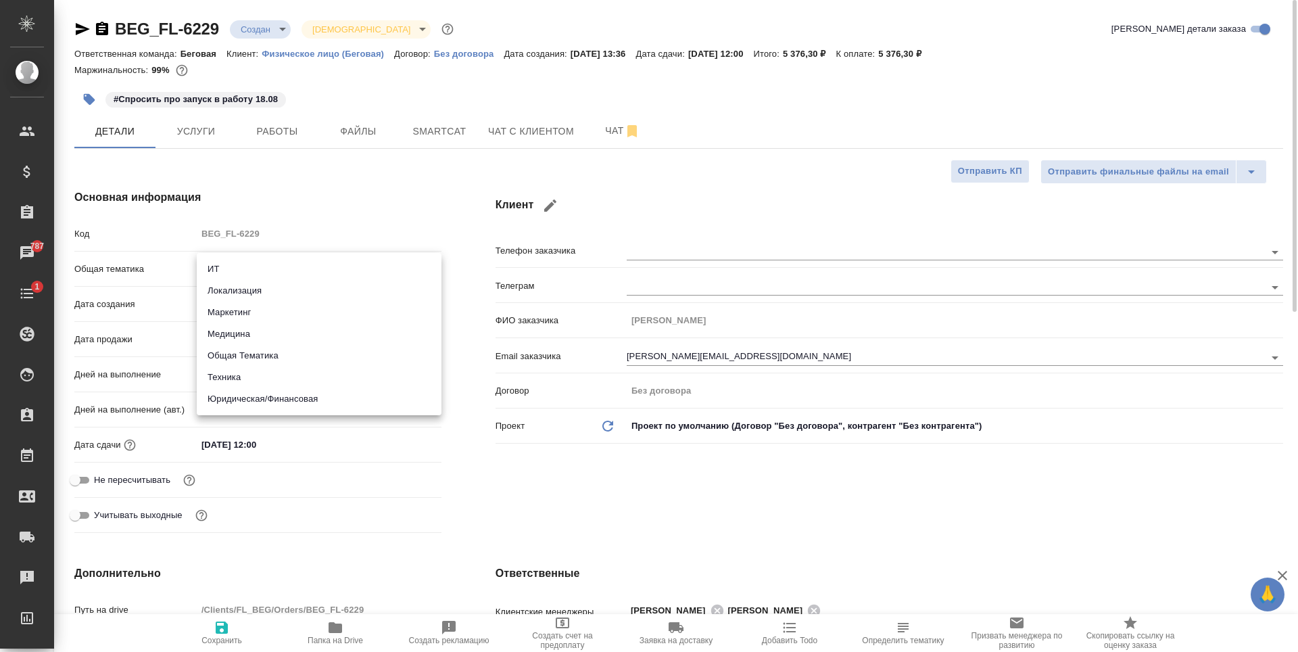
click at [230, 270] on body "🙏 .cls-1 fill:#fff; AWATERA Antonova Kristina Клиенты Спецификации Заказы 787 Ч…" at bounding box center [649, 326] width 1298 height 652
type textarea "x"
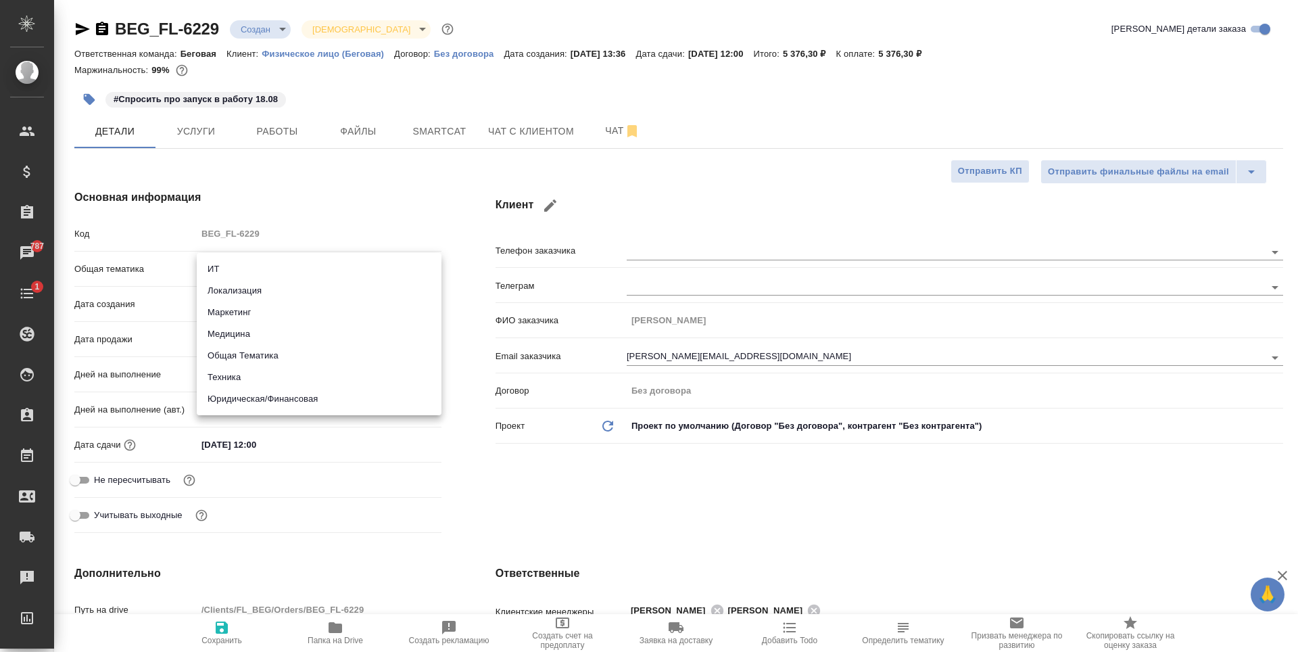
type textarea "x"
click at [235, 403] on li "Юридическая/Финансовая" at bounding box center [319, 399] width 245 height 22
type input "yr-fn"
type textarea "x"
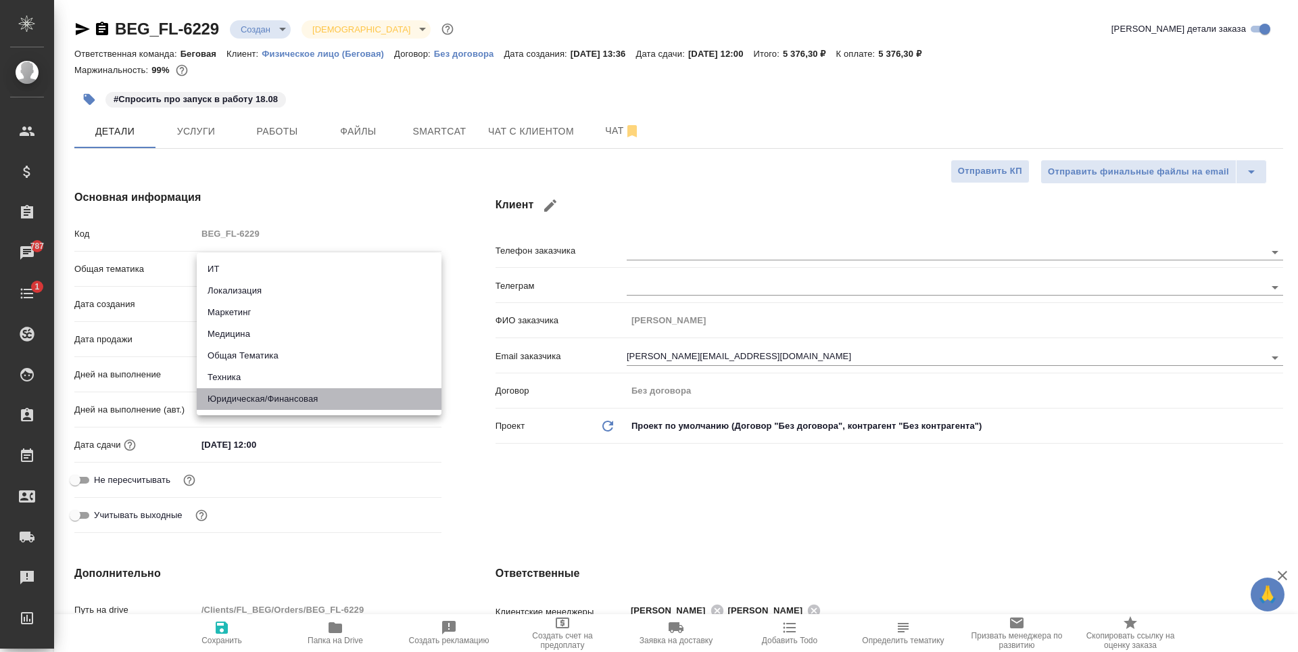
type textarea "x"
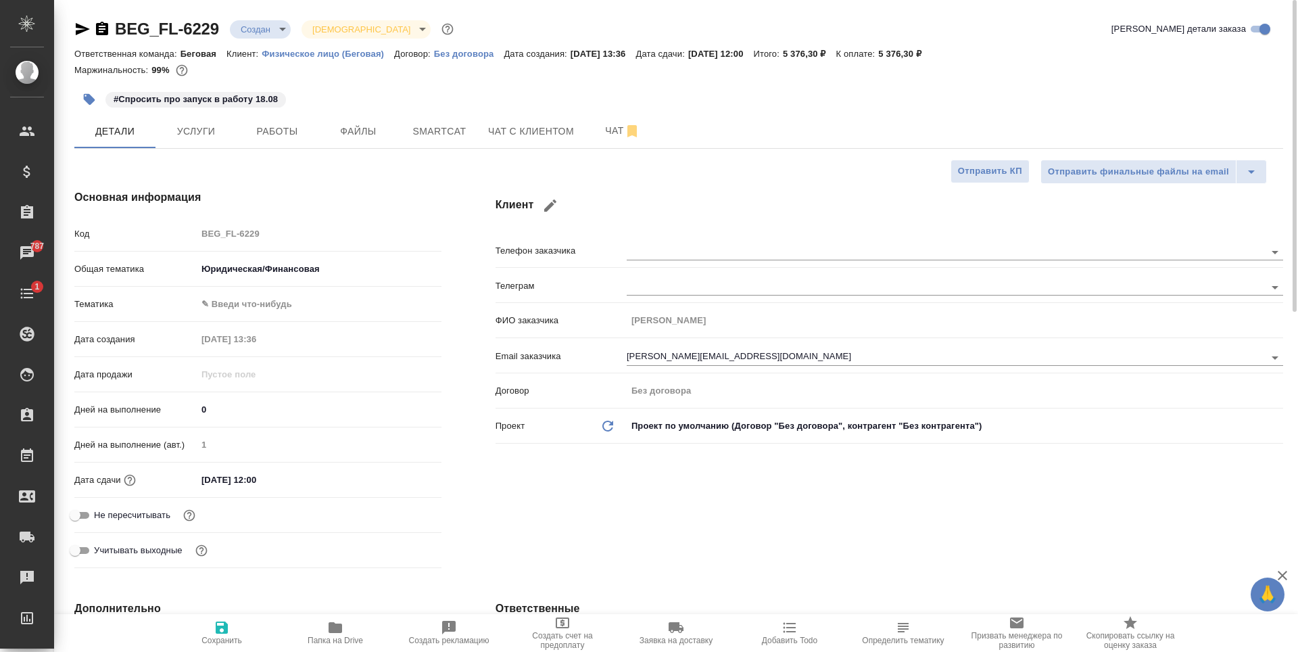
click at [324, 291] on div "Общая тематика Юридическая/Финансовая yr-fn" at bounding box center [257, 274] width 367 height 35
click at [328, 301] on body "🙏 .cls-1 fill:#fff; AWATERA Antonova Kristina Клиенты Спецификации Заказы 787 Ч…" at bounding box center [649, 326] width 1298 height 652
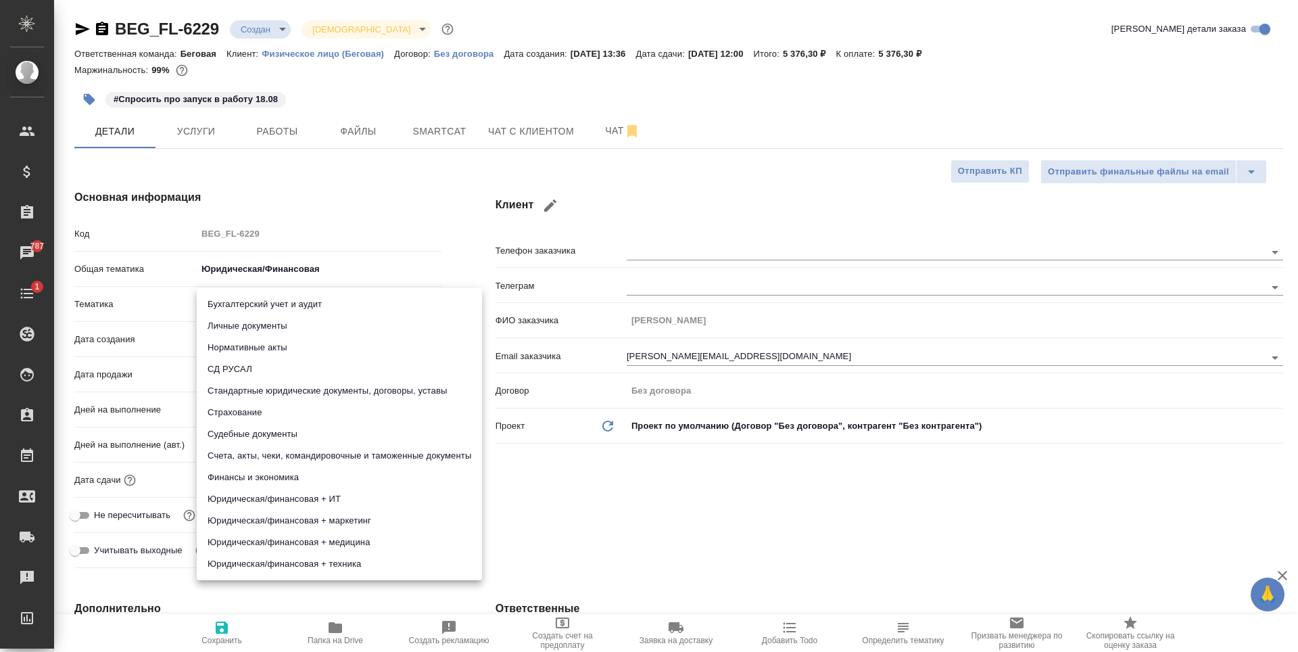
click at [316, 389] on li "Стандартные юридические документы, договоры, уставы" at bounding box center [339, 391] width 285 height 22
type textarea "x"
type input "5f647205b73bc97568ca66bf"
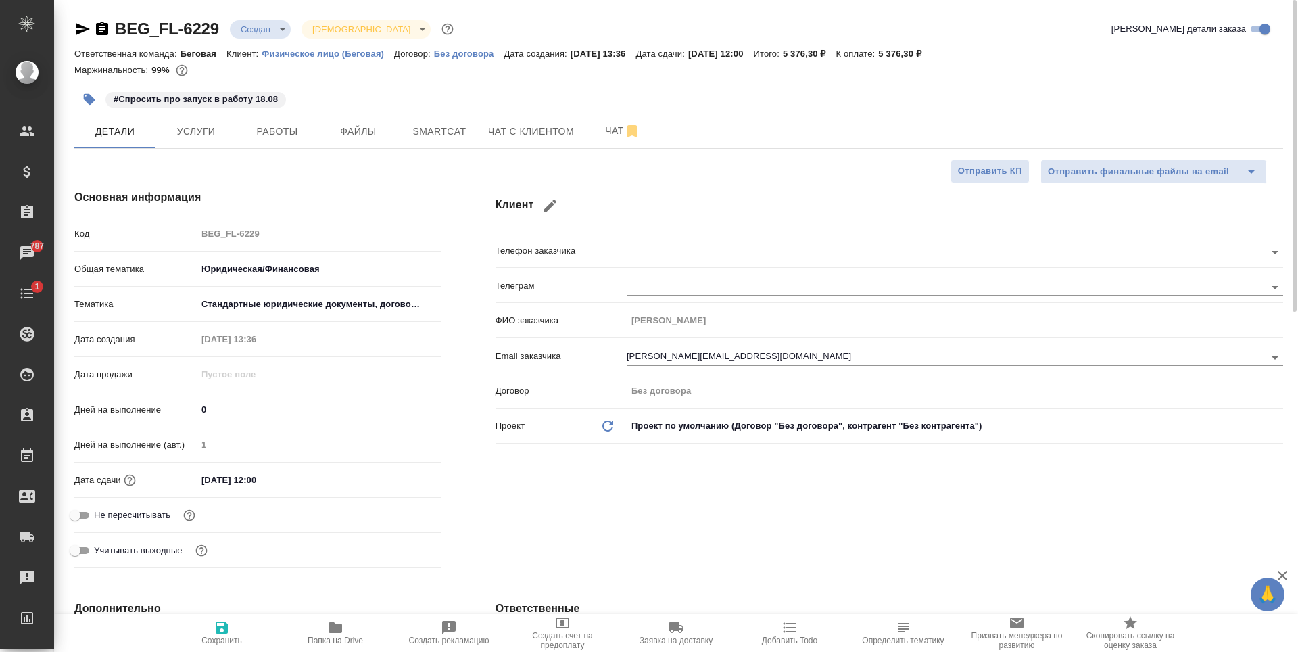
click at [222, 625] on icon "button" at bounding box center [222, 627] width 12 height 12
type textarea "x"
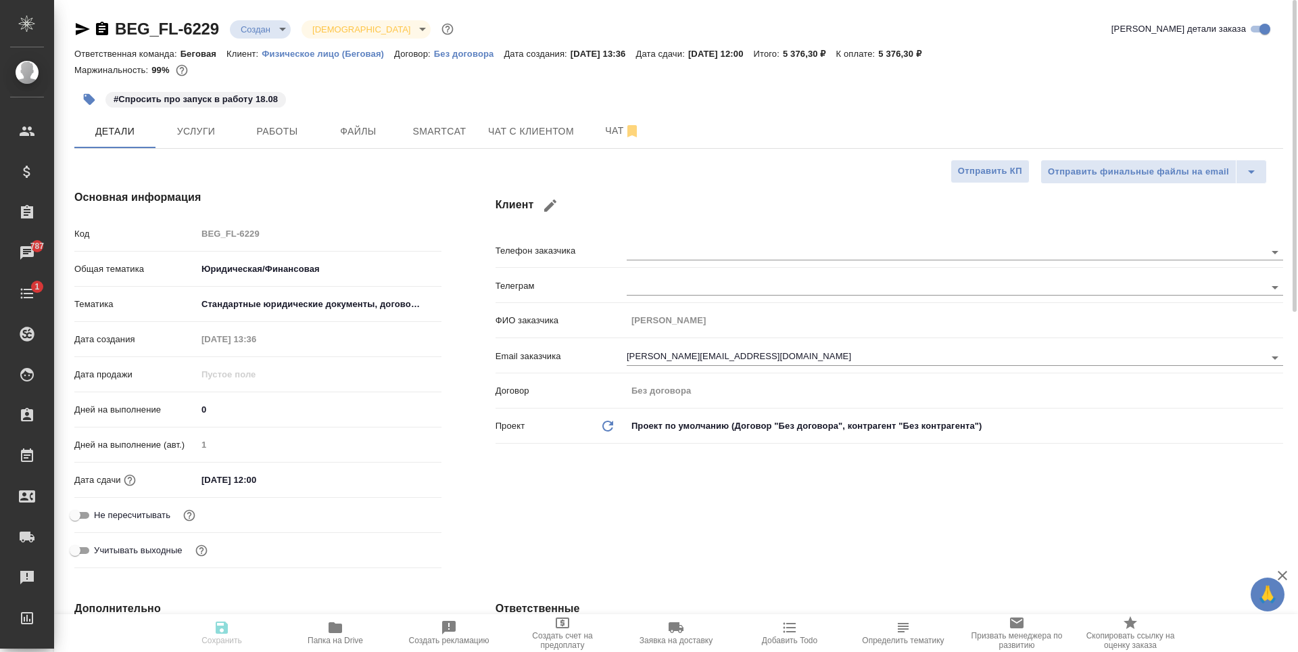
type textarea "x"
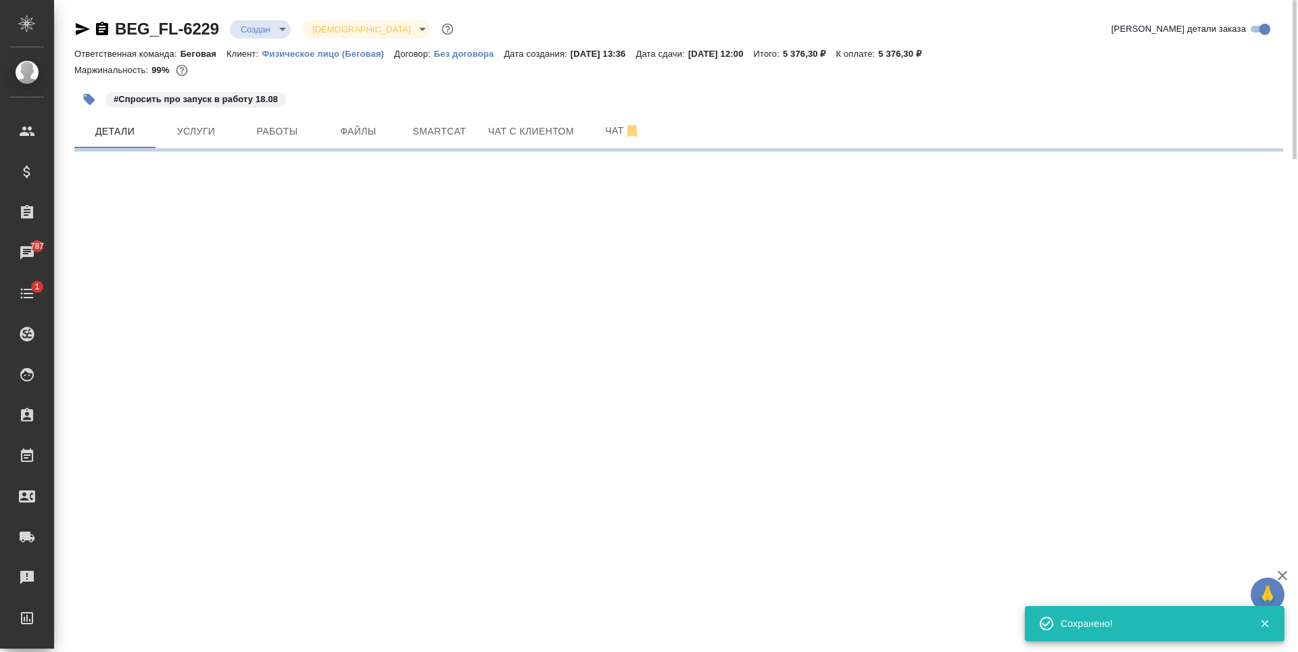
select select "RU"
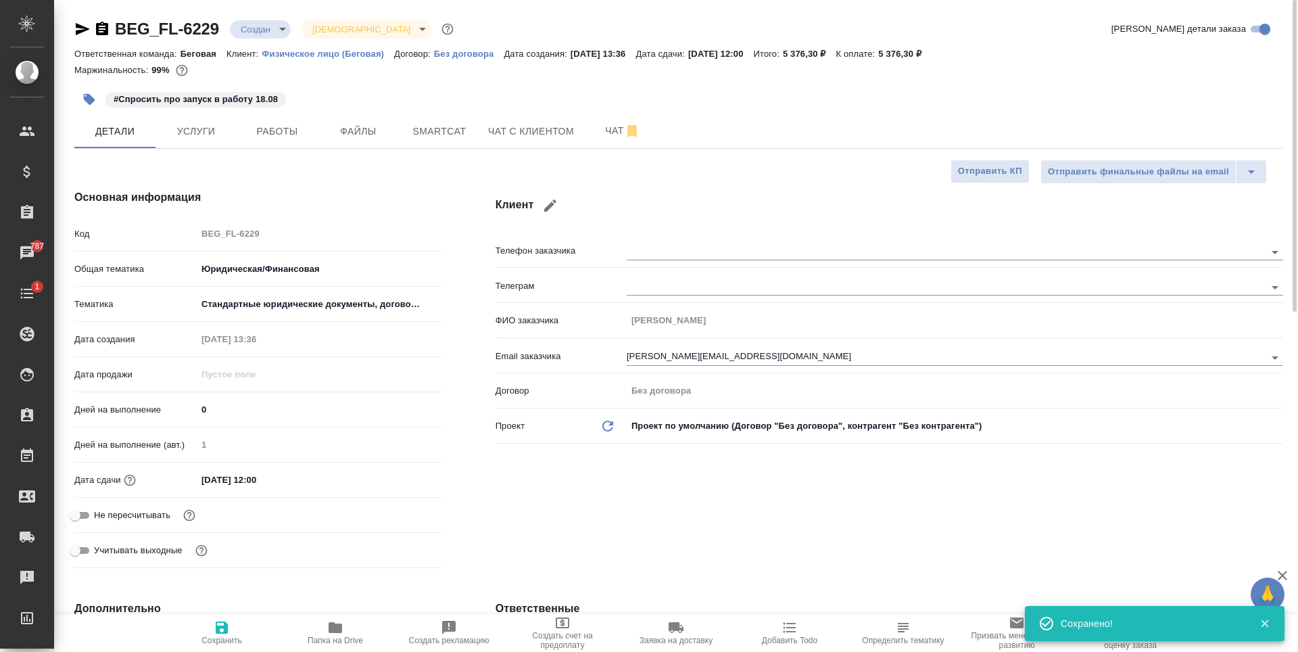
type textarea "x"
click at [222, 125] on span "Услуги" at bounding box center [196, 131] width 65 height 17
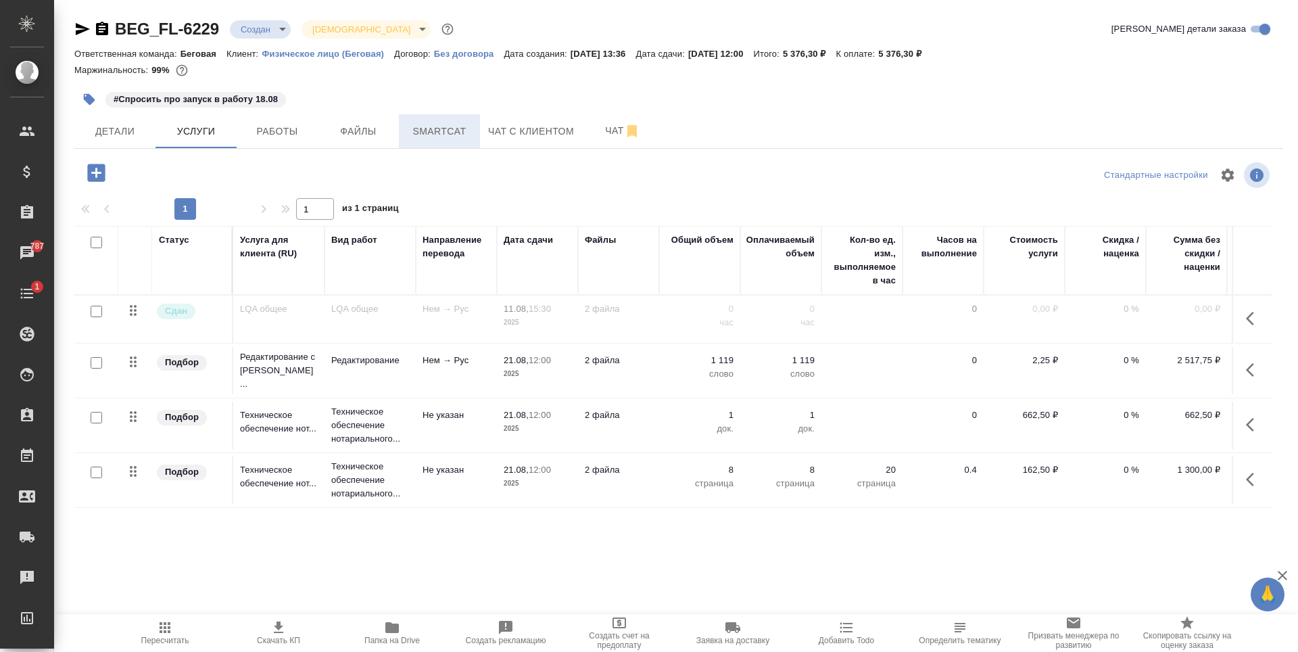
click at [437, 136] on span "Smartcat" at bounding box center [439, 131] width 65 height 17
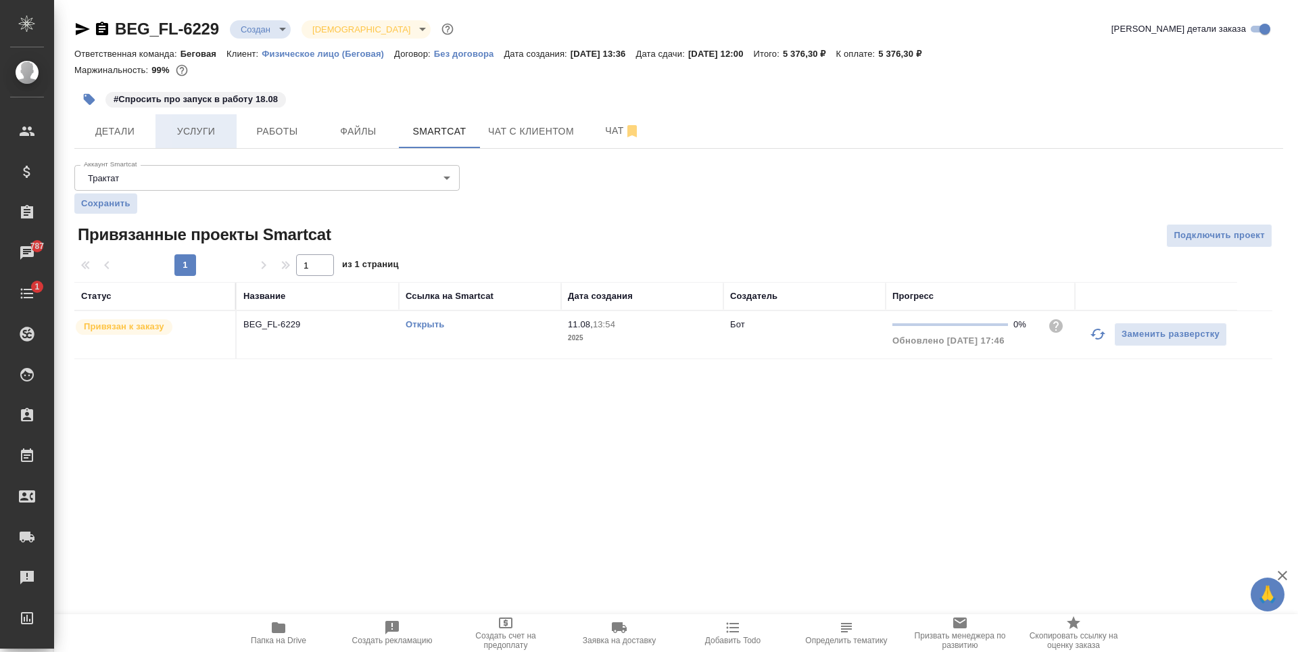
click at [226, 123] on span "Услуги" at bounding box center [196, 131] width 65 height 17
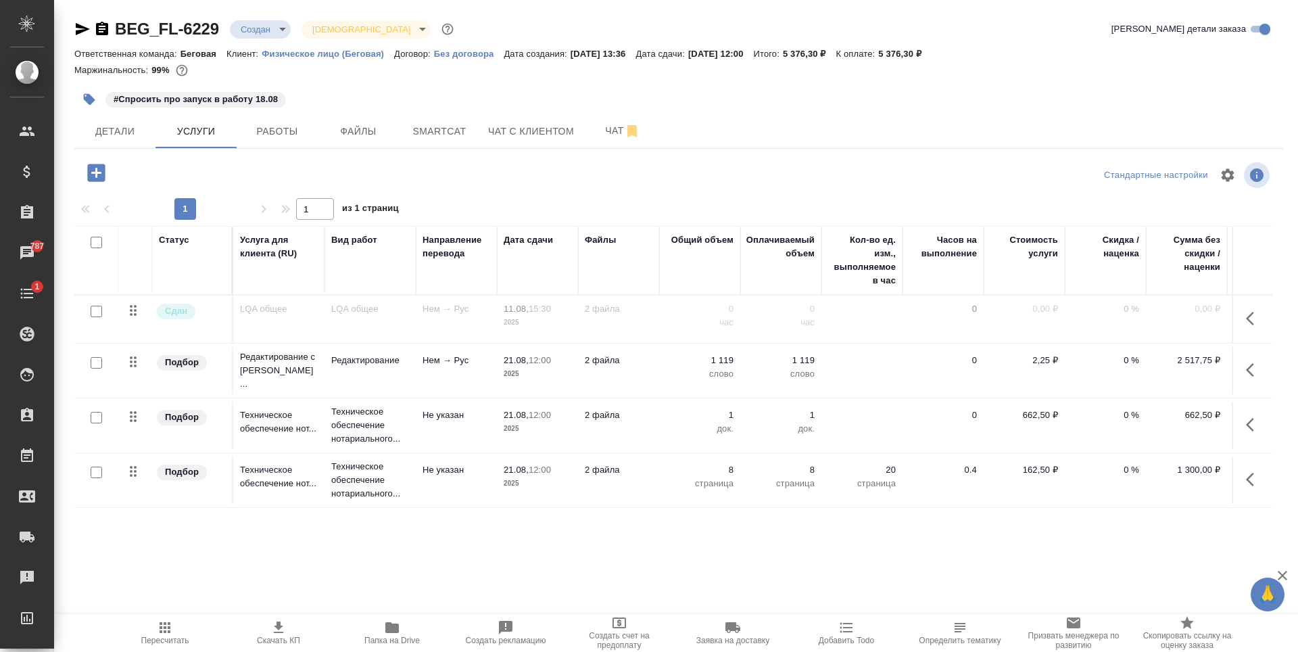
click at [458, 343] on td "Нем → Рус" at bounding box center [456, 318] width 81 height 47
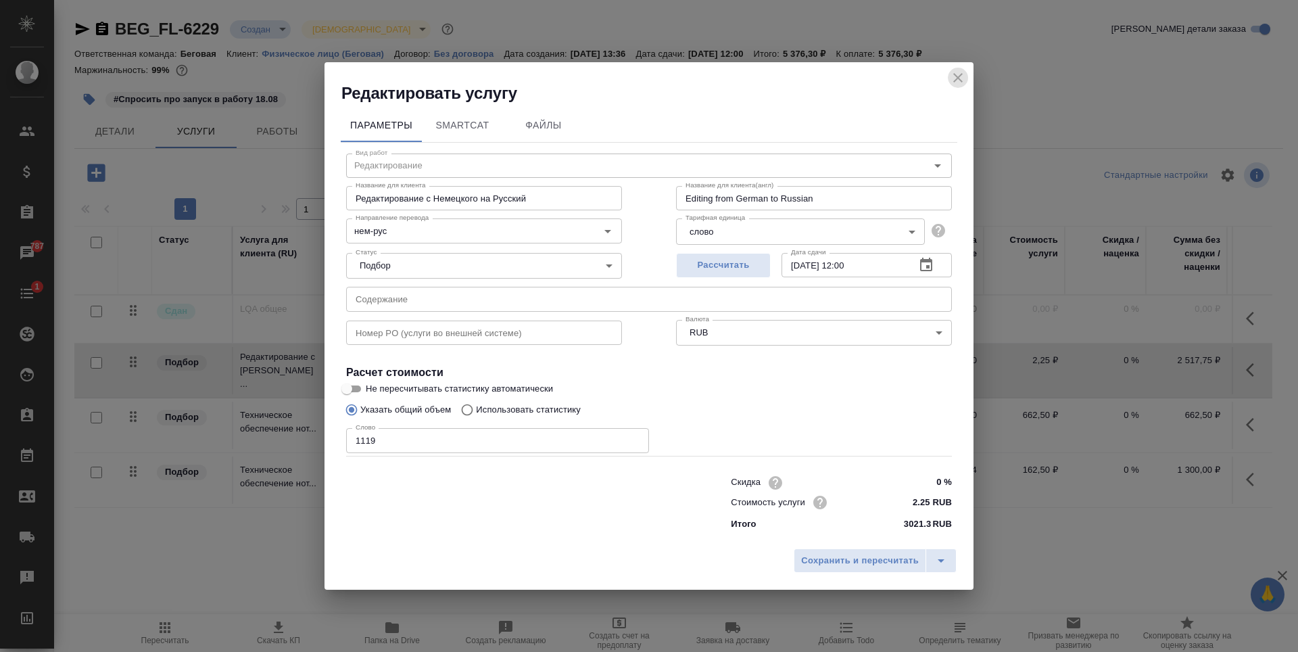
click at [961, 77] on icon "close" at bounding box center [958, 78] width 16 height 16
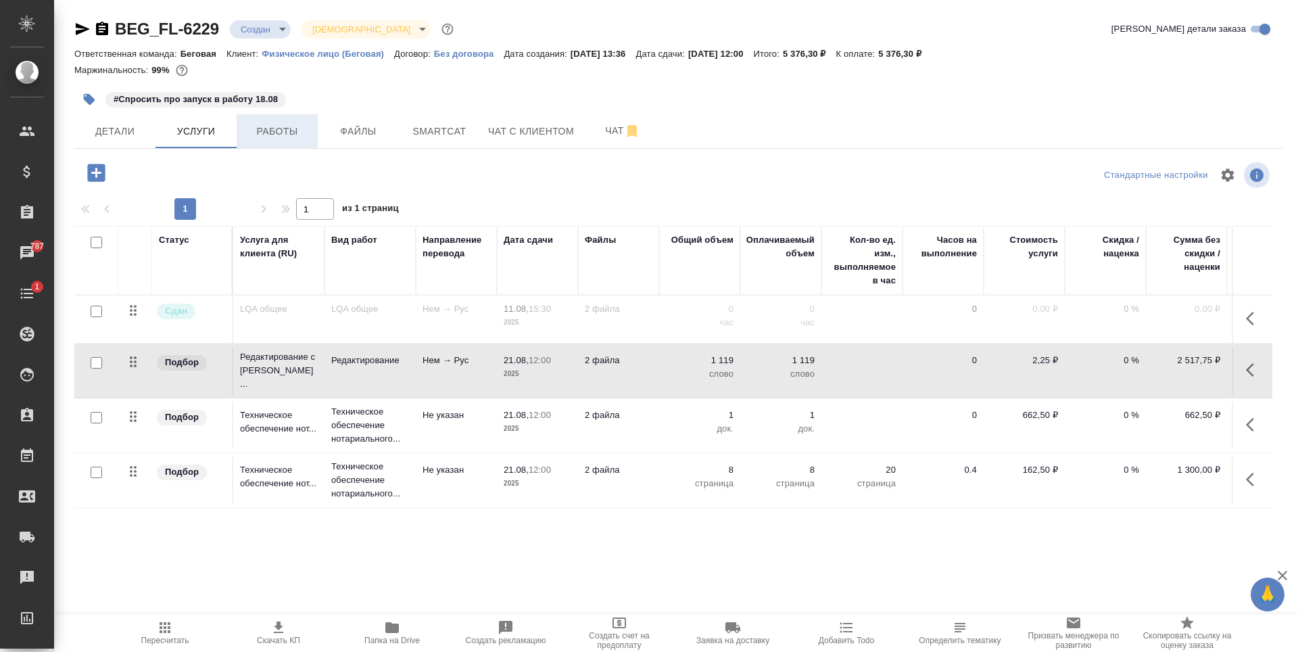
click at [288, 138] on span "Работы" at bounding box center [277, 131] width 65 height 17
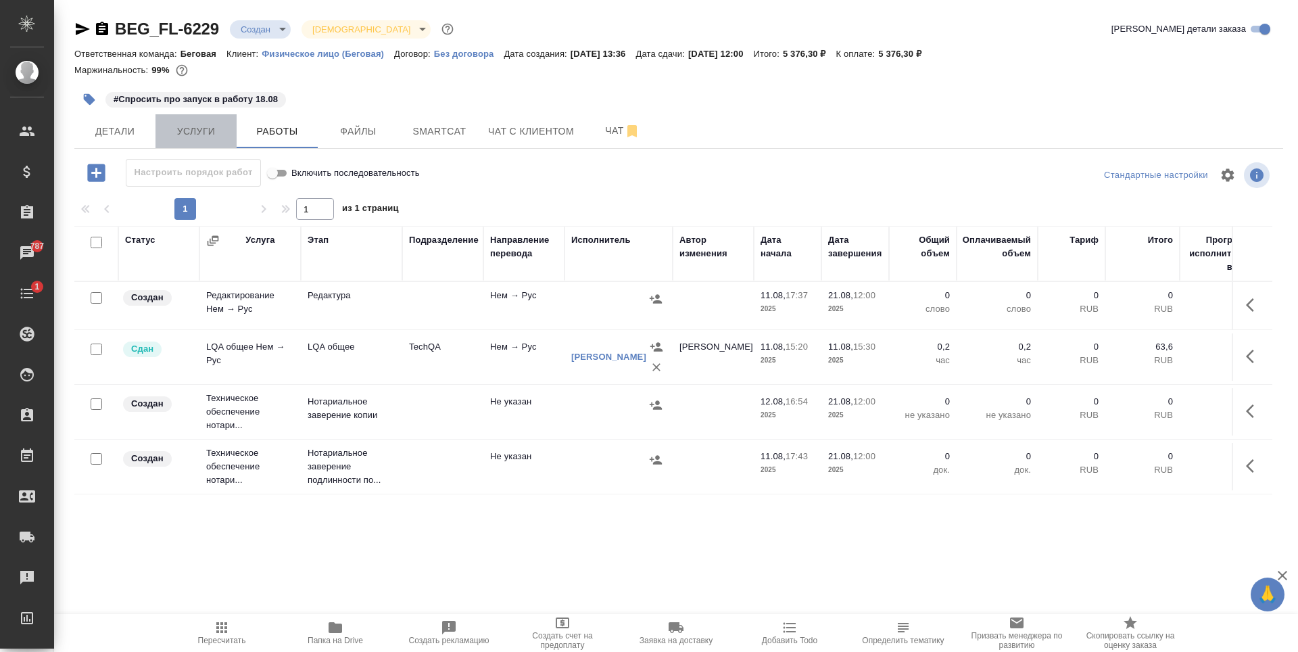
click at [187, 142] on button "Услуги" at bounding box center [195, 131] width 81 height 34
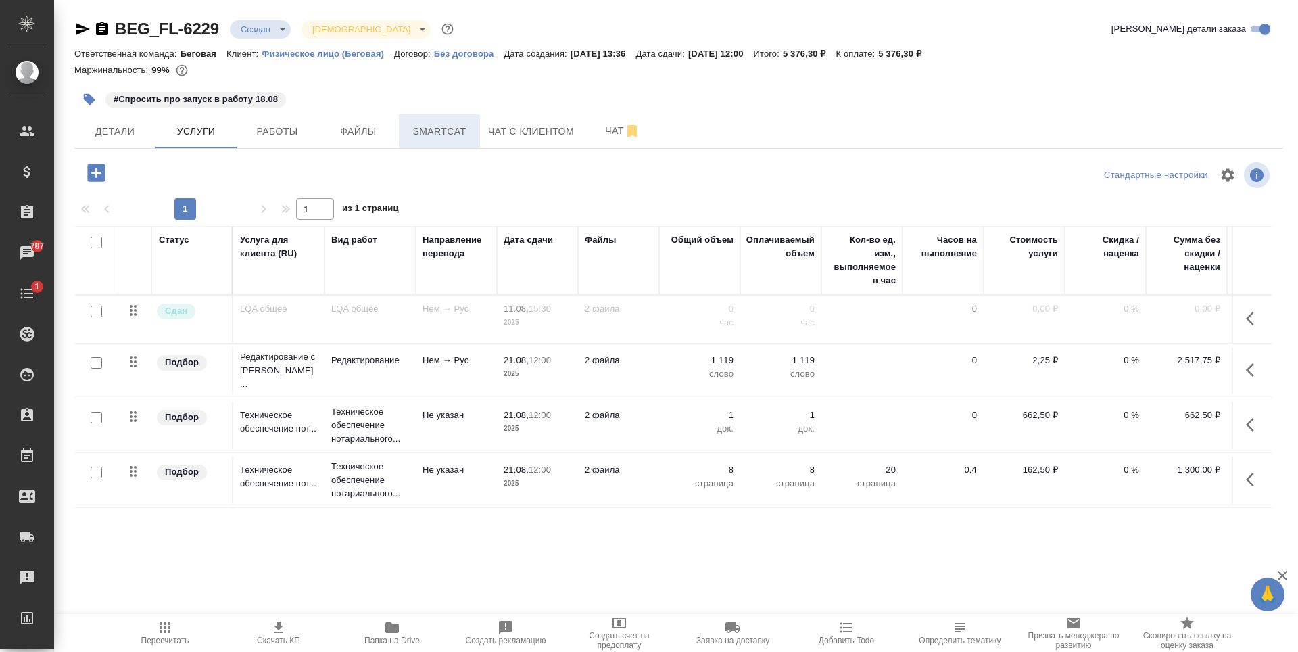
click at [402, 126] on button "Smartcat" at bounding box center [439, 131] width 81 height 34
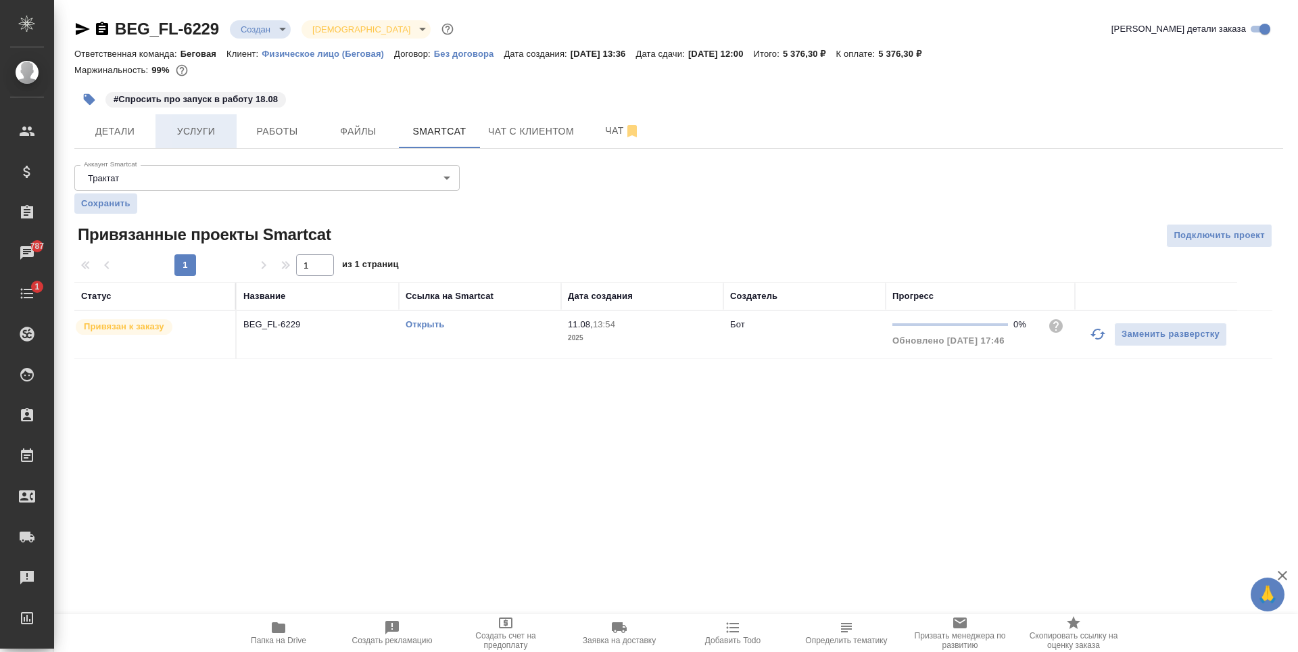
click at [185, 135] on span "Услуги" at bounding box center [196, 131] width 65 height 17
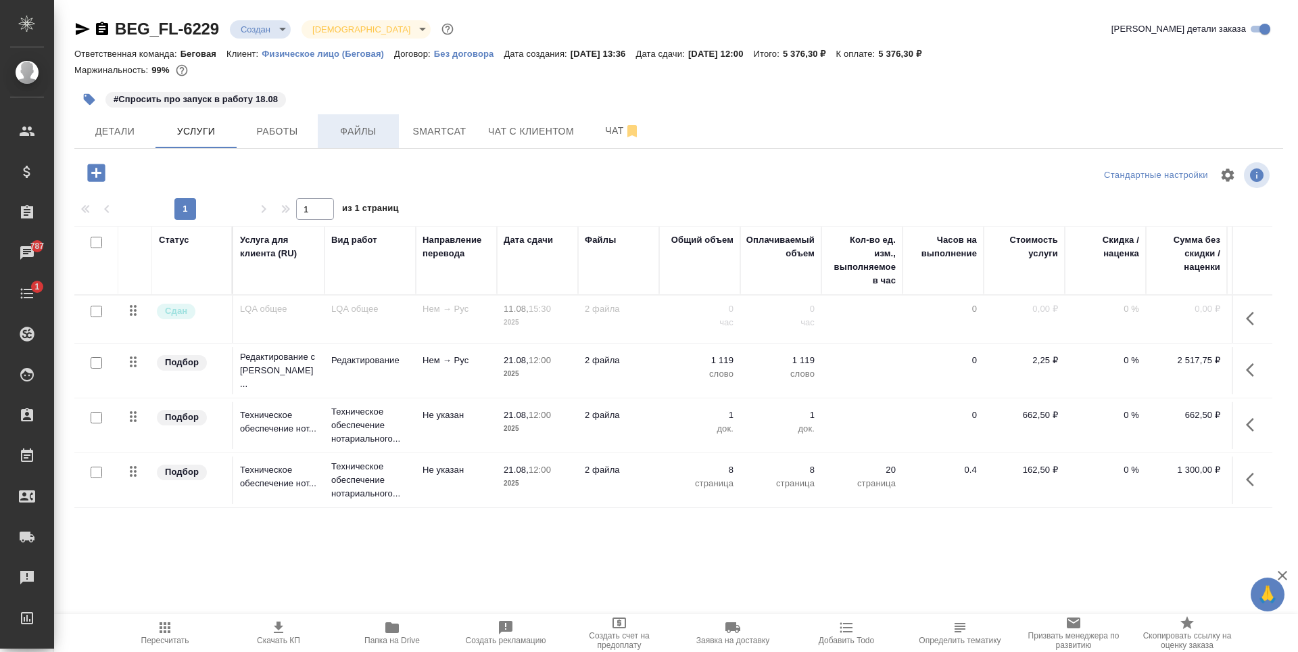
click at [340, 145] on button "Файлы" at bounding box center [358, 131] width 81 height 34
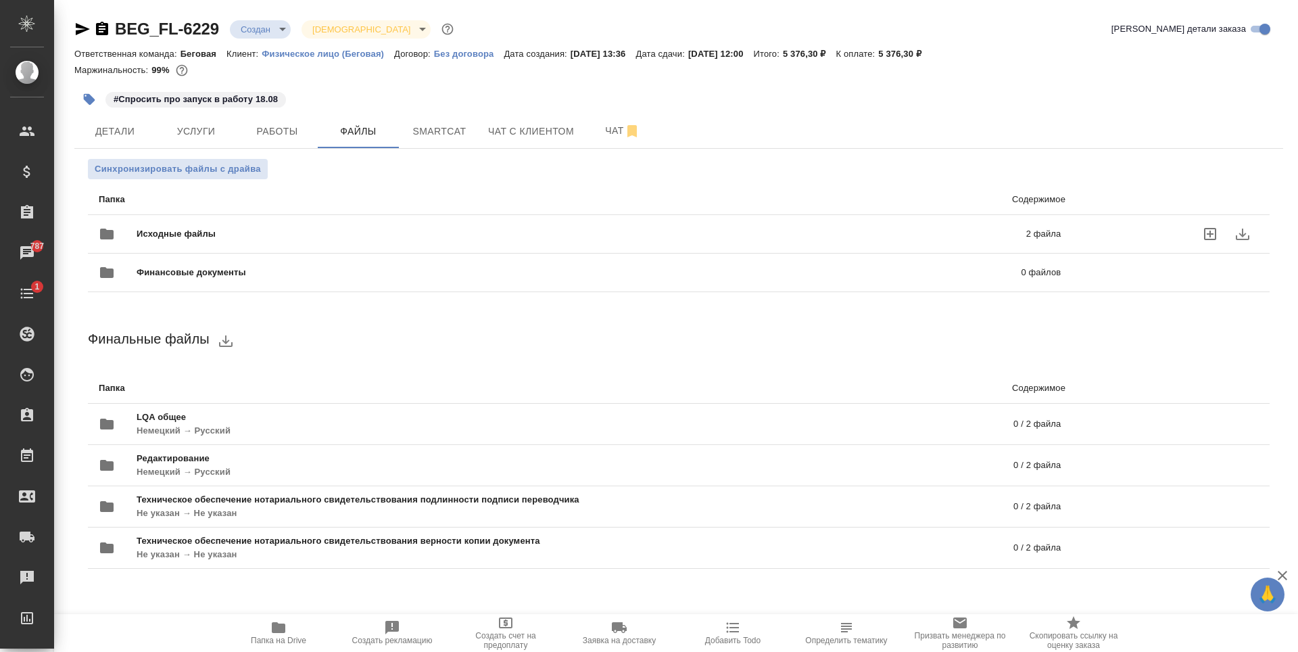
click at [423, 231] on span "Исходные файлы" at bounding box center [379, 234] width 484 height 14
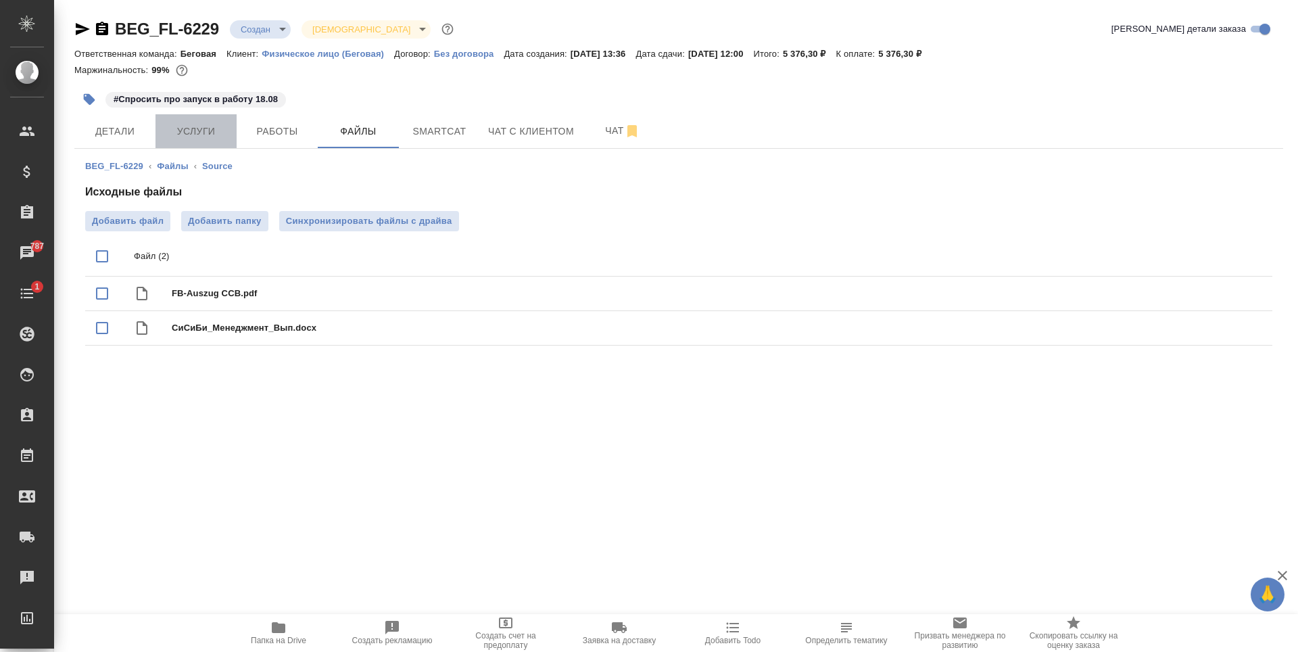
click at [206, 137] on span "Услуги" at bounding box center [196, 131] width 65 height 17
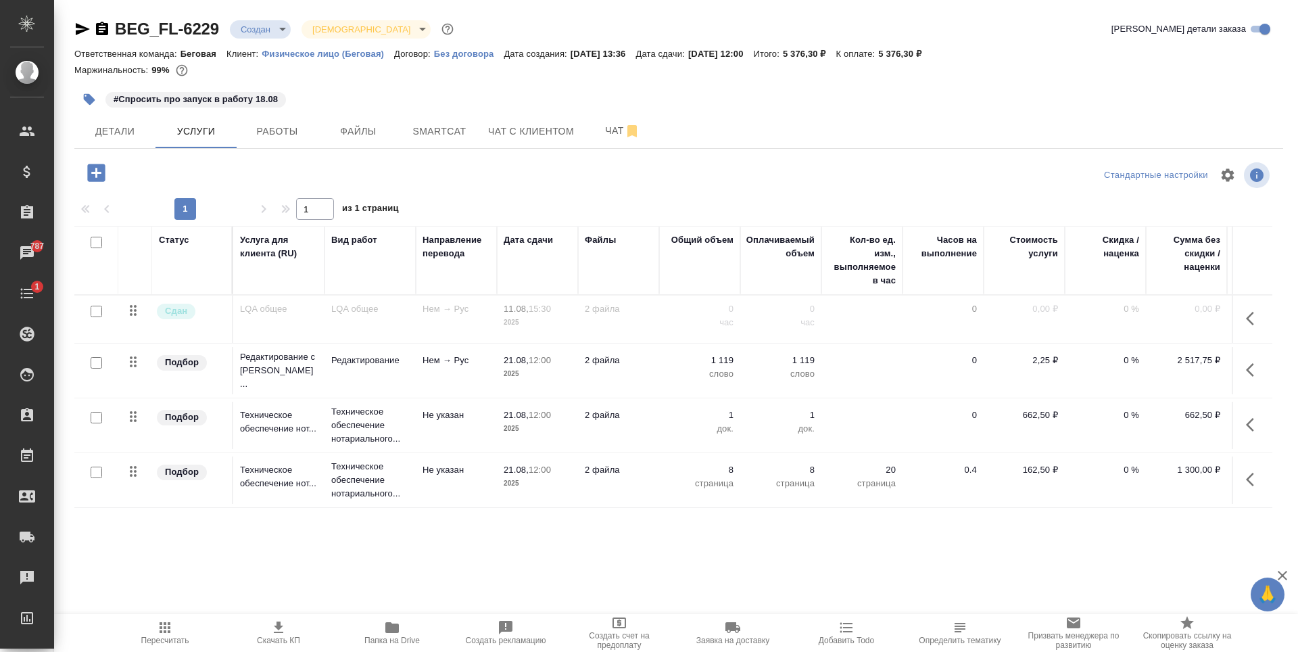
click at [655, 343] on td "2 файла" at bounding box center [618, 318] width 81 height 47
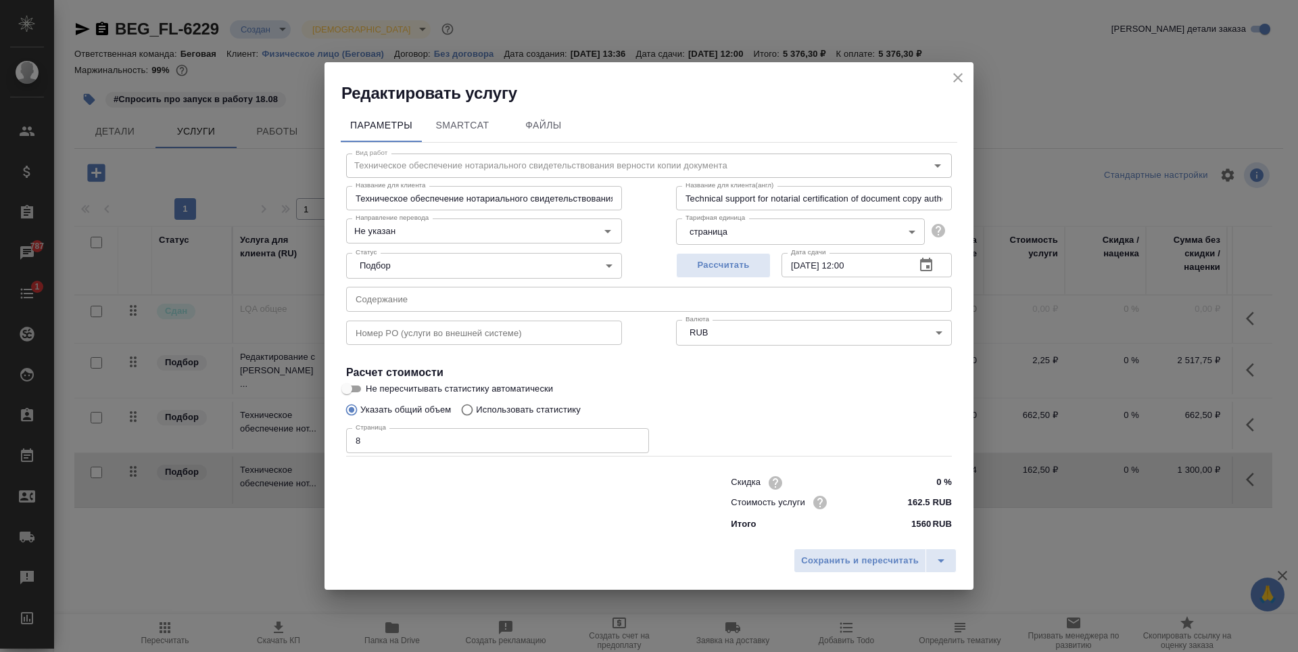
click at [483, 425] on div "Страница 8 Страница" at bounding box center [497, 439] width 303 height 32
click at [475, 443] on input "8" at bounding box center [497, 440] width 303 height 24
type input "9"
click at [885, 567] on span "Сохранить и пересчитать" at bounding box center [860, 561] width 118 height 16
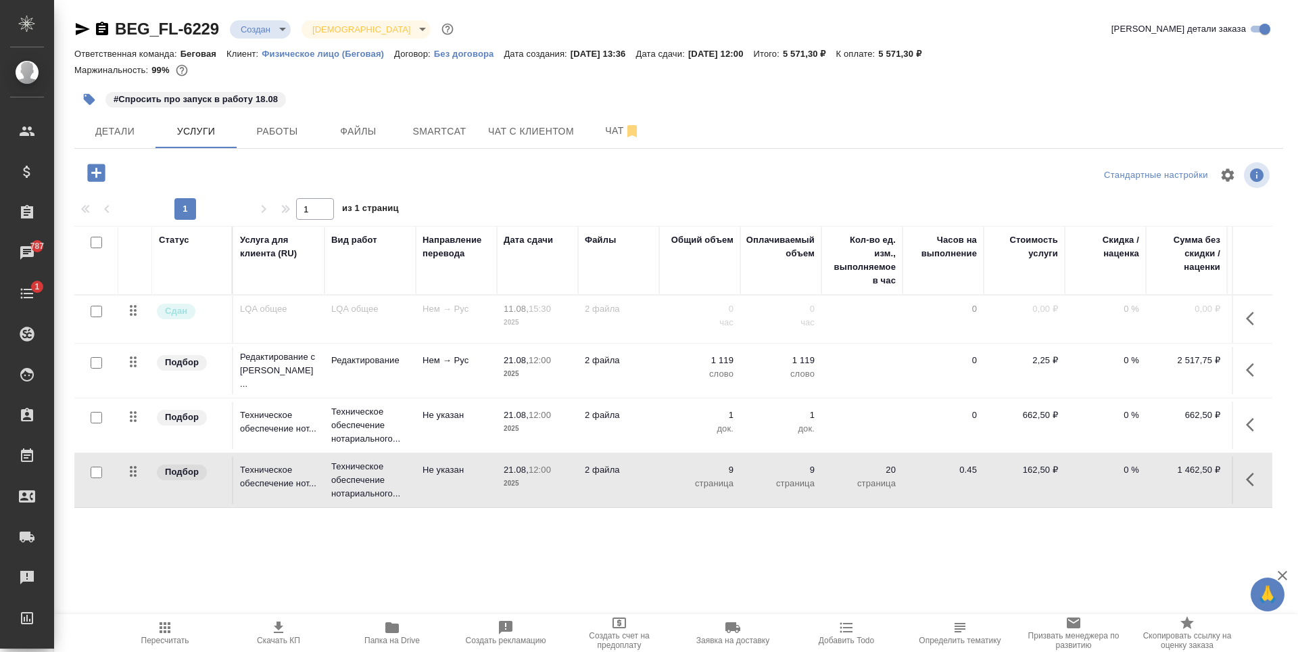
scroll to position [0, 76]
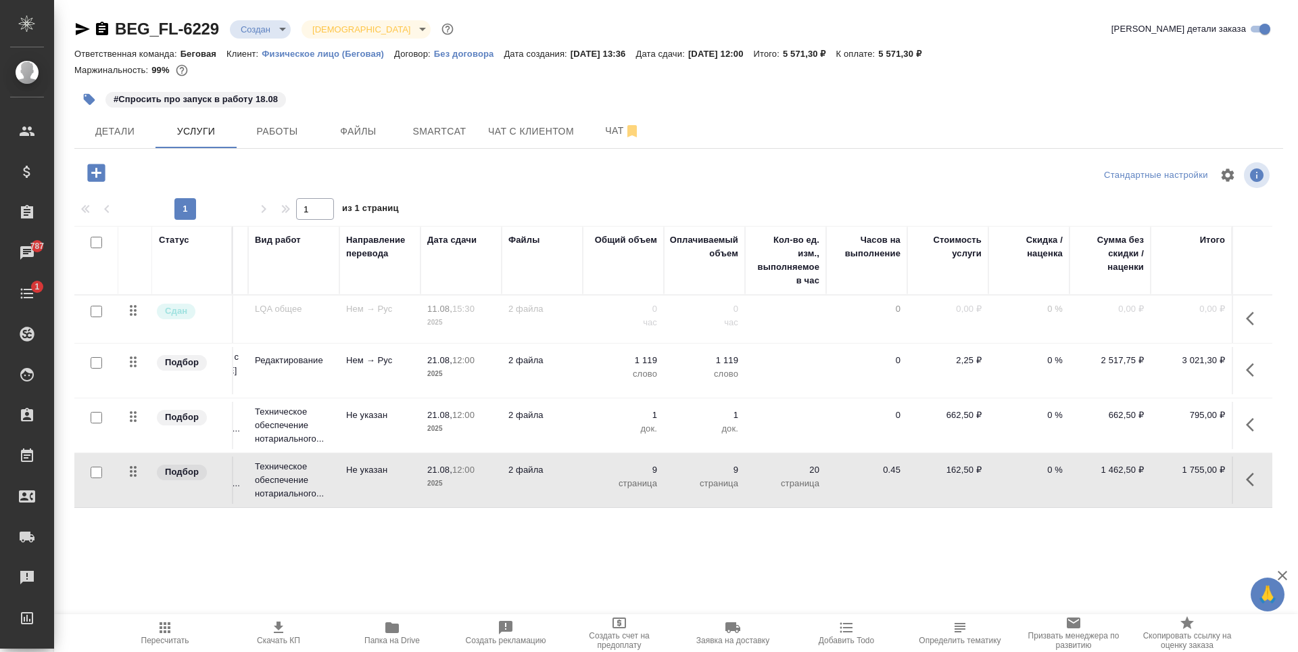
click at [264, 42] on div "BEG_FL-6229 Создан new Святая троица holyTrinity Кратко детали заказа" at bounding box center [678, 31] width 1209 height 27
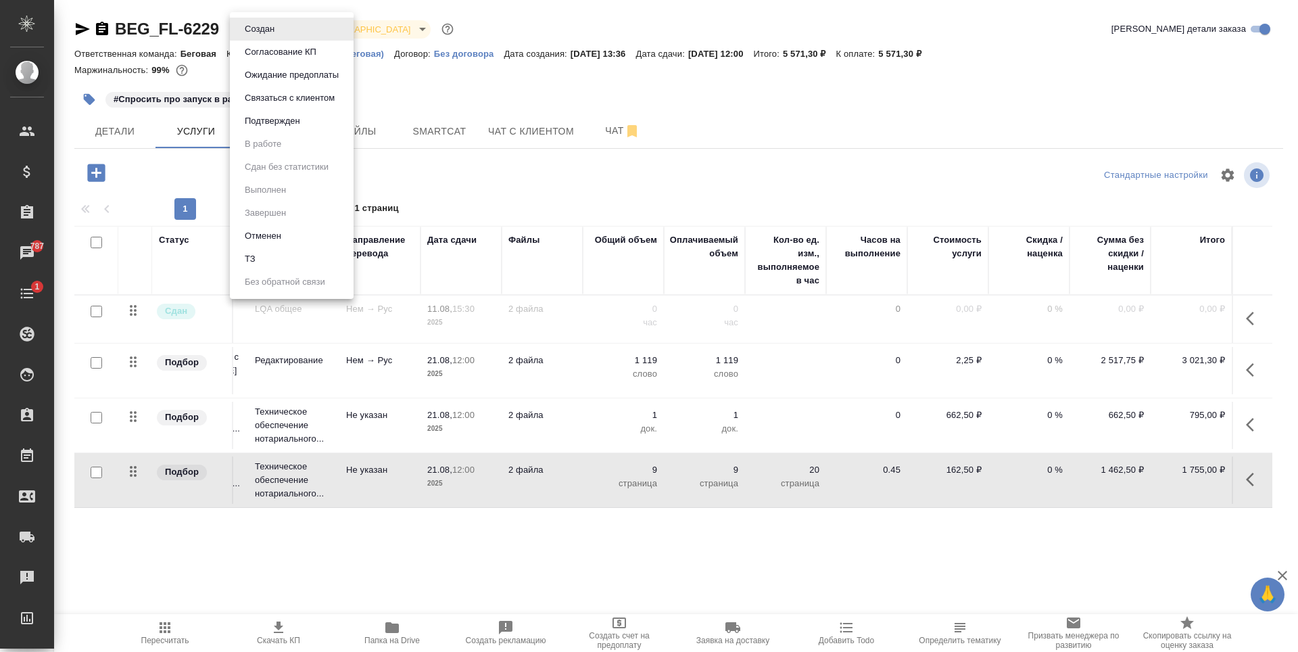
click at [268, 25] on body "🙏 .cls-1 fill:#fff; AWATERA Antonova Kristina Клиенты Спецификации Заказы 787 Ч…" at bounding box center [649, 326] width 1298 height 652
click at [418, 170] on div at bounding box center [649, 326] width 1298 height 652
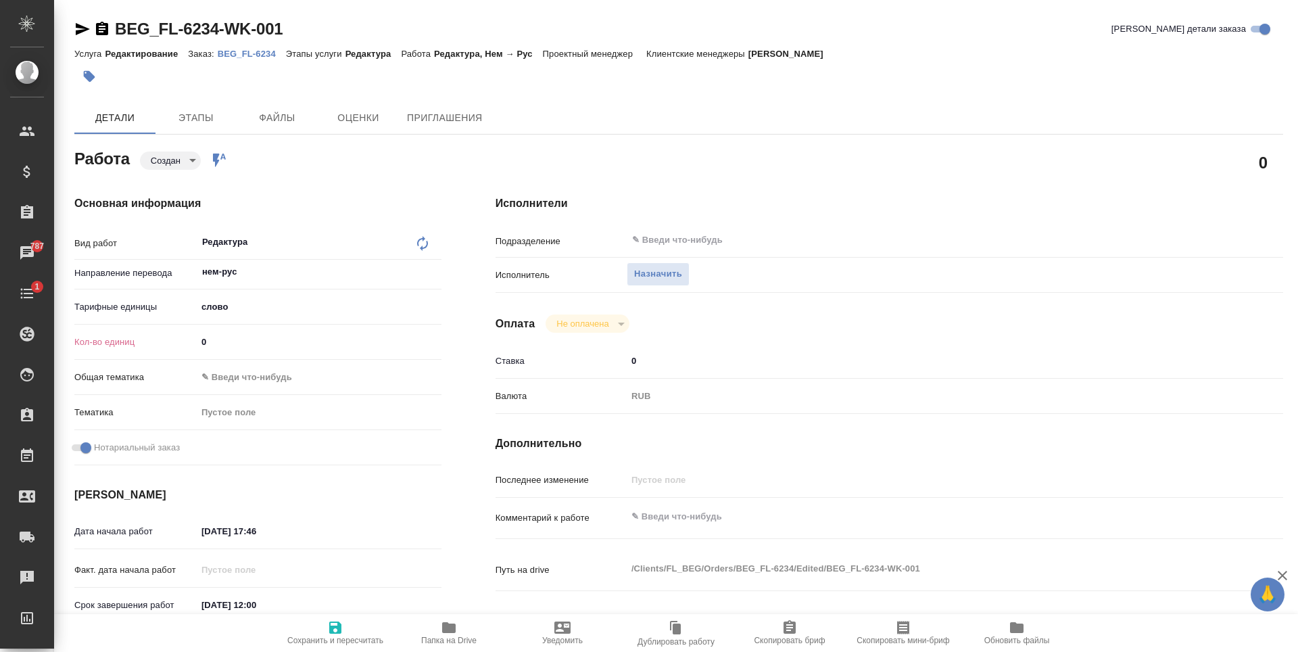
type textarea "x"
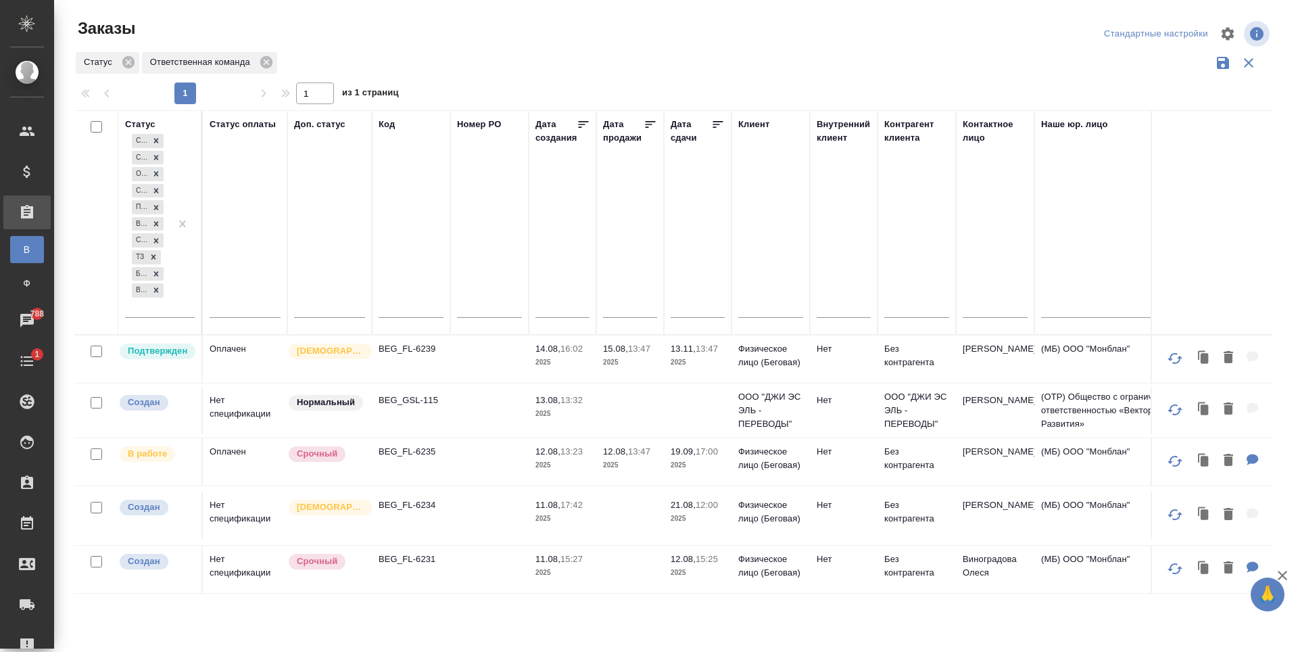
click at [498, 383] on td at bounding box center [489, 358] width 78 height 47
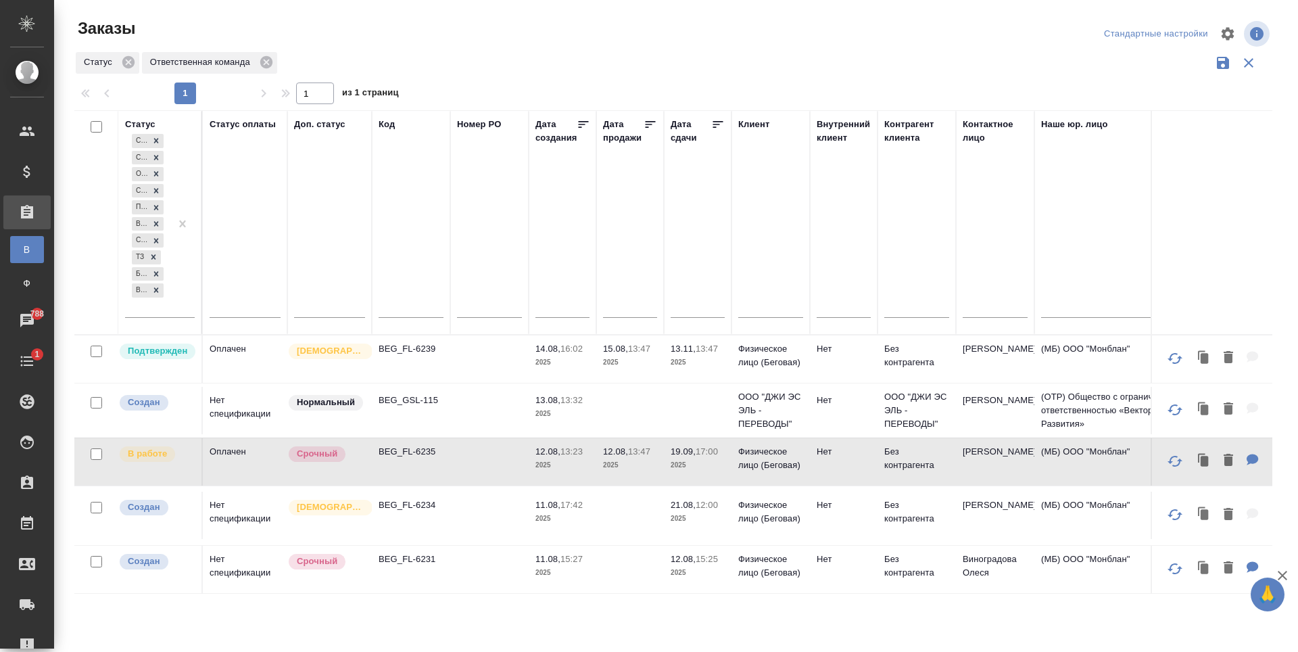
scroll to position [68, 0]
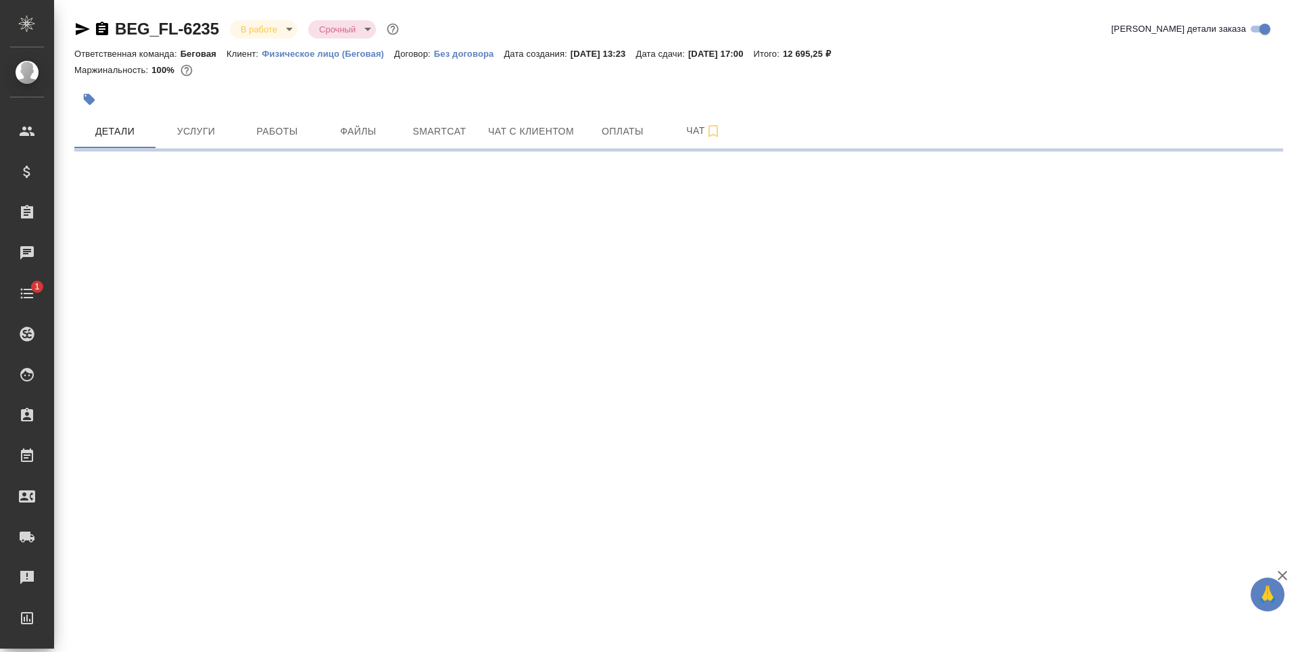
select select "RU"
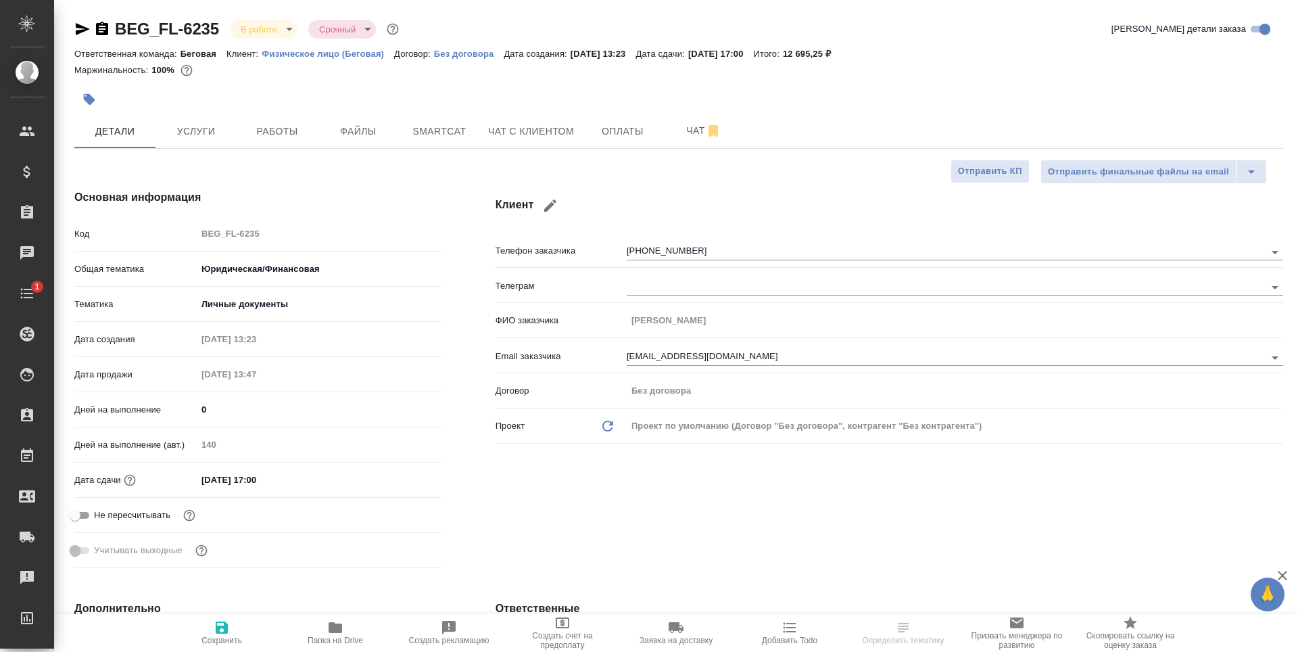
type textarea "x"
click at [214, 125] on span "Услуги" at bounding box center [196, 131] width 65 height 17
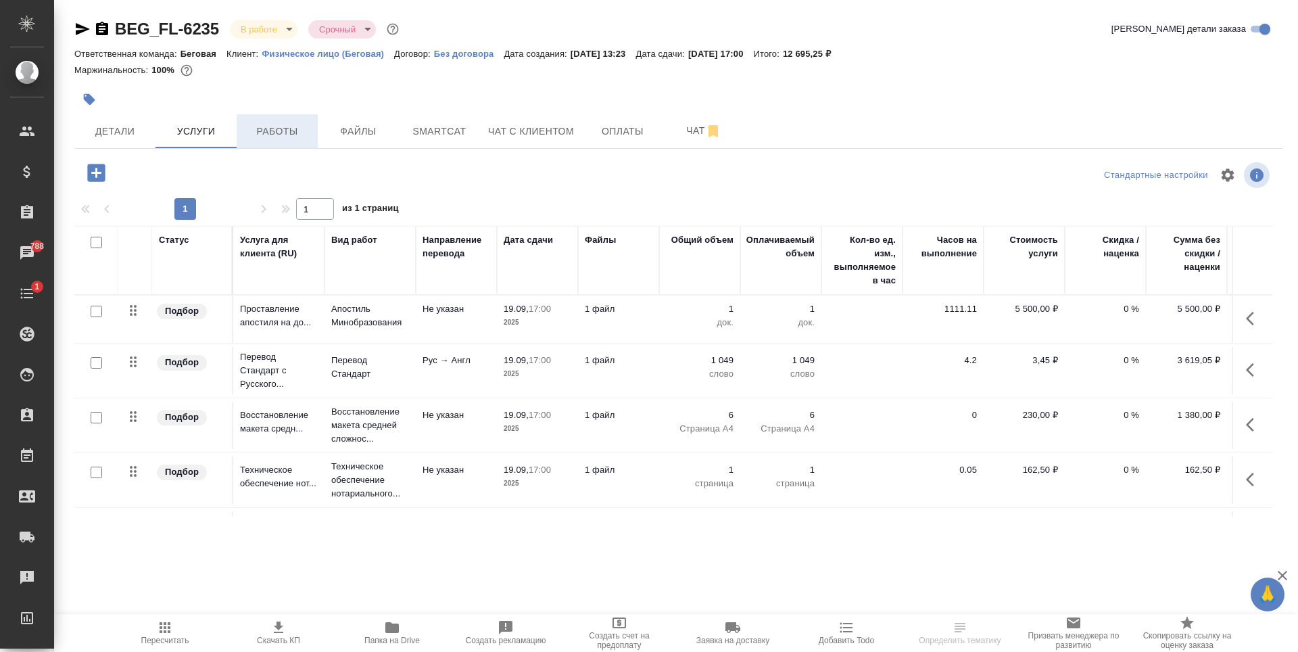
click at [293, 116] on button "Работы" at bounding box center [277, 131] width 81 height 34
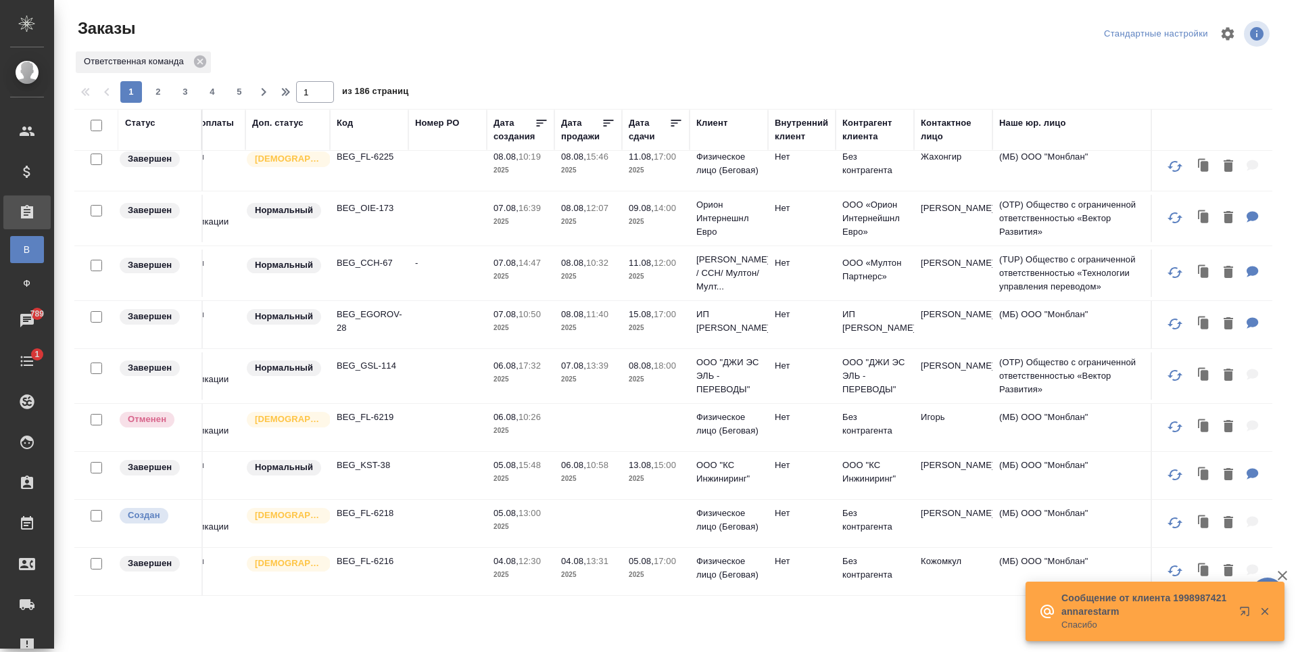
scroll to position [919, 42]
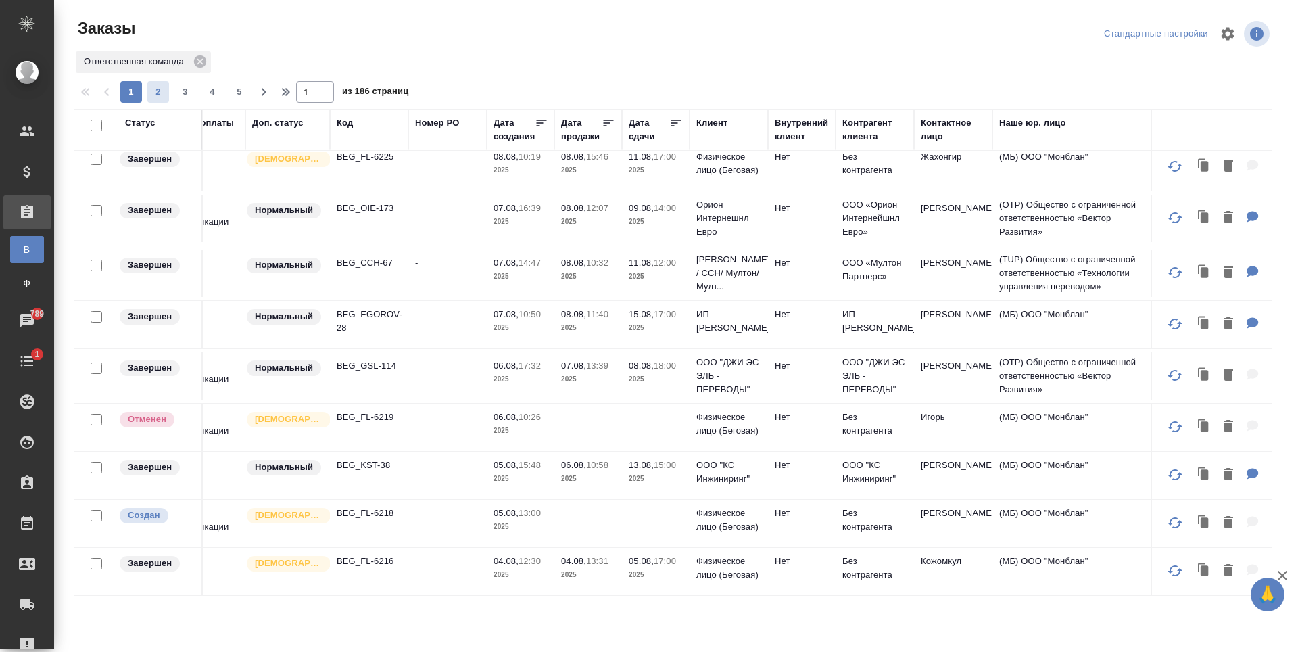
click at [157, 91] on span "2" at bounding box center [158, 92] width 22 height 14
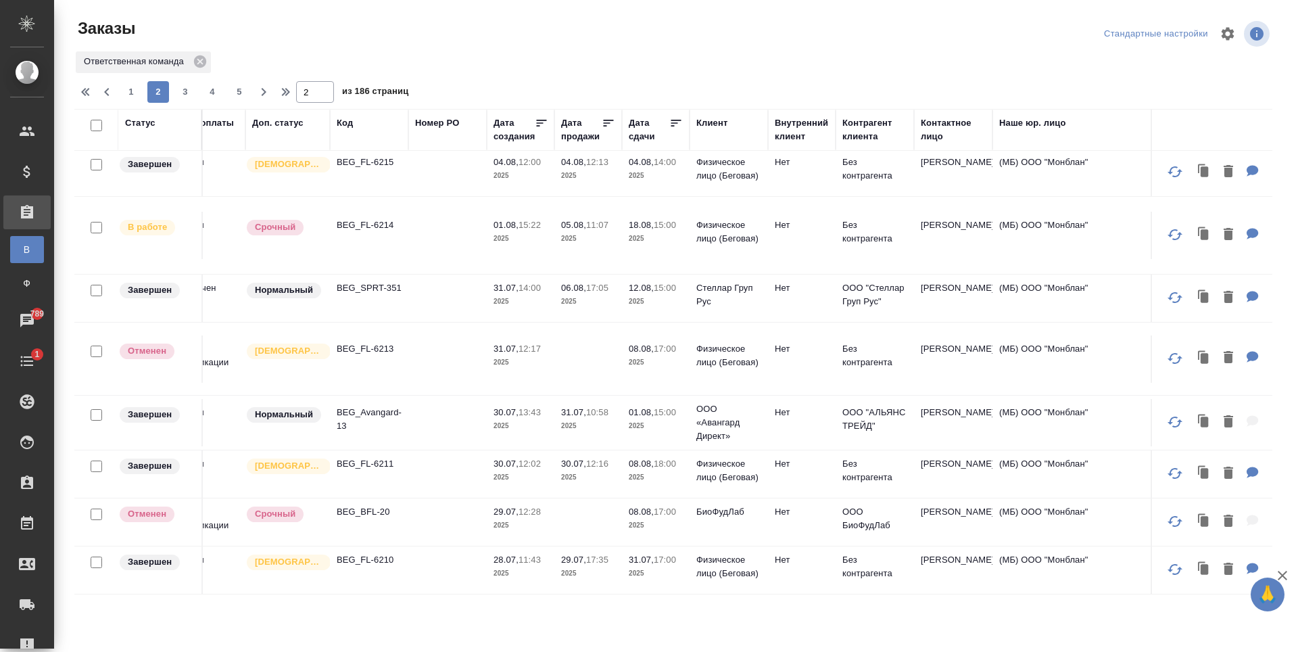
scroll to position [0, 42]
click at [431, 199] on td at bounding box center [447, 174] width 78 height 47
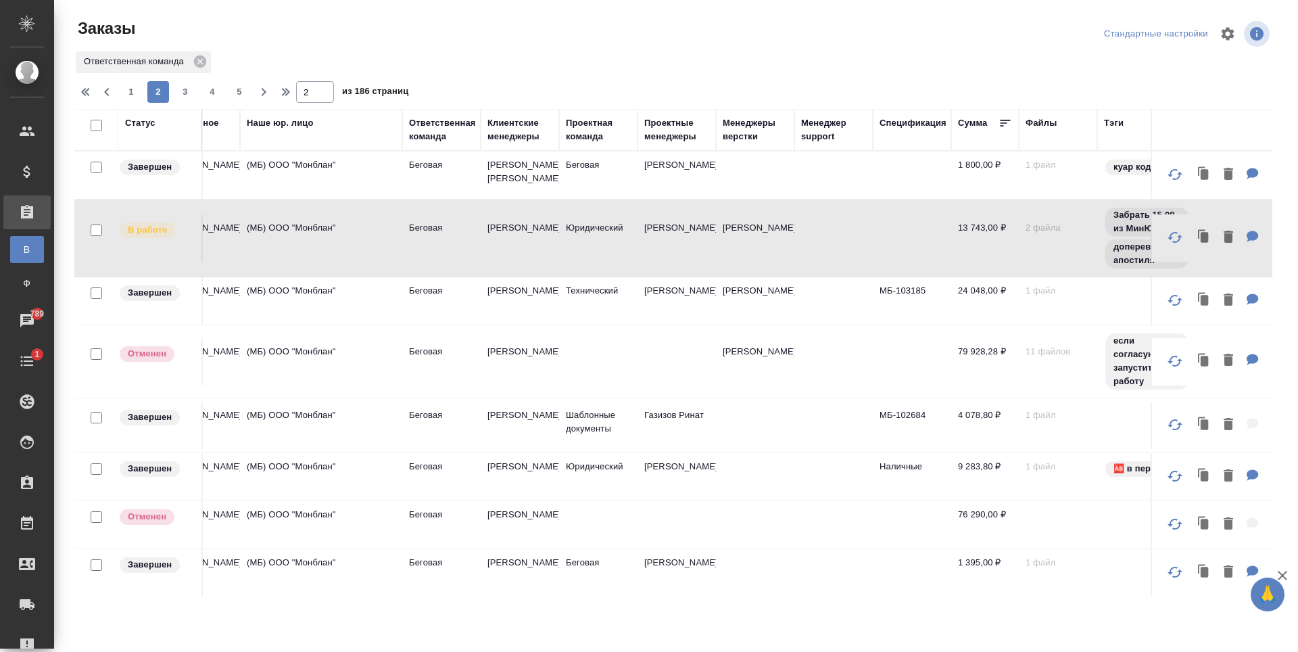
scroll to position [0, 793]
drag, startPoint x: 751, startPoint y: 587, endPoint x: 831, endPoint y: 587, distance: 79.8
click at [831, 587] on div "Статус Статус оплаты Доп. статус Код Номер PO Дата создания Дата продажи Дата с…" at bounding box center [673, 352] width 1198 height 487
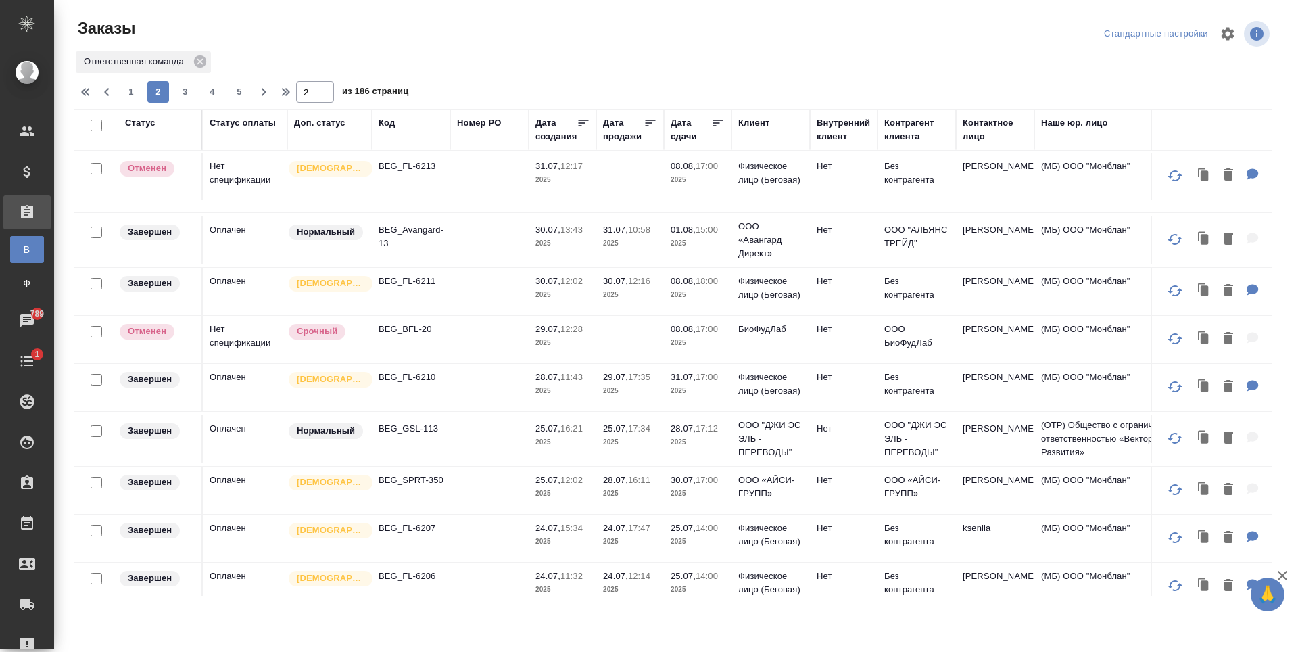
scroll to position [203, 0]
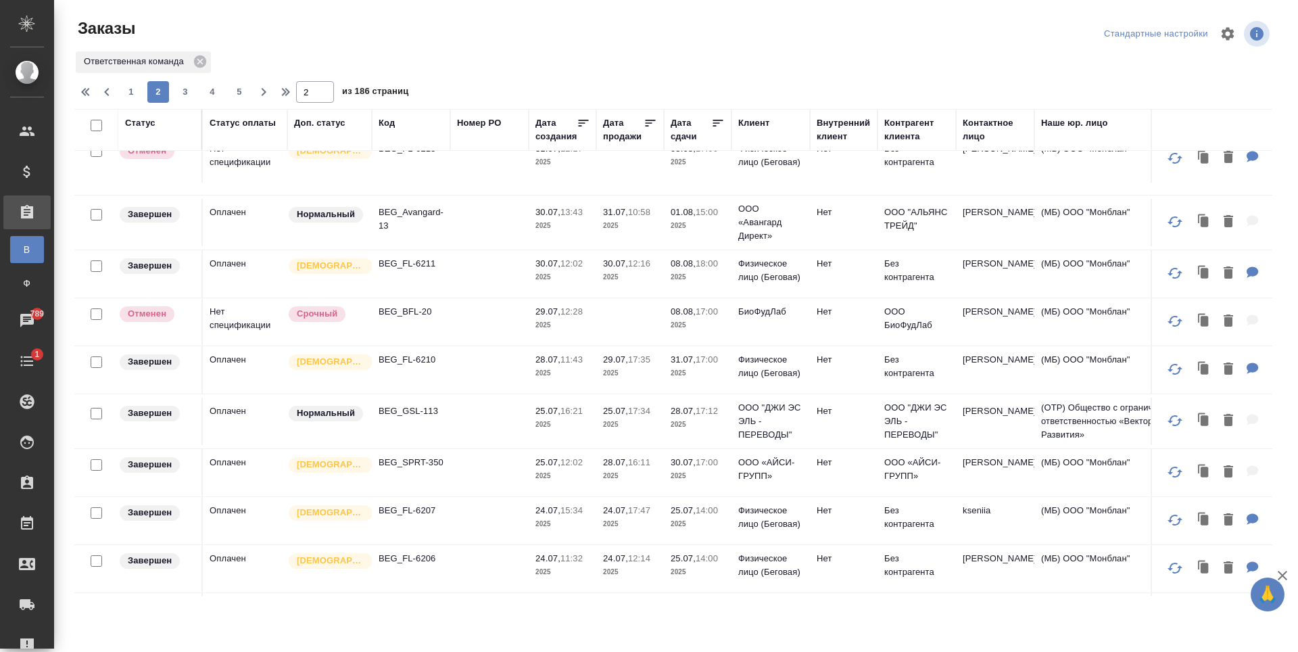
drag, startPoint x: 610, startPoint y: 601, endPoint x: 660, endPoint y: 607, distance: 50.4
click at [660, 607] on div ".cls-1 fill:#fff; AWATERA [PERSON_NAME] Спецификации Заказы В Все заказы Ф Зака…" at bounding box center [649, 326] width 1298 height 652
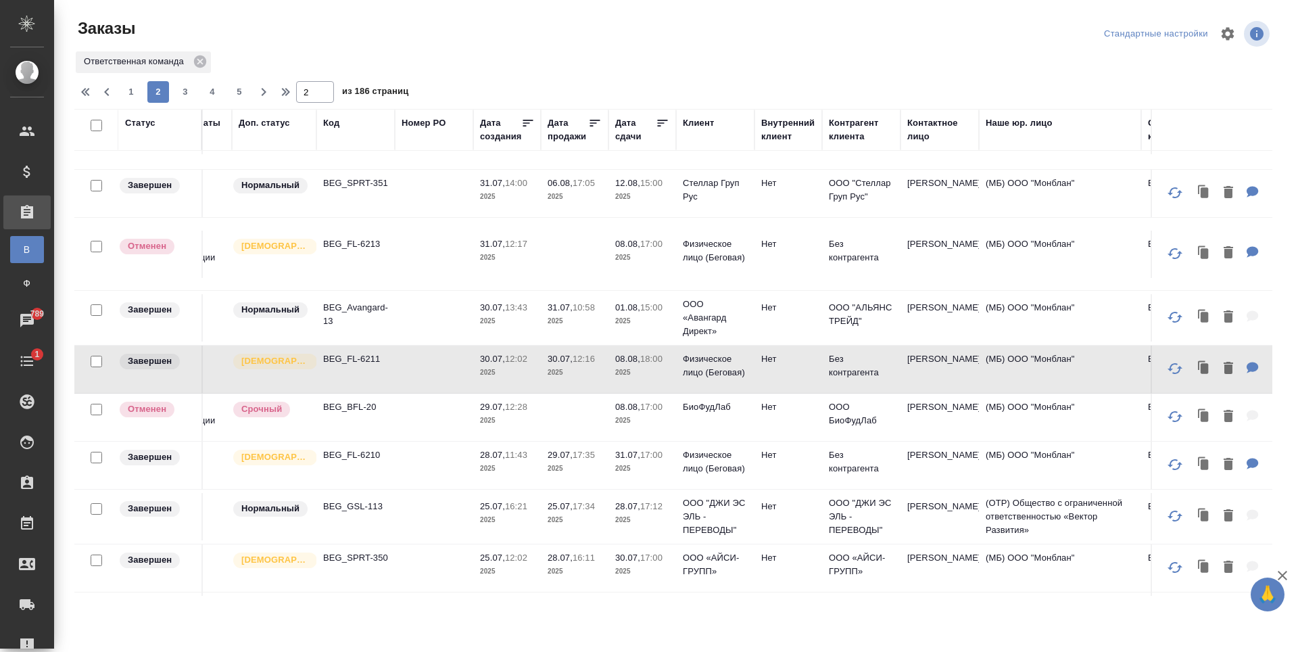
scroll to position [0, 55]
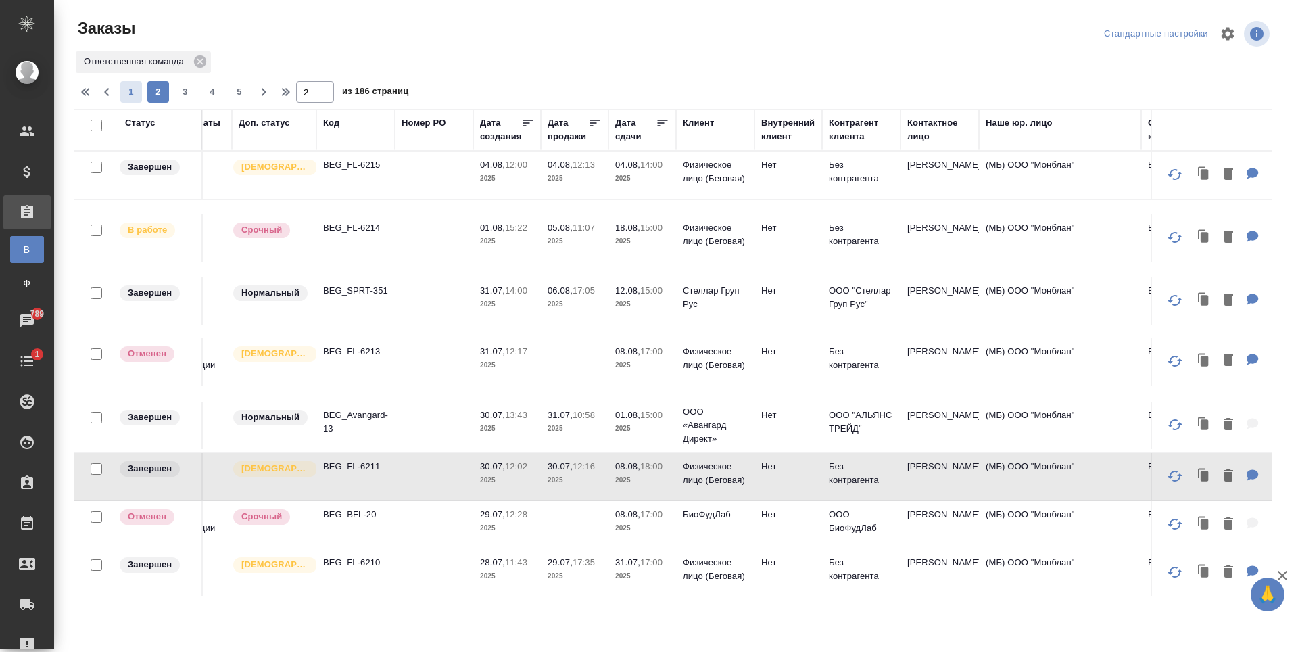
click at [130, 92] on span "1" at bounding box center [131, 92] width 22 height 14
type input "1"
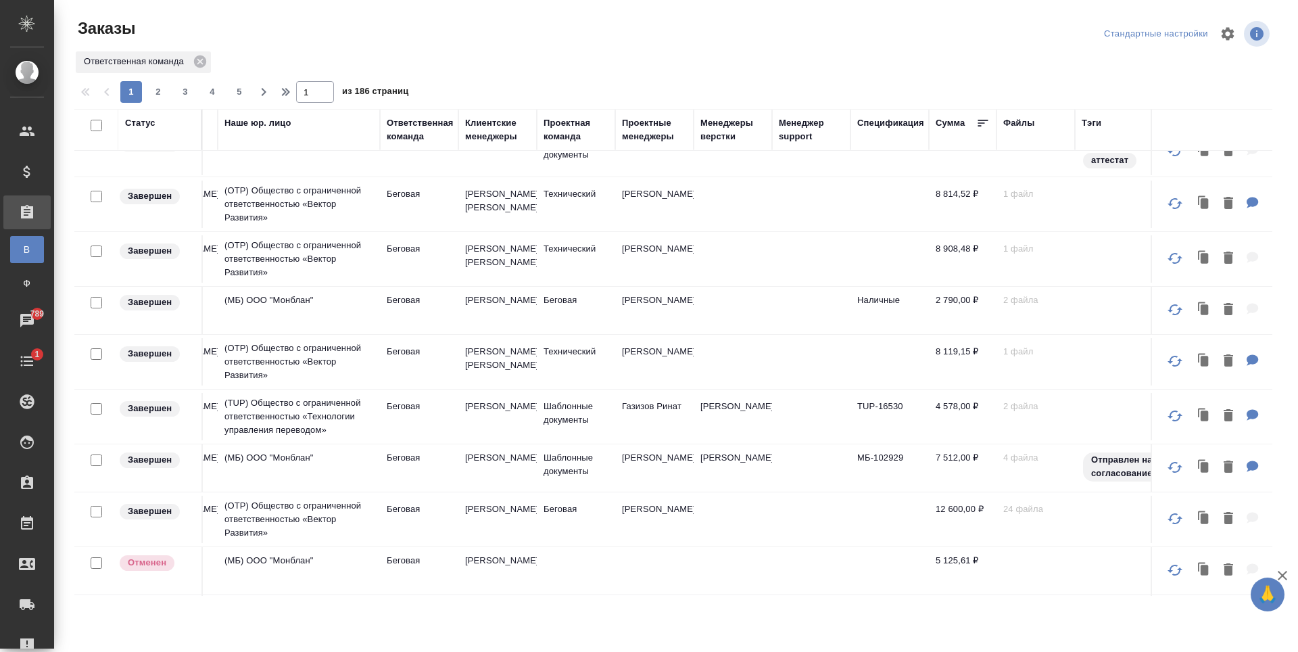
scroll to position [658, 817]
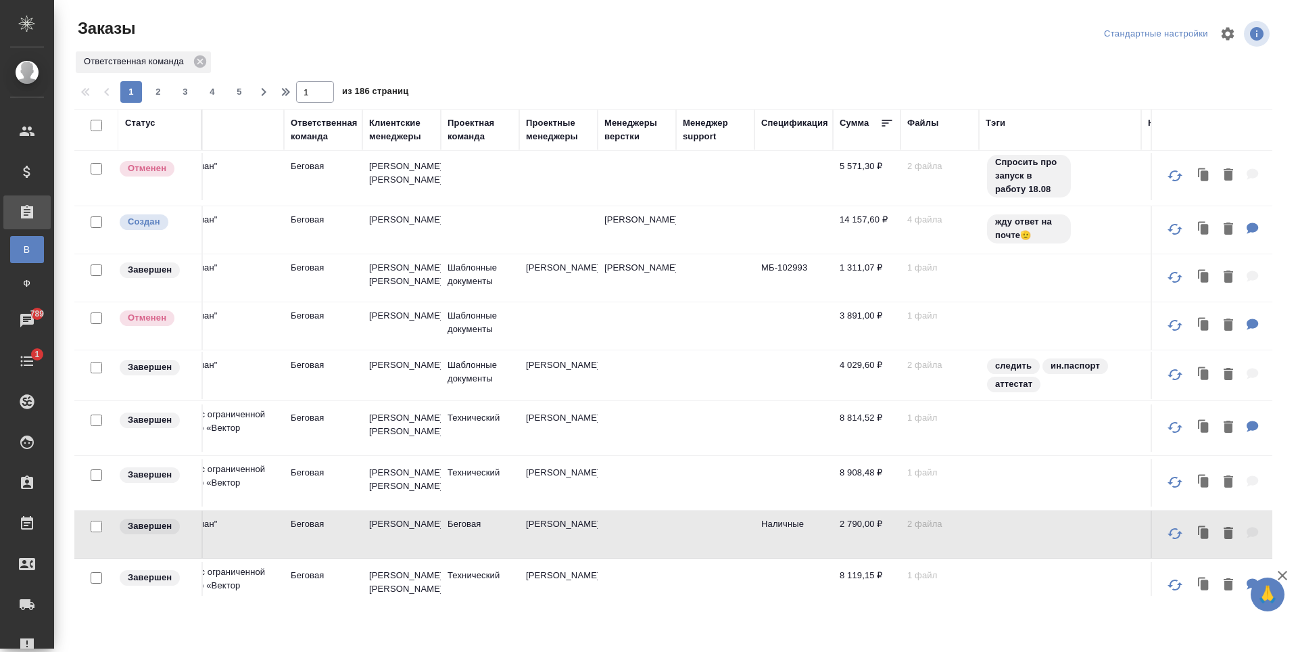
scroll to position [387, 913]
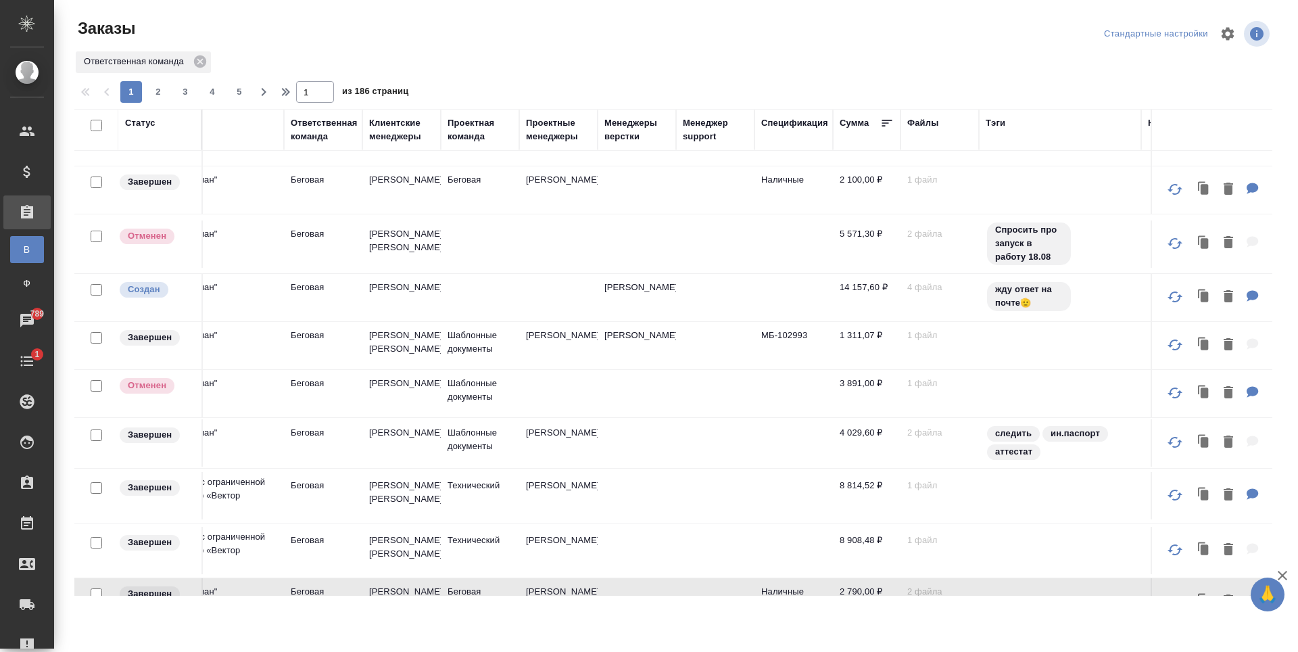
drag, startPoint x: 696, startPoint y: 596, endPoint x: 637, endPoint y: 593, distance: 58.9
click at [586, 599] on div "Заказы Стандартные настройки Ответственная команда 1 2 3 4 5 1 из 186 страниц С…" at bounding box center [679, 301] width 1224 height 603
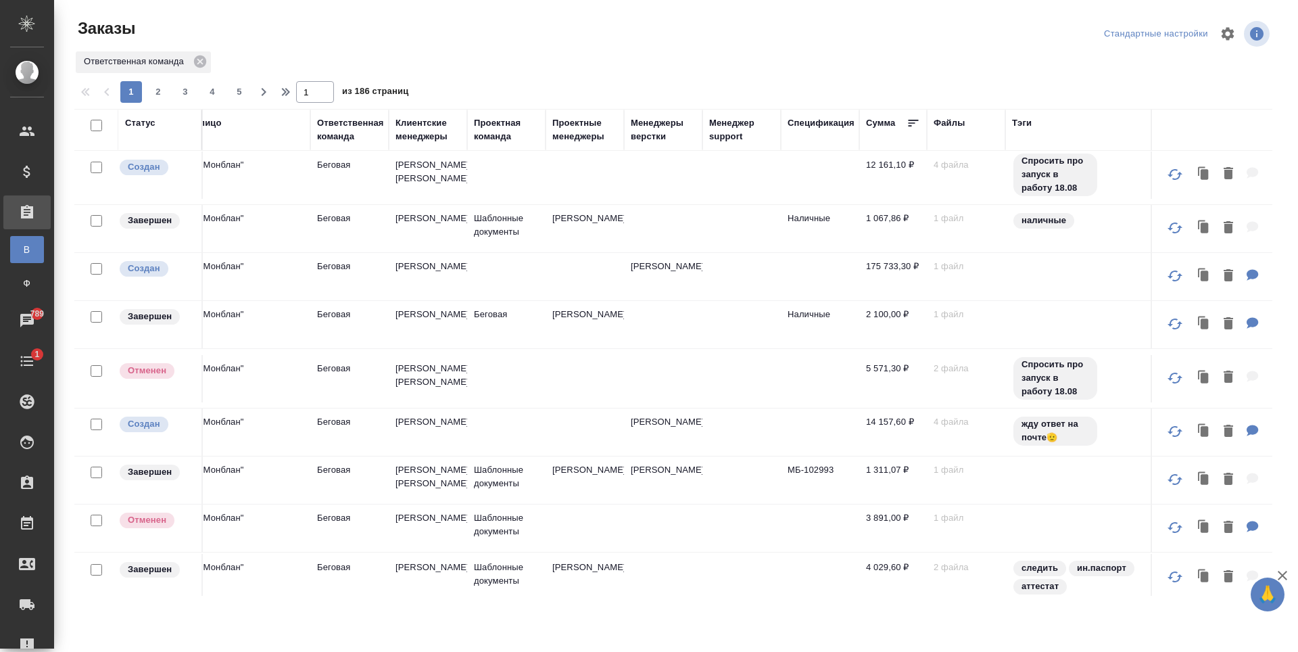
scroll to position [252, 886]
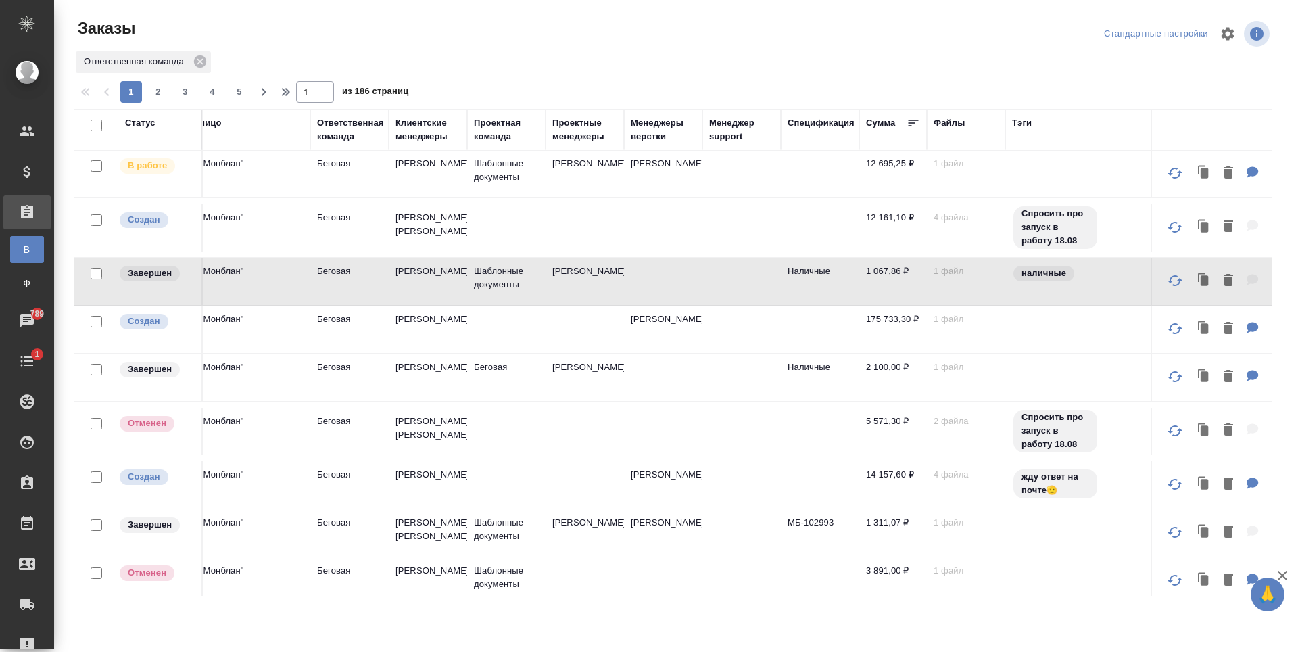
scroll to position [49, 886]
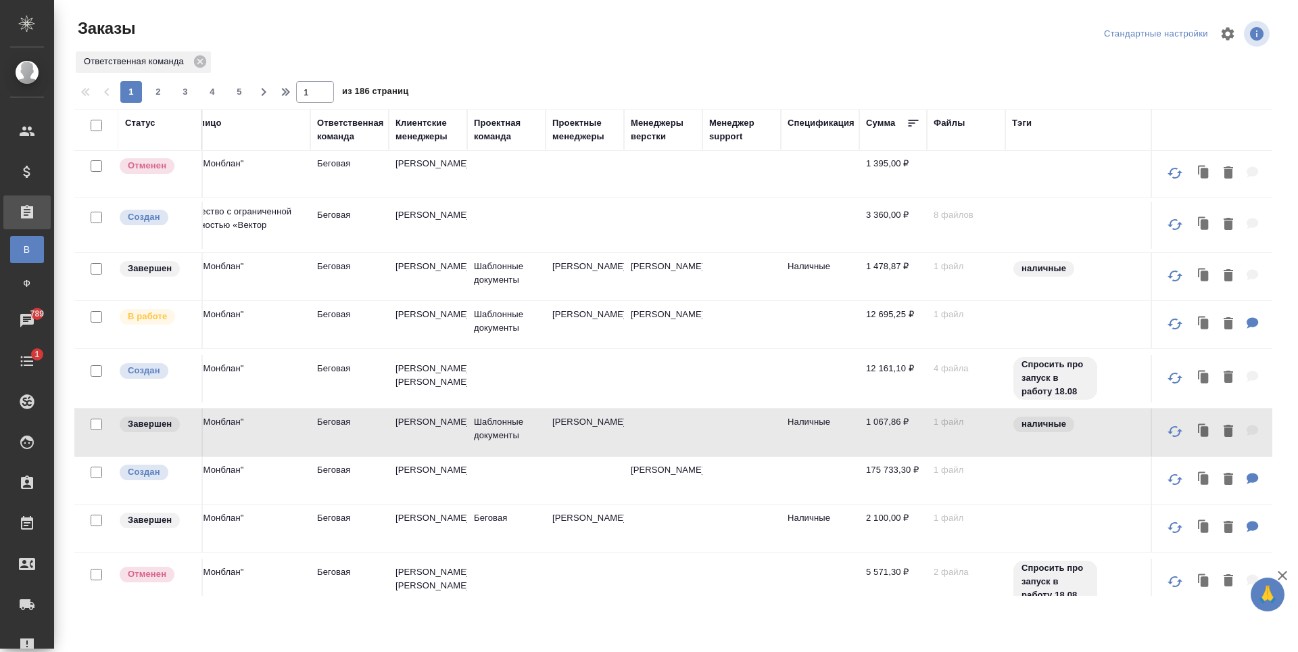
click at [809, 149] on td "Наличные" at bounding box center [820, 125] width 78 height 47
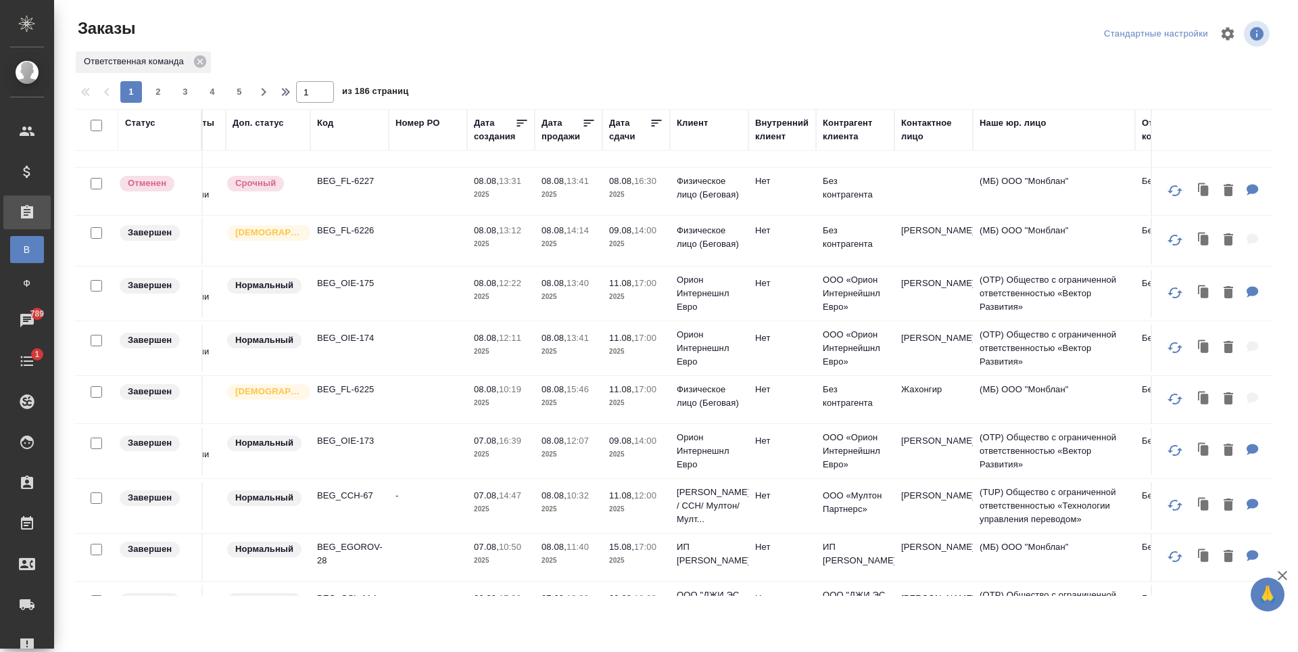
scroll to position [608, 62]
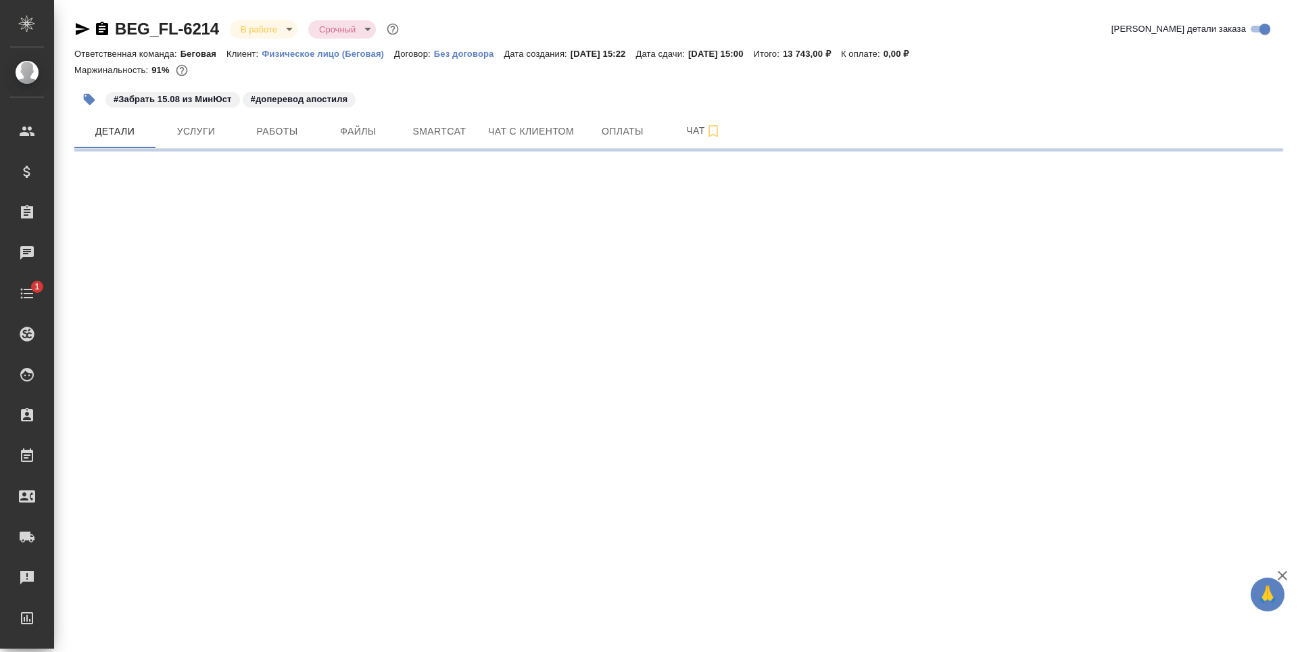
select select "RU"
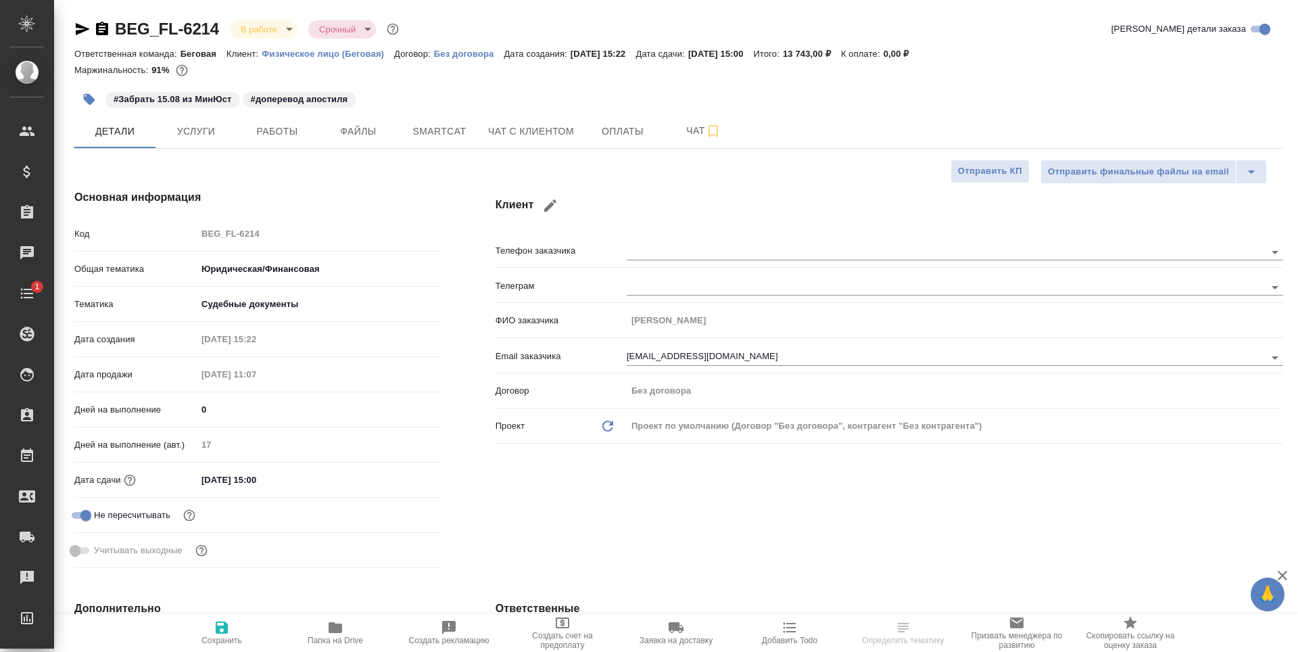
type textarea "x"
click at [185, 127] on span "Услуги" at bounding box center [196, 131] width 65 height 17
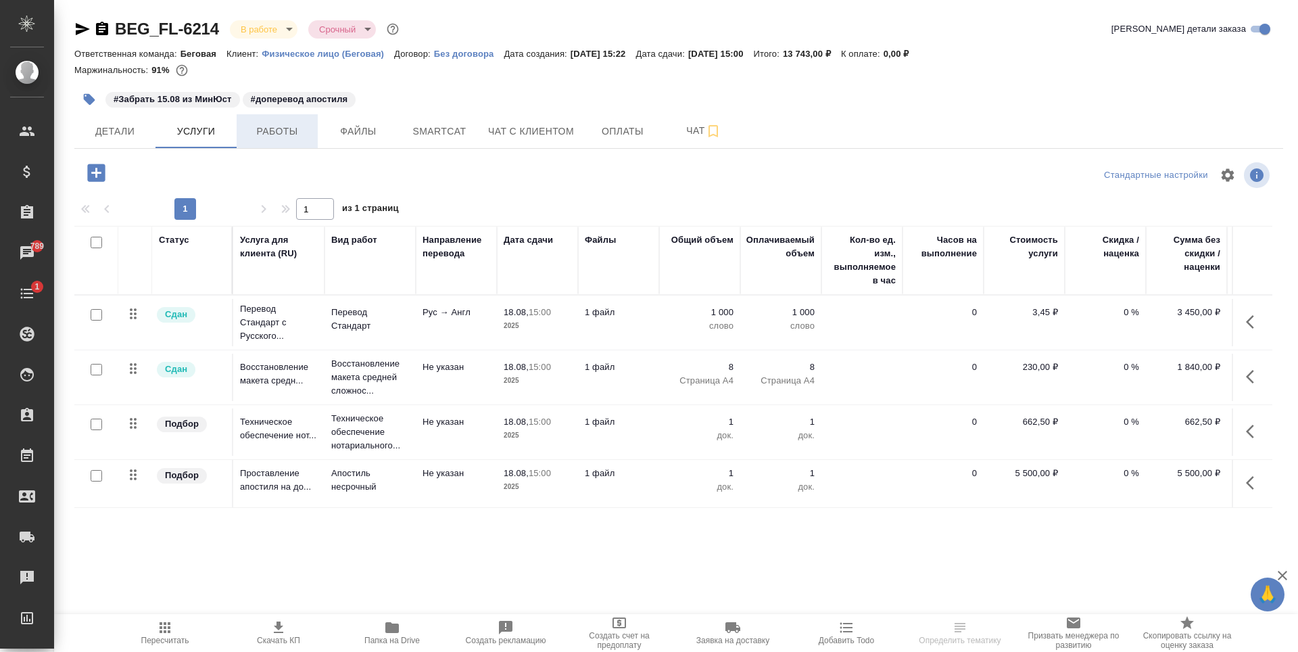
click at [262, 139] on span "Работы" at bounding box center [277, 131] width 65 height 17
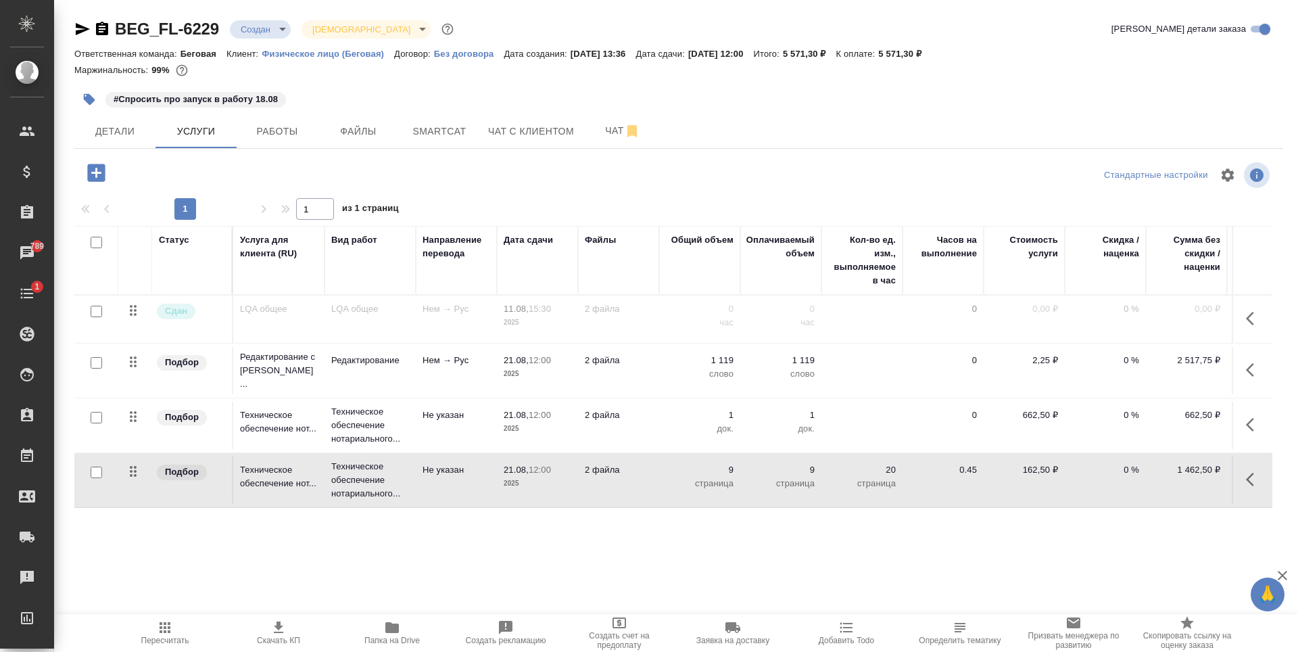
scroll to position [0, 76]
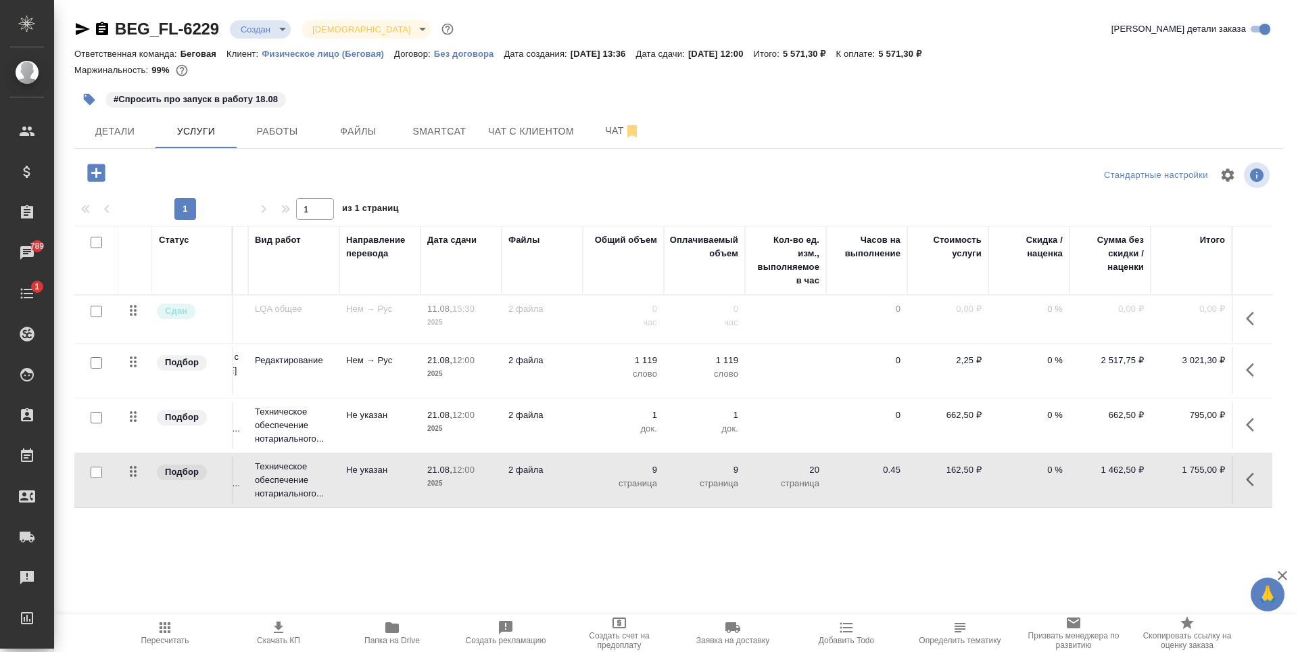
click at [275, 30] on body "🙏 .cls-1 fill:#fff; AWATERA [PERSON_NAME] Спецификации Заказы 789 Чаты 1 Todo П…" at bounding box center [649, 326] width 1298 height 652
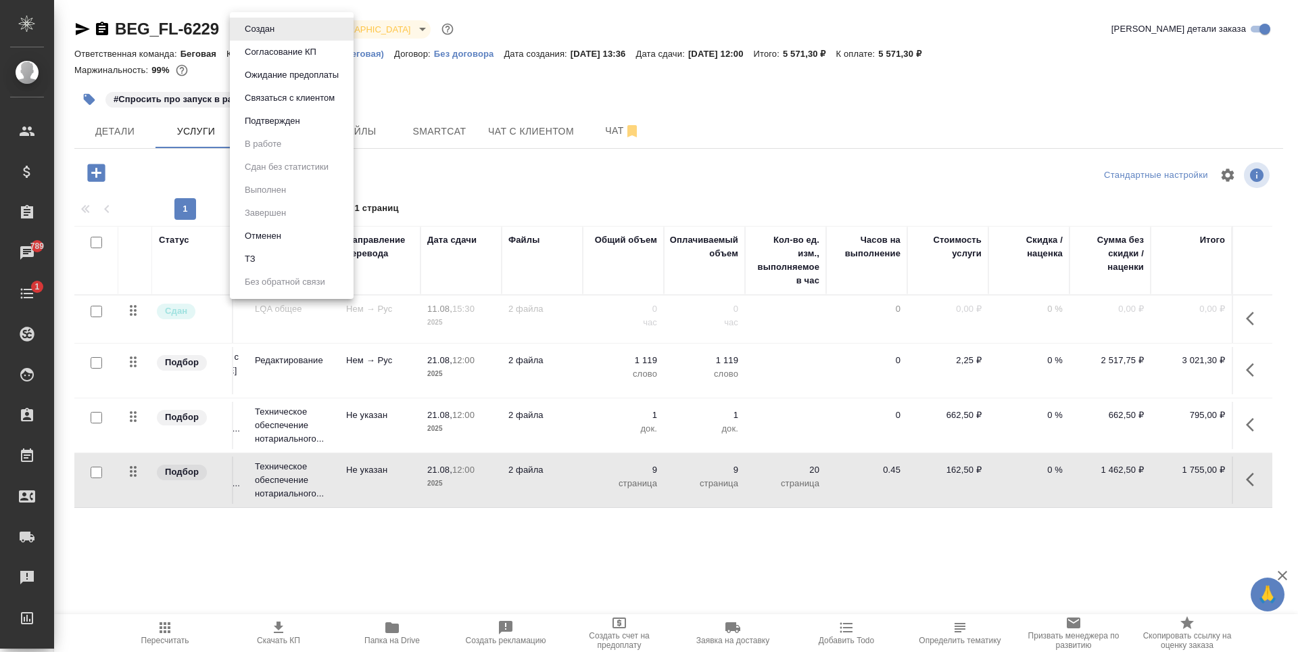
click at [309, 231] on li "Отменен" at bounding box center [292, 235] width 124 height 23
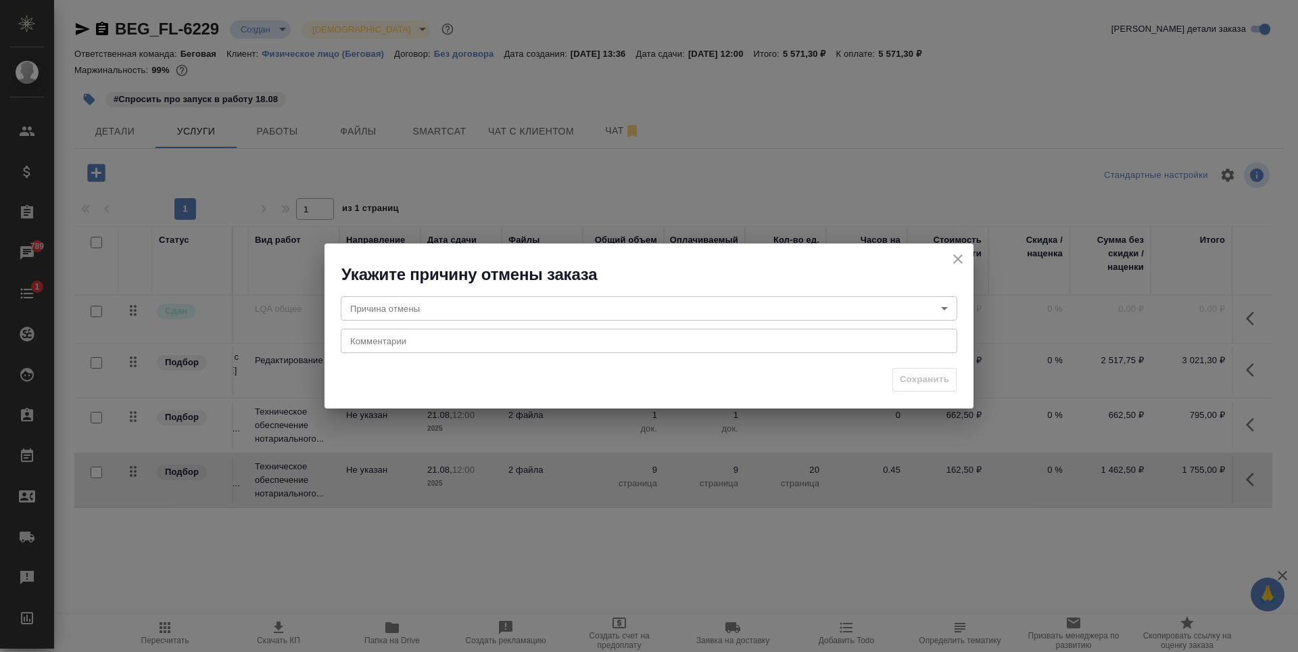
click at [587, 303] on body "🙏 .cls-1 fill:#fff; AWATERA [PERSON_NAME] Спецификации Заказы 789 Чаты 1 Todo П…" at bounding box center [649, 326] width 1298 height 652
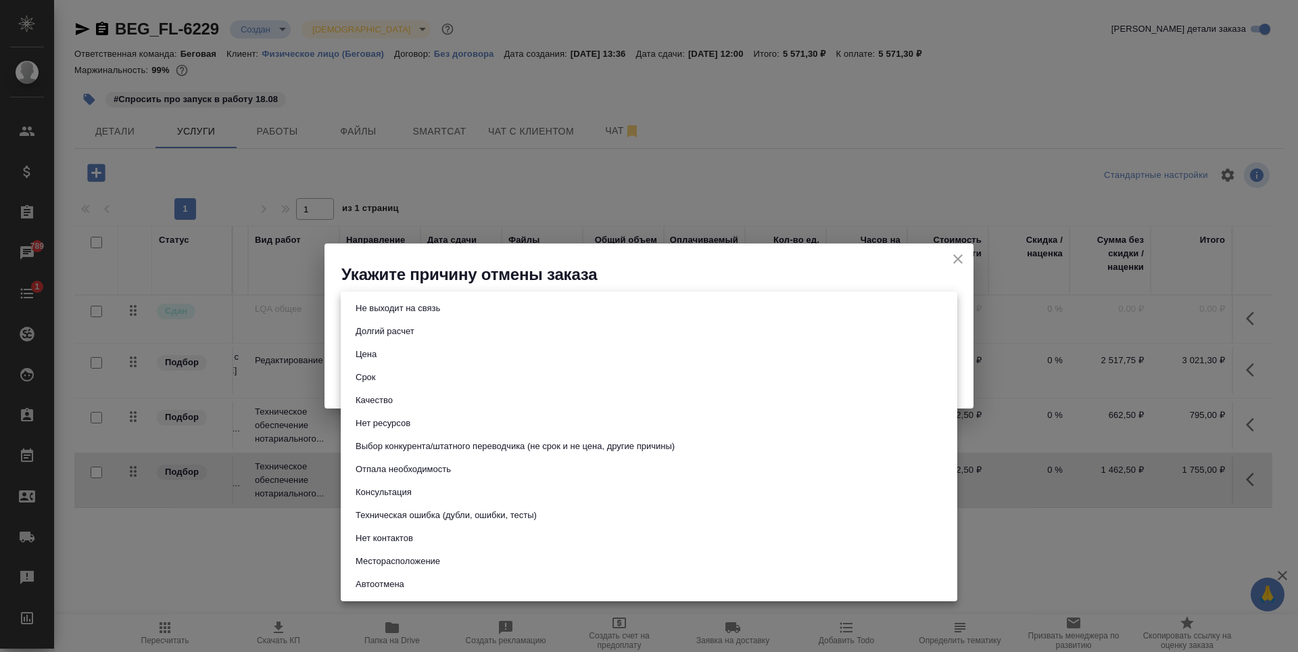
click at [505, 519] on button "Техническая ошибка (дубли, ошибки, тесты)" at bounding box center [446, 515] width 189 height 15
type input "technicalError"
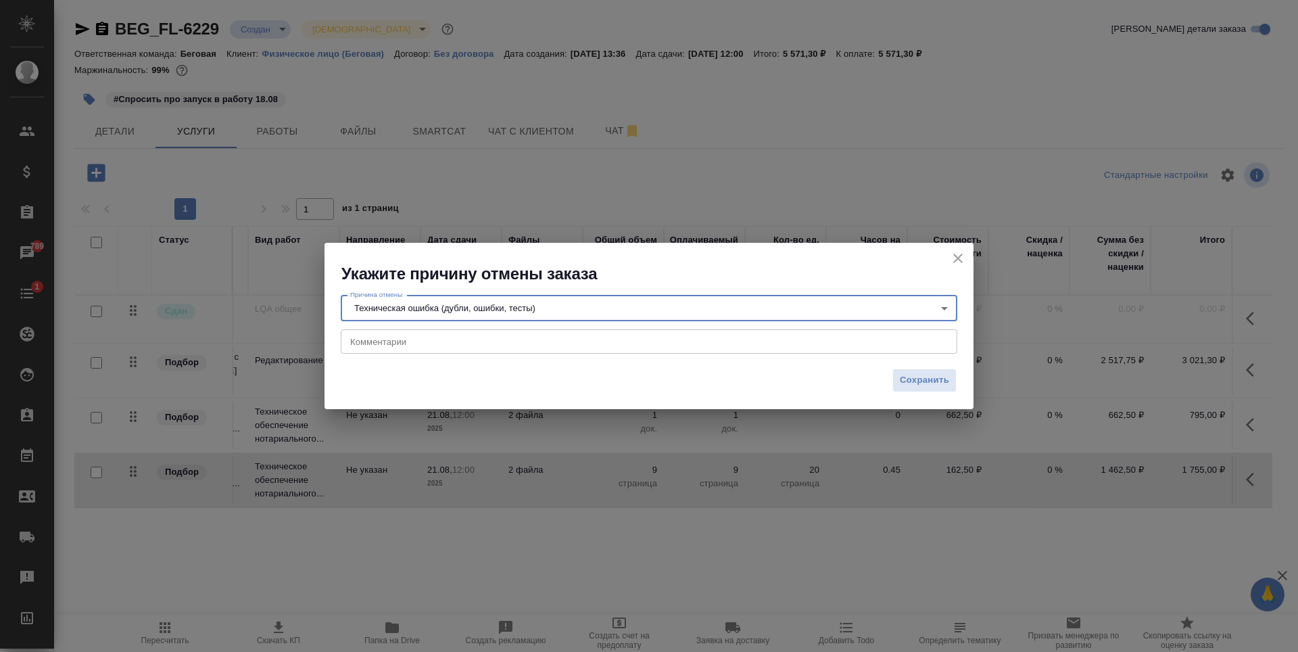
click at [610, 352] on div "x Комментарии" at bounding box center [649, 341] width 617 height 24
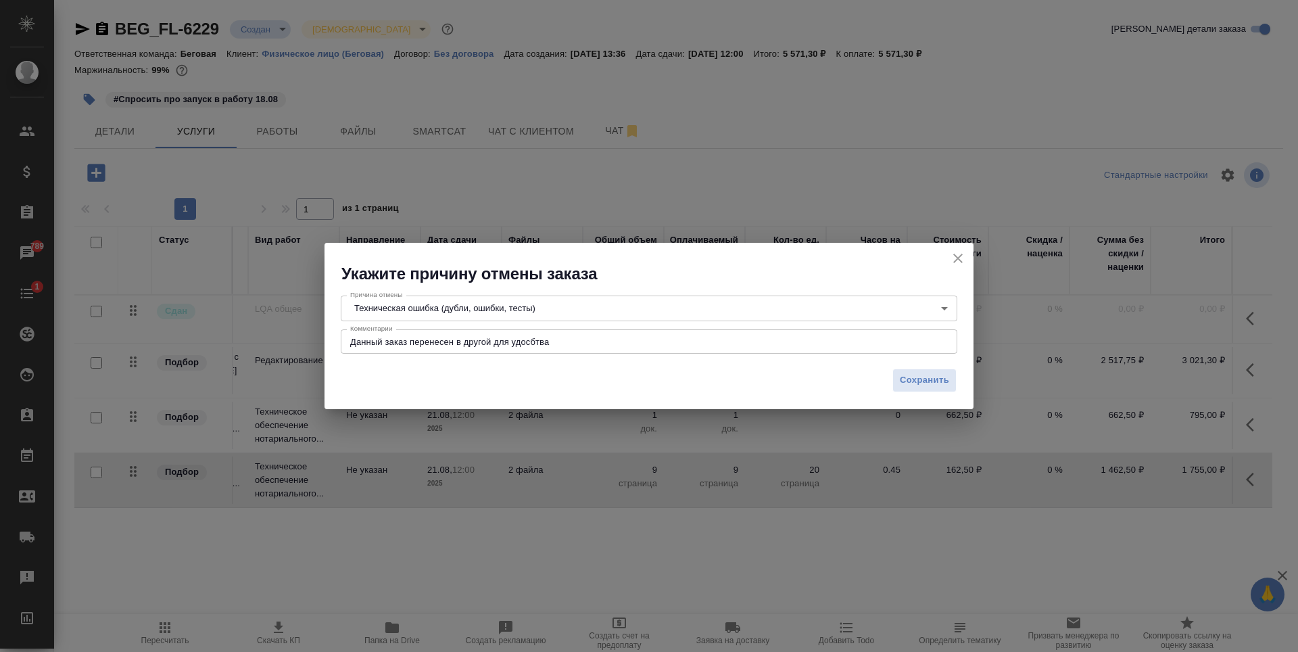
click at [543, 334] on div "Данный заказ перенесен в другой для удосбтва x Комментарии" at bounding box center [649, 341] width 617 height 24
click at [533, 347] on div "Данный заказ перенесен в другой для удосбтва x Комментарии" at bounding box center [649, 341] width 617 height 24
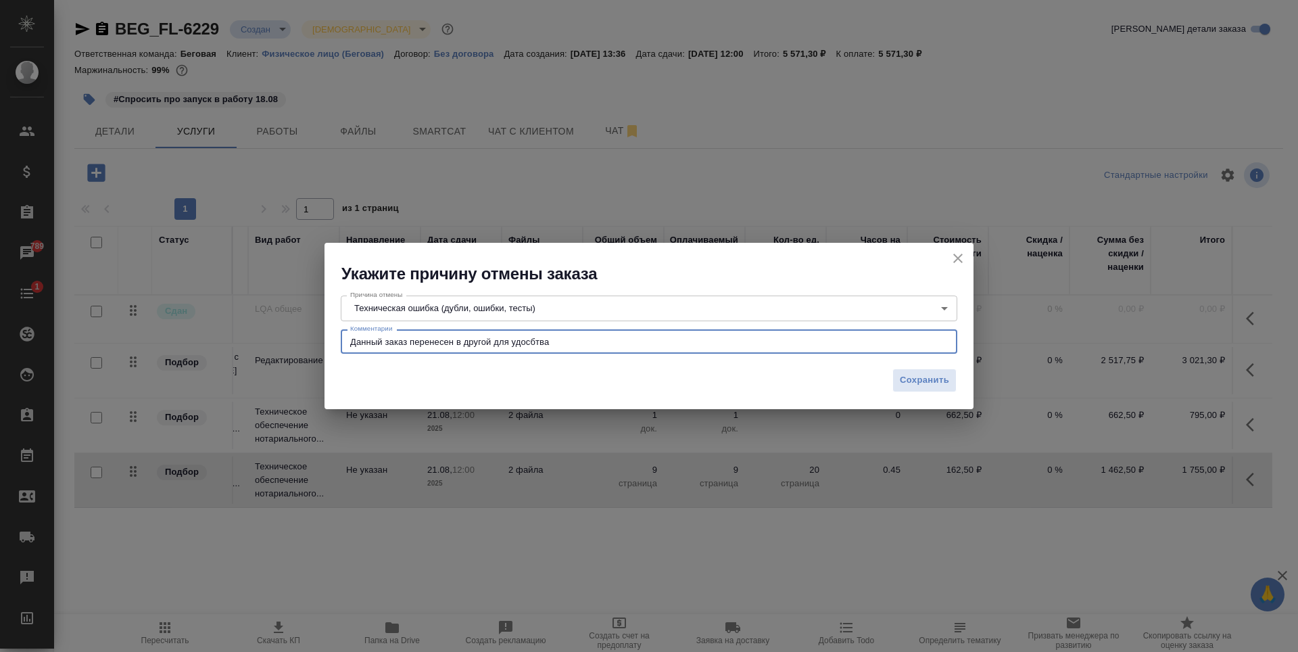
click at [527, 343] on textarea "Данный заказ перенесен в другой для удосбтва" at bounding box center [649, 342] width 598 height 10
click at [491, 343] on textarea "Данный заказ перенесен в другой для удобства" at bounding box center [649, 342] width 598 height 10
type textarea "Данный заказ перенесен в другой (BEG_FL-6234) для удобства"
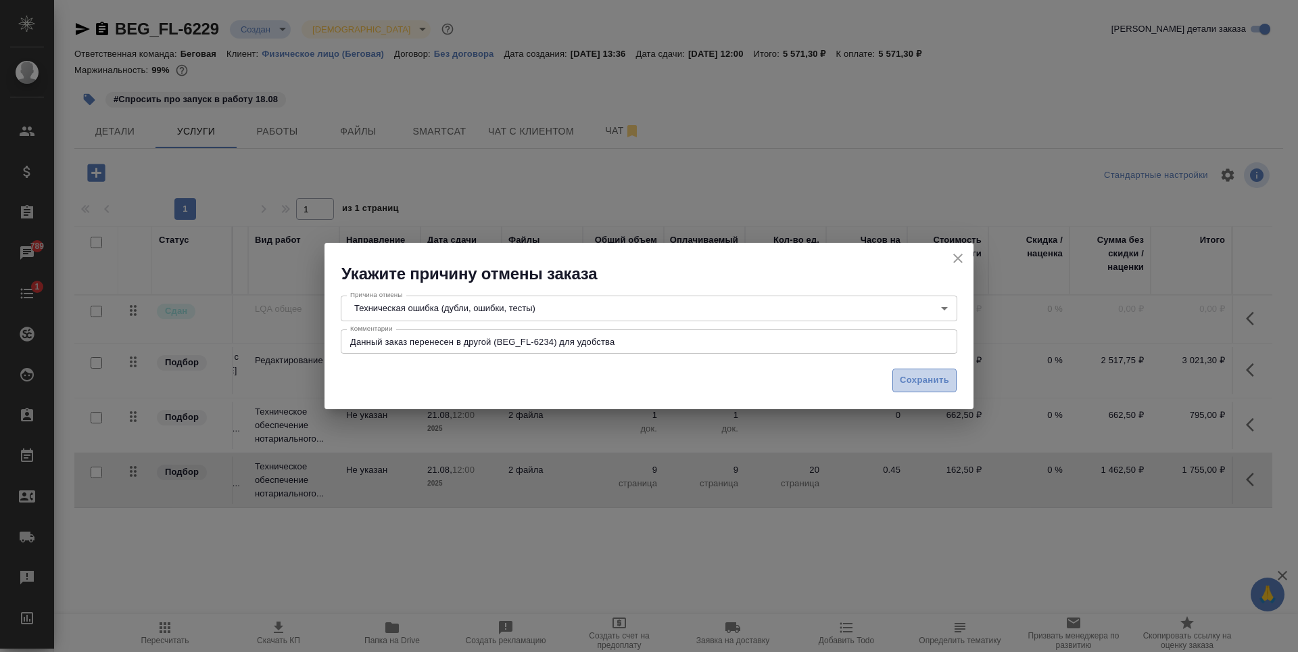
click at [944, 372] on span "Сохранить" at bounding box center [924, 380] width 49 height 16
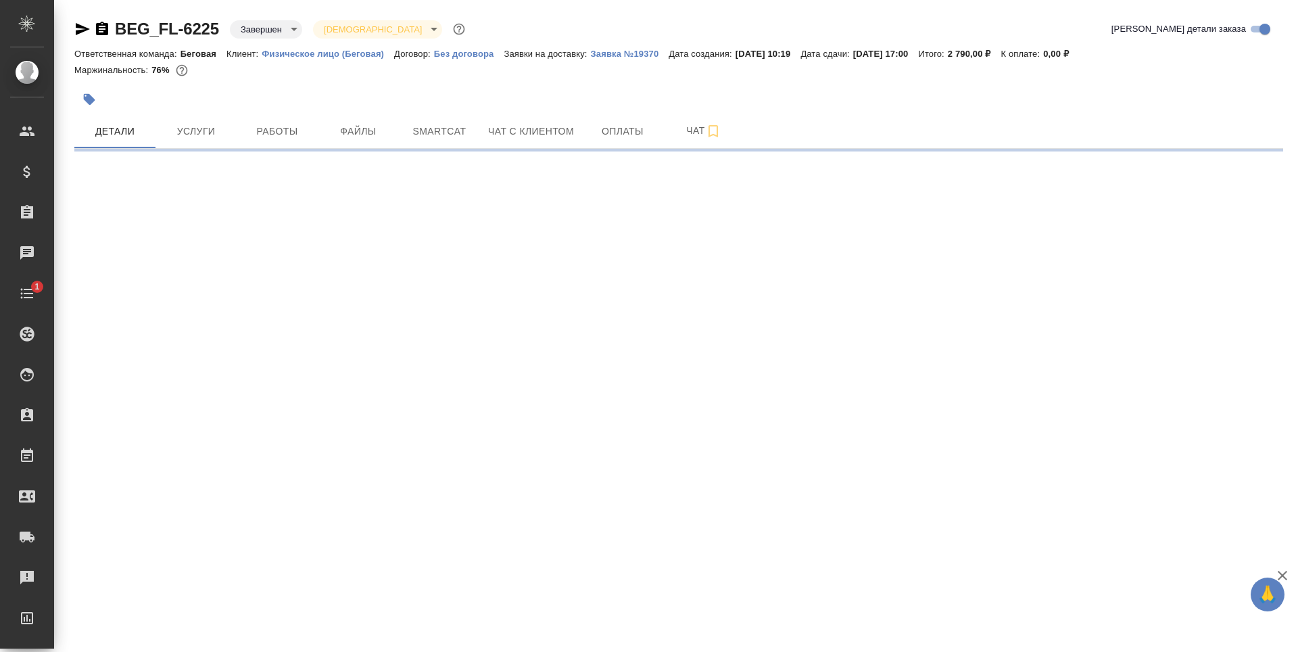
select select "RU"
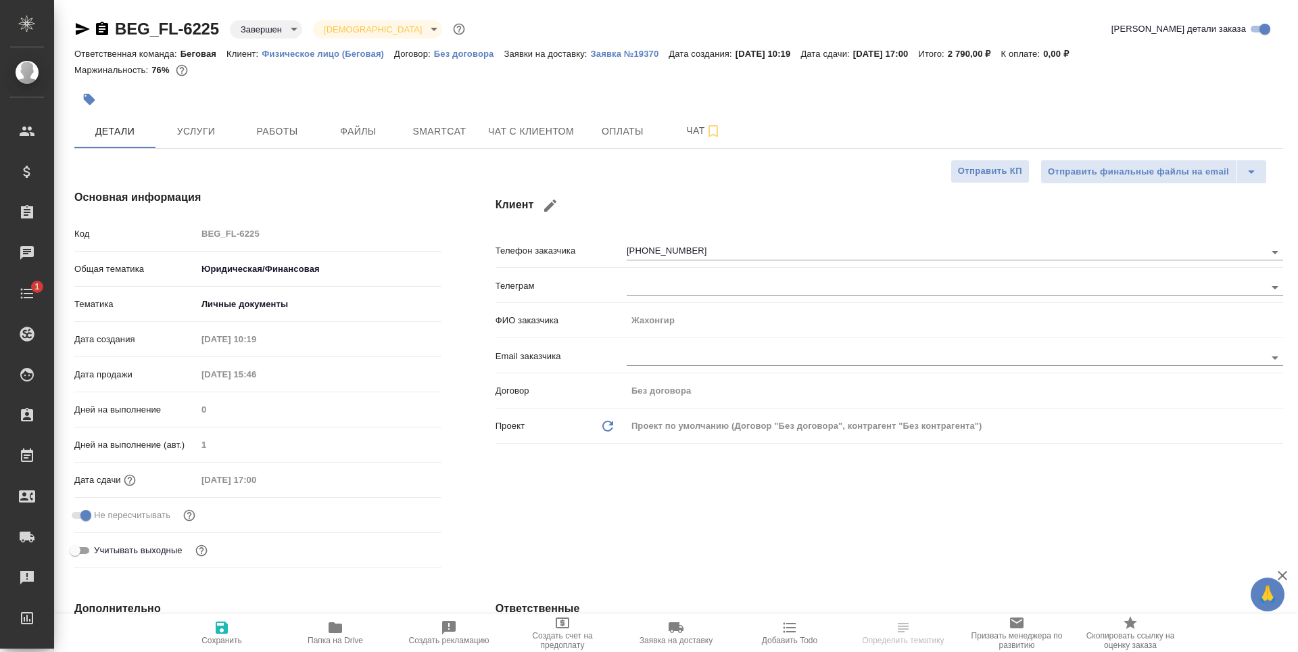
type textarea "x"
click at [79, 29] on icon "button" at bounding box center [82, 29] width 16 height 16
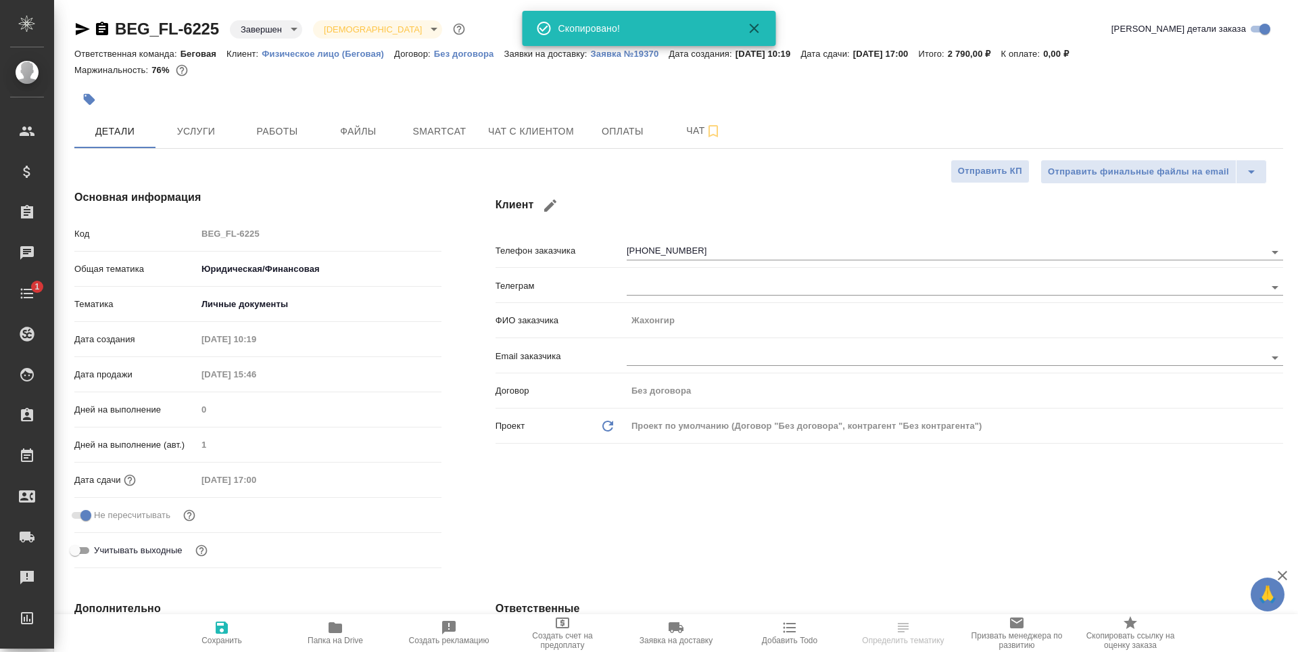
type textarea "x"
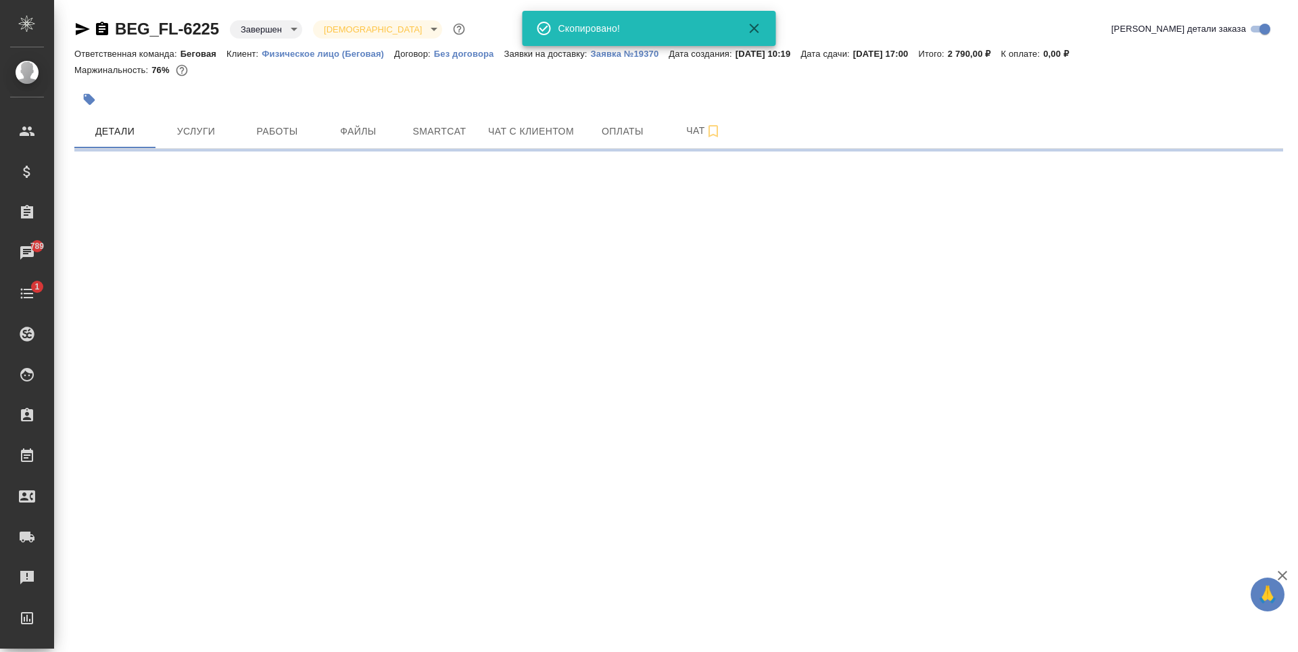
select select "RU"
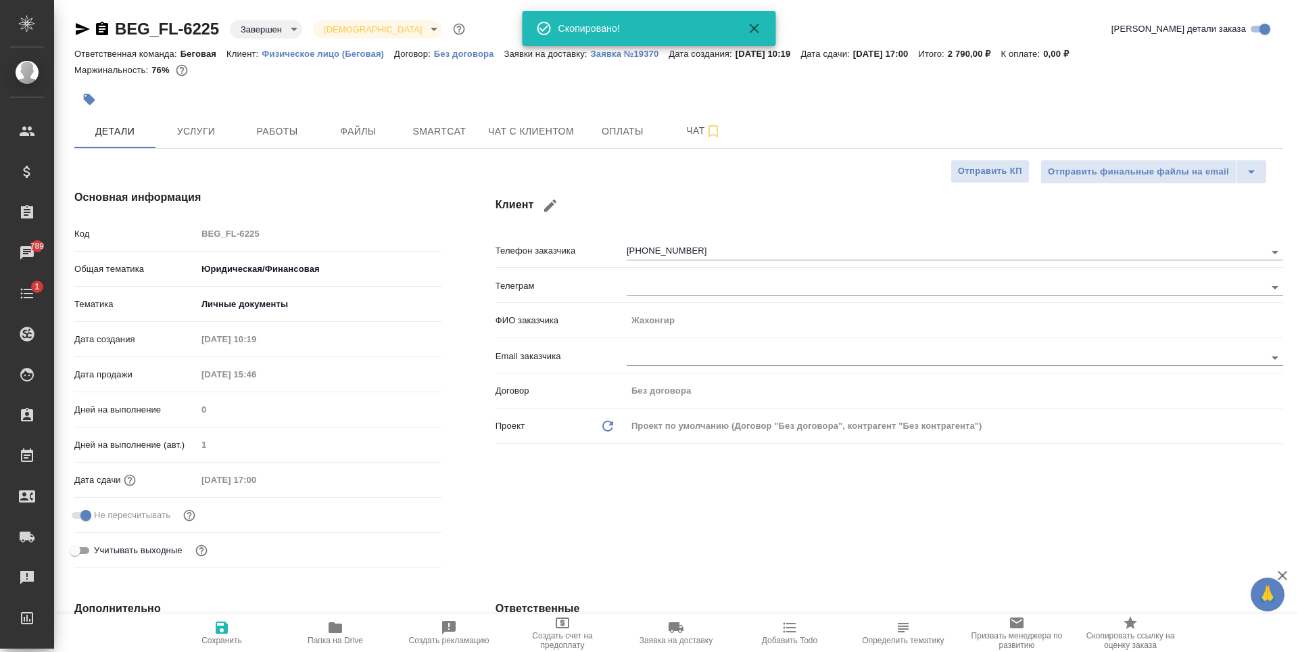
type textarea "x"
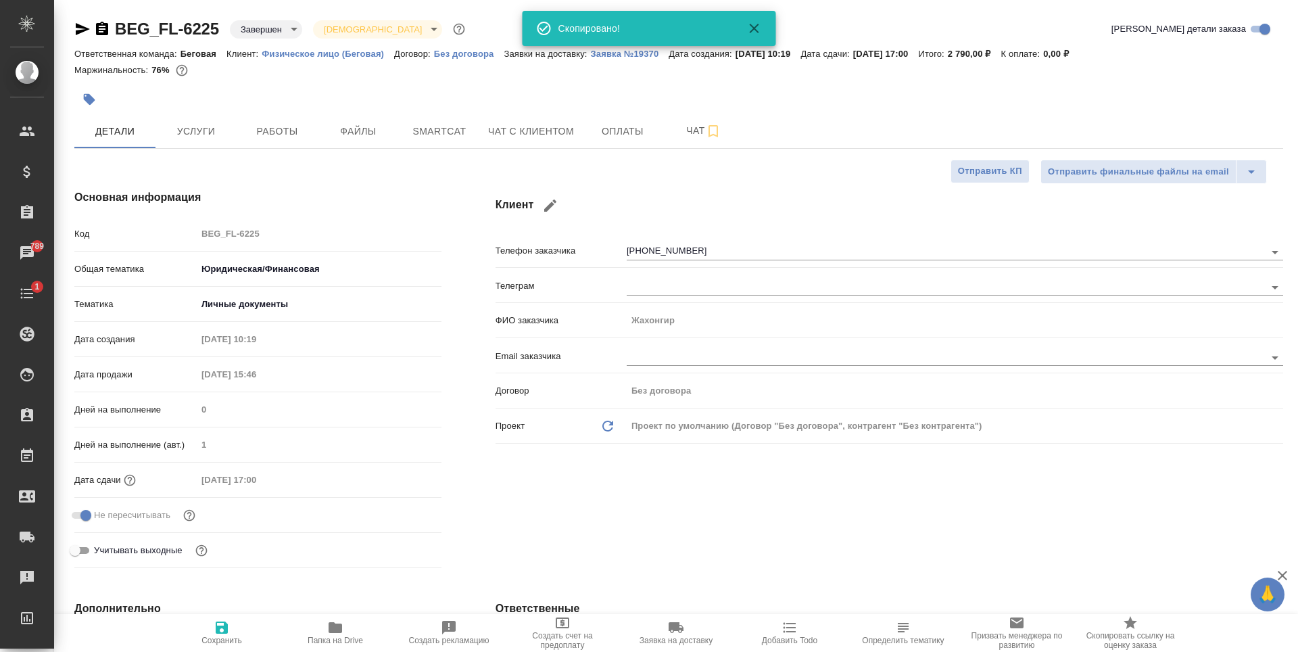
type textarea "x"
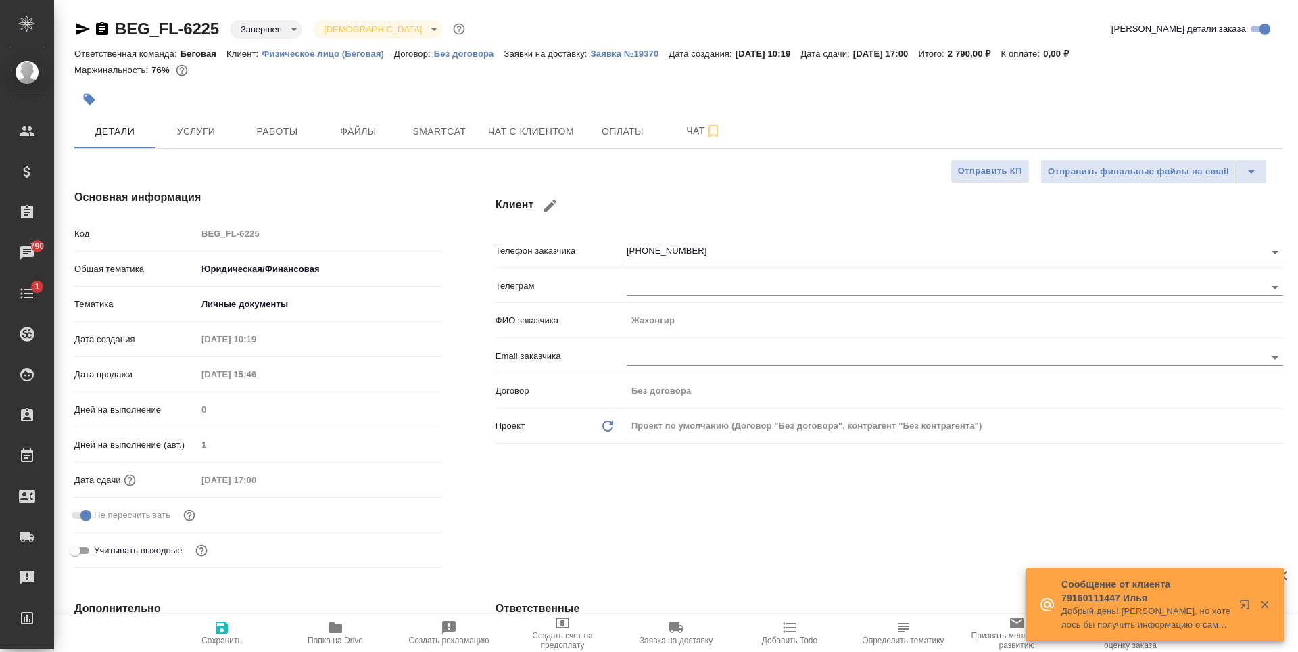
type textarea "x"
